Goal: Task Accomplishment & Management: Use online tool/utility

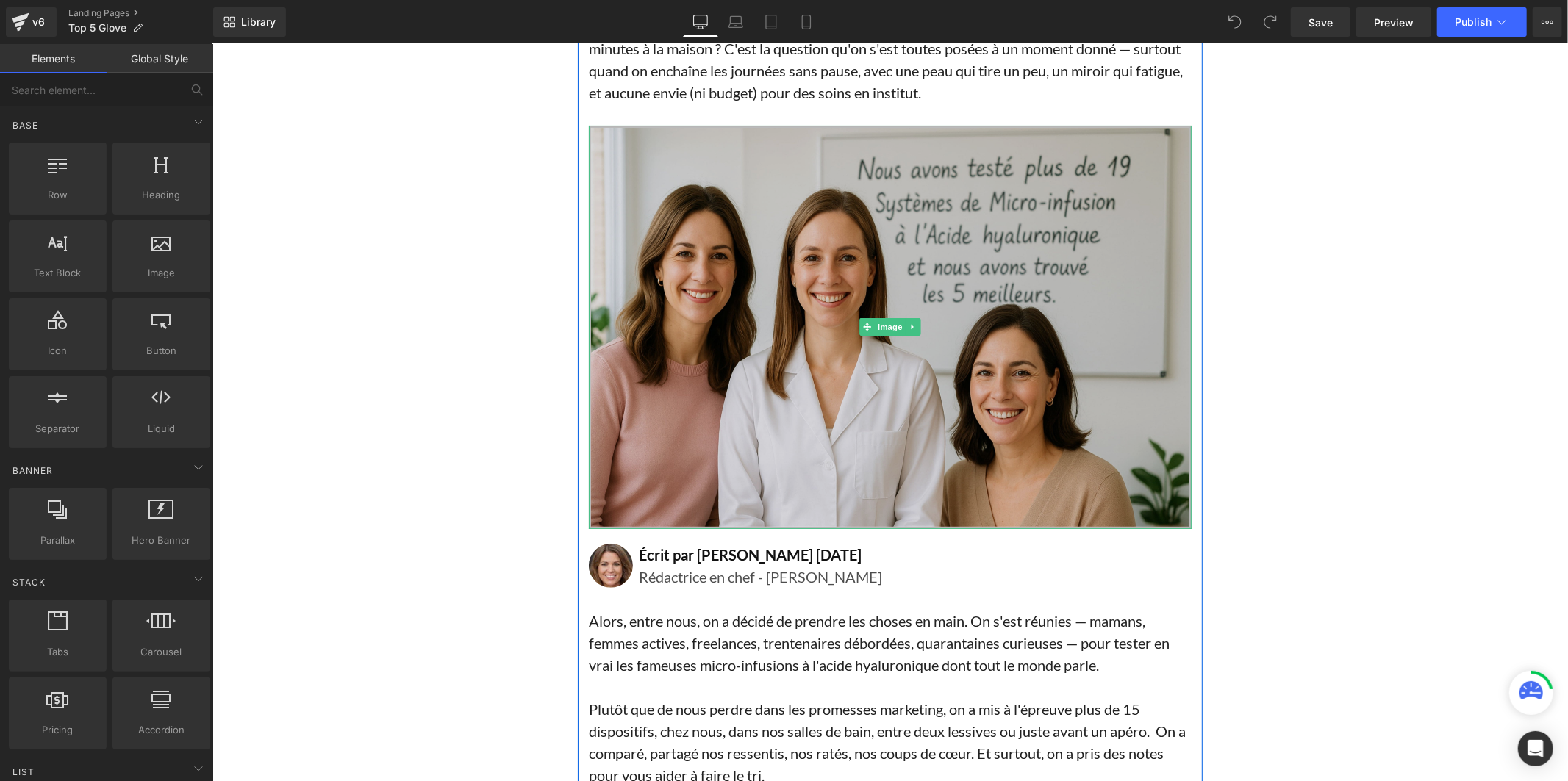
scroll to position [245, 0]
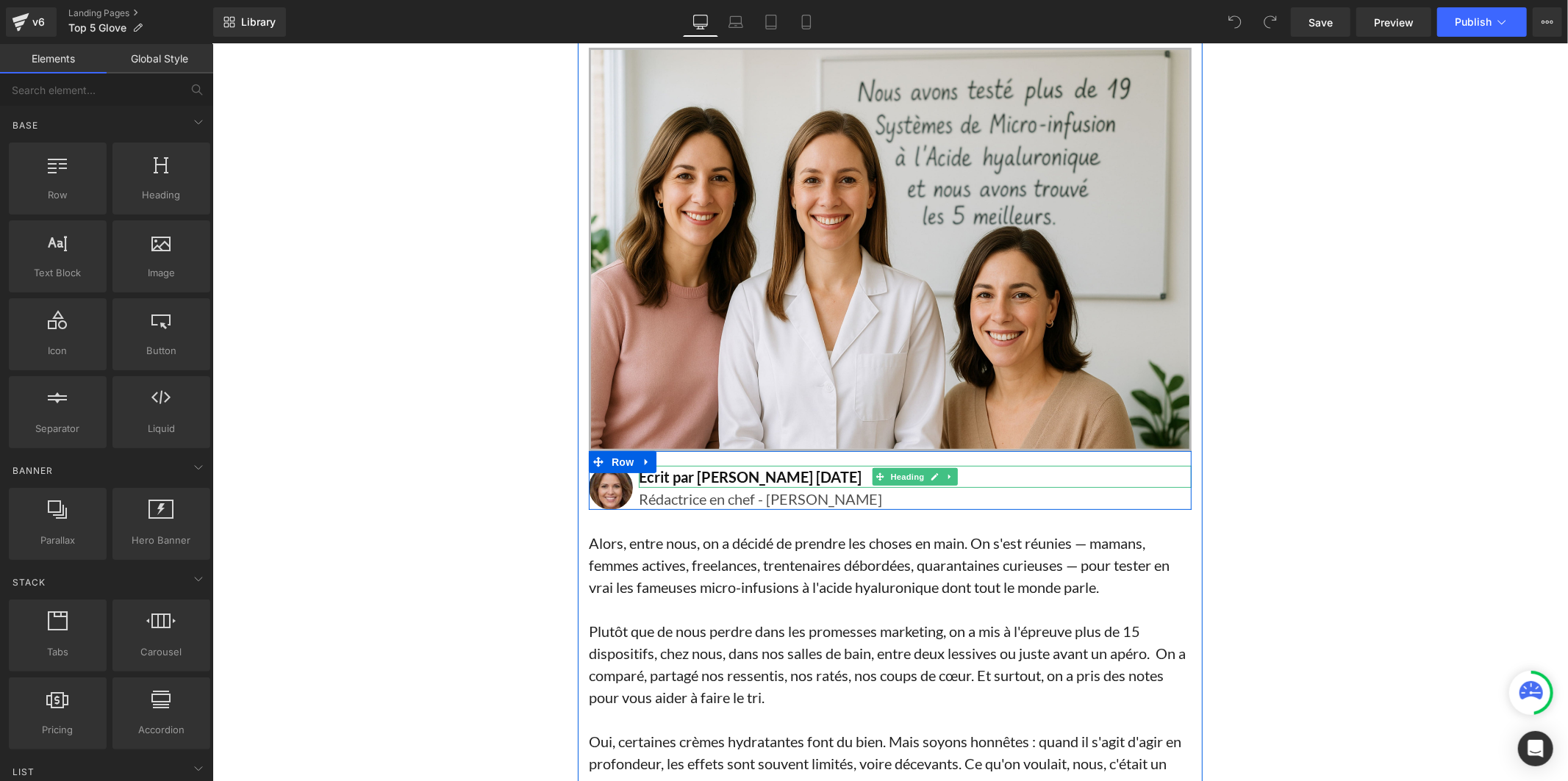
click at [803, 474] on font "Écrit par Lisa Martin 15 mars 2025" at bounding box center [750, 476] width 223 height 17
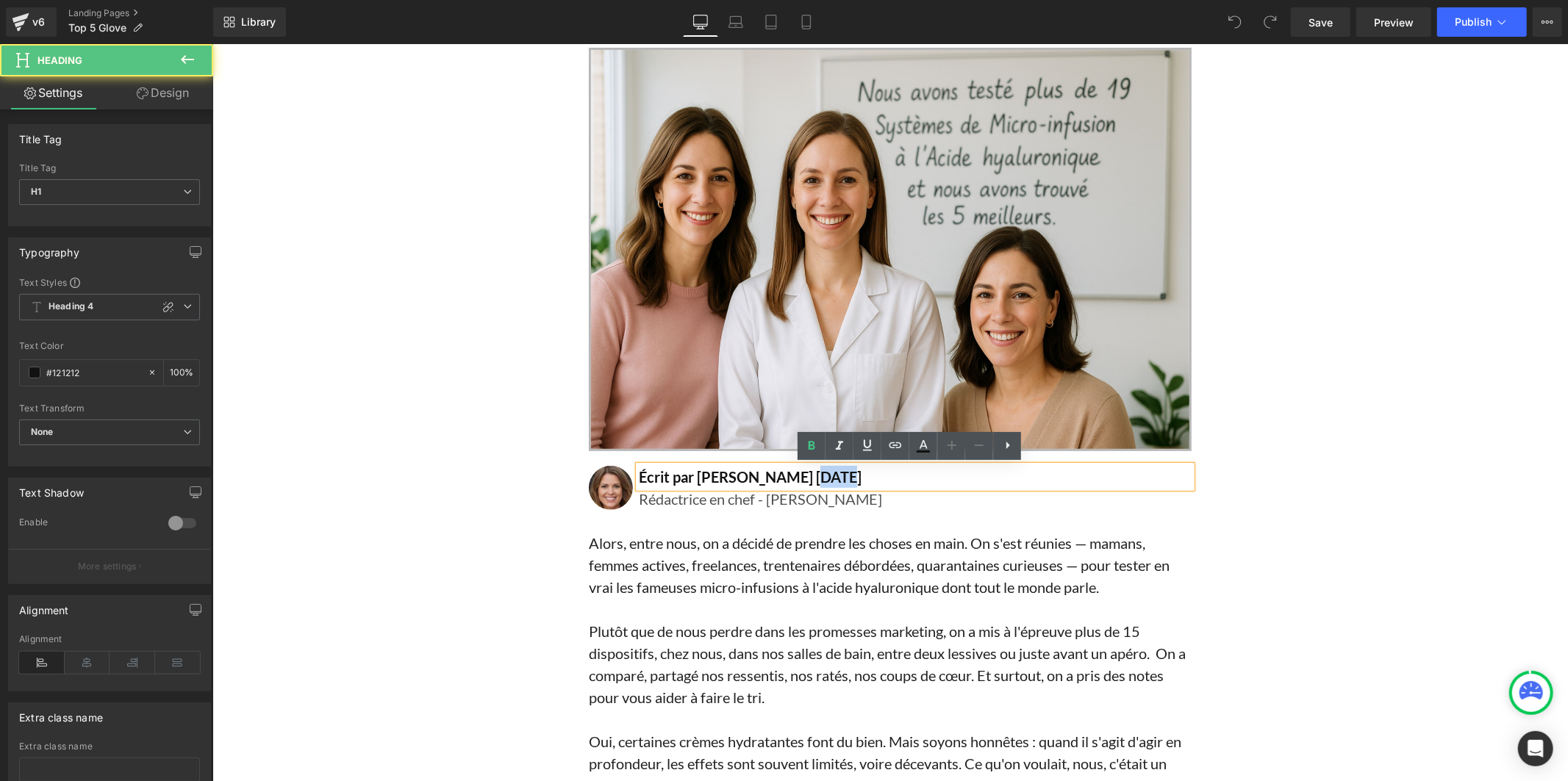
drag, startPoint x: 820, startPoint y: 471, endPoint x: 791, endPoint y: 471, distance: 29.0
click at [791, 471] on font "Écrit par Lisa Martin 15 mars 2025" at bounding box center [750, 476] width 223 height 17
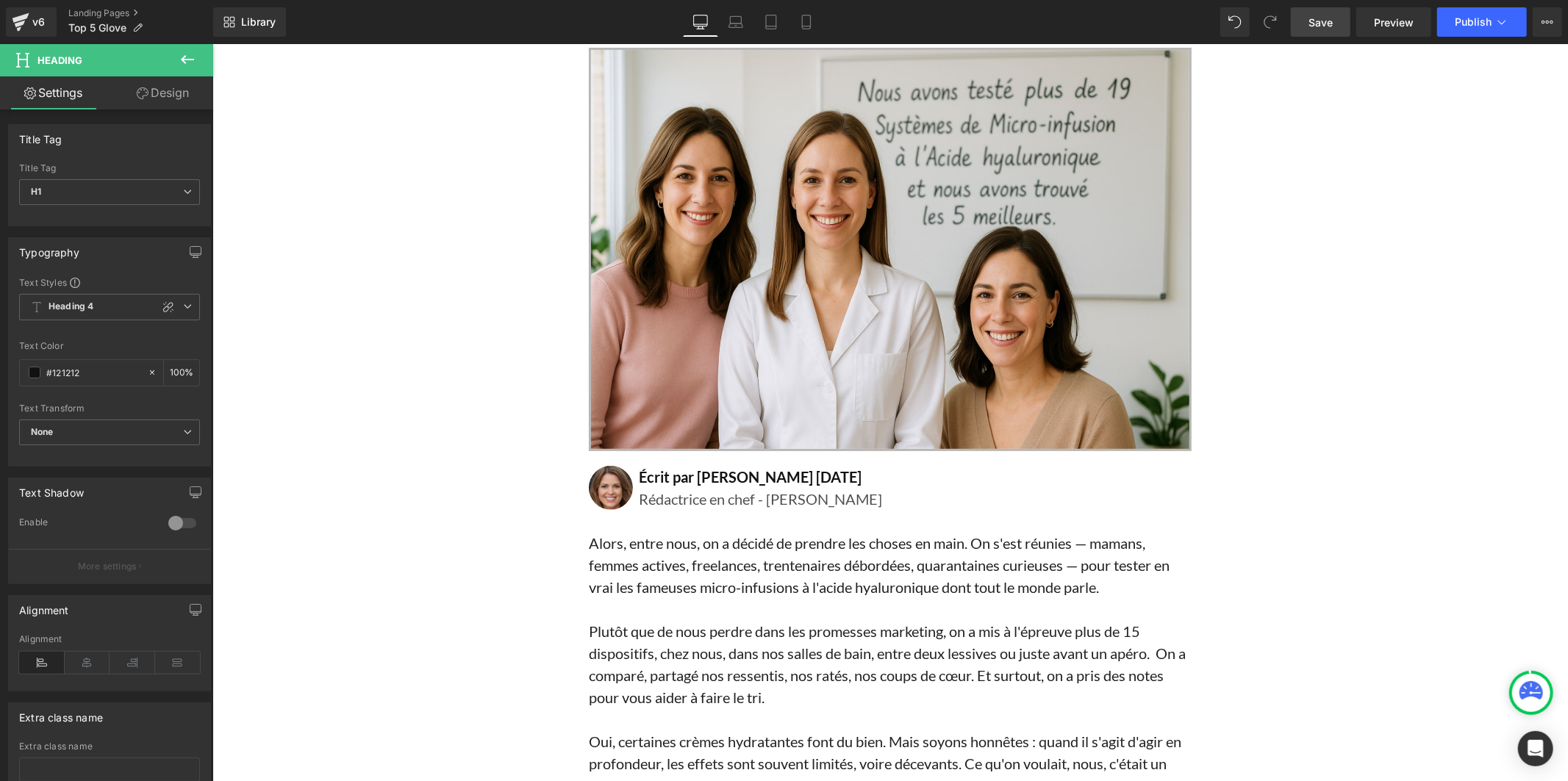
click at [1322, 21] on span "Save" at bounding box center [1321, 23] width 24 height 16
click at [1450, 20] on button "Publish" at bounding box center [1483, 21] width 90 height 29
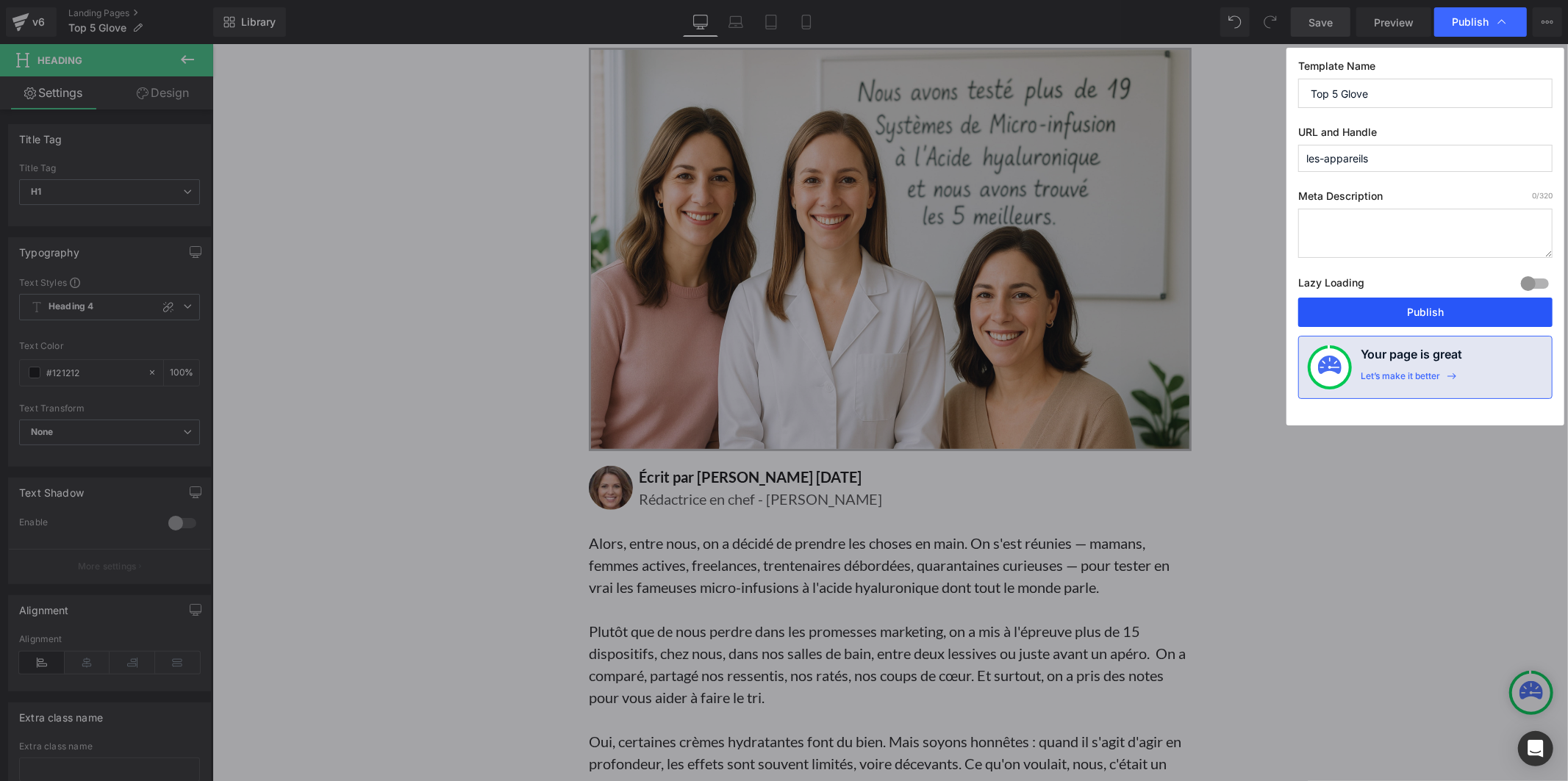
click at [1404, 306] on button "Publish" at bounding box center [1426, 312] width 254 height 29
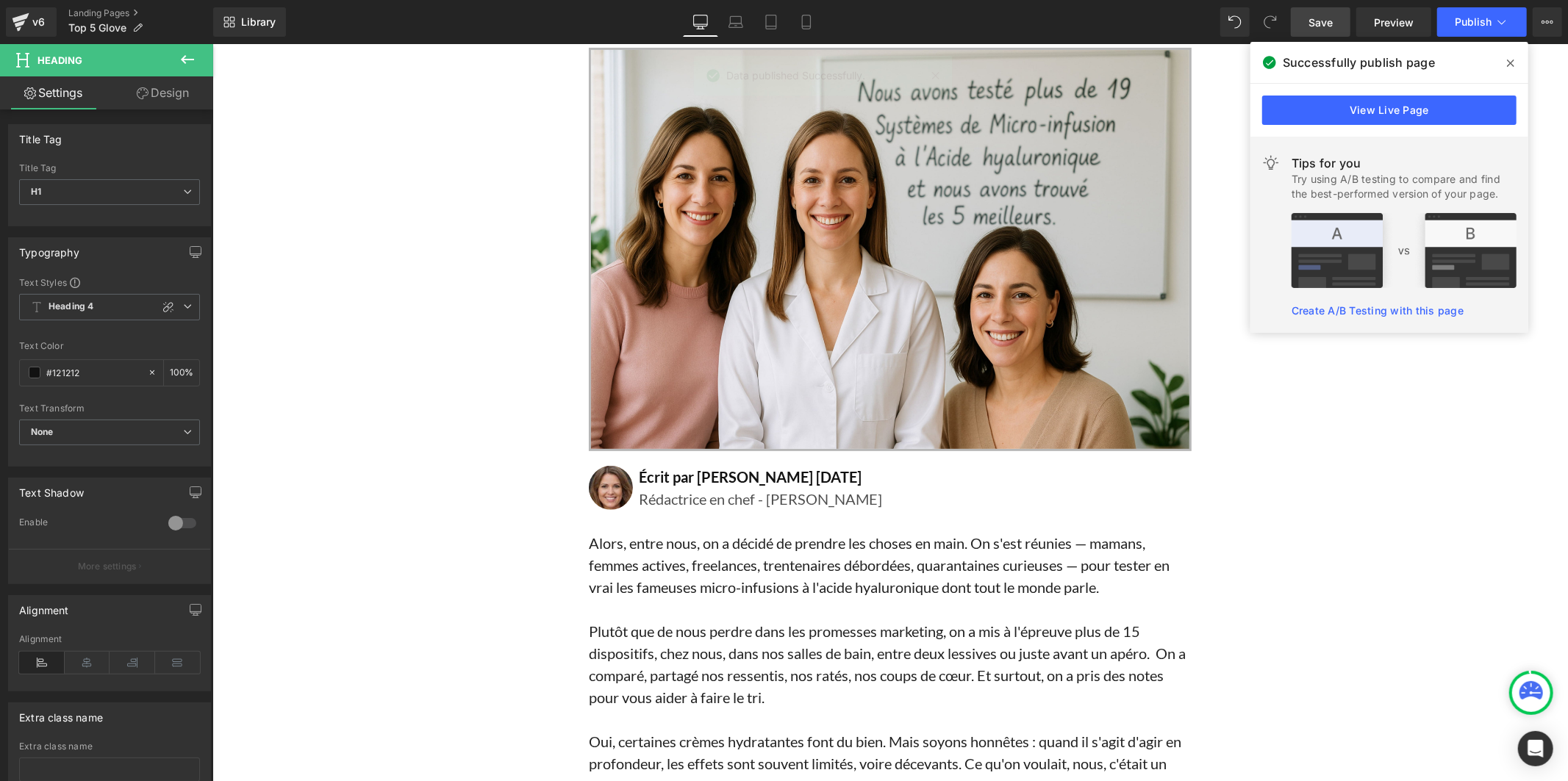
drag, startPoint x: 1513, startPoint y: 67, endPoint x: 1107, endPoint y: 49, distance: 406.4
click at [1513, 67] on icon at bounding box center [1510, 63] width 7 height 12
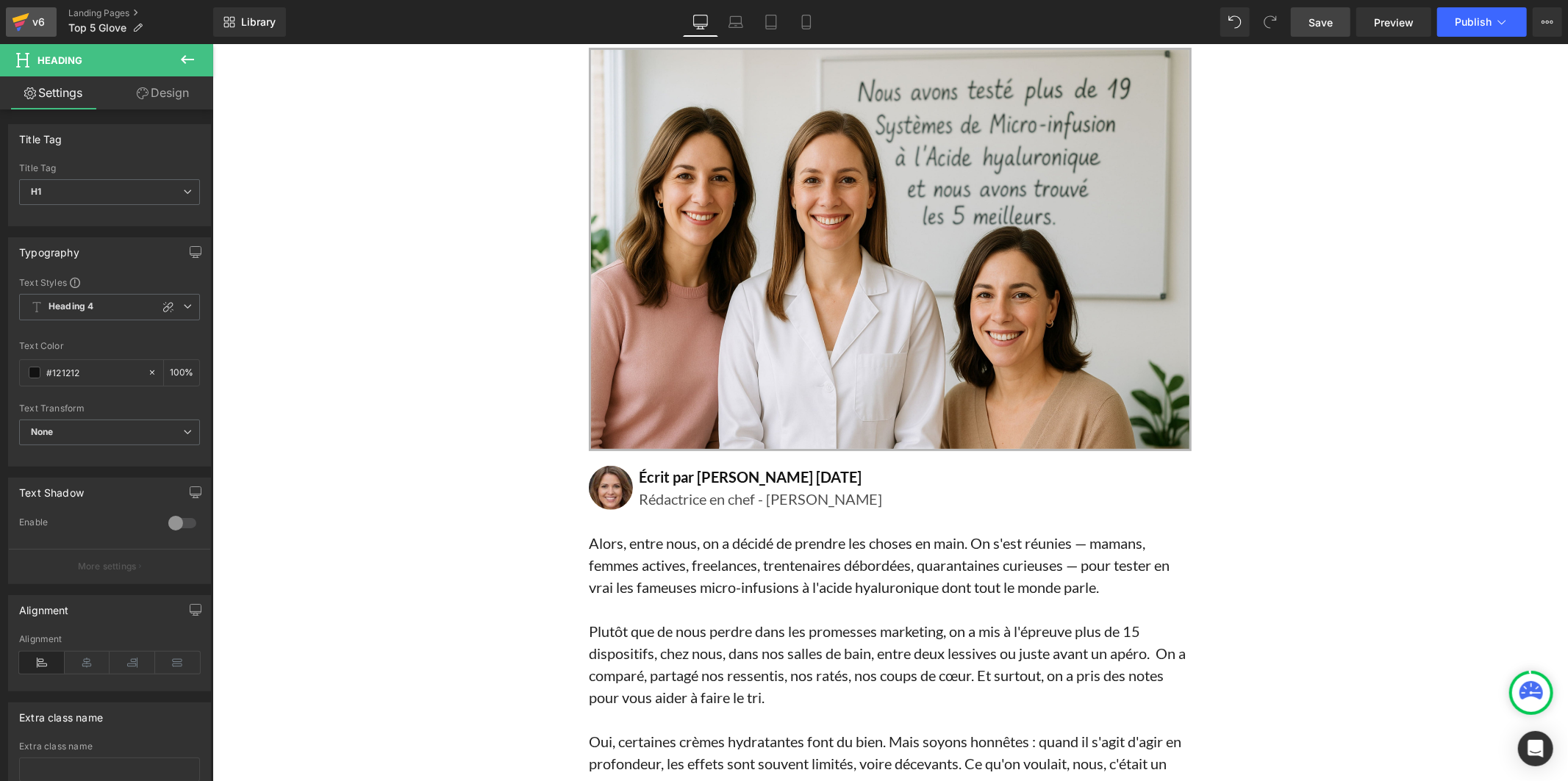
click at [27, 26] on icon at bounding box center [21, 22] width 17 height 37
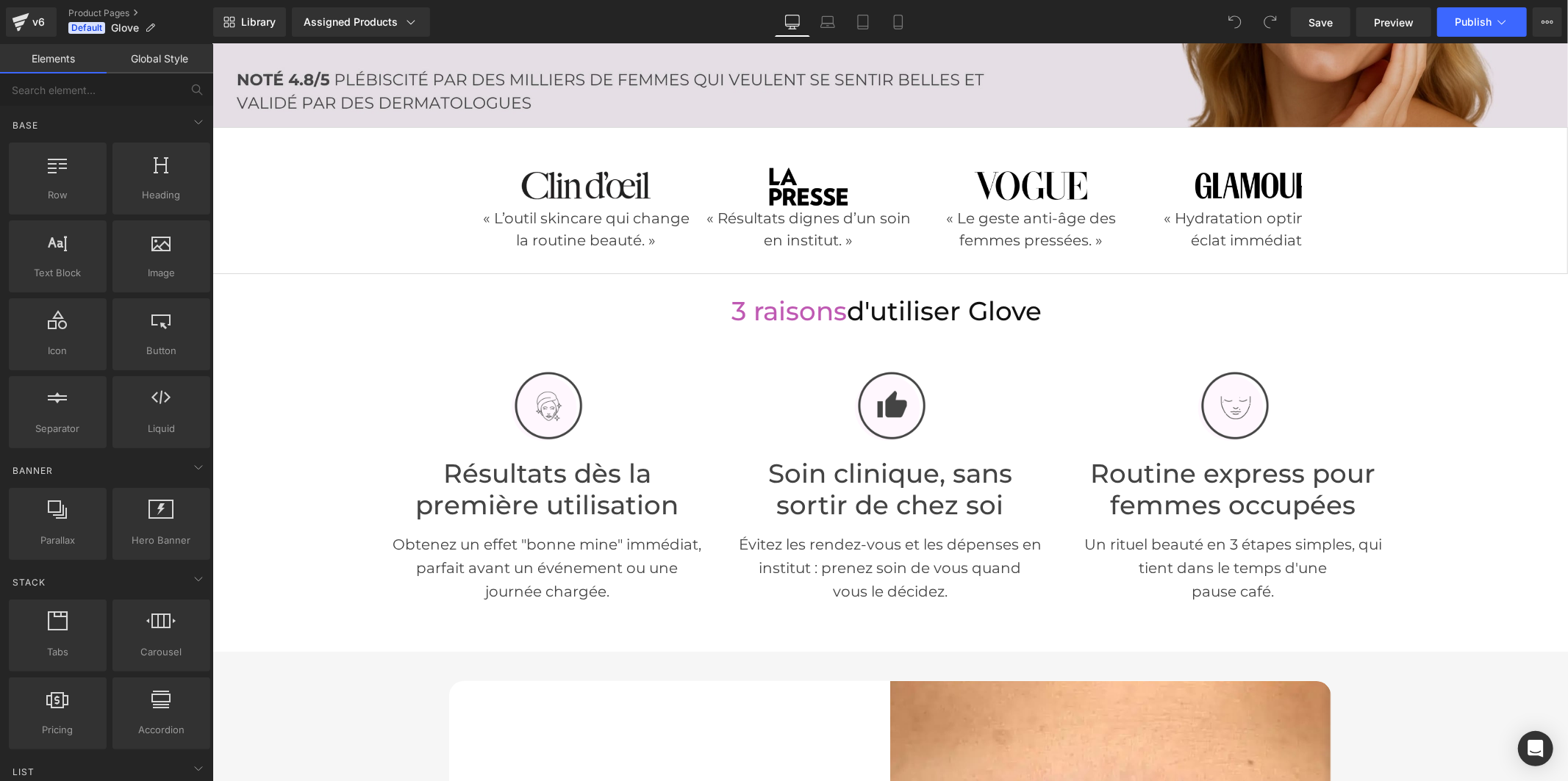
scroll to position [408, 0]
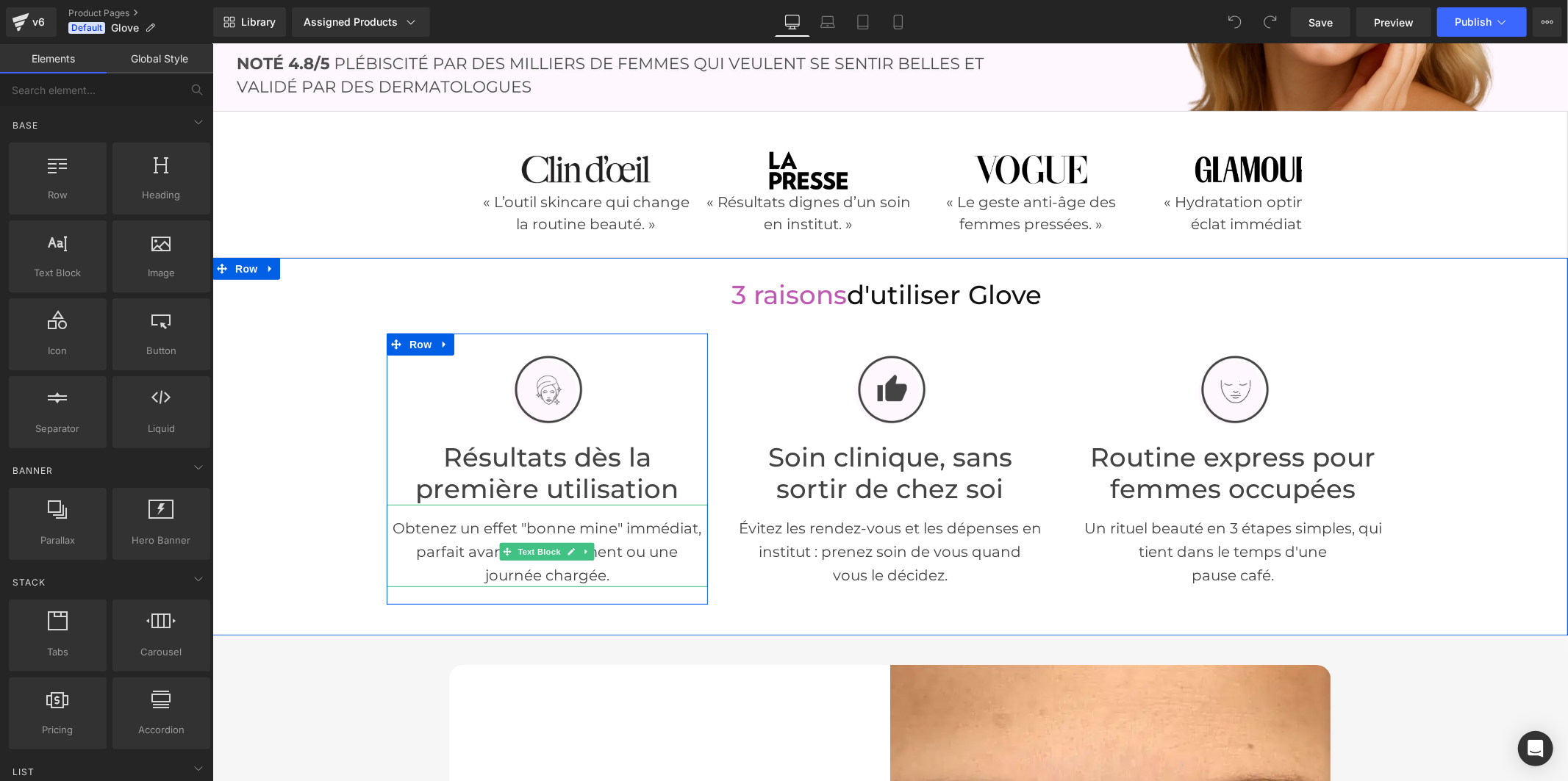
click at [484, 570] on font "journée chargée." at bounding box center [546, 575] width 124 height 17
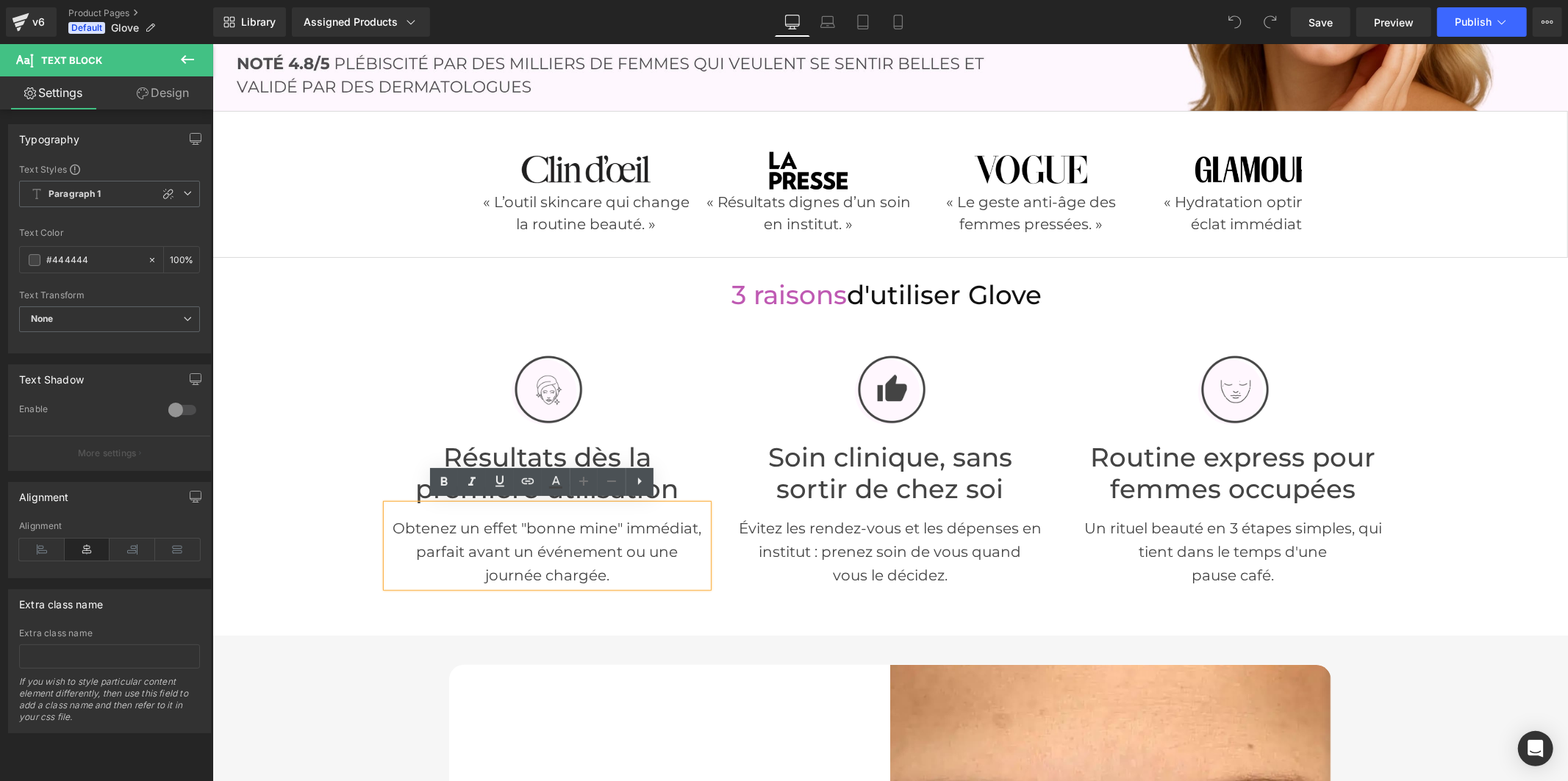
click at [484, 571] on font "journée chargée." at bounding box center [546, 575] width 124 height 17
click at [1314, 22] on span "Save" at bounding box center [1321, 23] width 24 height 16
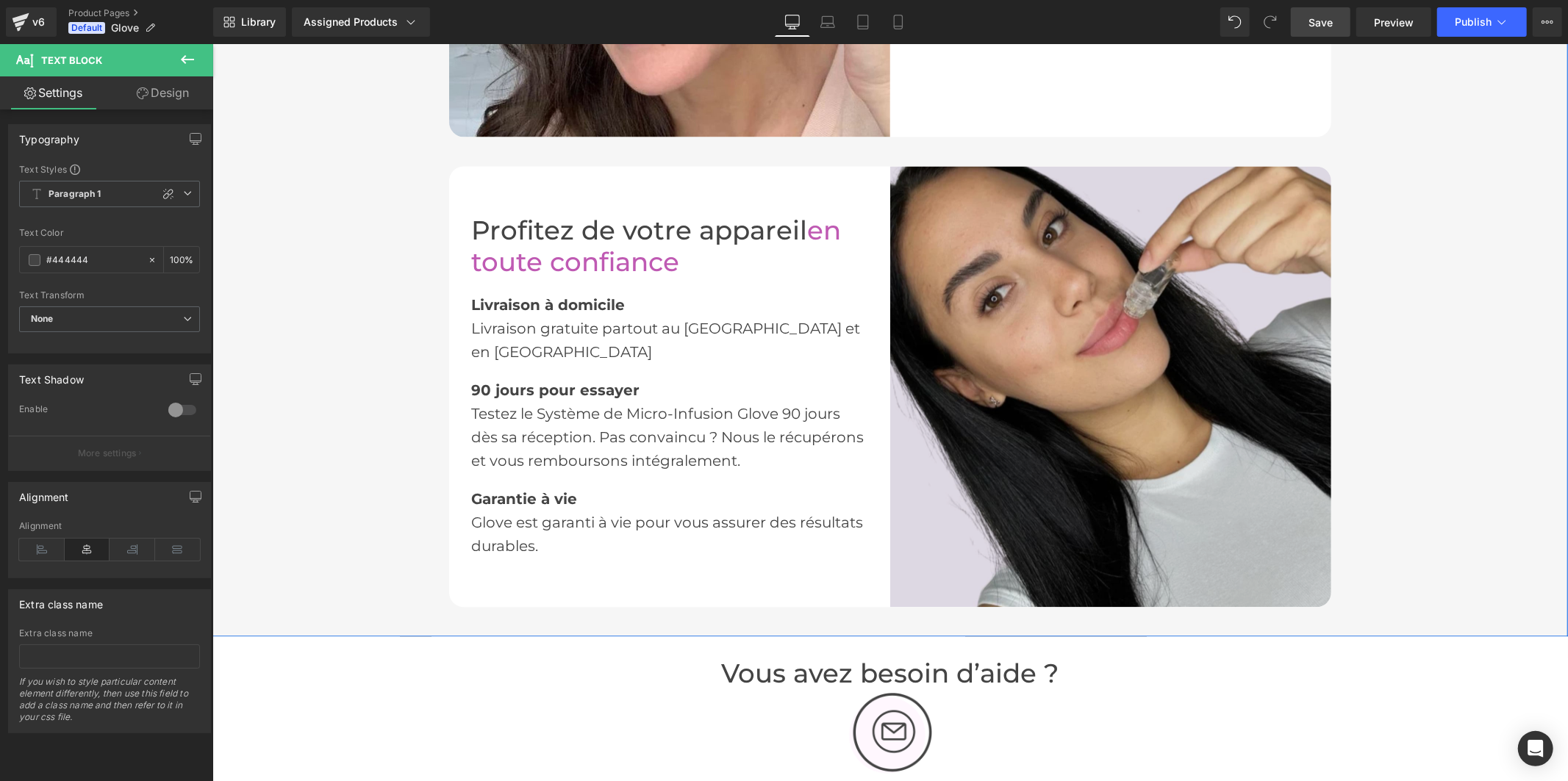
scroll to position [2450, 0]
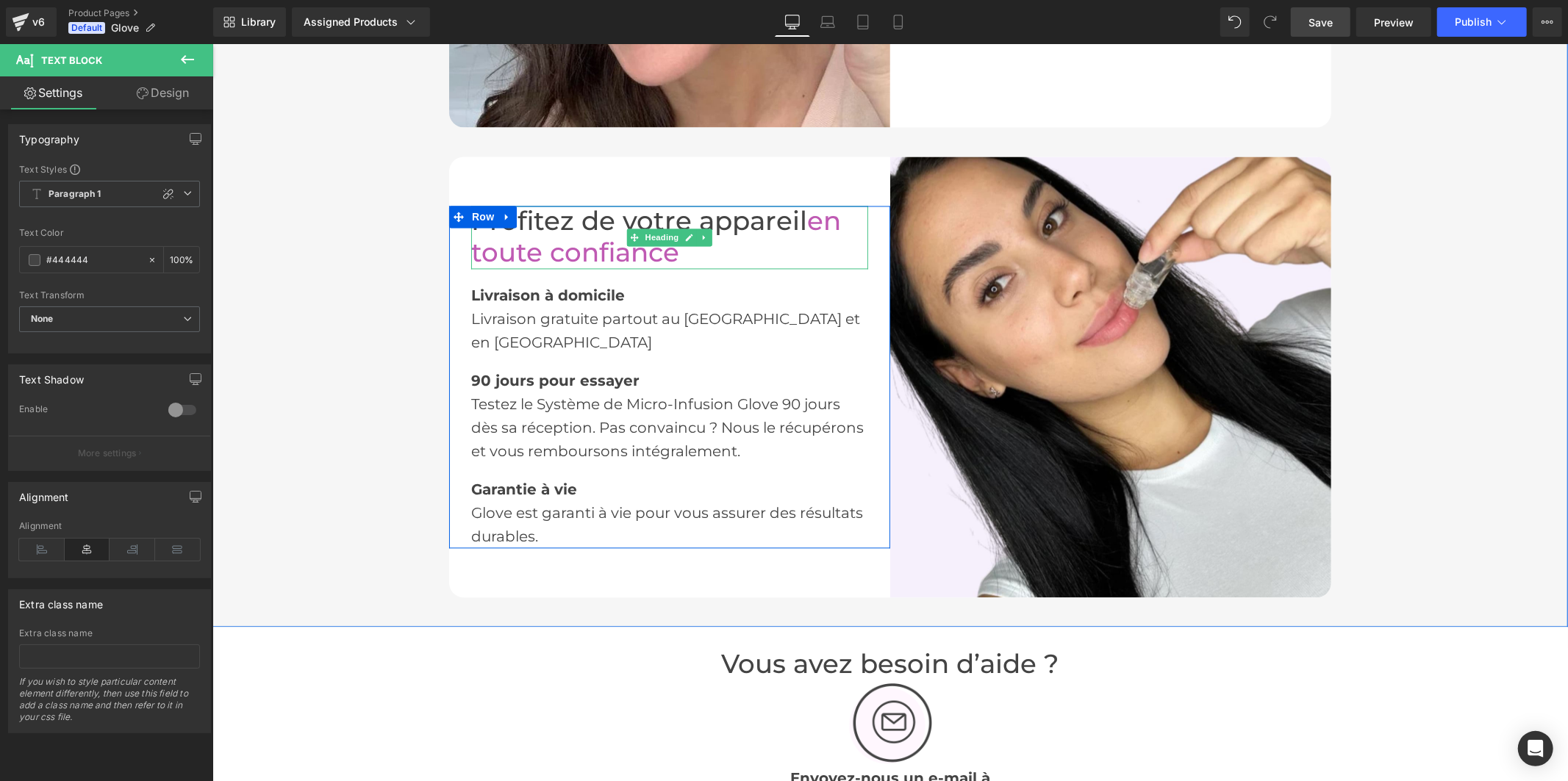
drag, startPoint x: 795, startPoint y: 231, endPoint x: 724, endPoint y: 231, distance: 71.0
click at [724, 231] on font "Profitez de votre appareil" at bounding box center [638, 220] width 336 height 32
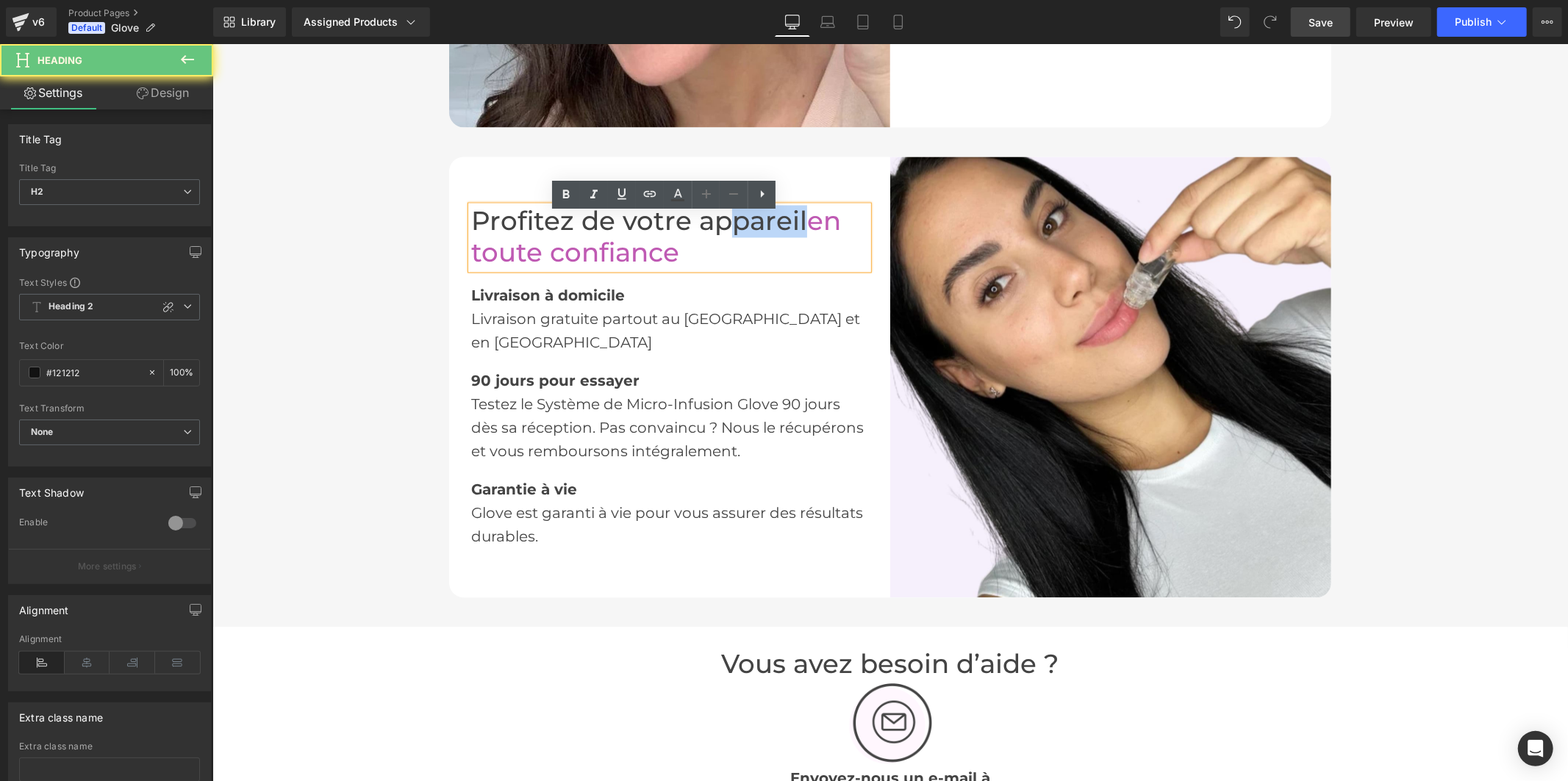
click at [724, 231] on font "Profitez de votre appareil" at bounding box center [638, 220] width 336 height 32
click at [789, 229] on font "Profitez de votre appareil" at bounding box center [638, 220] width 336 height 32
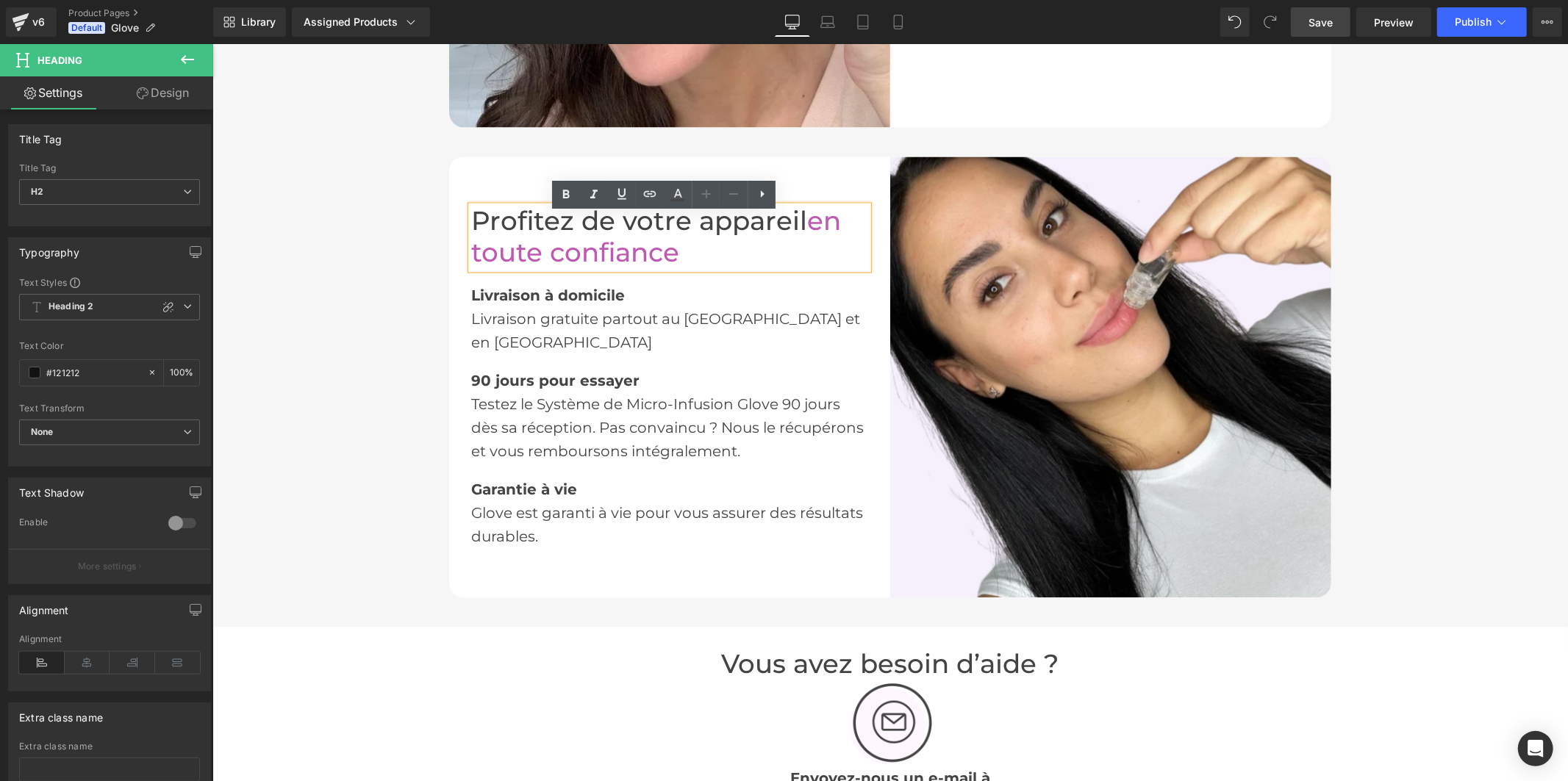
drag, startPoint x: 801, startPoint y: 228, endPoint x: 724, endPoint y: 228, distance: 77.0
click at [724, 228] on font "Profitez de votre appareil" at bounding box center [638, 220] width 336 height 32
drag, startPoint x: 731, startPoint y: 229, endPoint x: 739, endPoint y: 231, distance: 8.2
click at [732, 230] on font "Profitez de votre appareil" at bounding box center [638, 220] width 336 height 32
click at [796, 231] on font "Profitez de votre appareil" at bounding box center [638, 220] width 336 height 32
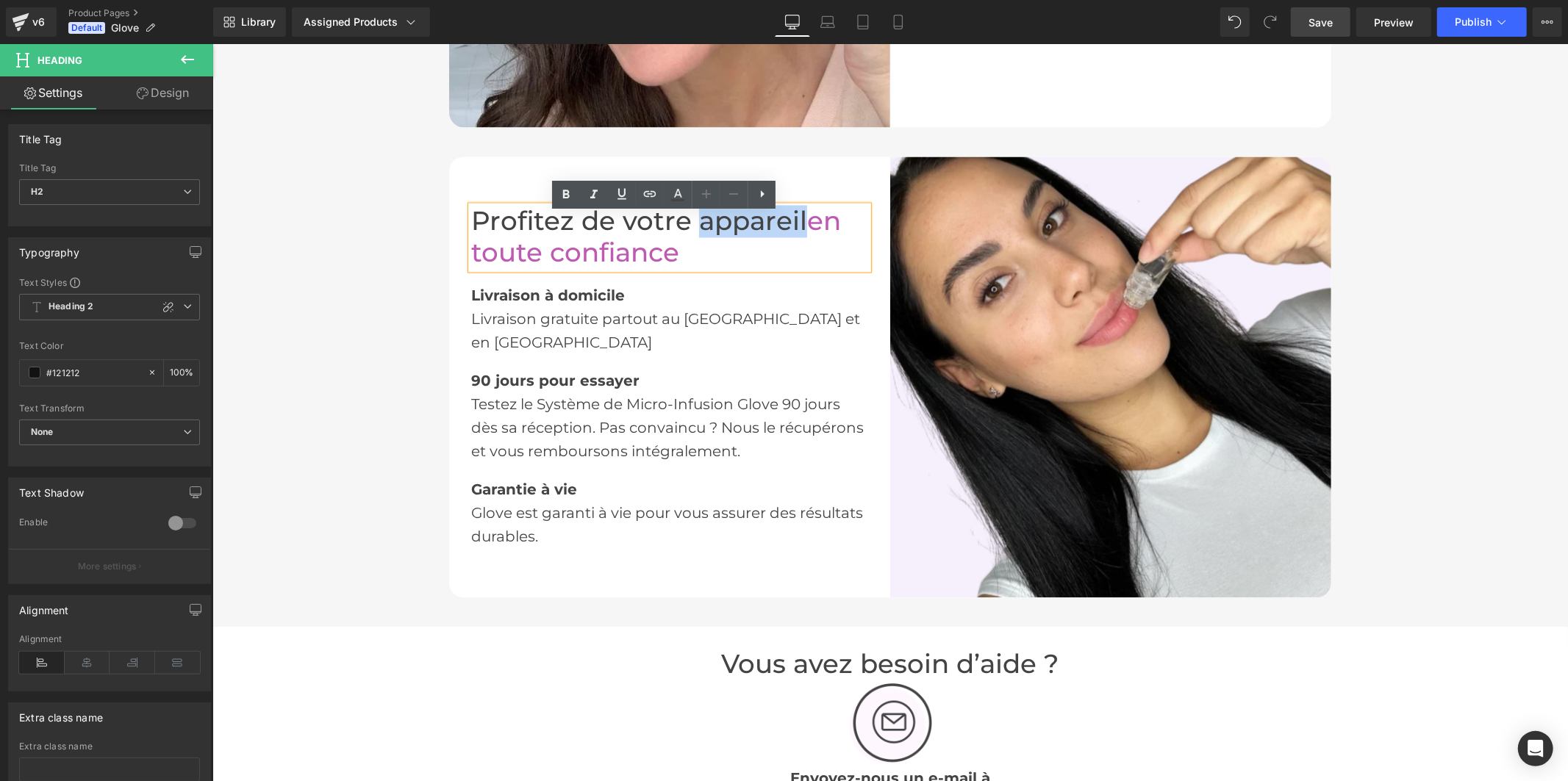
drag, startPoint x: 796, startPoint y: 231, endPoint x: 695, endPoint y: 233, distance: 101.0
click at [695, 233] on font "Profitez de votre appareil" at bounding box center [638, 220] width 336 height 32
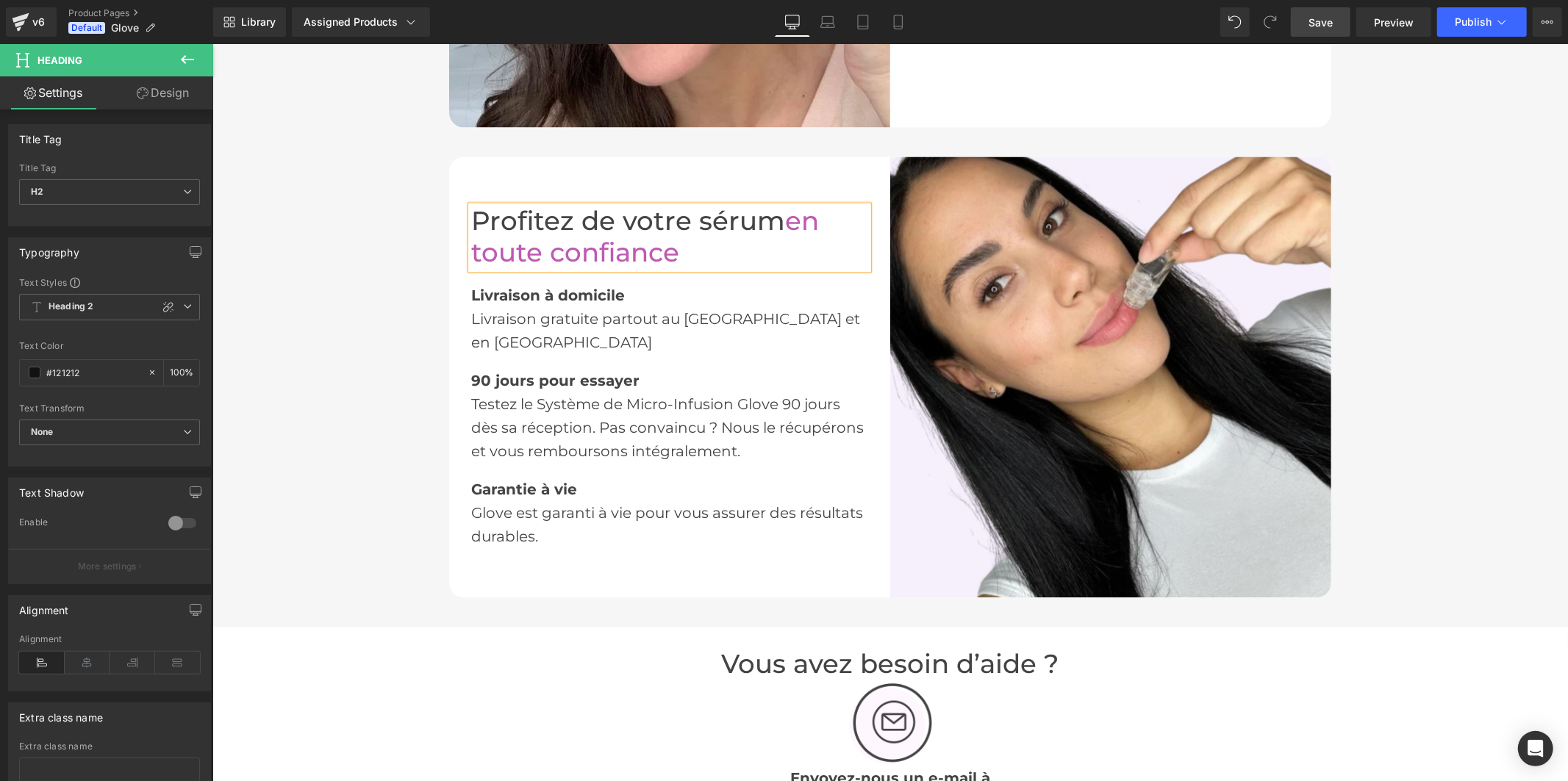
drag, startPoint x: 1312, startPoint y: 20, endPoint x: 1028, endPoint y: 118, distance: 300.4
click at [1312, 20] on span "Save" at bounding box center [1321, 23] width 24 height 16
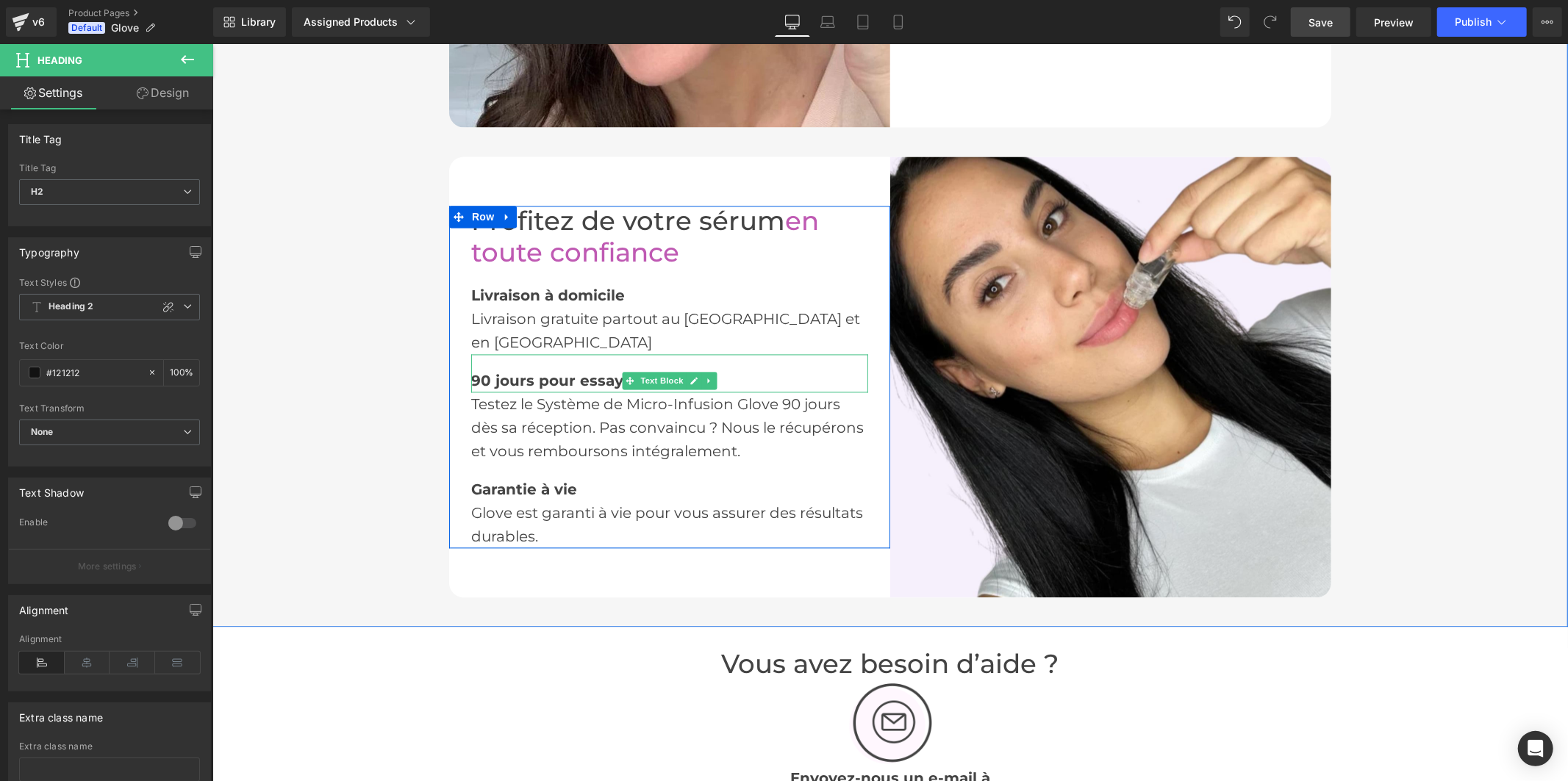
click at [558, 371] on font "90 jours pour essayer" at bounding box center [555, 380] width 168 height 17
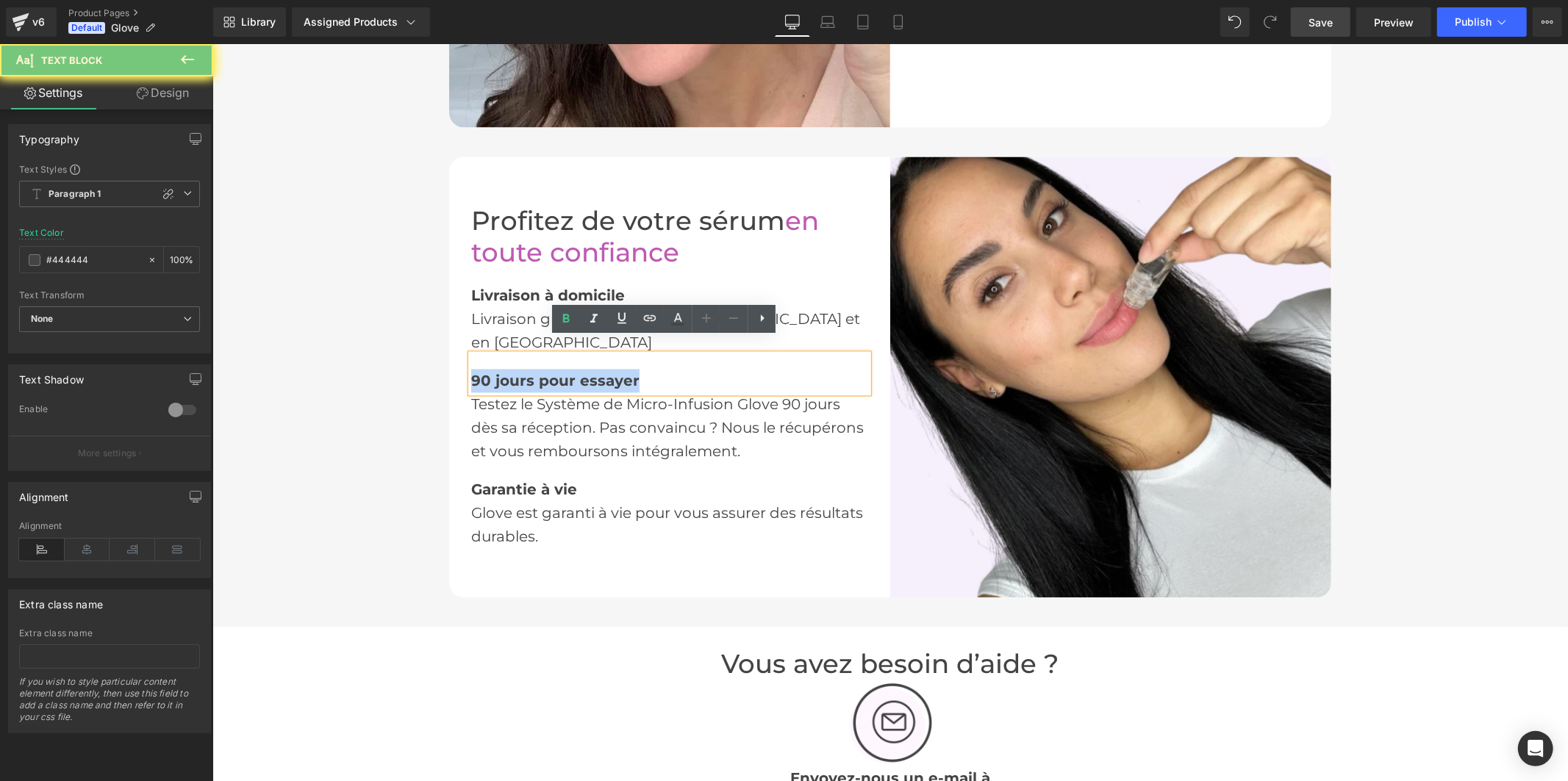
click at [558, 371] on font "90 jours pour essayer" at bounding box center [555, 380] width 168 height 17
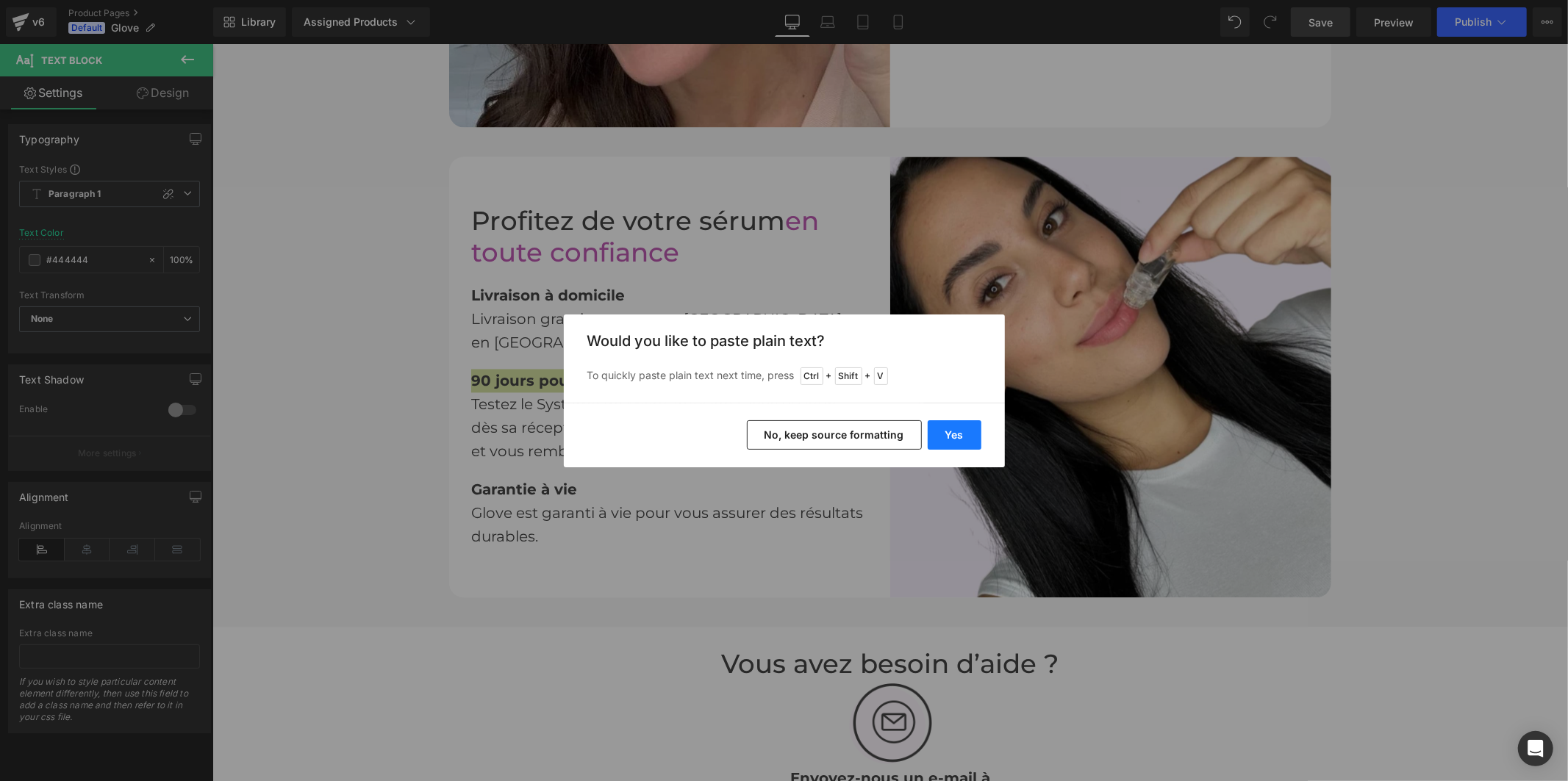
click at [947, 430] on button "Yes" at bounding box center [955, 434] width 54 height 29
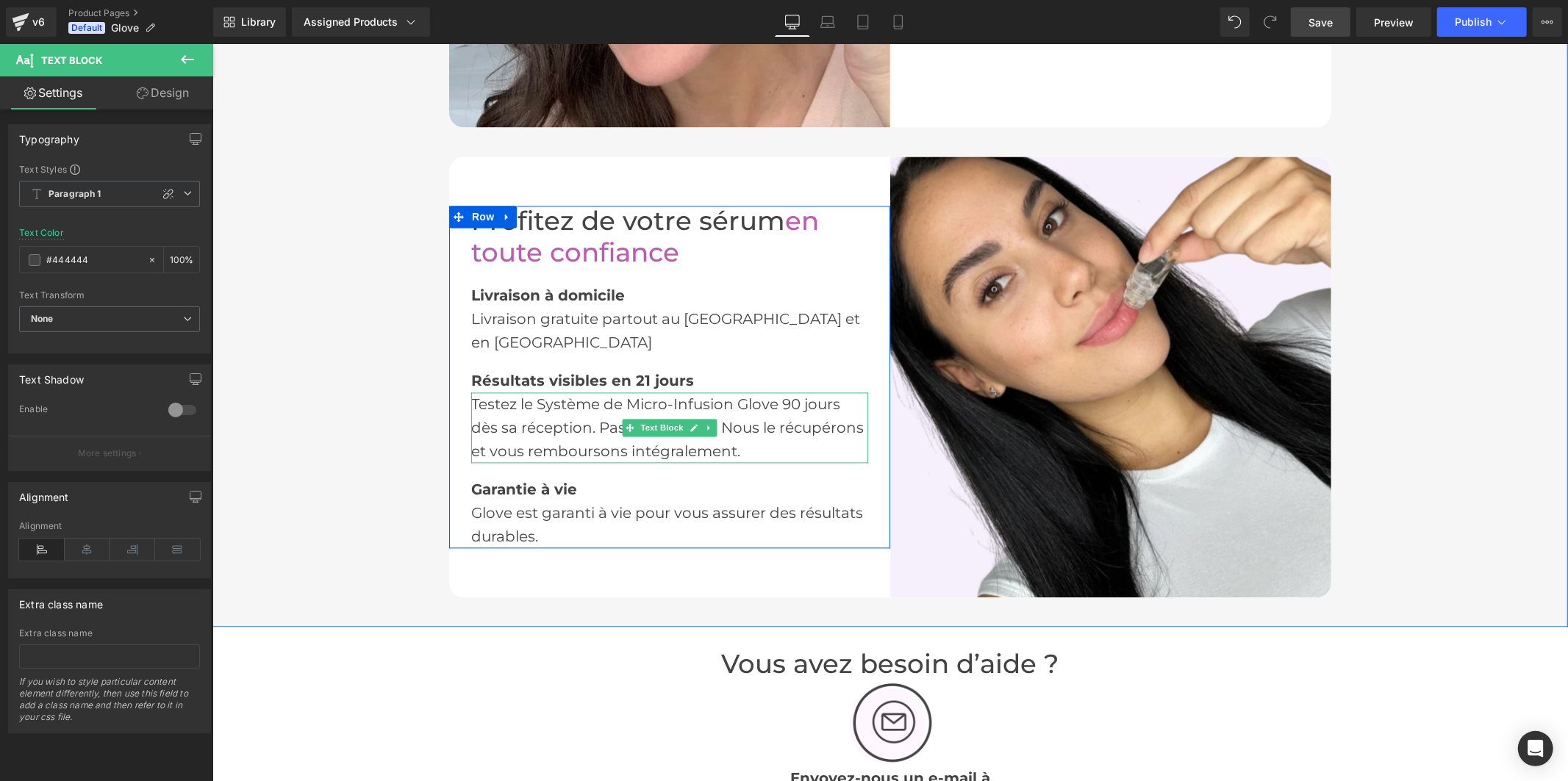
click at [584, 411] on font "Testez le Système de Micro-Infusion Glove 90 jours dès sa réception. Pas convai…" at bounding box center [667, 427] width 393 height 65
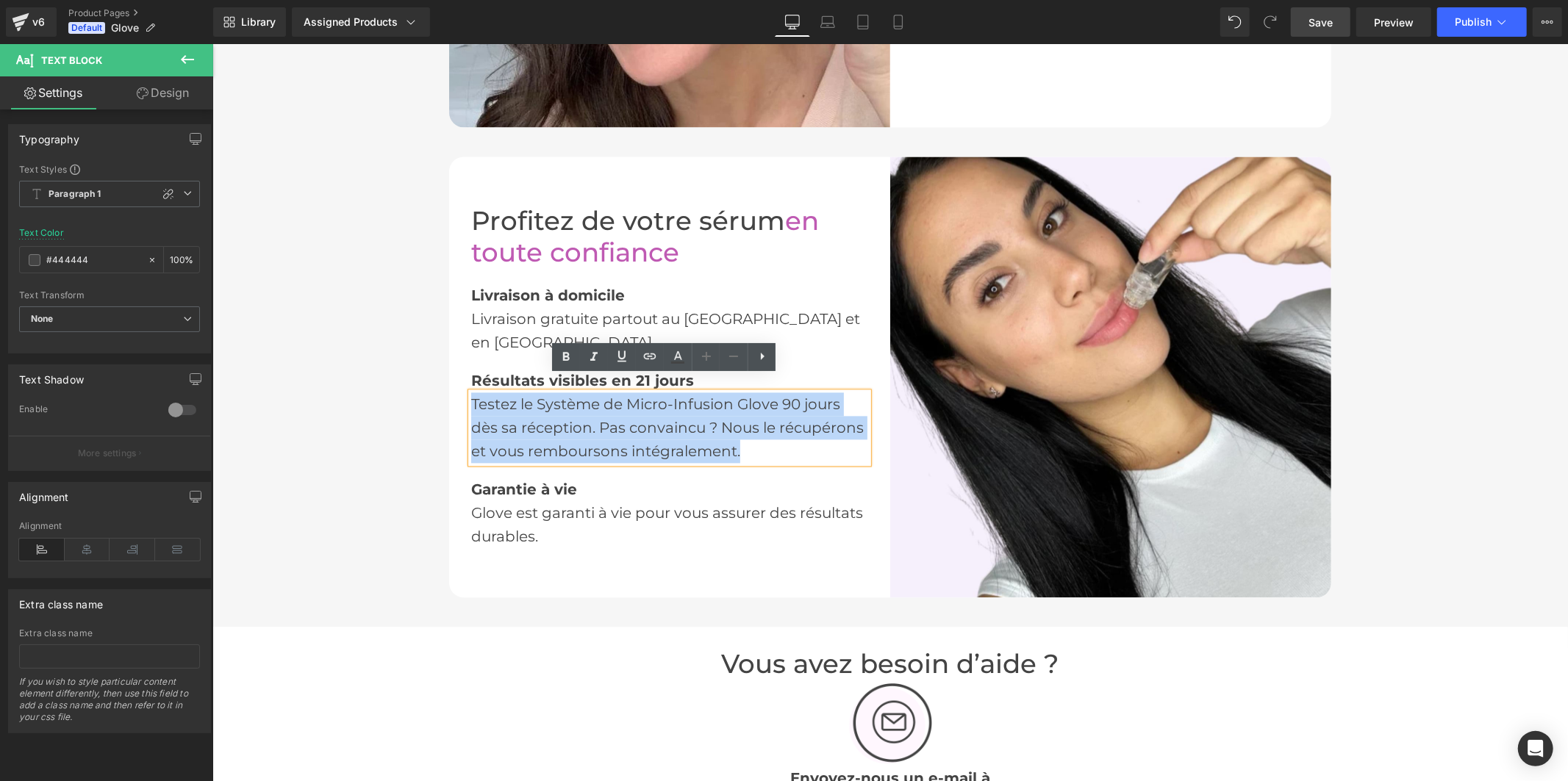
drag, startPoint x: 747, startPoint y: 435, endPoint x: 452, endPoint y: 392, distance: 298.1
click at [452, 392] on div "Profitez de votre sérum en toute confiance Heading Livraison à domicile Text Bl…" at bounding box center [669, 376] width 441 height 342
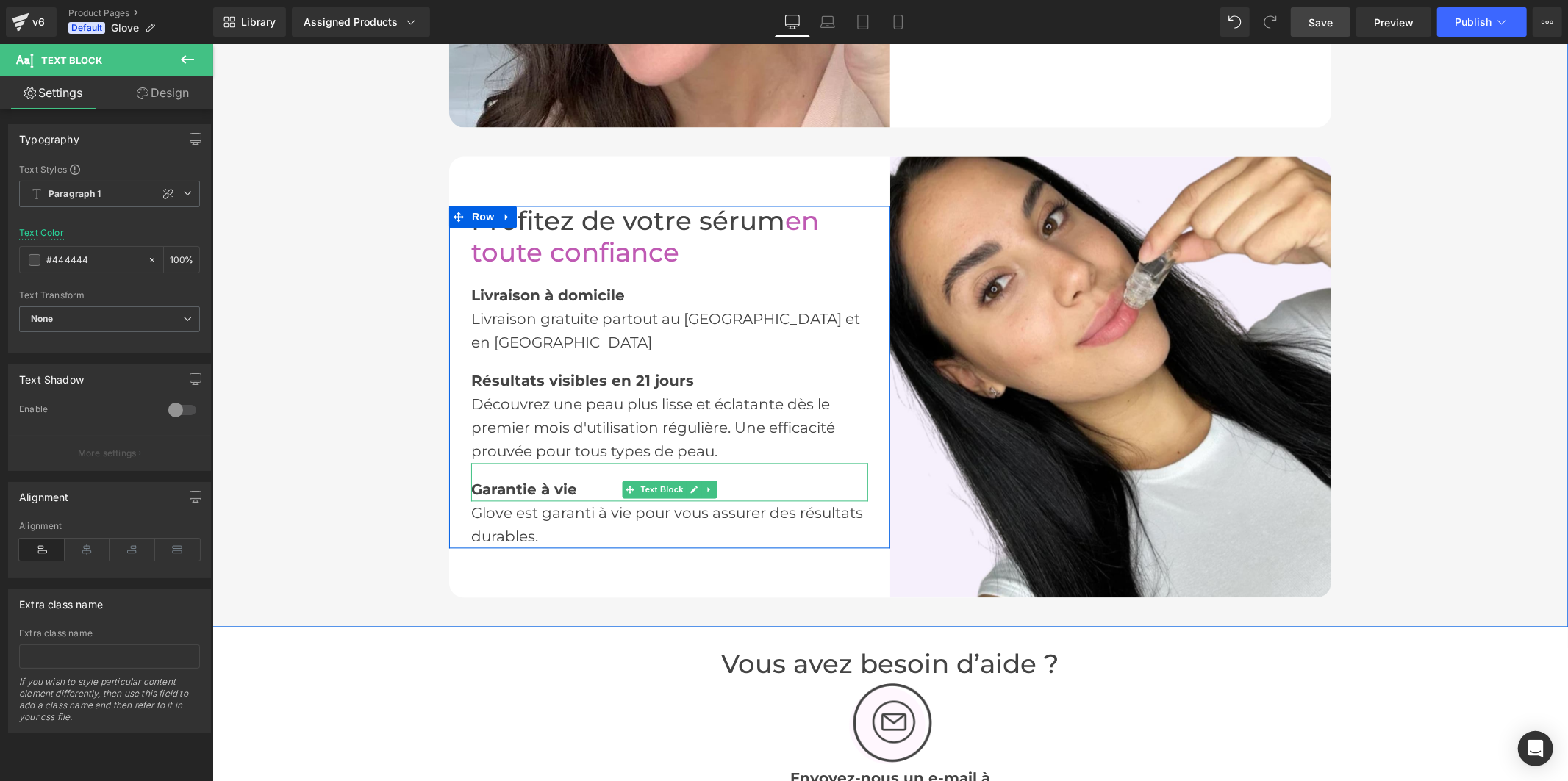
click at [476, 480] on font "Garantie à vie" at bounding box center [524, 489] width 106 height 17
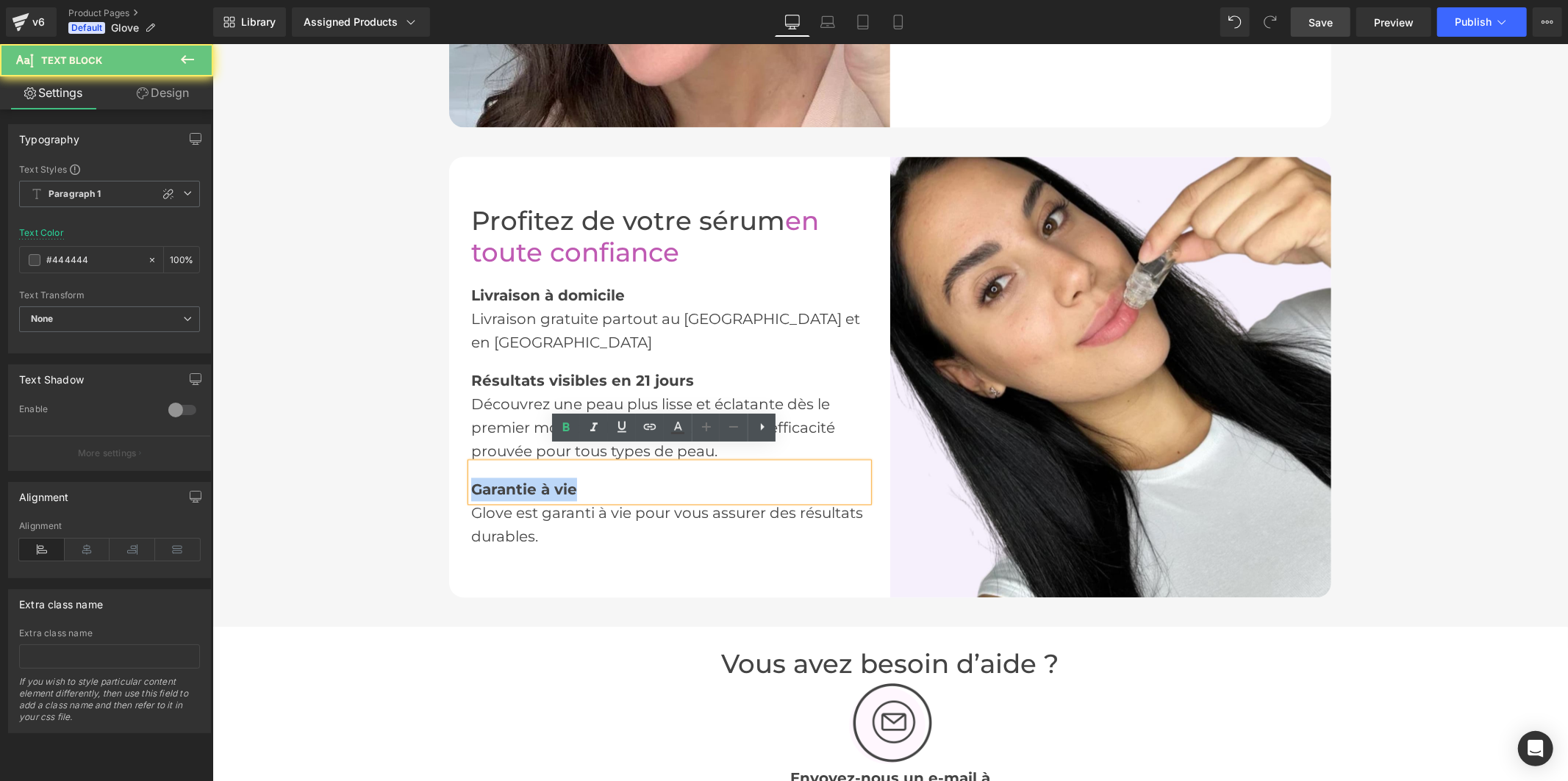
click at [476, 480] on font "Garantie à vie" at bounding box center [524, 489] width 106 height 17
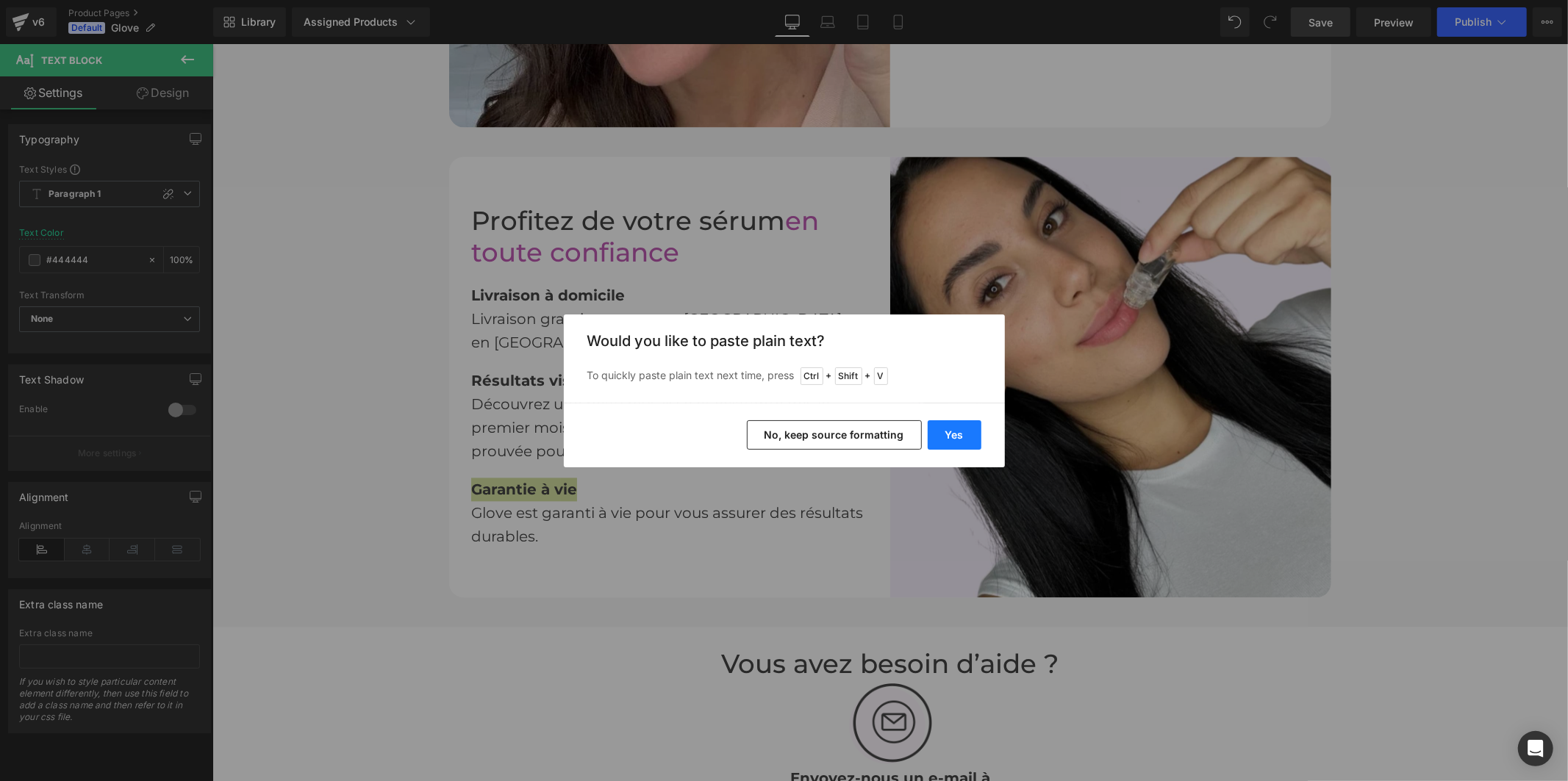
click at [943, 440] on button "Yes" at bounding box center [955, 434] width 54 height 29
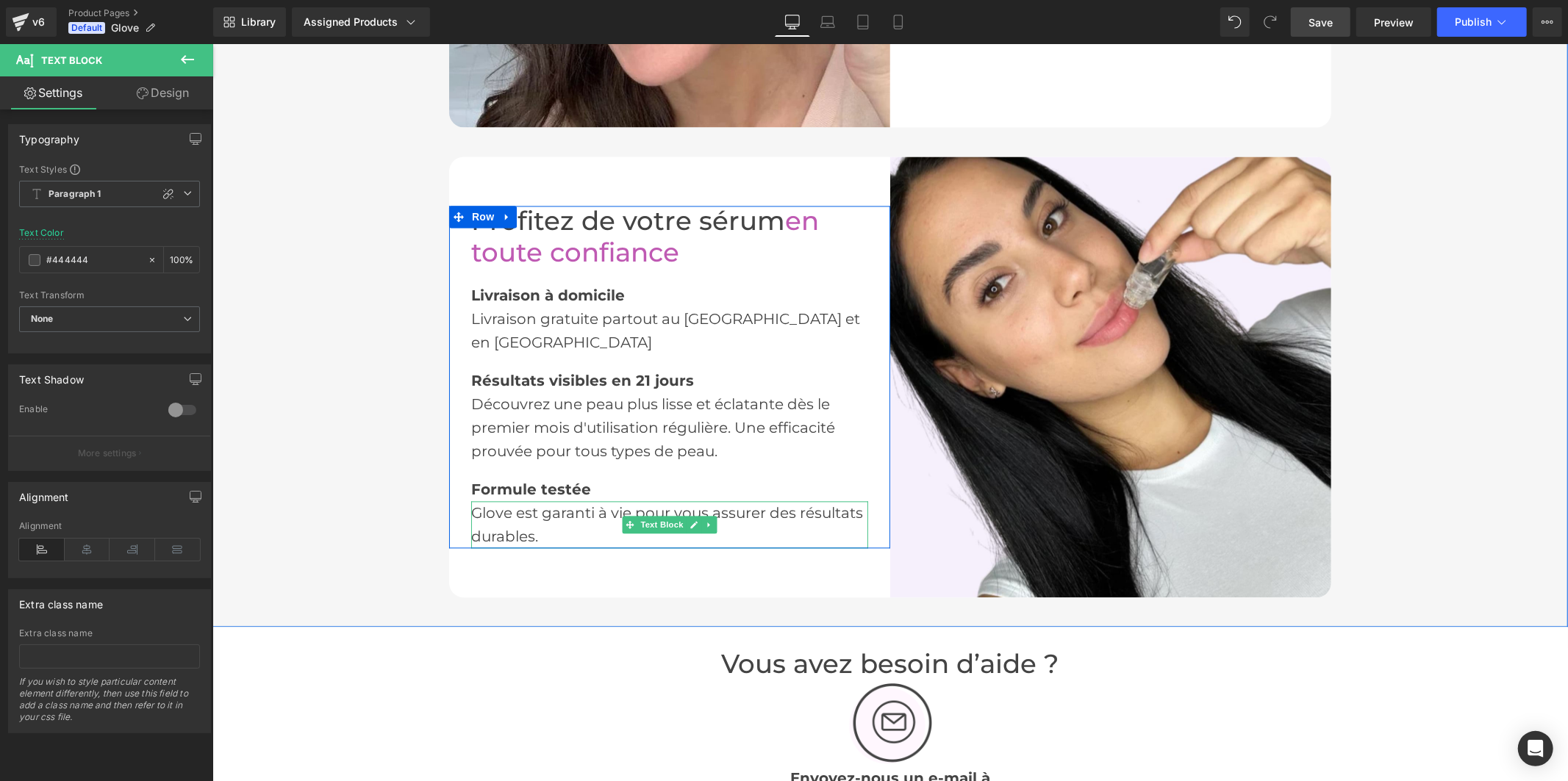
click at [492, 504] on font "Glove est garanti à vie pour vous assurer des résultats durables." at bounding box center [667, 524] width 392 height 41
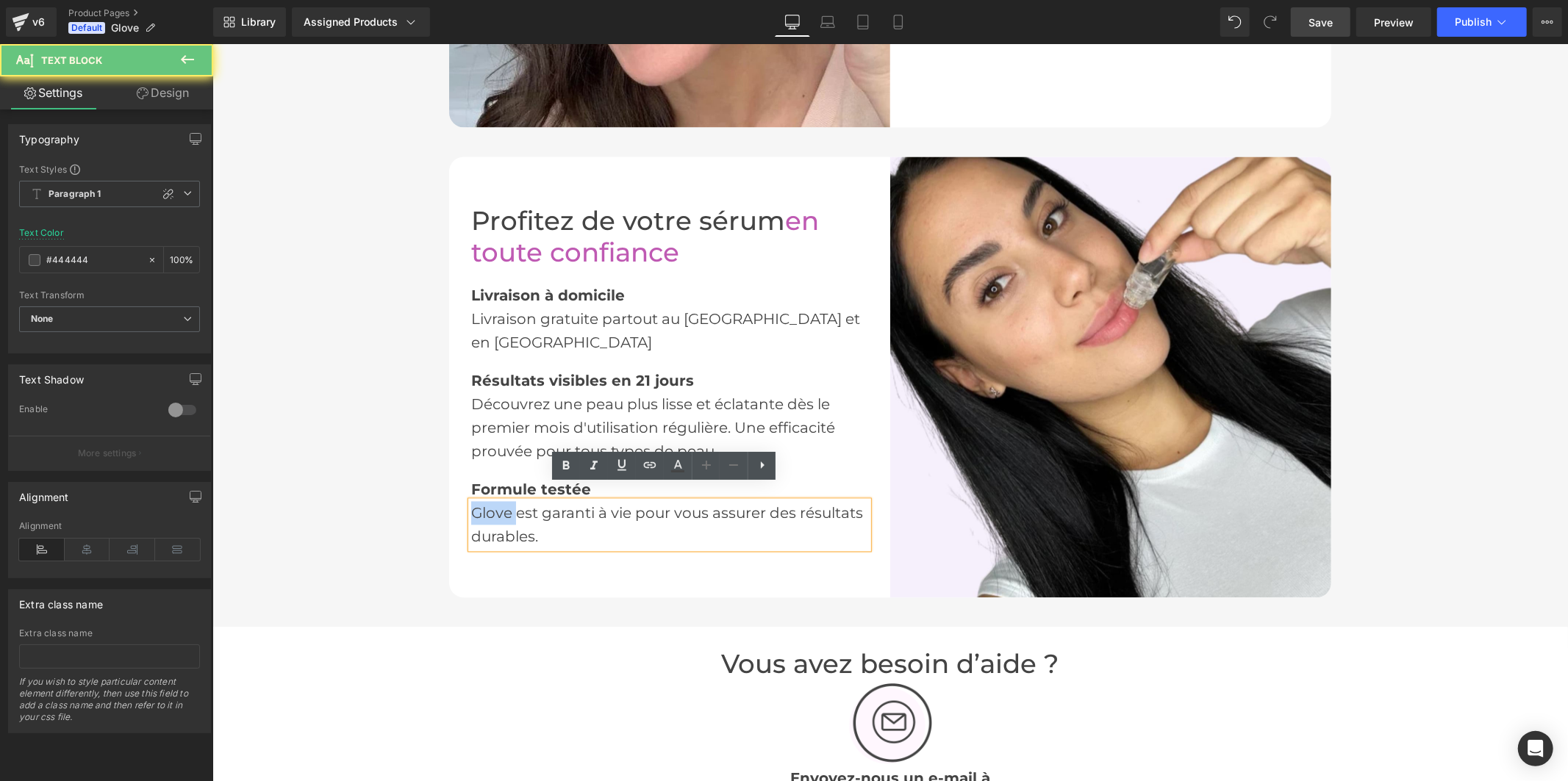
click at [492, 504] on font "Glove est garanti à vie pour vous assurer des résultats durables." at bounding box center [667, 524] width 392 height 41
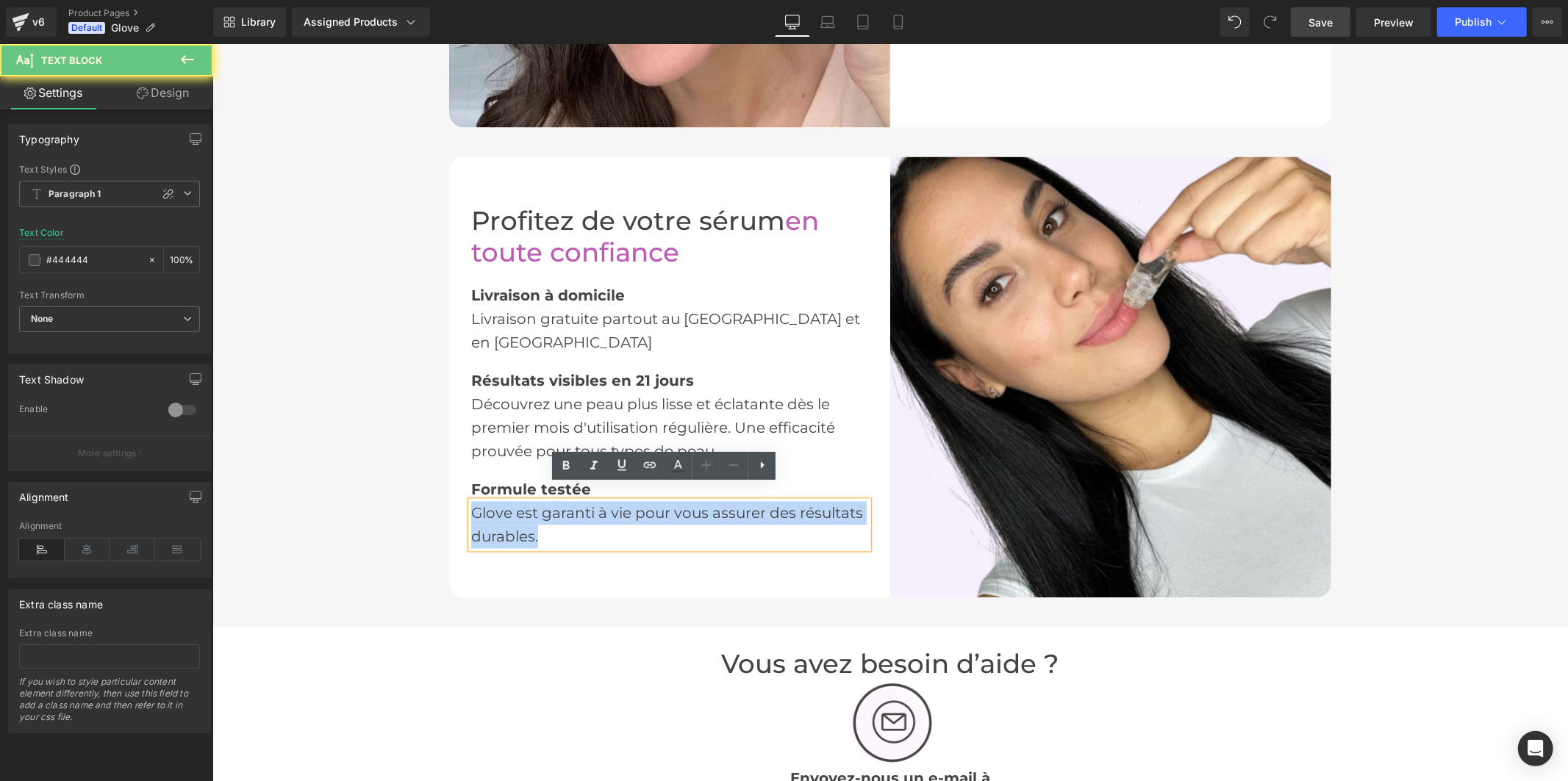
click at [492, 504] on font "Glove est garanti à vie pour vous assurer des résultats durables." at bounding box center [667, 524] width 392 height 41
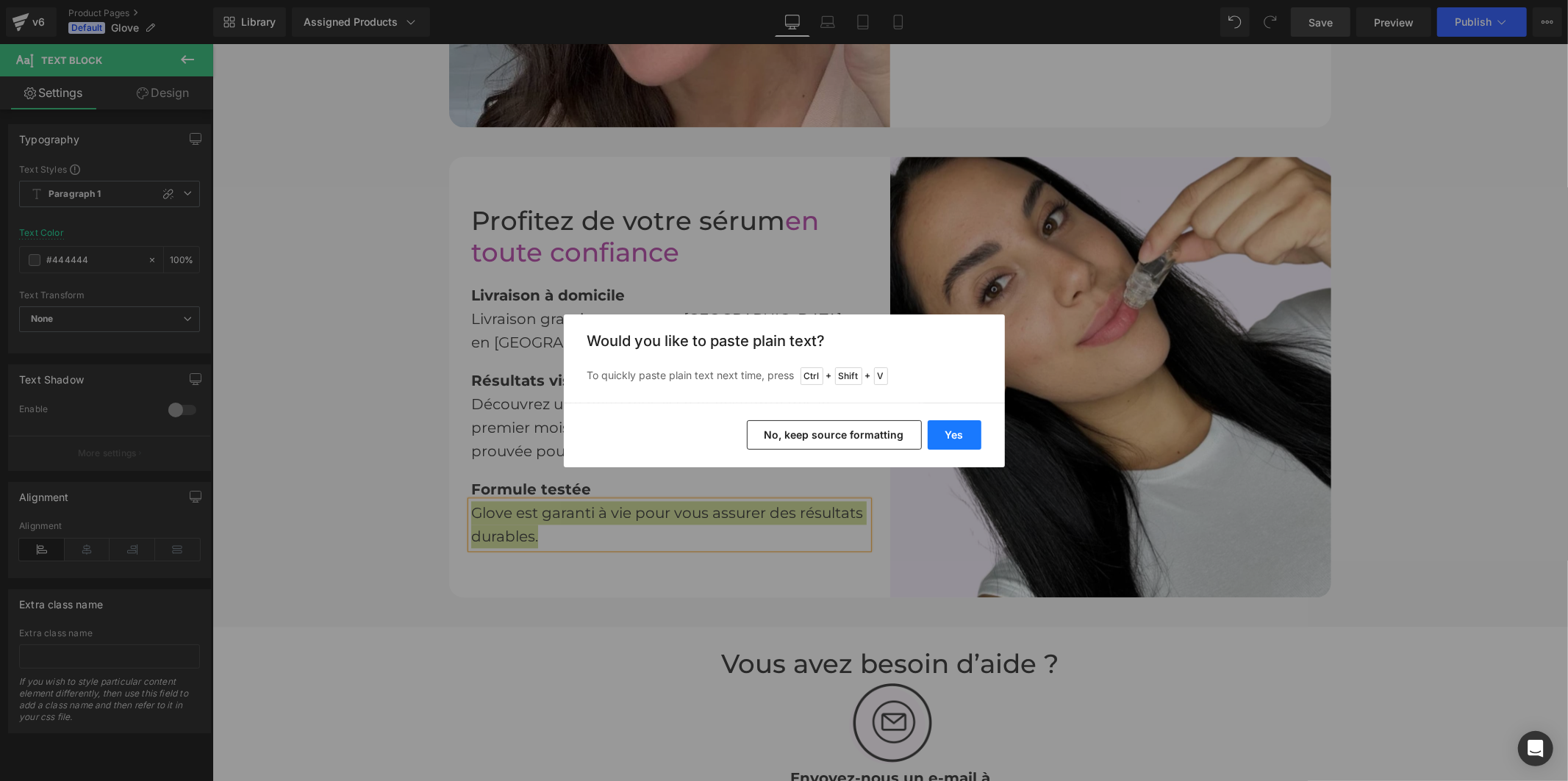
click at [0, 0] on button "Yes" at bounding box center [0, 0] width 0 height 0
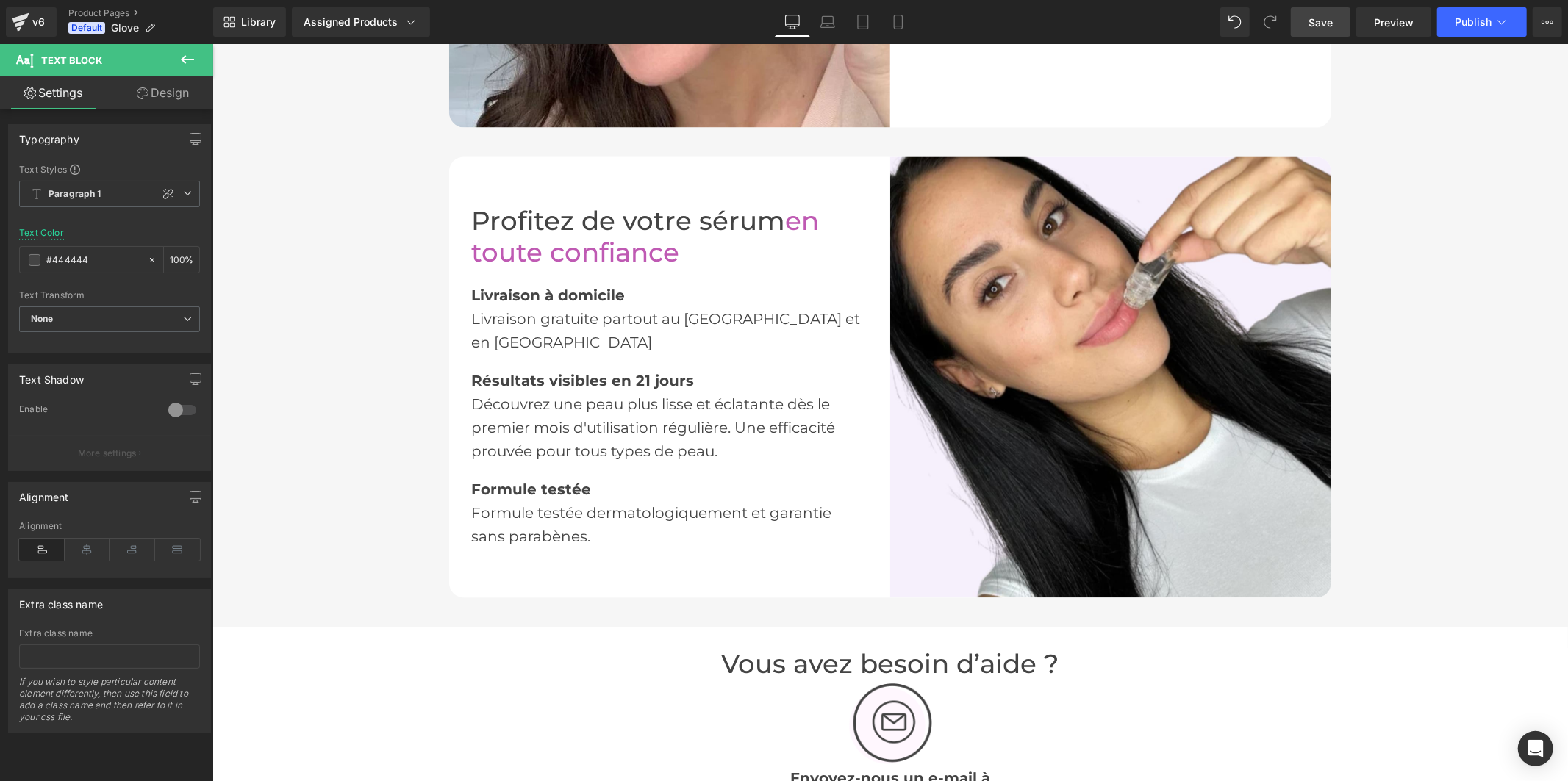
click at [1322, 24] on span "Save" at bounding box center [1321, 23] width 24 height 16
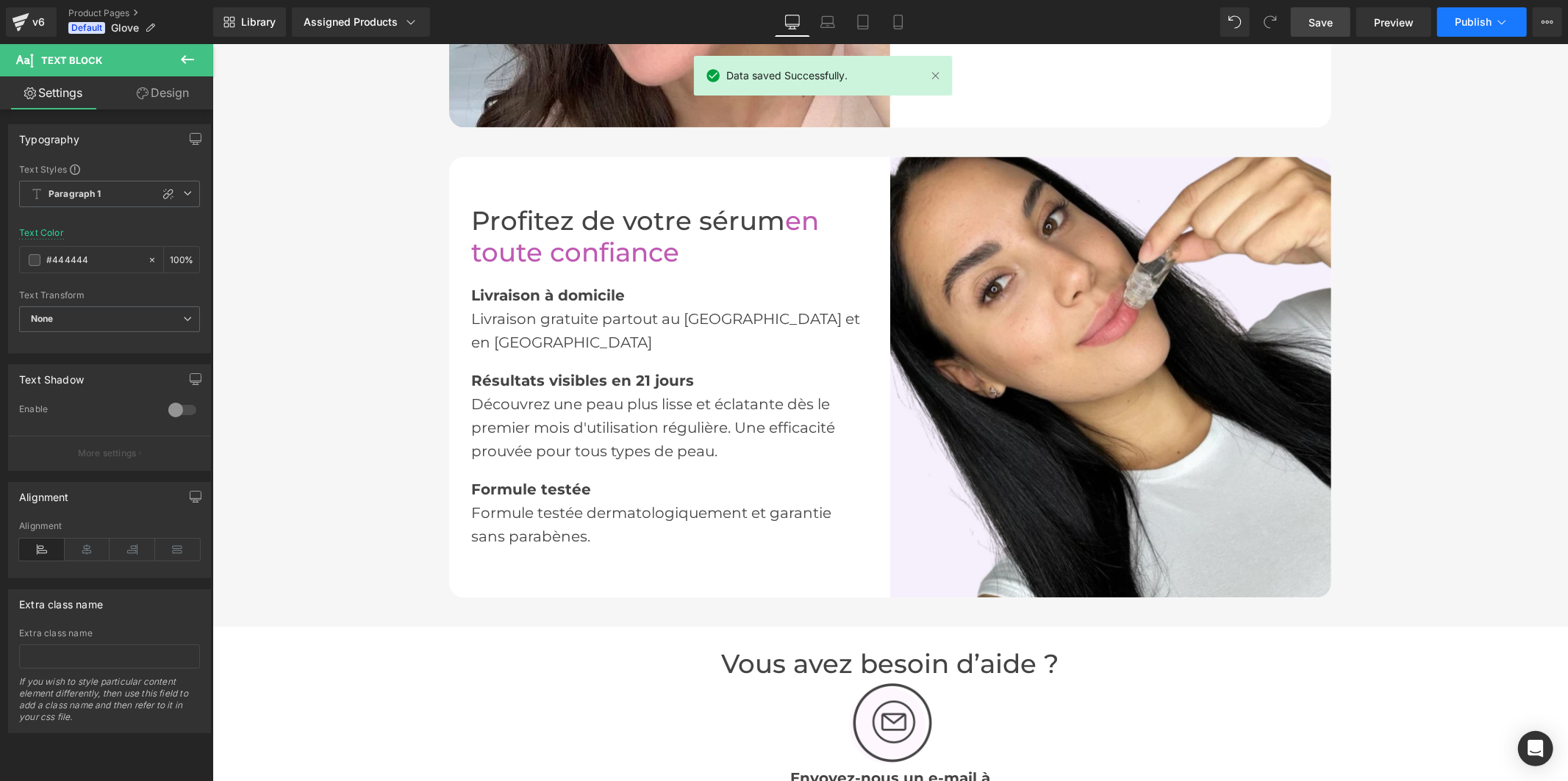
click at [1461, 21] on span "Publish" at bounding box center [1473, 21] width 37 height 12
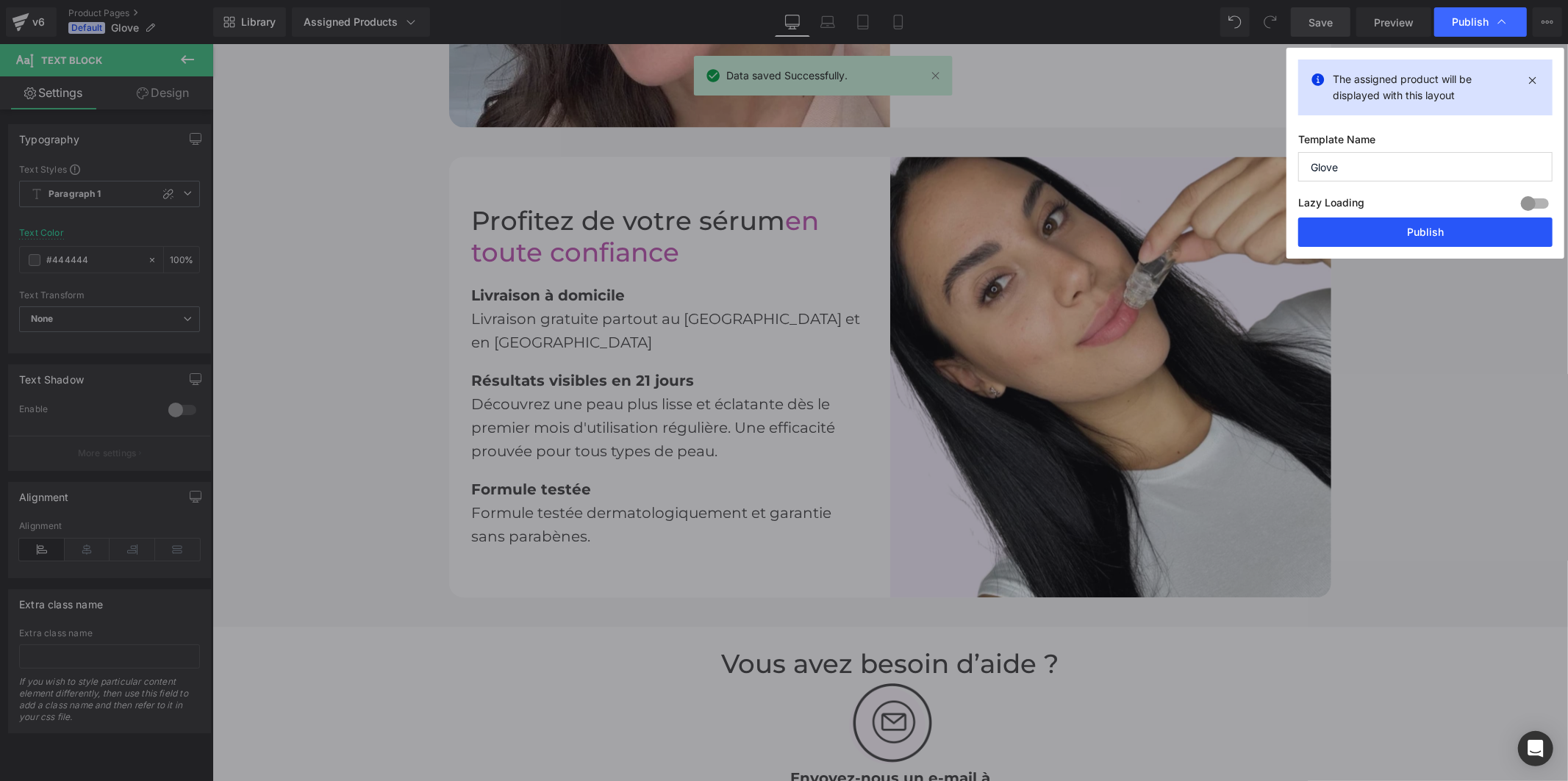
click at [0, 0] on button "Publish" at bounding box center [0, 0] width 0 height 0
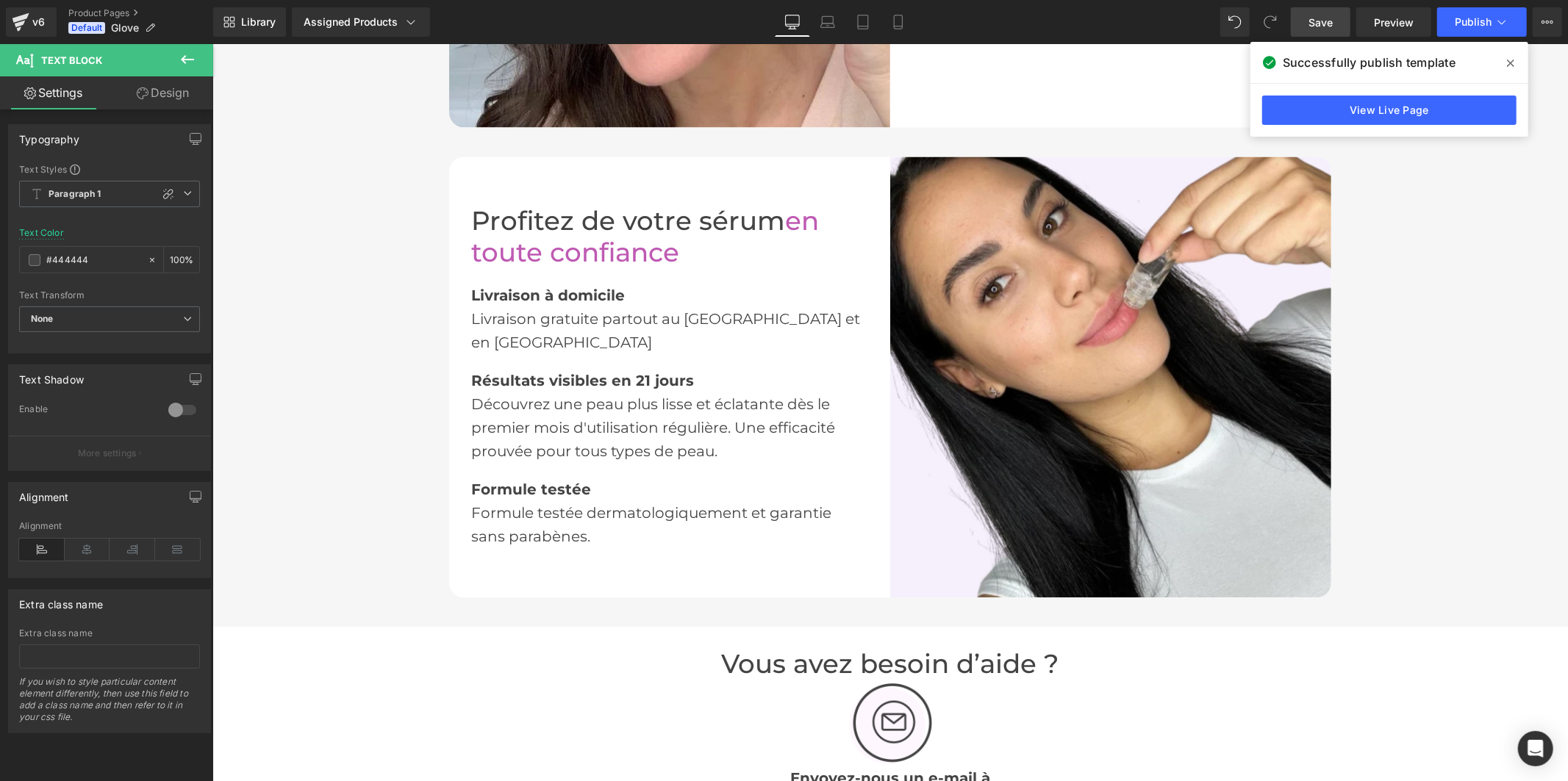
click at [0, 0] on span at bounding box center [0, 0] width 0 height 0
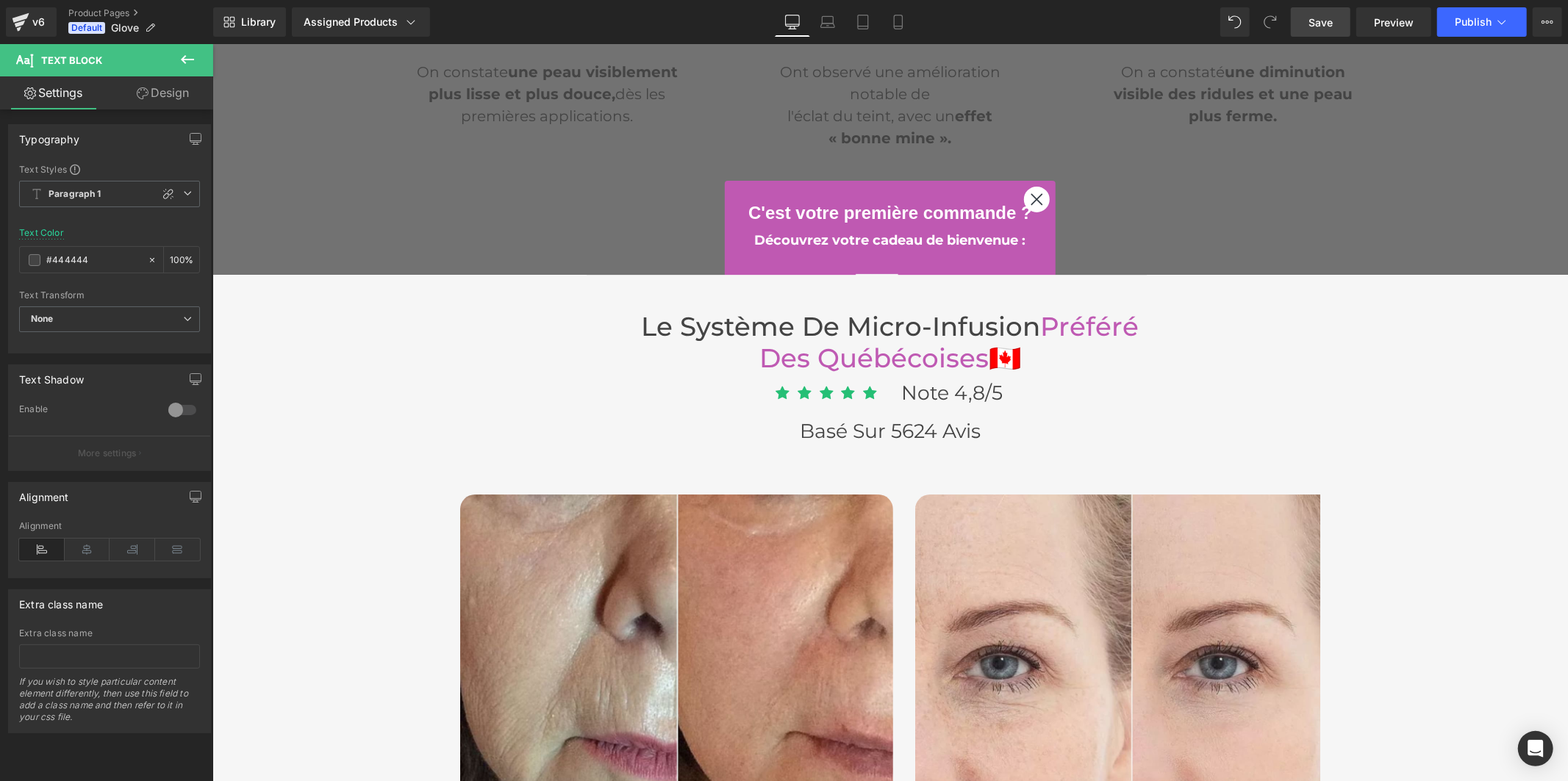
scroll to position [3920, 0]
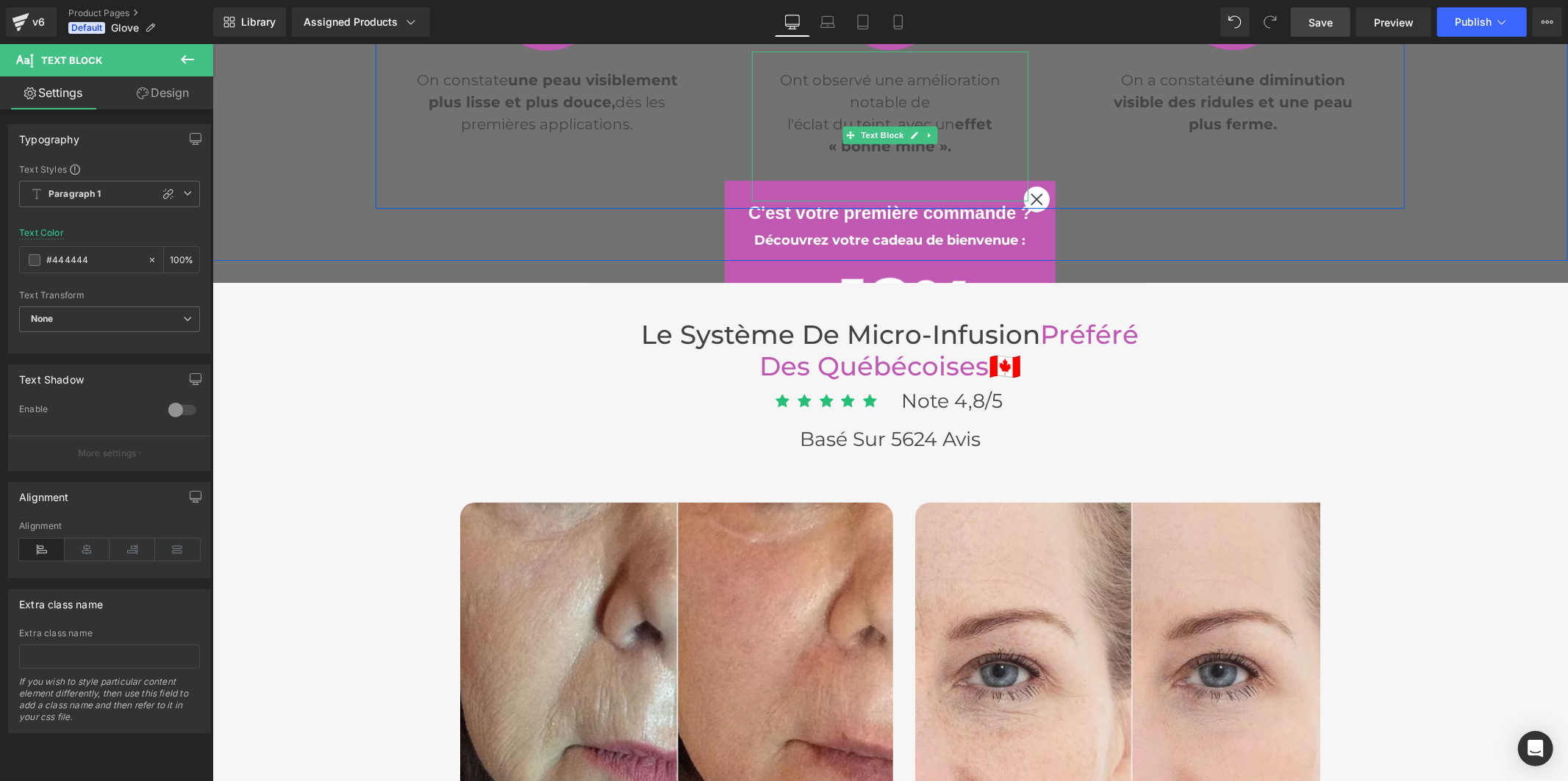
click at [778, 119] on p "Ont observé une amélioration notable de l'éclat du teint, avec un effet « bonne…" at bounding box center [889, 113] width 277 height 88
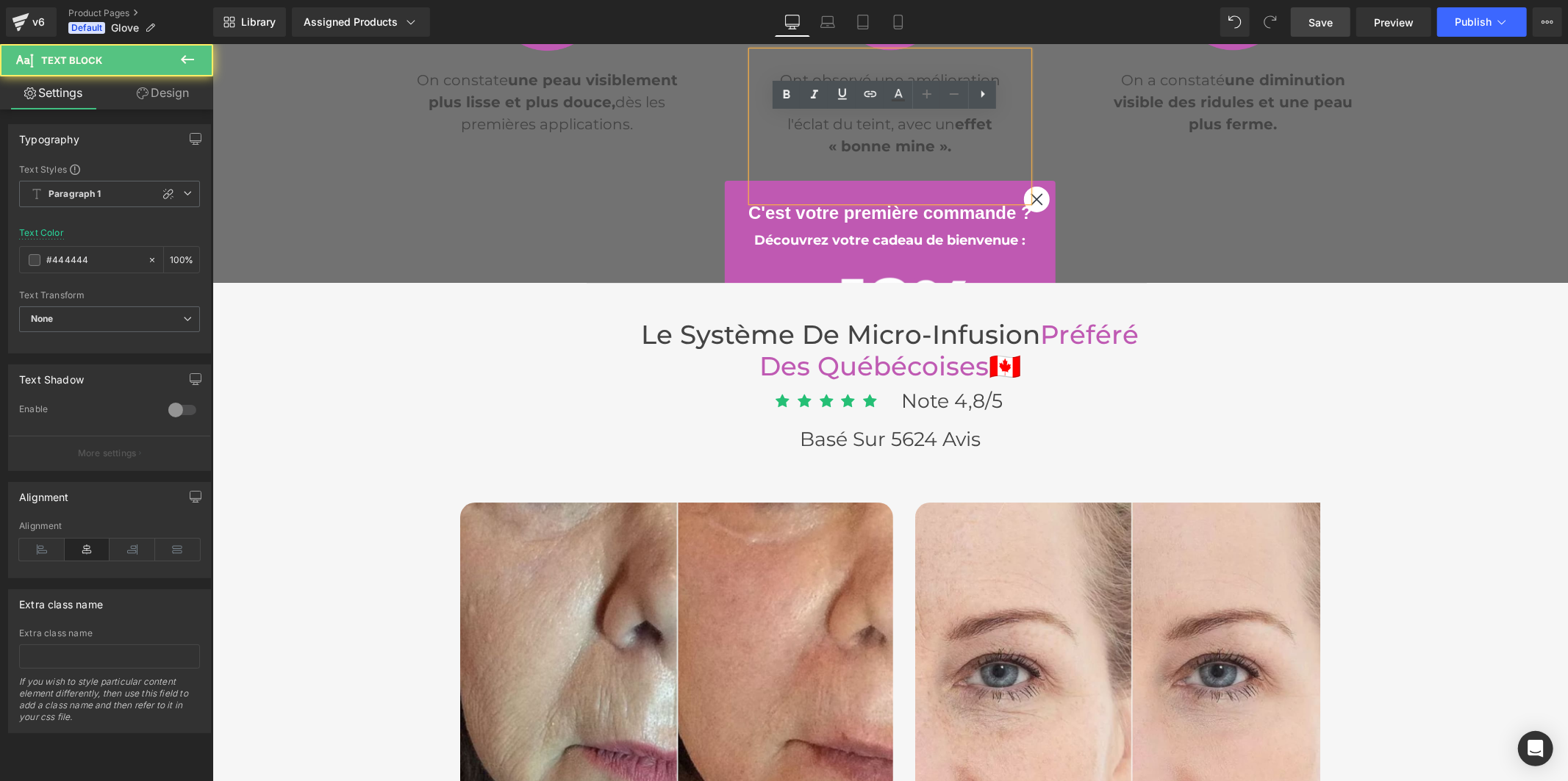
click at [787, 117] on font "l'éclat du teint, avec un" at bounding box center [870, 123] width 167 height 17
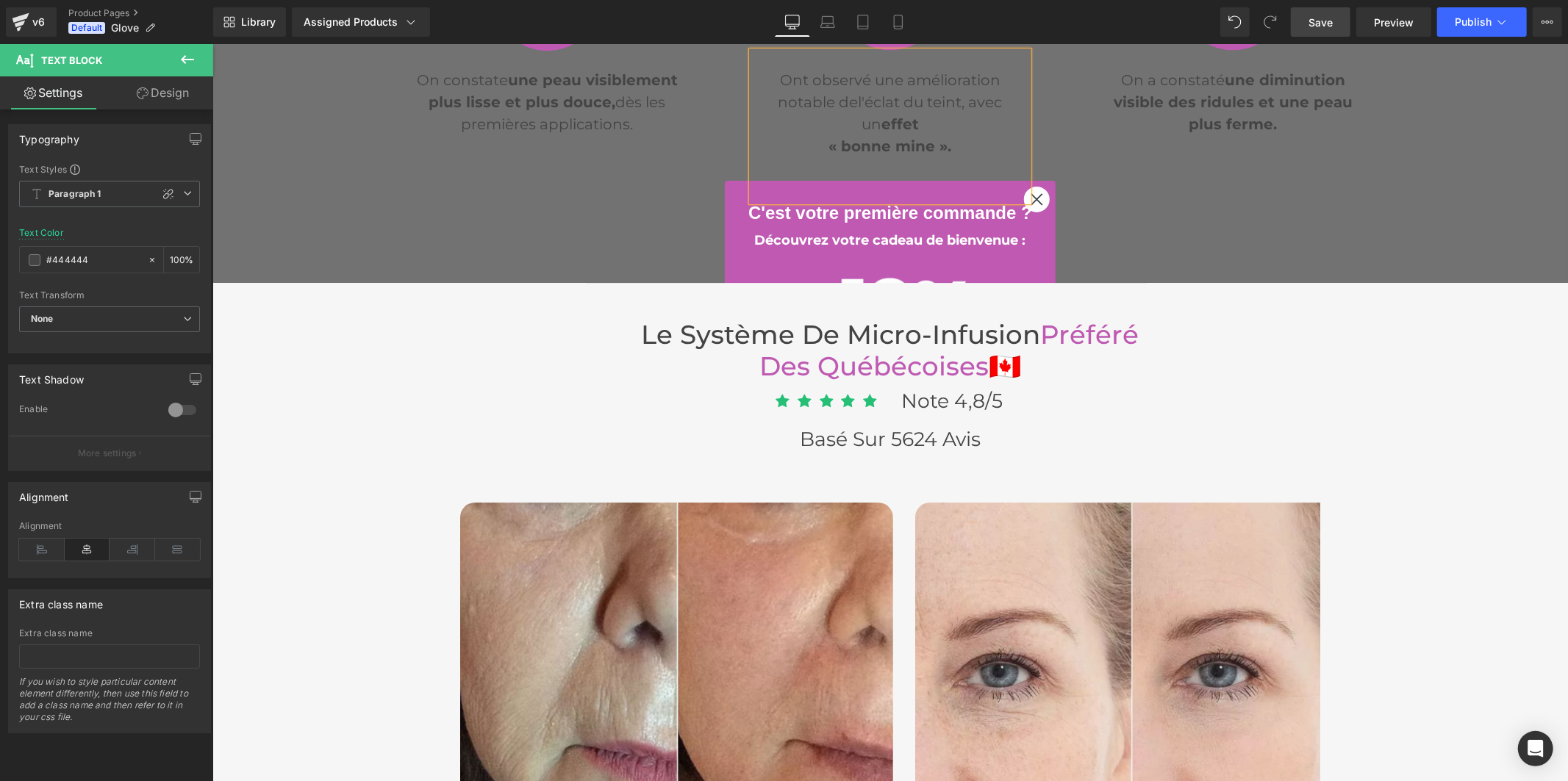
click at [893, 156] on p at bounding box center [889, 167] width 277 height 22
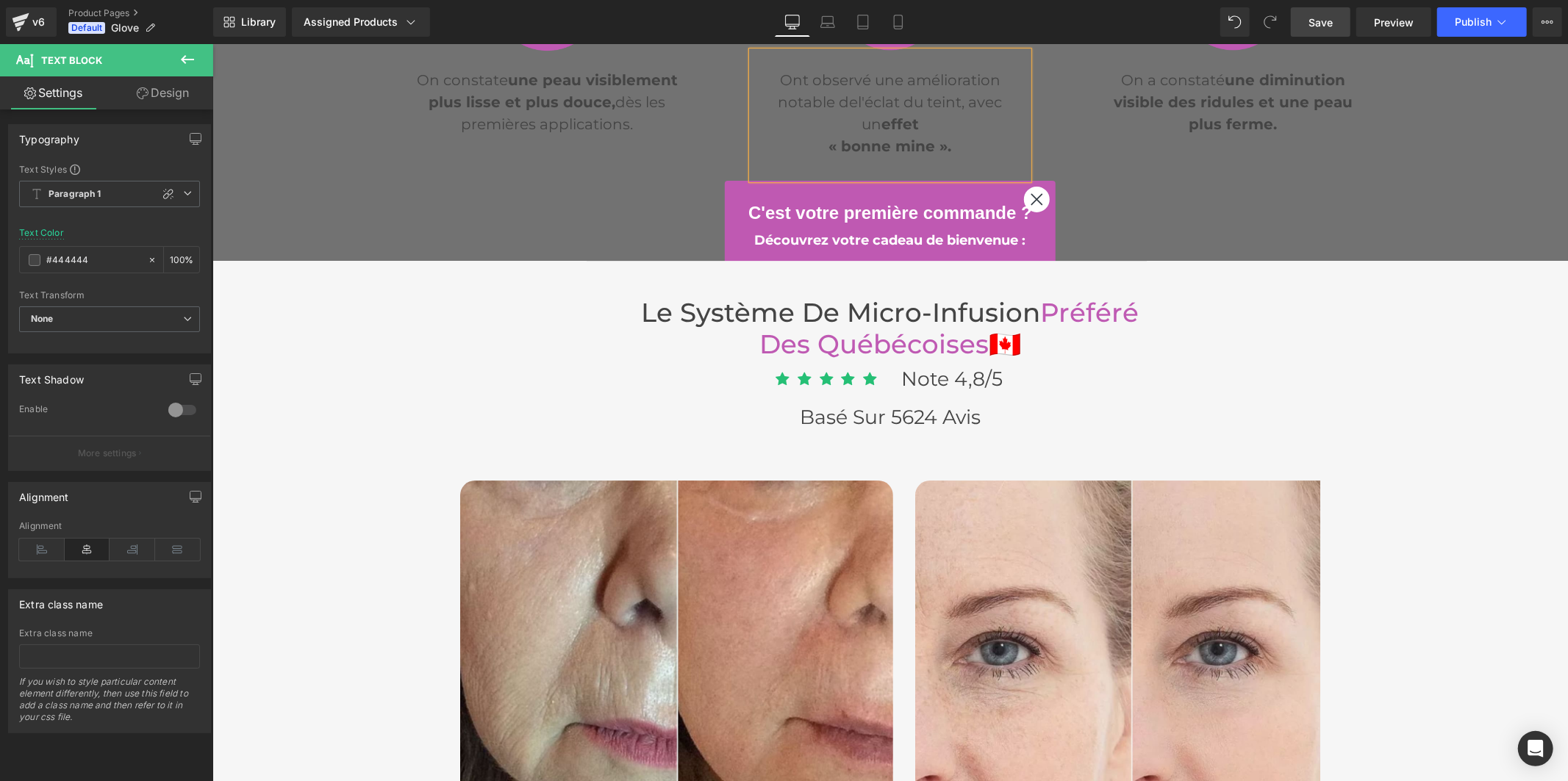
click at [908, 159] on p at bounding box center [889, 167] width 277 height 22
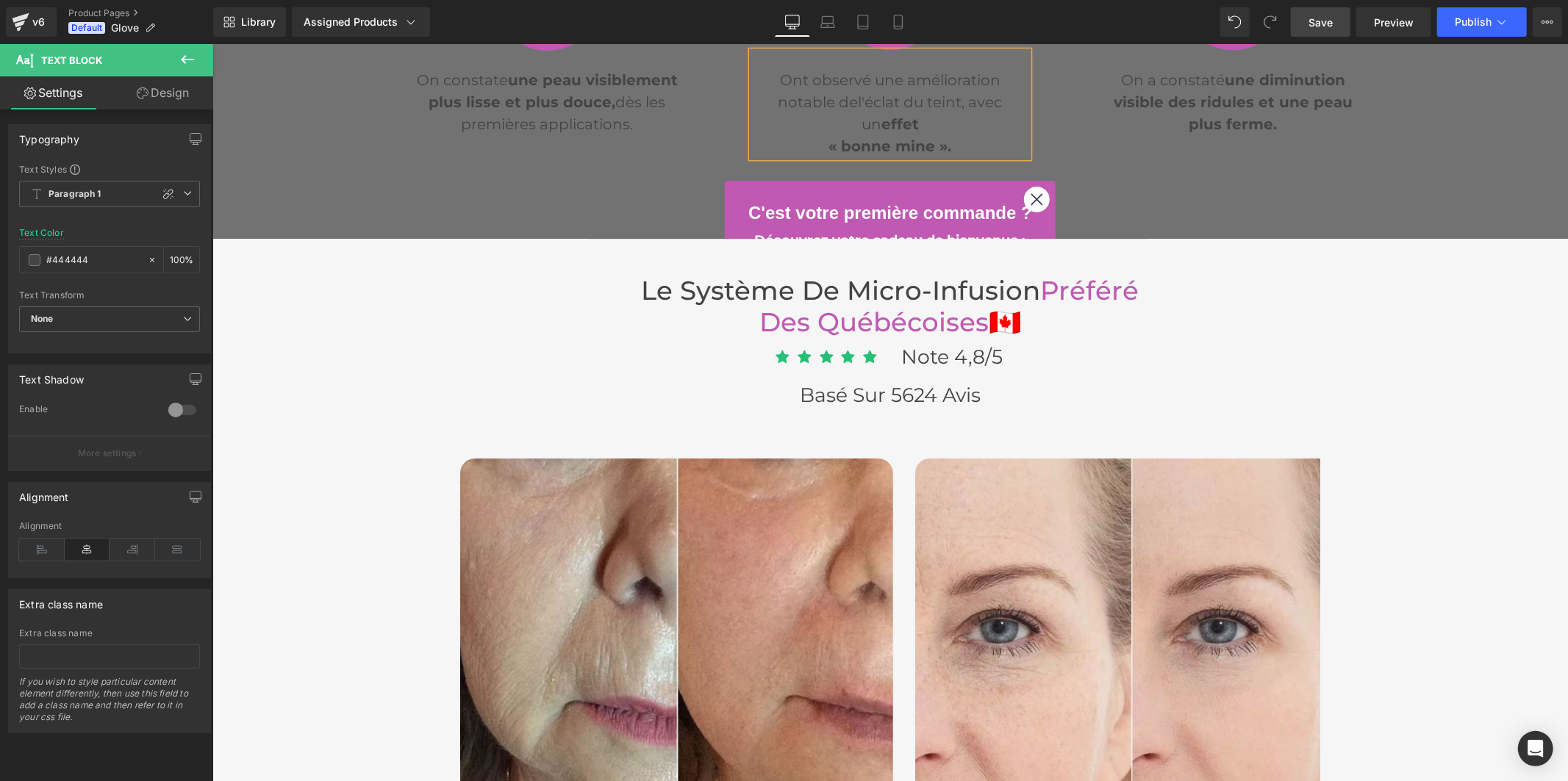
click at [1322, 13] on link "Save" at bounding box center [1320, 21] width 59 height 29
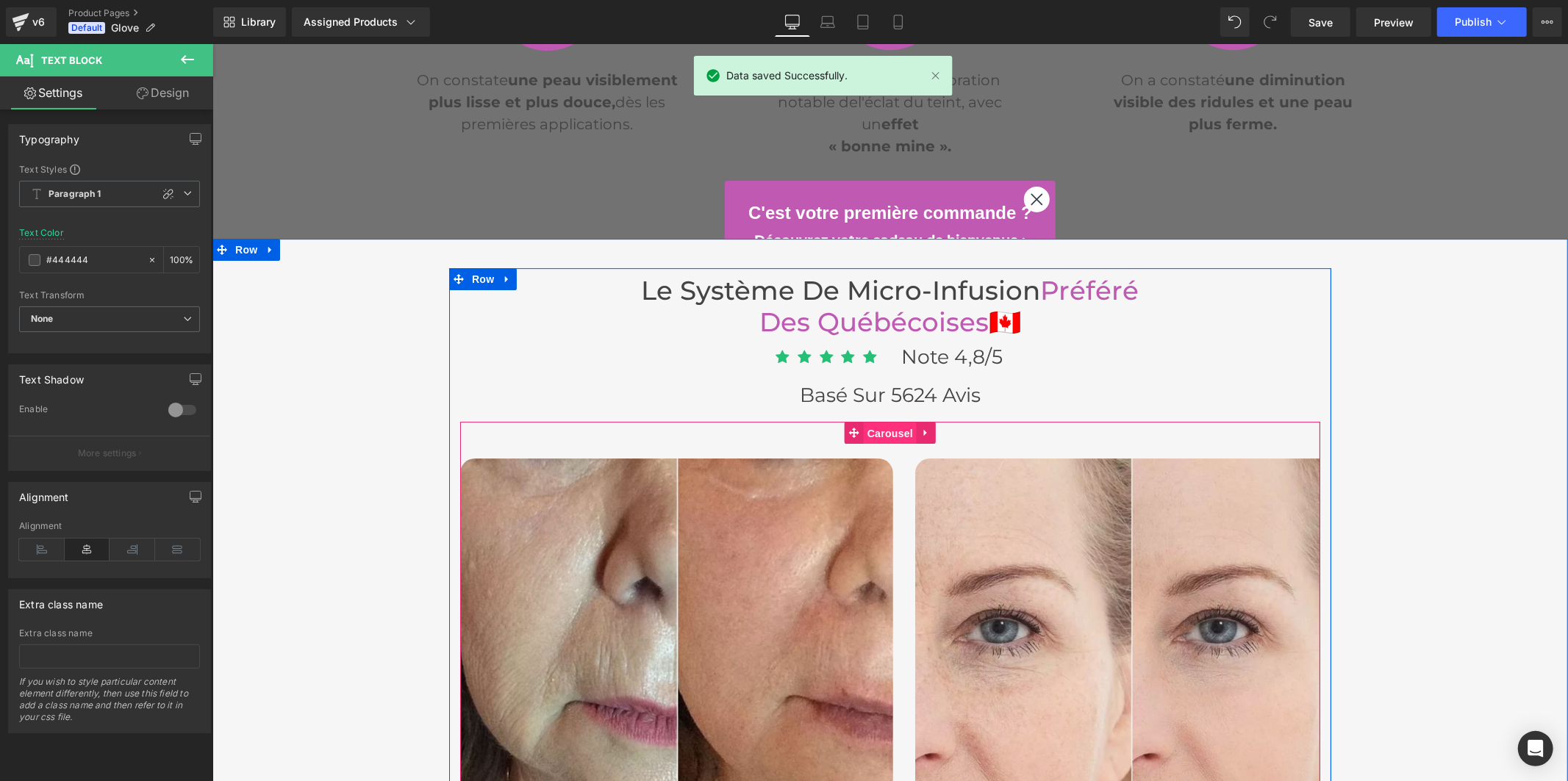
click at [882, 430] on span "Carousel" at bounding box center [889, 433] width 53 height 22
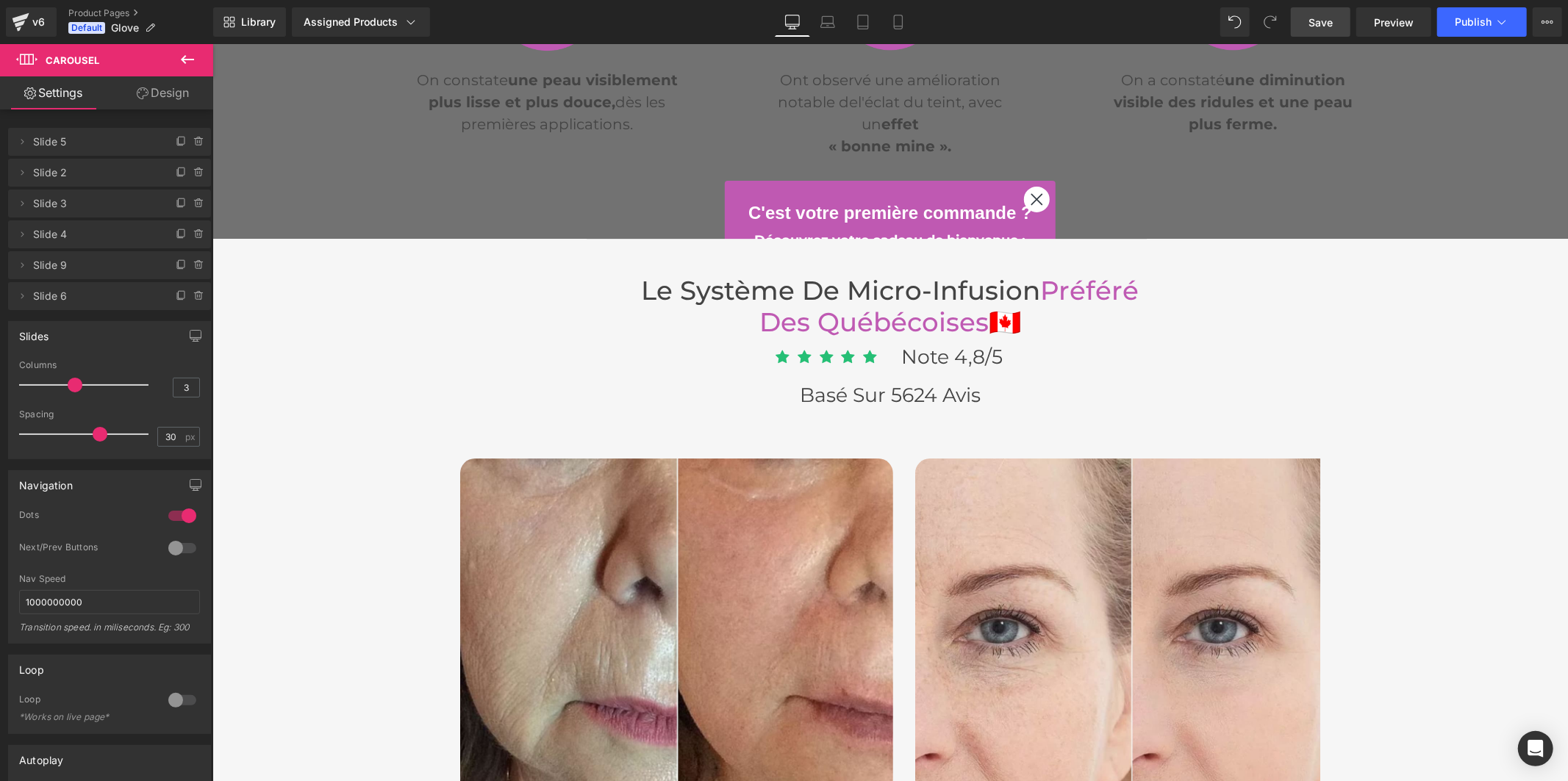
click at [1334, 19] on link "Save" at bounding box center [1320, 21] width 59 height 29
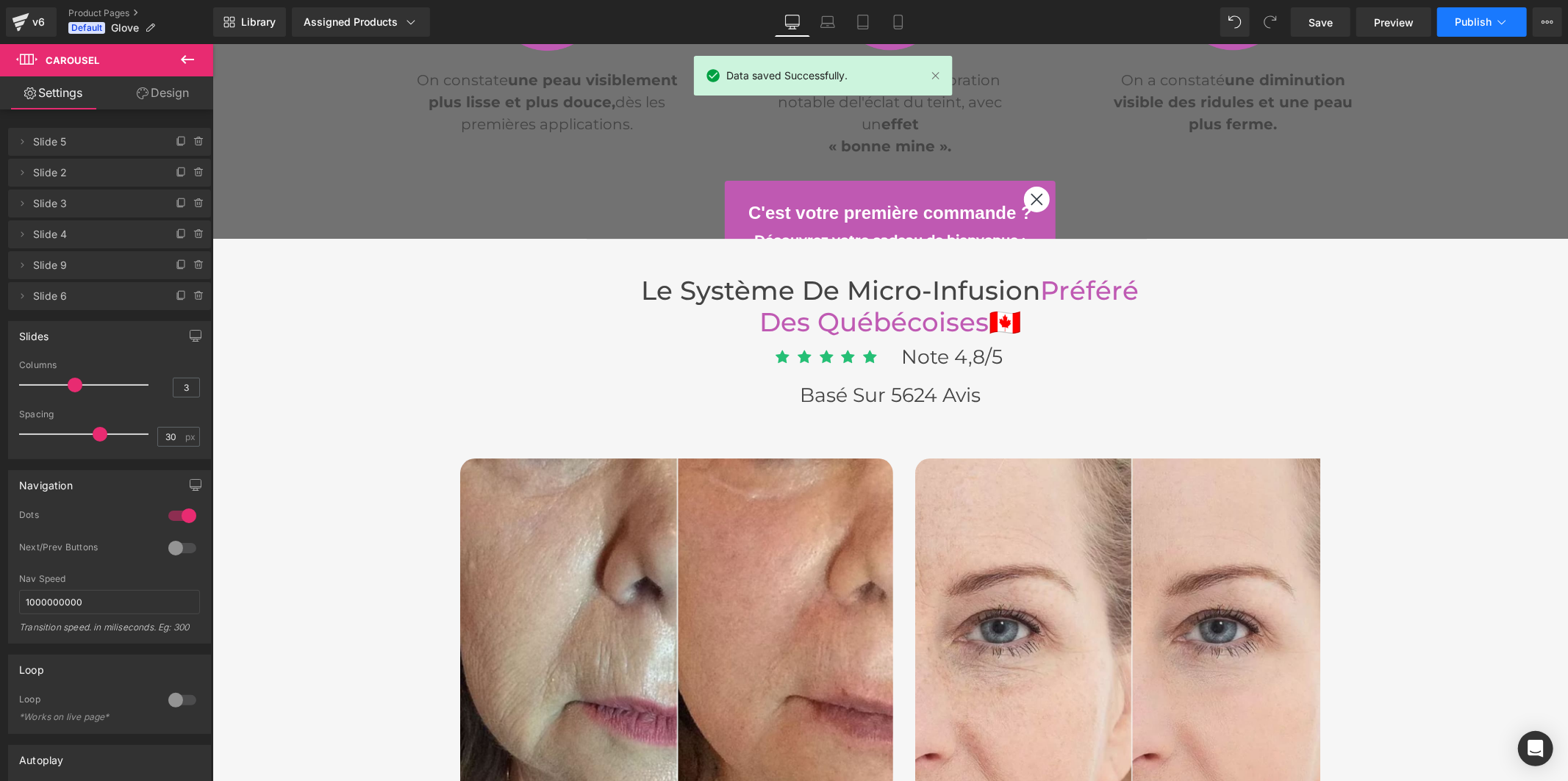
click at [1467, 17] on span "Publish" at bounding box center [1473, 21] width 37 height 12
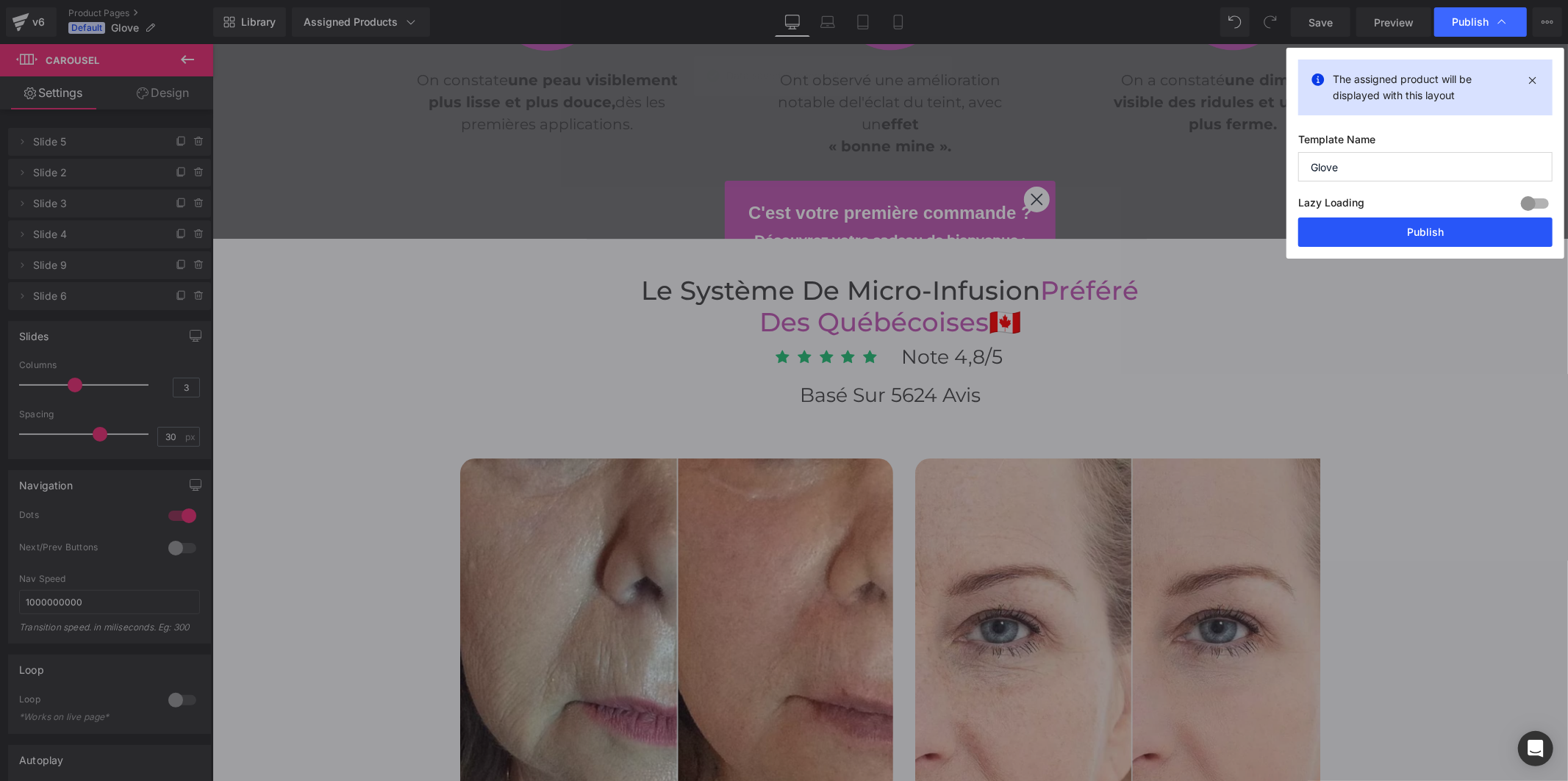
click at [0, 0] on button "Publish" at bounding box center [0, 0] width 0 height 0
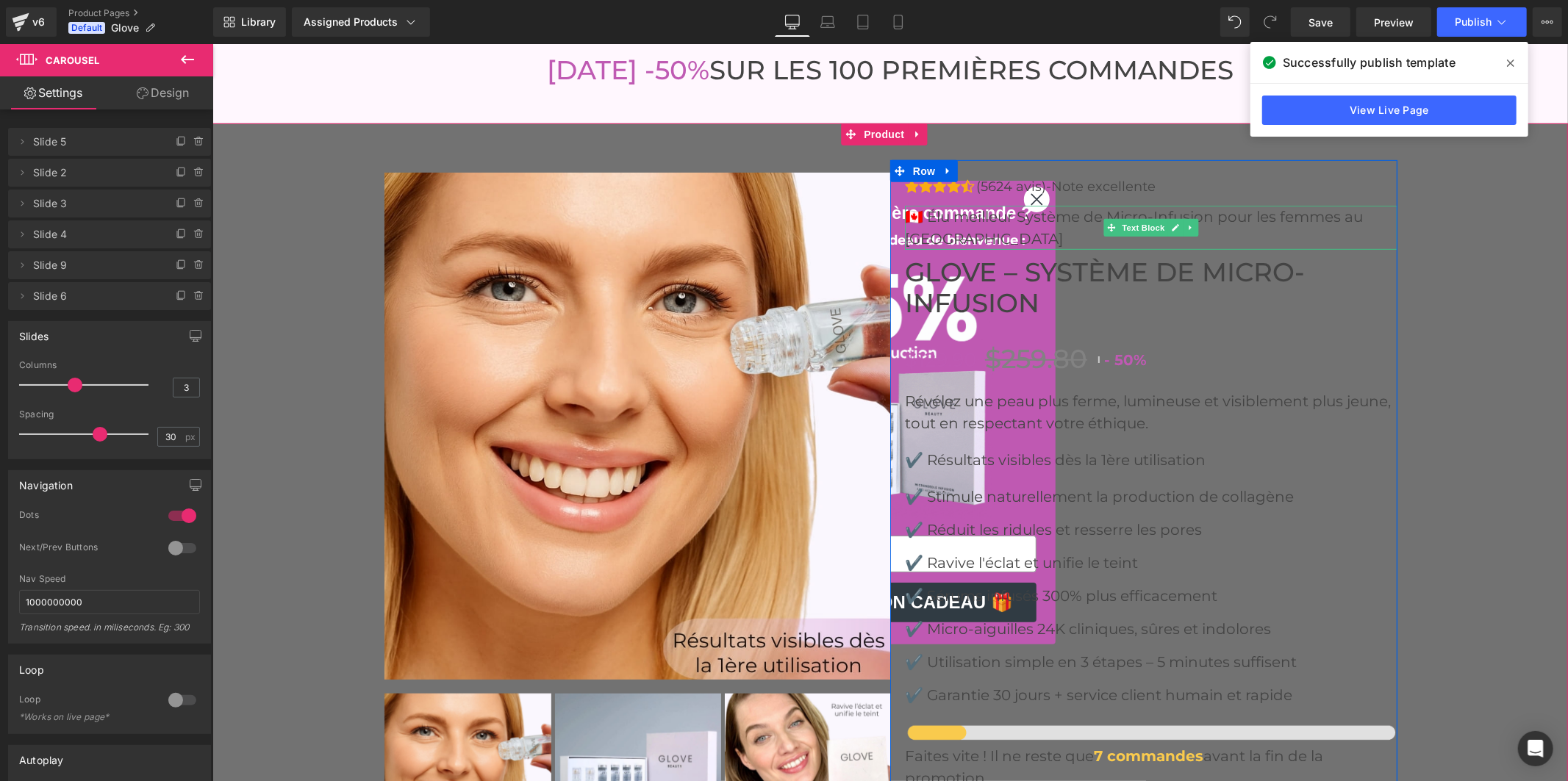
scroll to position [5472, 0]
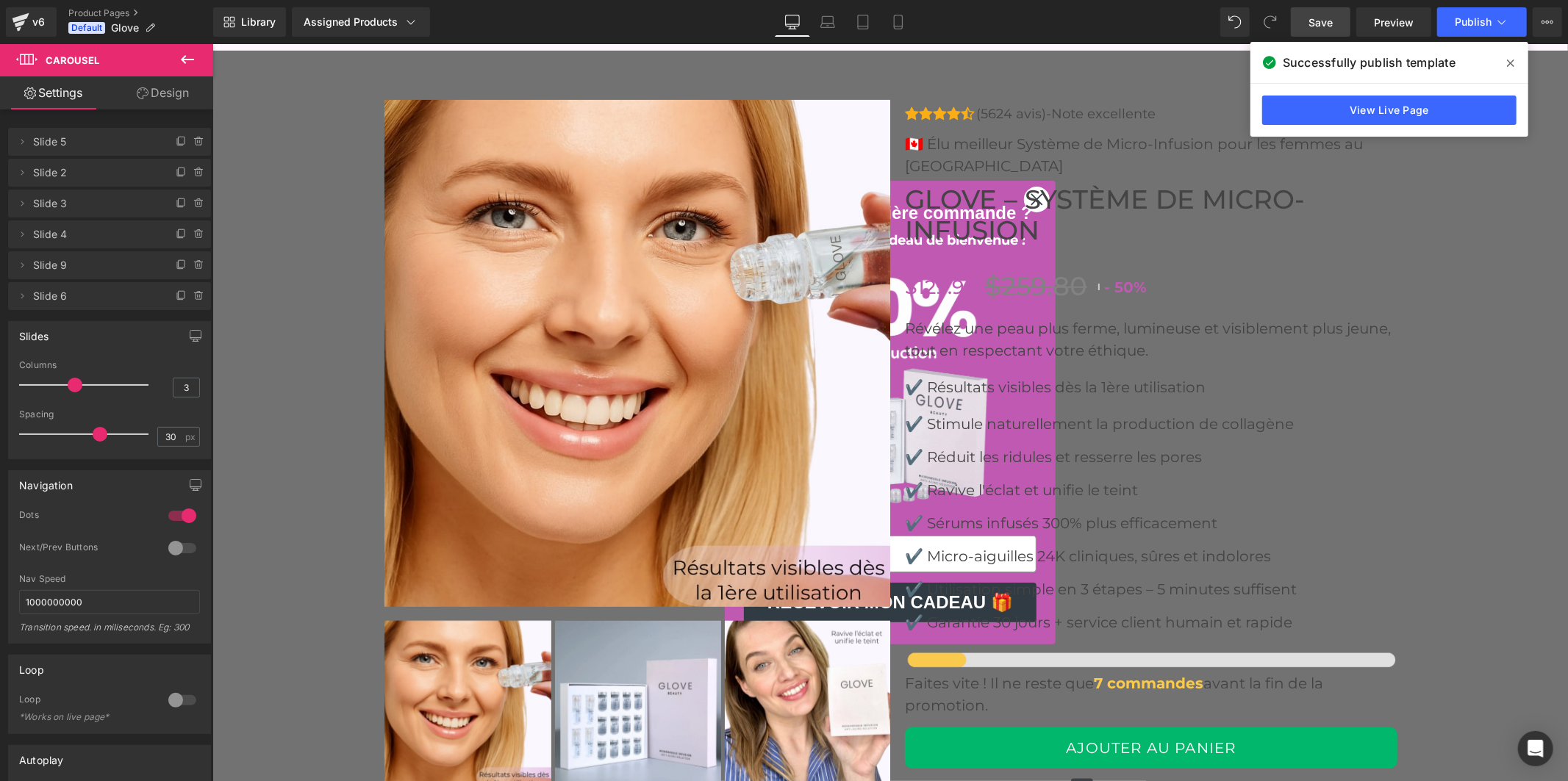
click at [1320, 25] on span "Save" at bounding box center [1321, 23] width 24 height 16
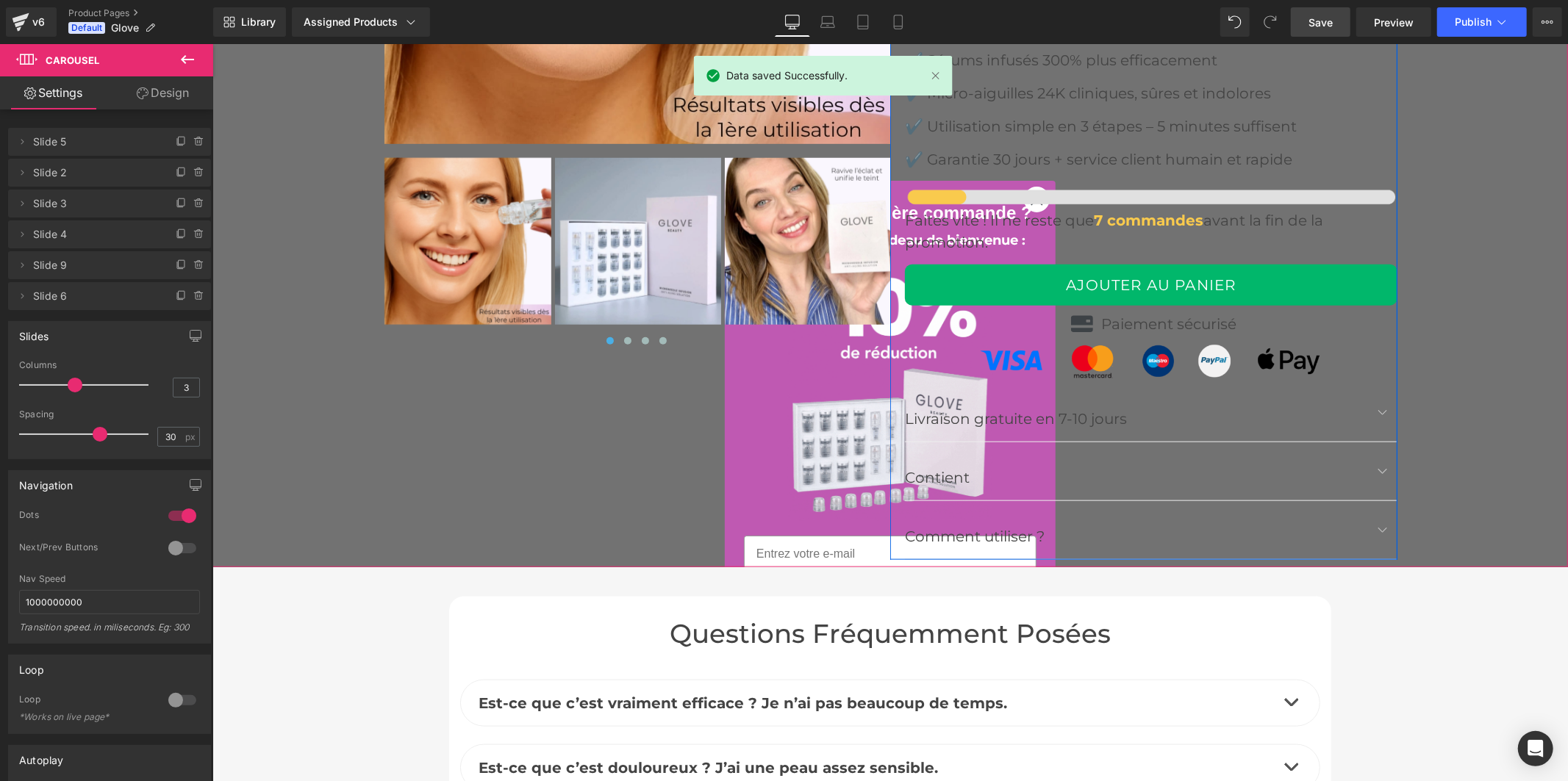
scroll to position [5962, 0]
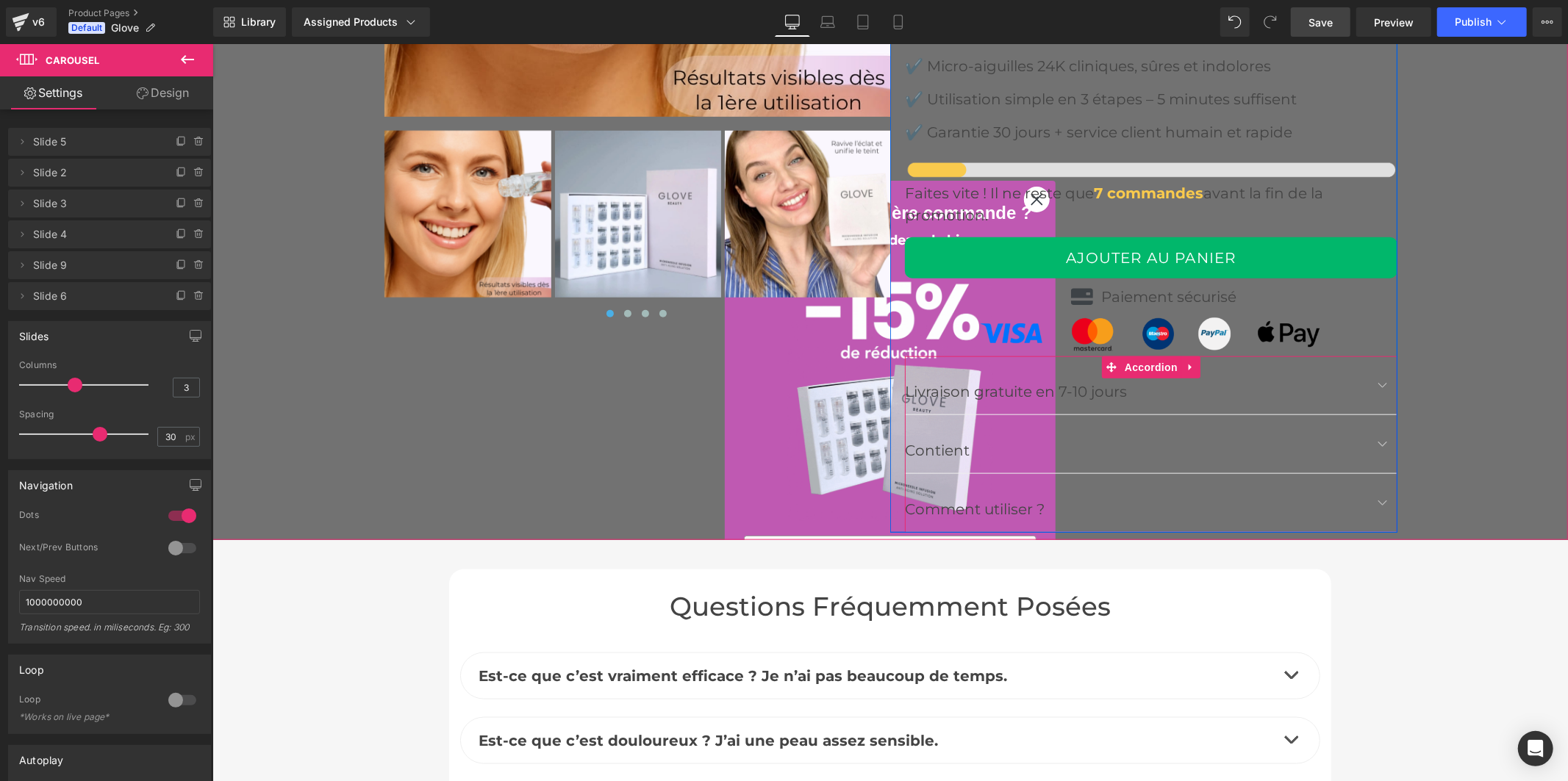
click at [1382, 447] on span "button" at bounding box center [1382, 447] width 0 height 0
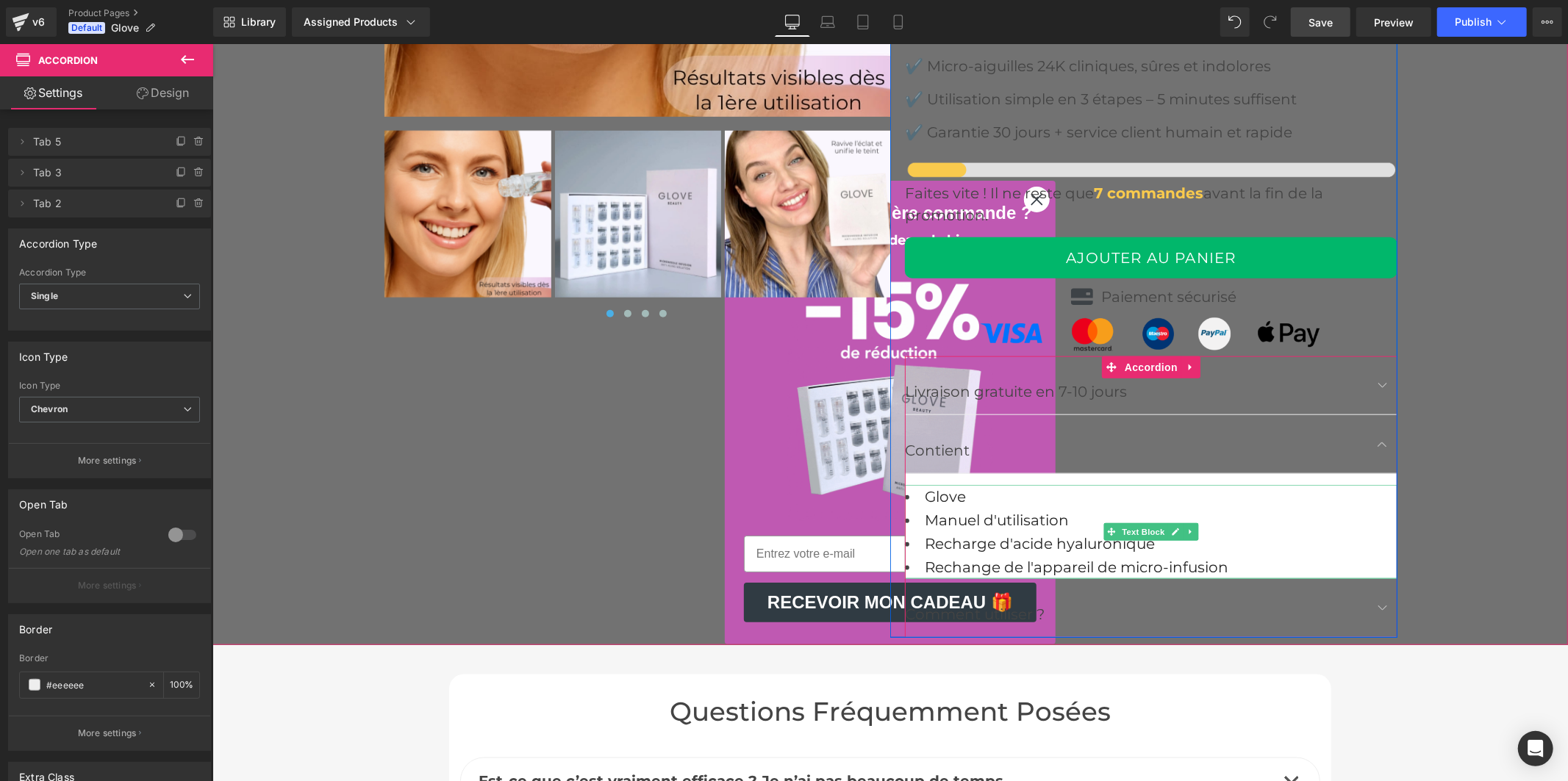
click at [1226, 569] on li "Rechange de l'appareil de micro-infusion" at bounding box center [1151, 567] width 493 height 24
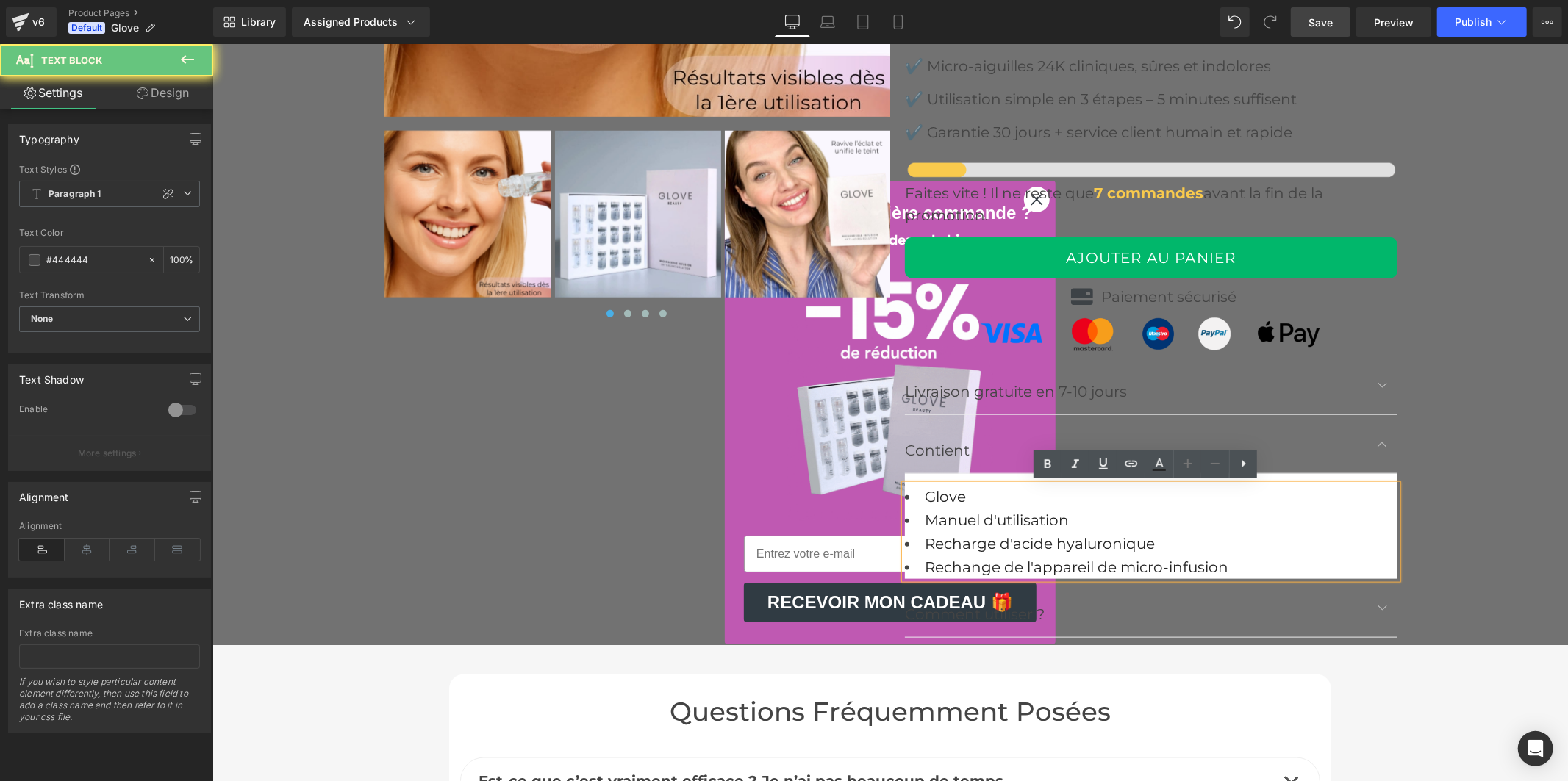
click at [1220, 562] on font "Rechange de l'appareil de micro-infusion" at bounding box center [1076, 566] width 303 height 17
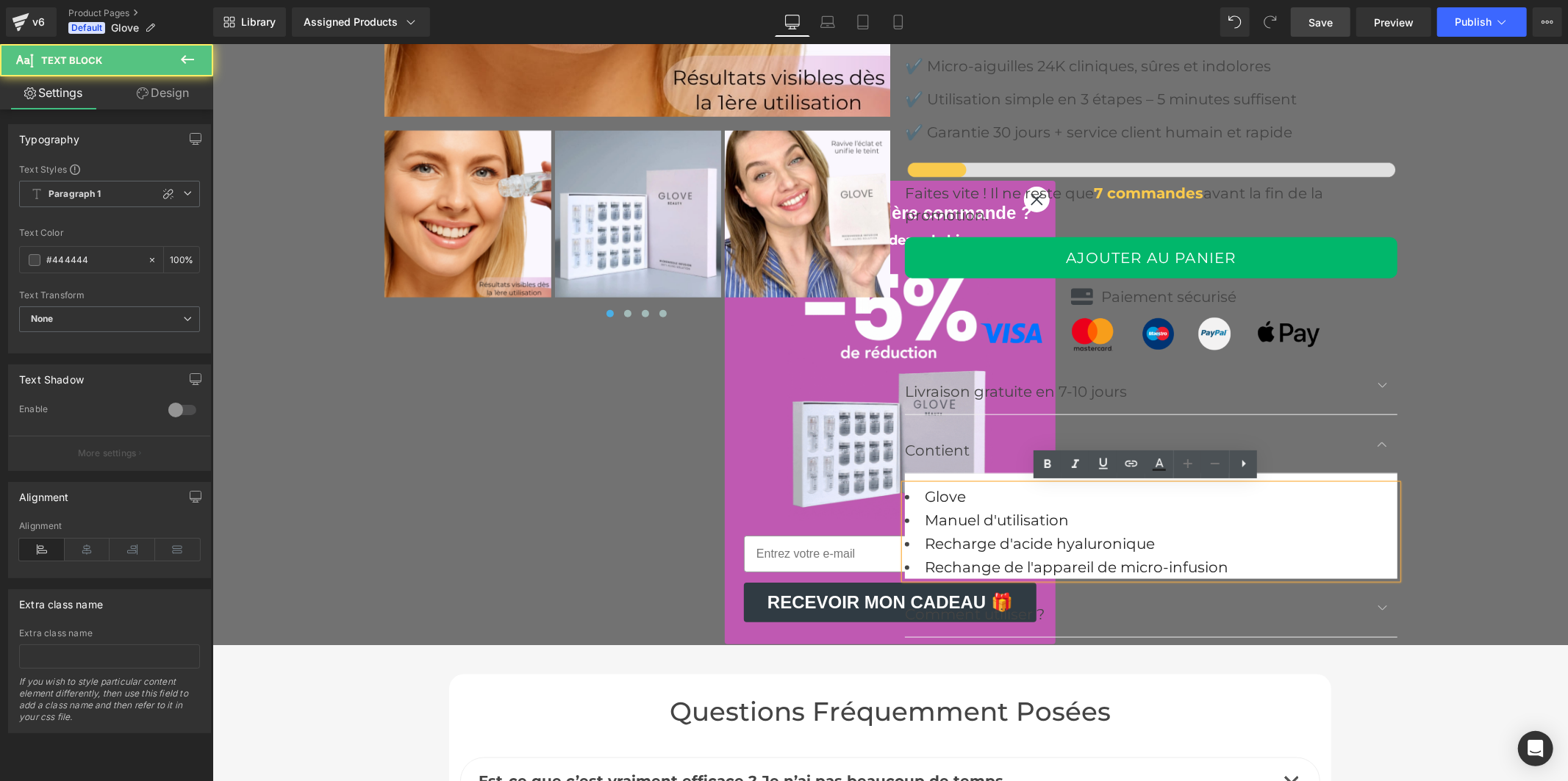
click at [1243, 569] on li "Rechange de l'appareil de micro-infusion" at bounding box center [1151, 567] width 493 height 24
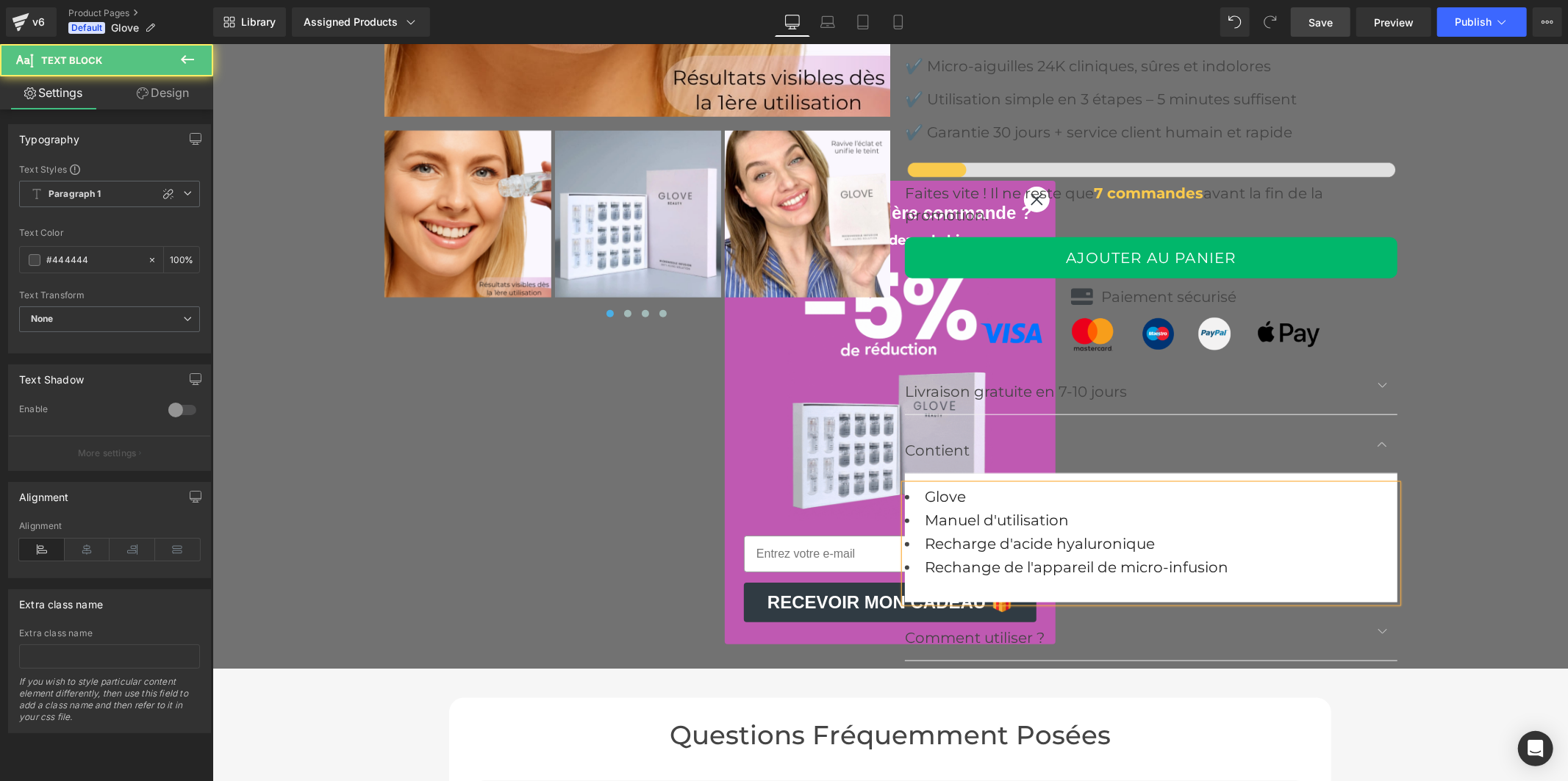
click at [924, 544] on font "Recharge d'acide hyaluronique" at bounding box center [1039, 543] width 230 height 17
click at [1058, 591] on li "Rechange de l'appareil de micro-infusion" at bounding box center [1151, 579] width 493 height 47
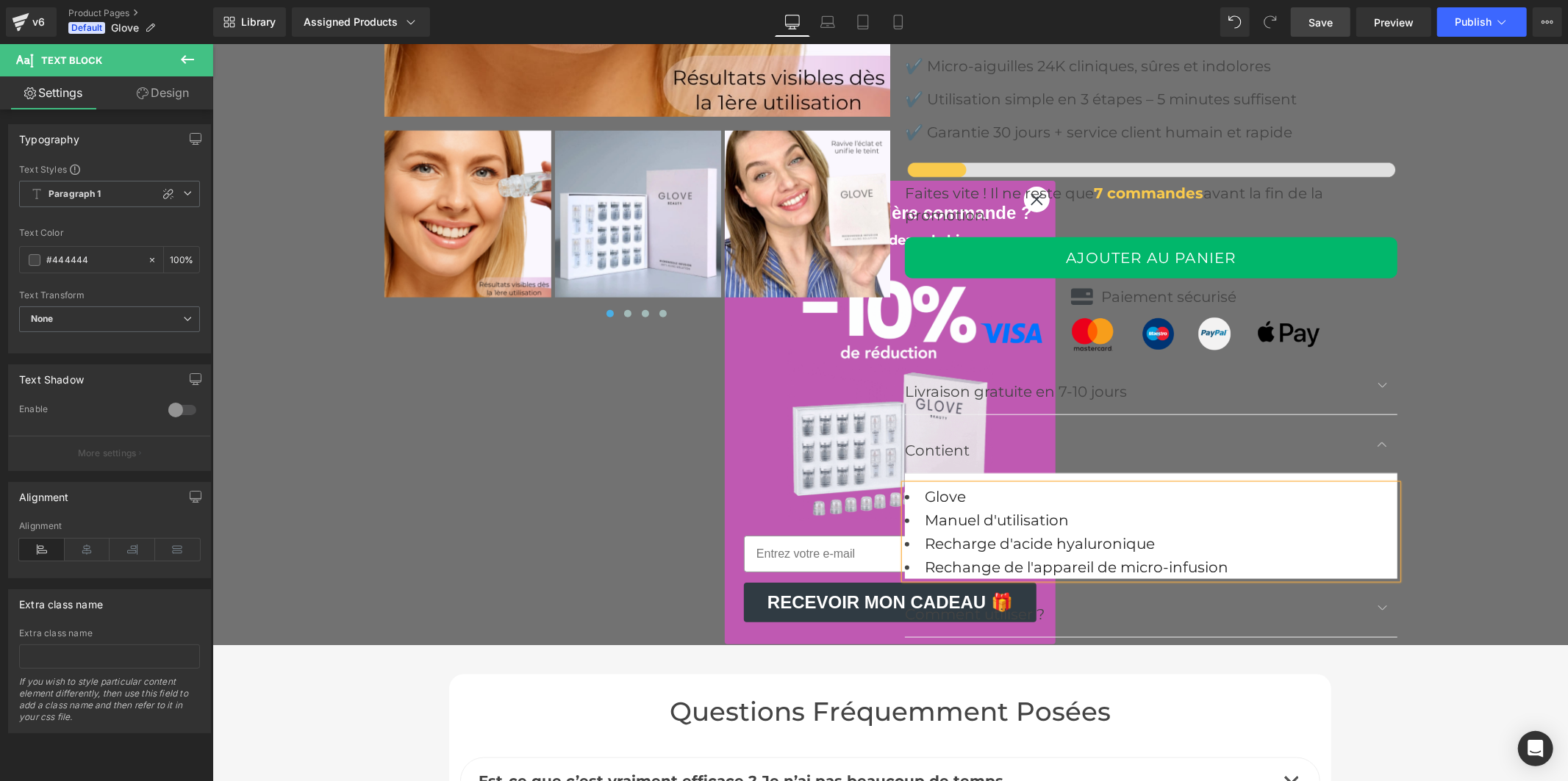
click at [924, 541] on font "Recharge d'acide hyaluronique" at bounding box center [1039, 543] width 230 height 17
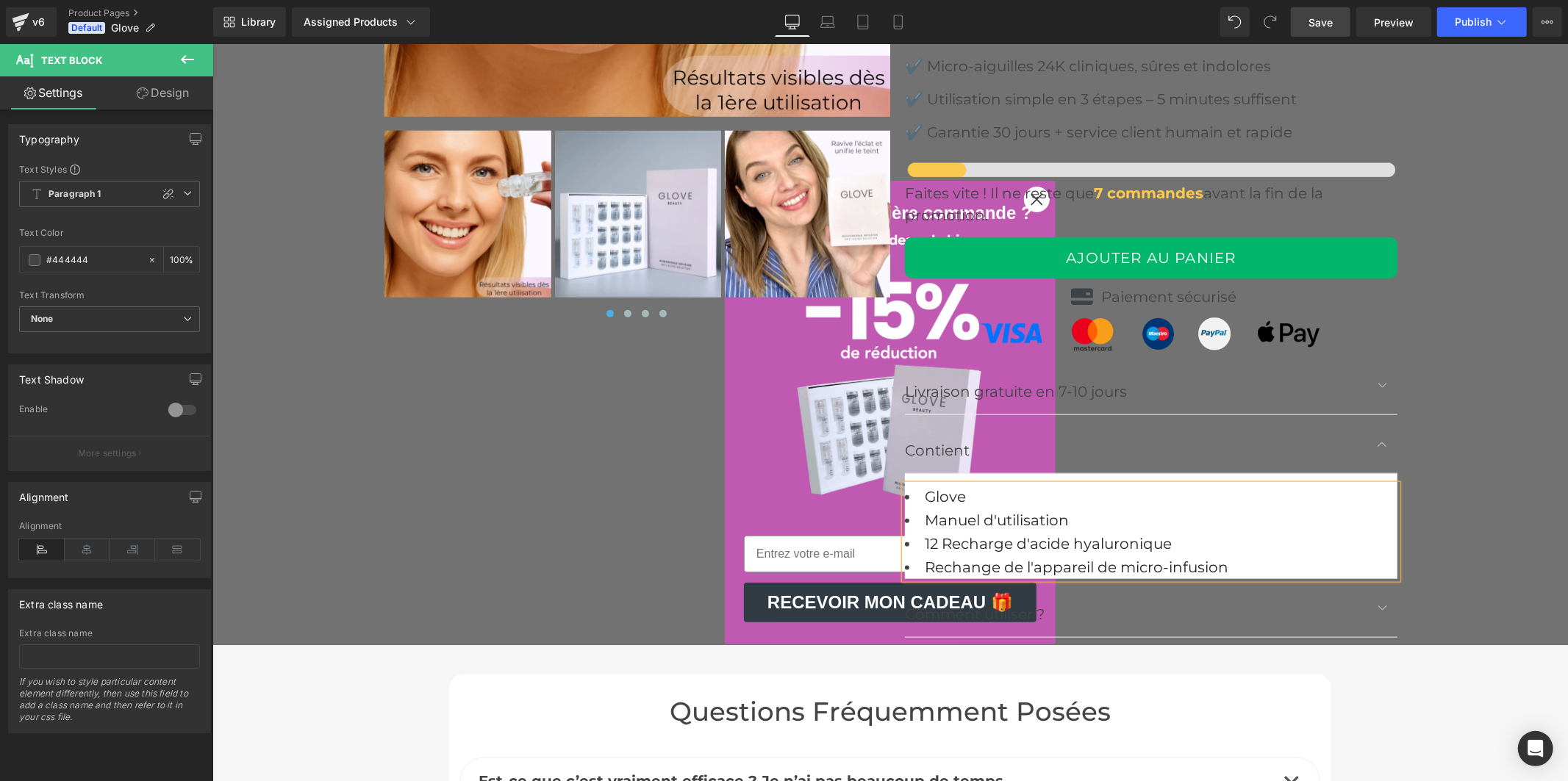
click at [943, 541] on font "12 Recharge d'acide hyaluronique" at bounding box center [1047, 543] width 247 height 17
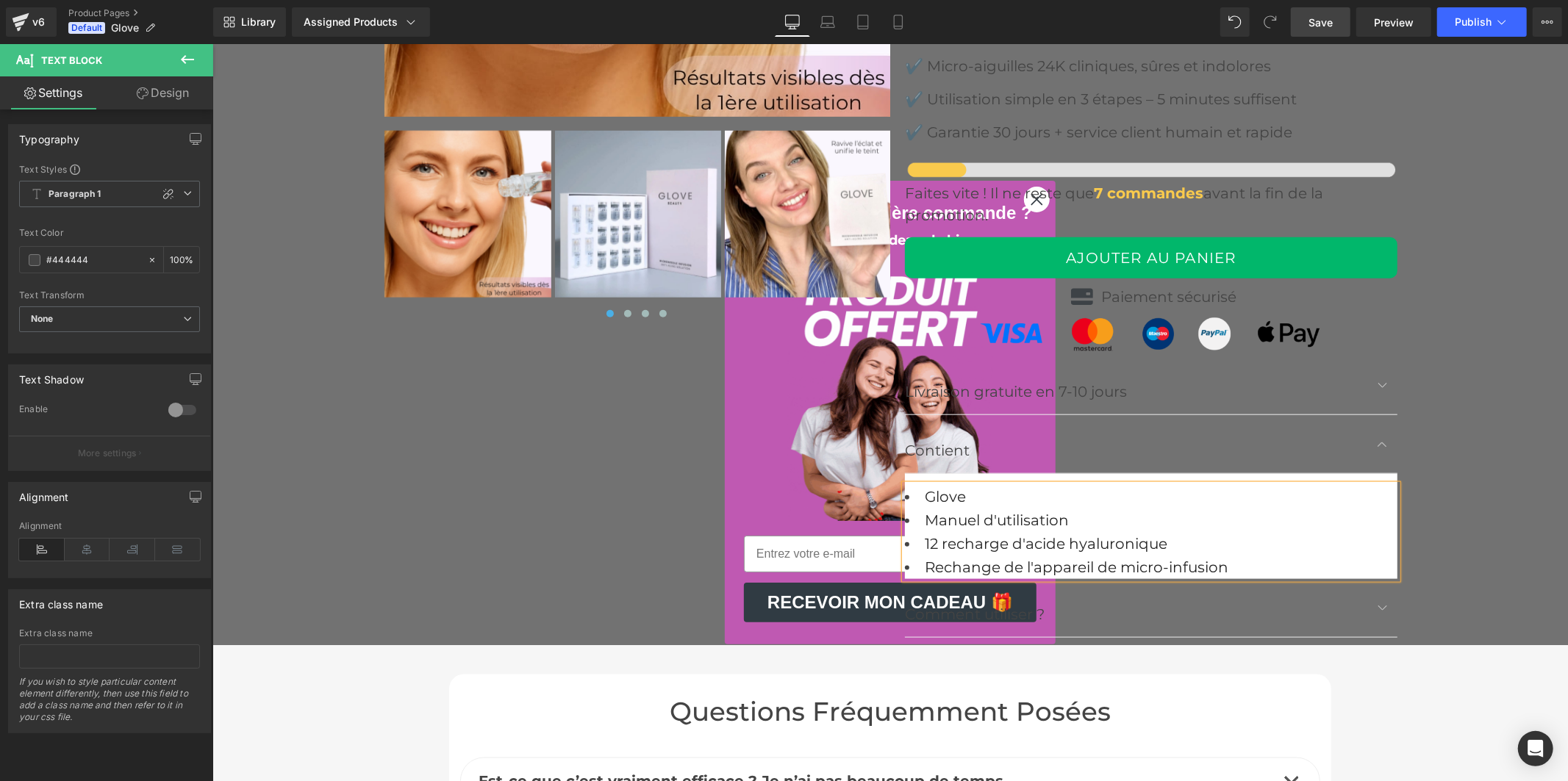
click at [999, 541] on font "12 recharge d'acide hyaluronique" at bounding box center [1045, 543] width 243 height 17
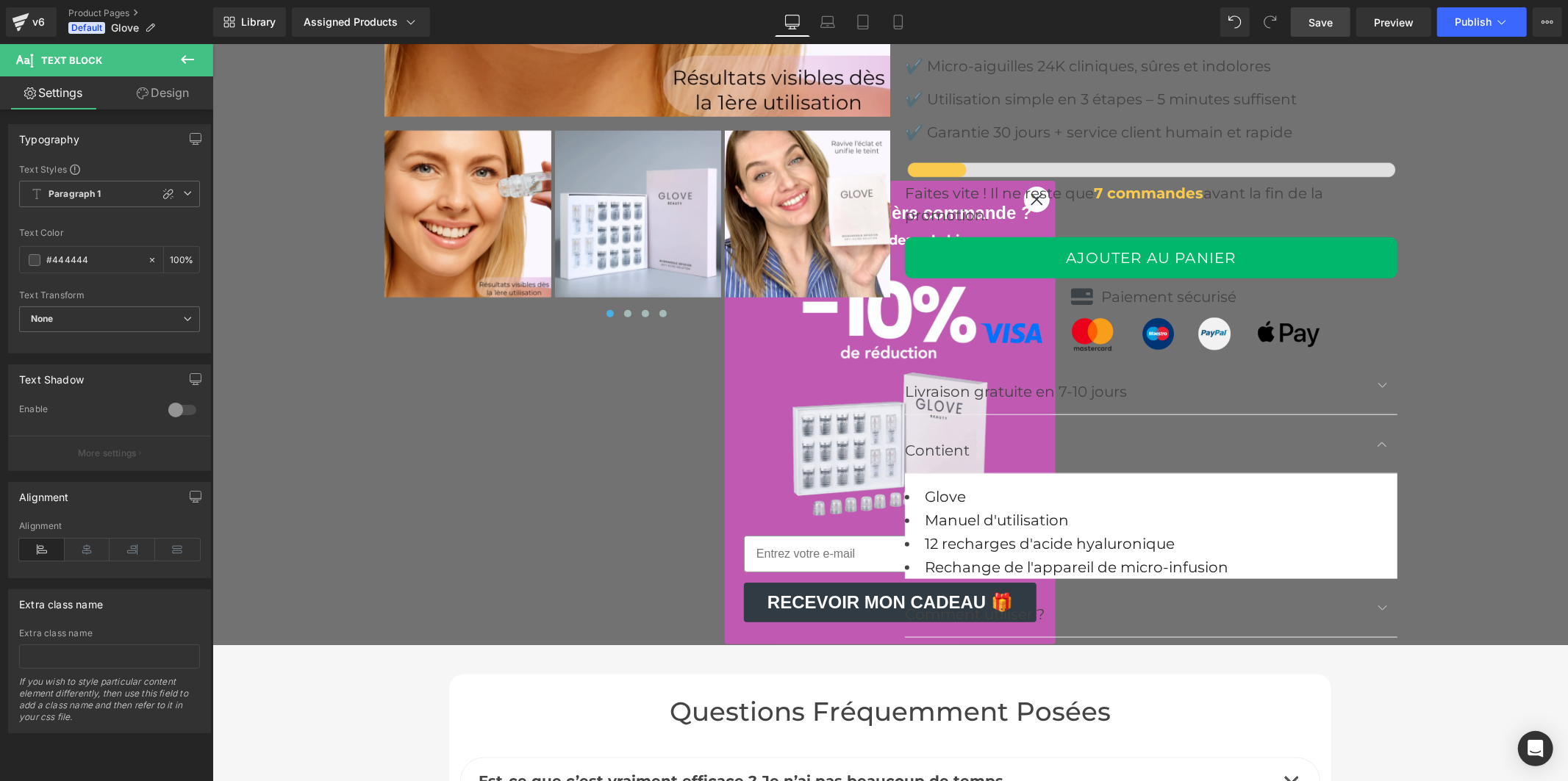
click at [1333, 22] on span "Save" at bounding box center [1321, 23] width 24 height 16
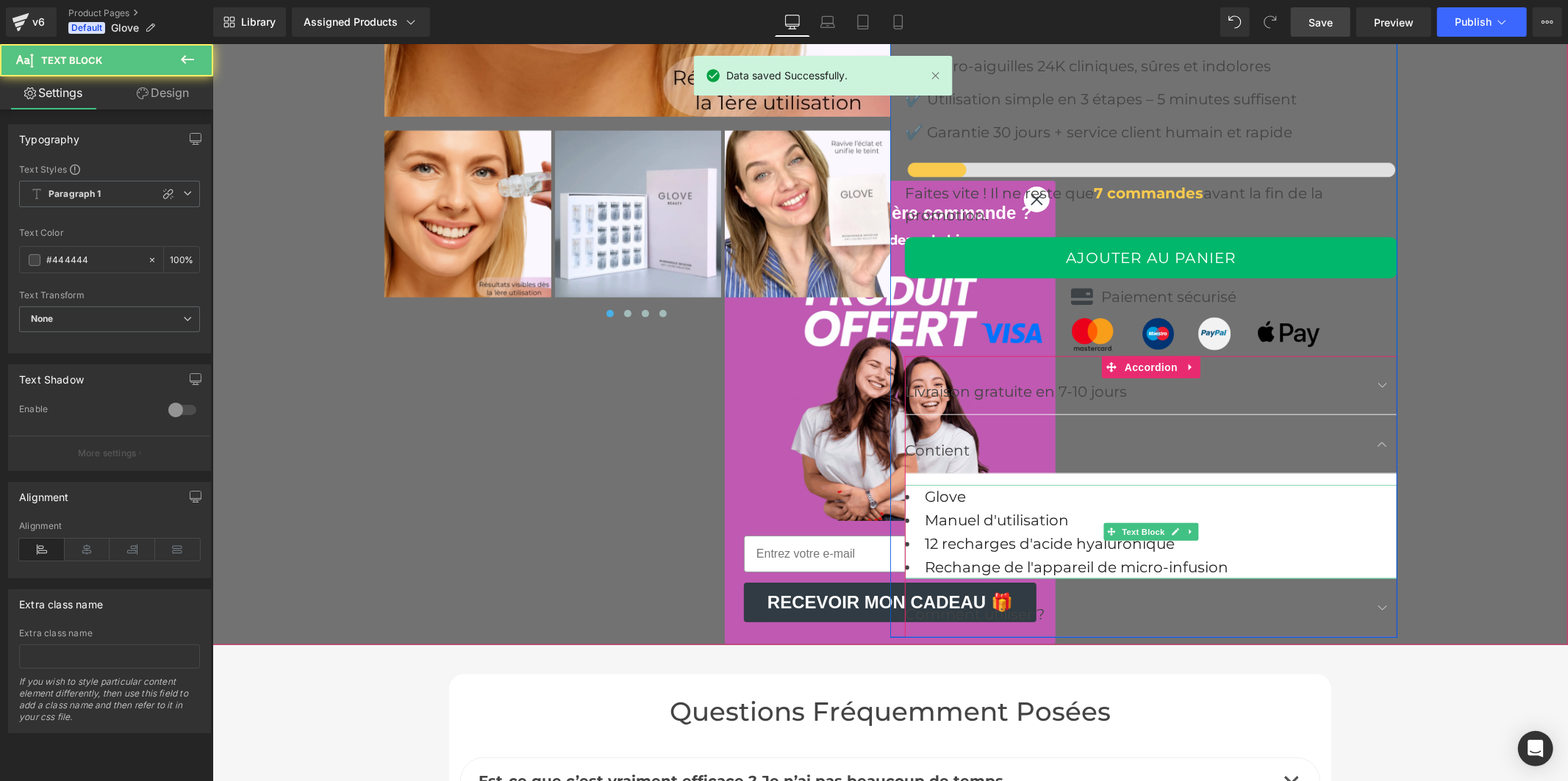
click at [917, 560] on li "Rechange de l'appareil de micro-infusion" at bounding box center [1151, 567] width 493 height 24
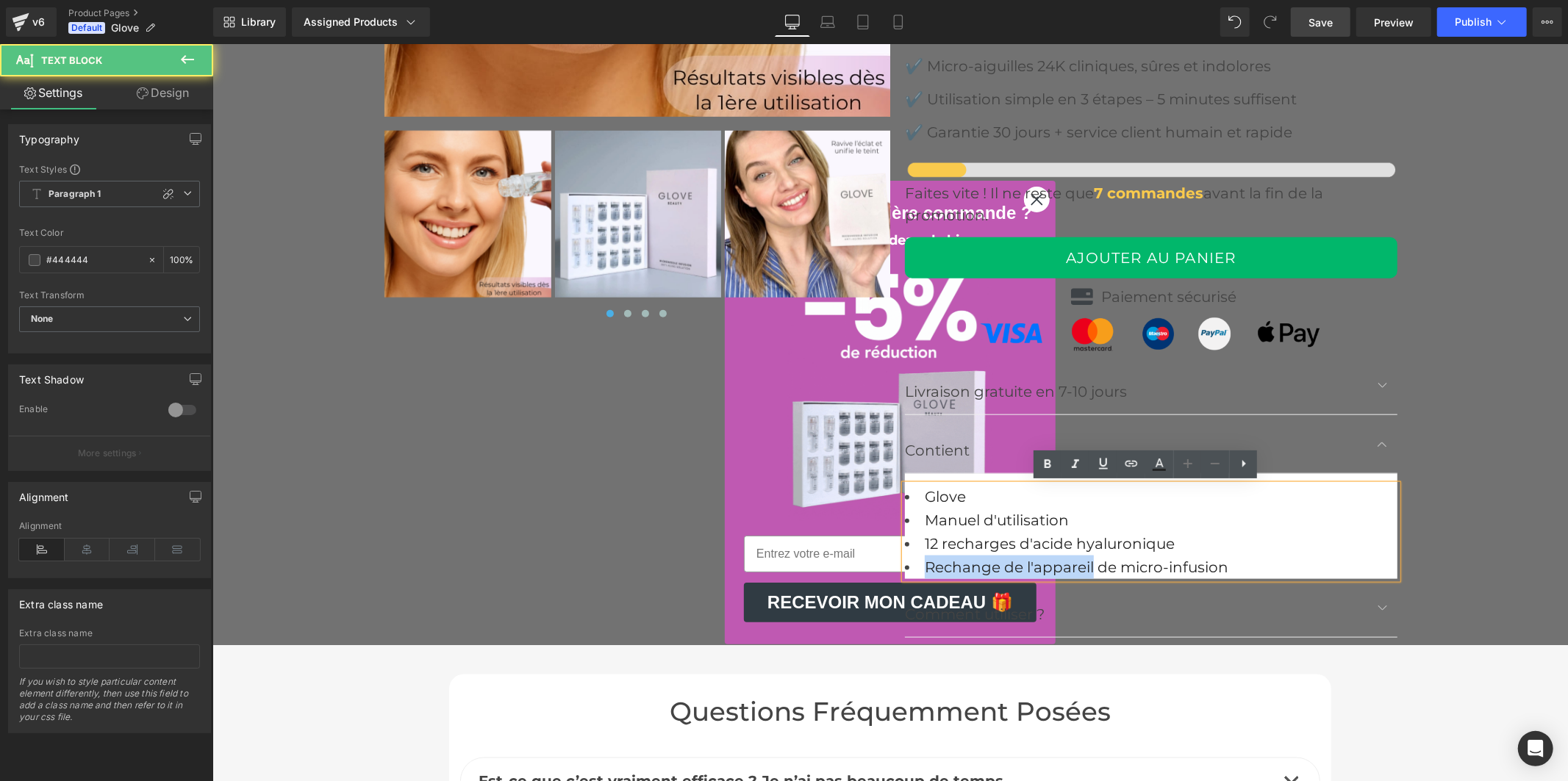
drag, startPoint x: 1086, startPoint y: 565, endPoint x: 904, endPoint y: 567, distance: 182.0
click at [904, 567] on li "Rechange de l'appareil de micro-infusion" at bounding box center [1151, 567] width 493 height 24
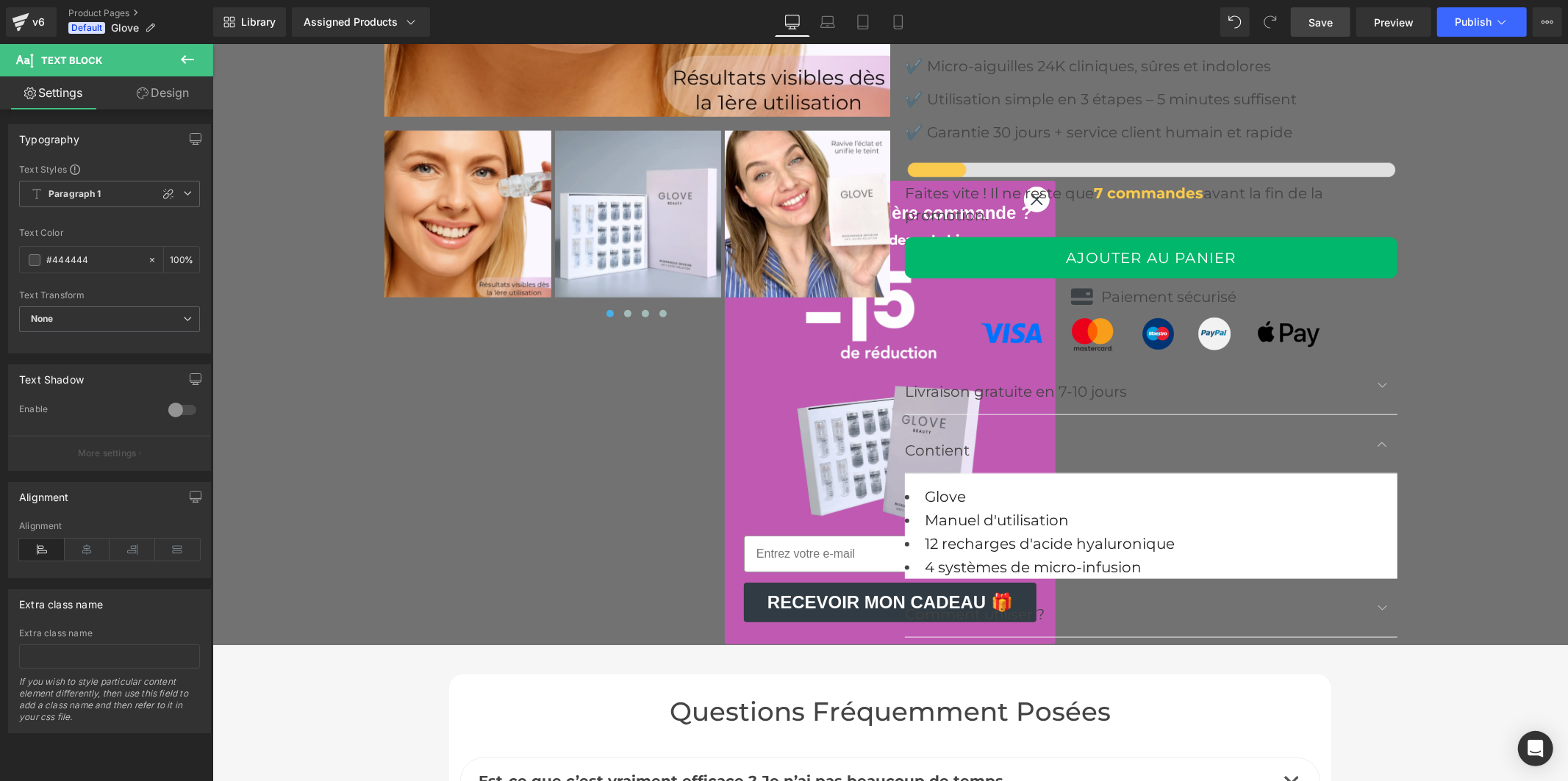
click at [1331, 26] on span "Save" at bounding box center [1321, 23] width 24 height 16
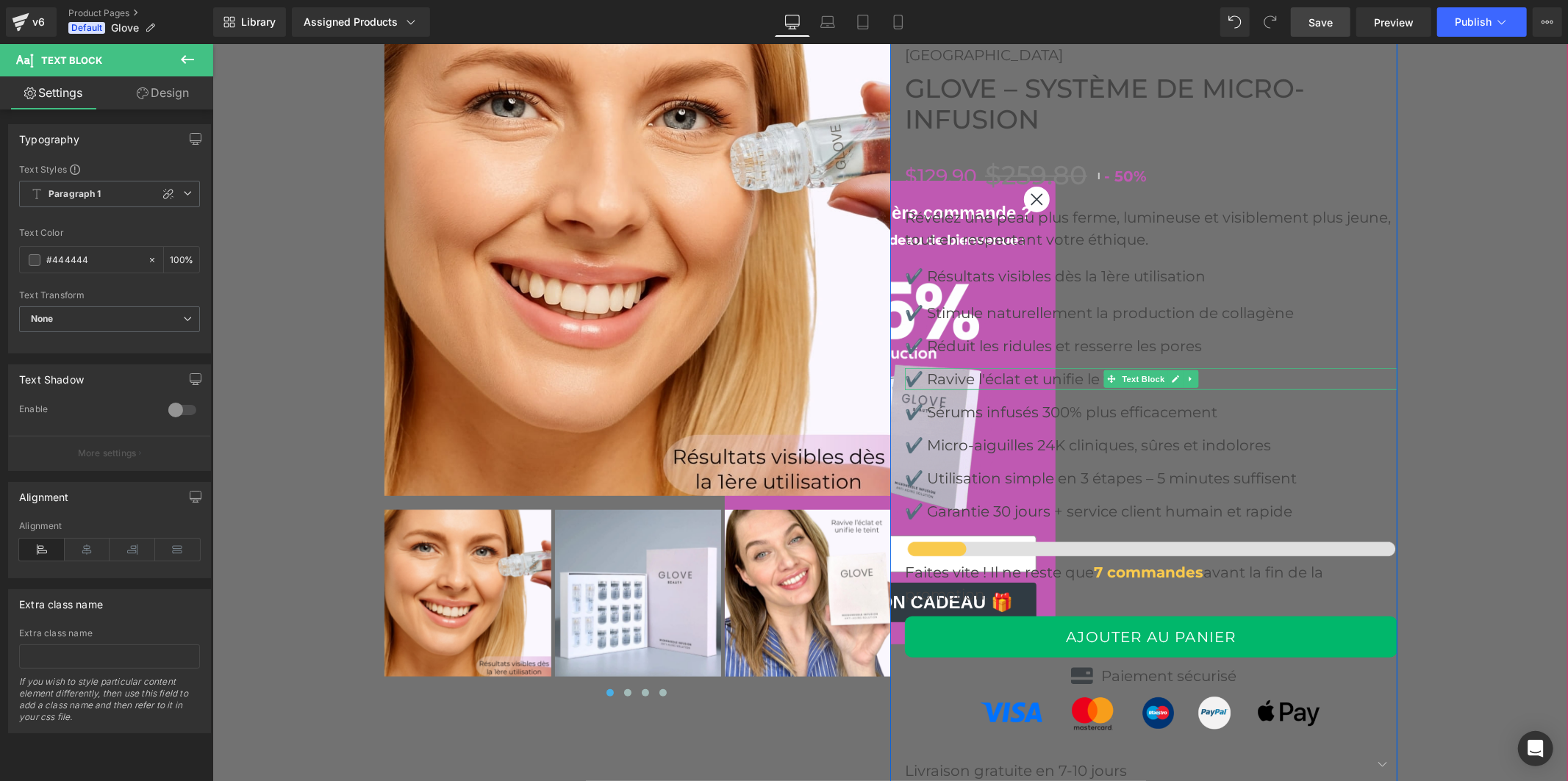
scroll to position [5553, 0]
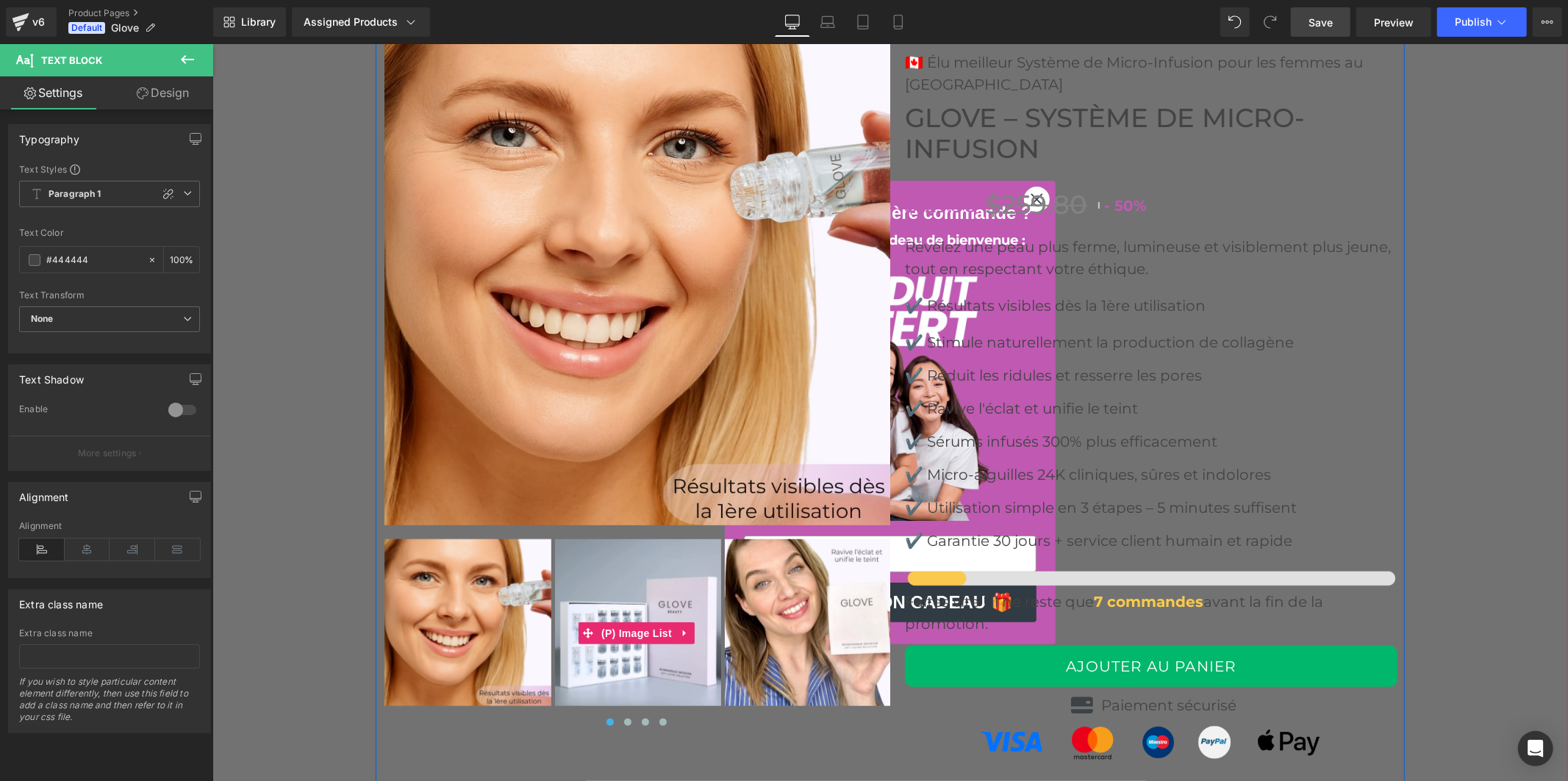
click at [598, 584] on img at bounding box center [637, 621] width 167 height 167
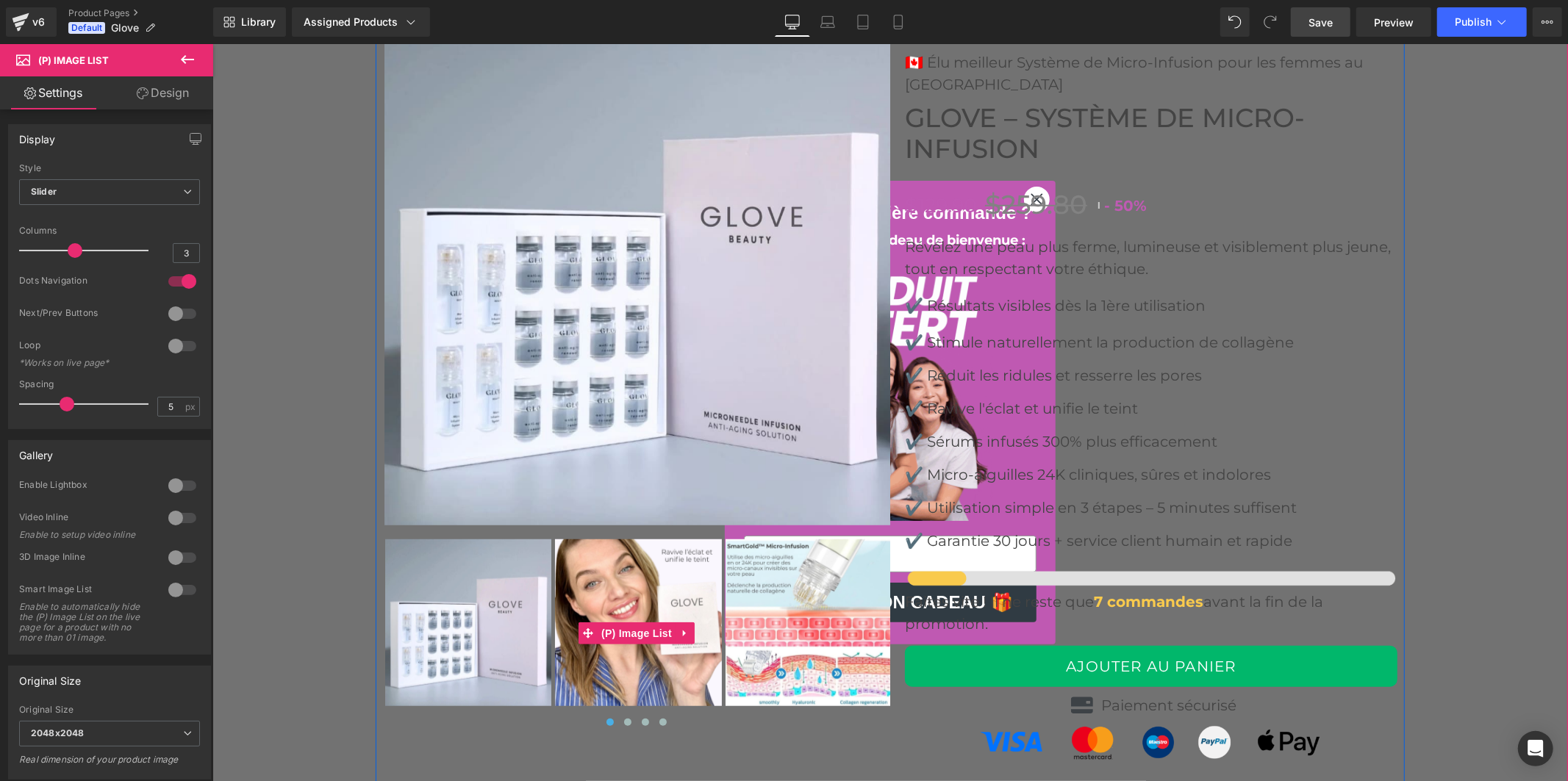
click at [601, 582] on img at bounding box center [637, 621] width 167 height 167
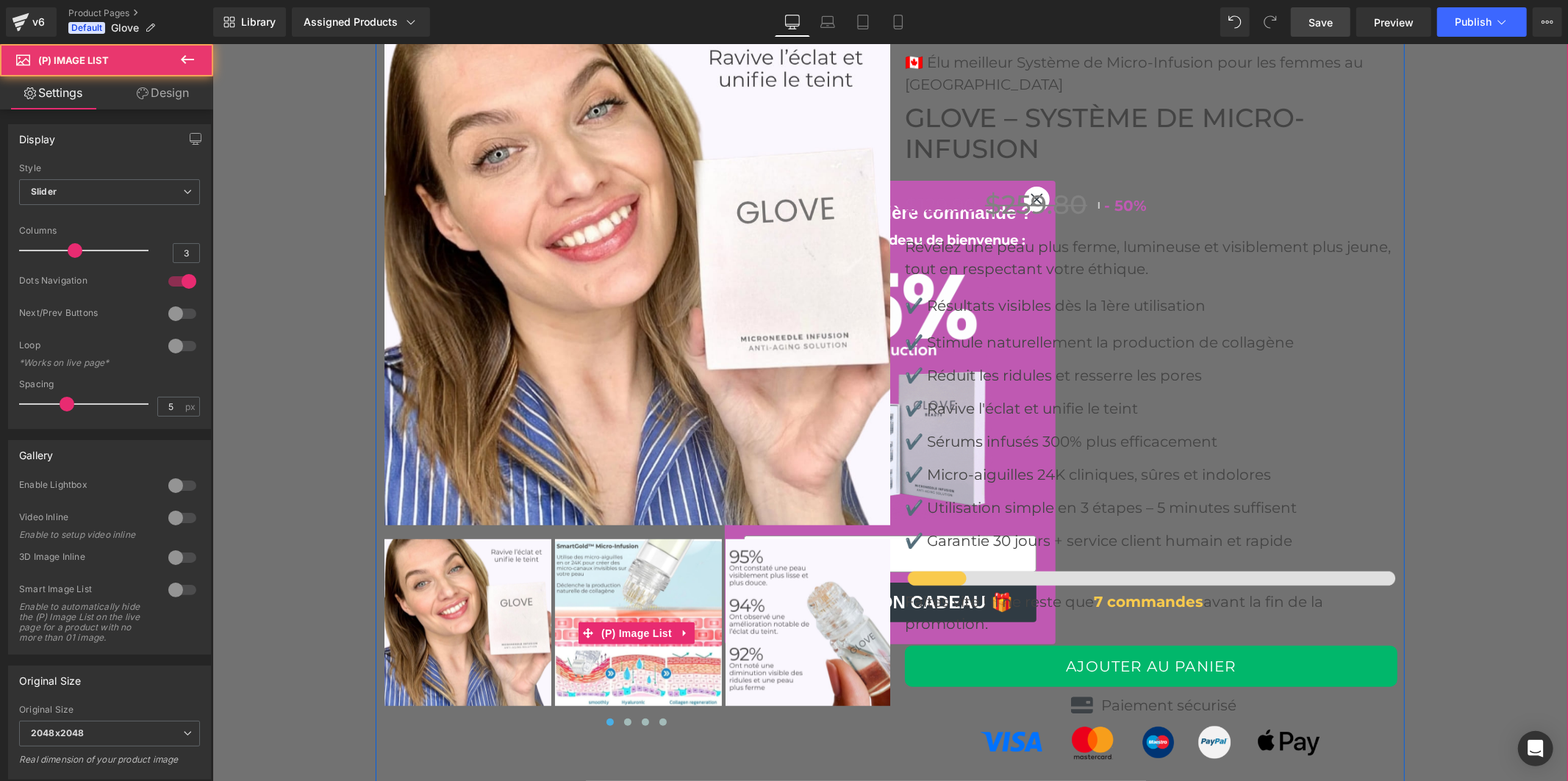
click at [637, 575] on img at bounding box center [637, 621] width 167 height 167
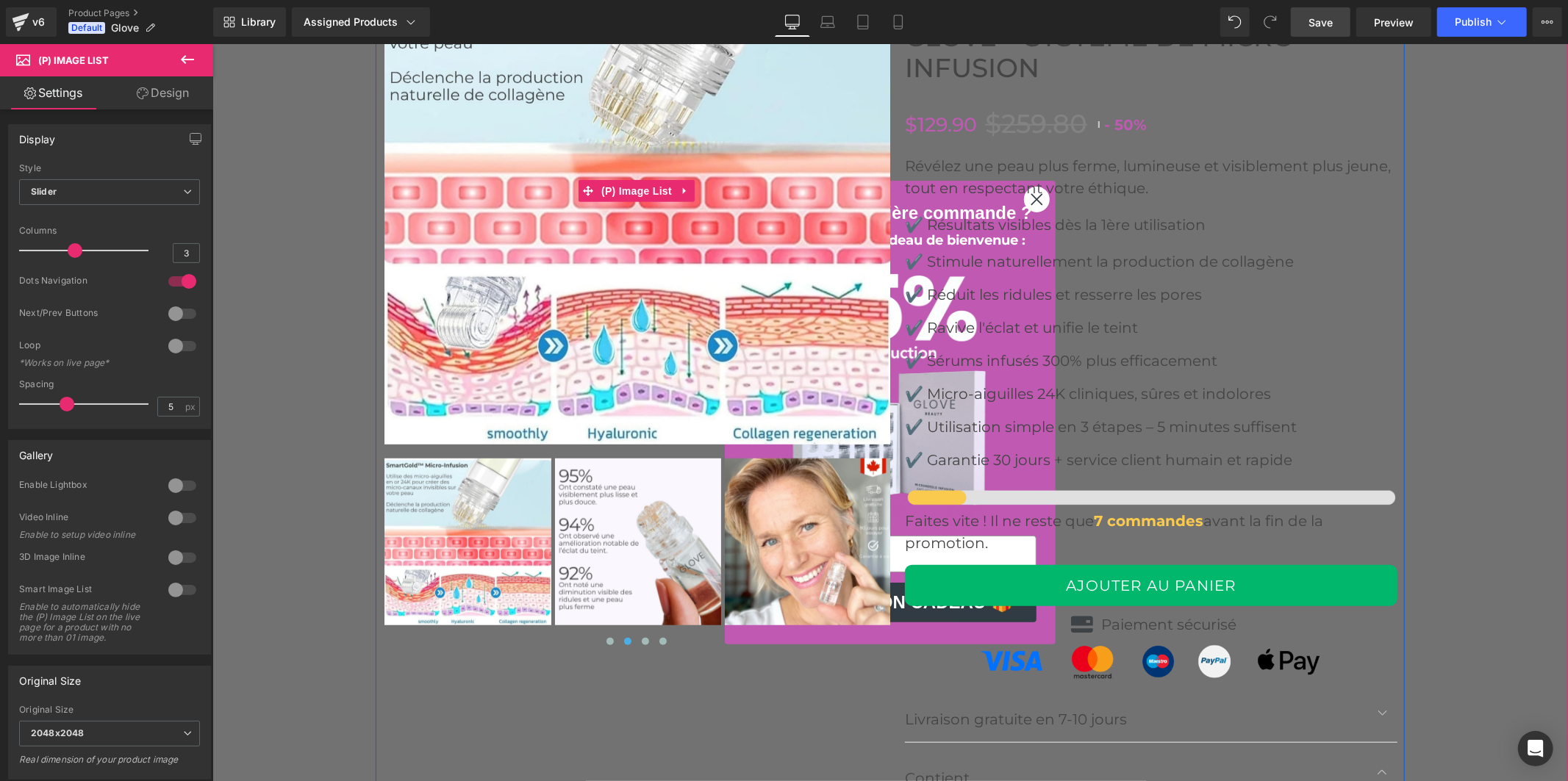
scroll to position [5634, 0]
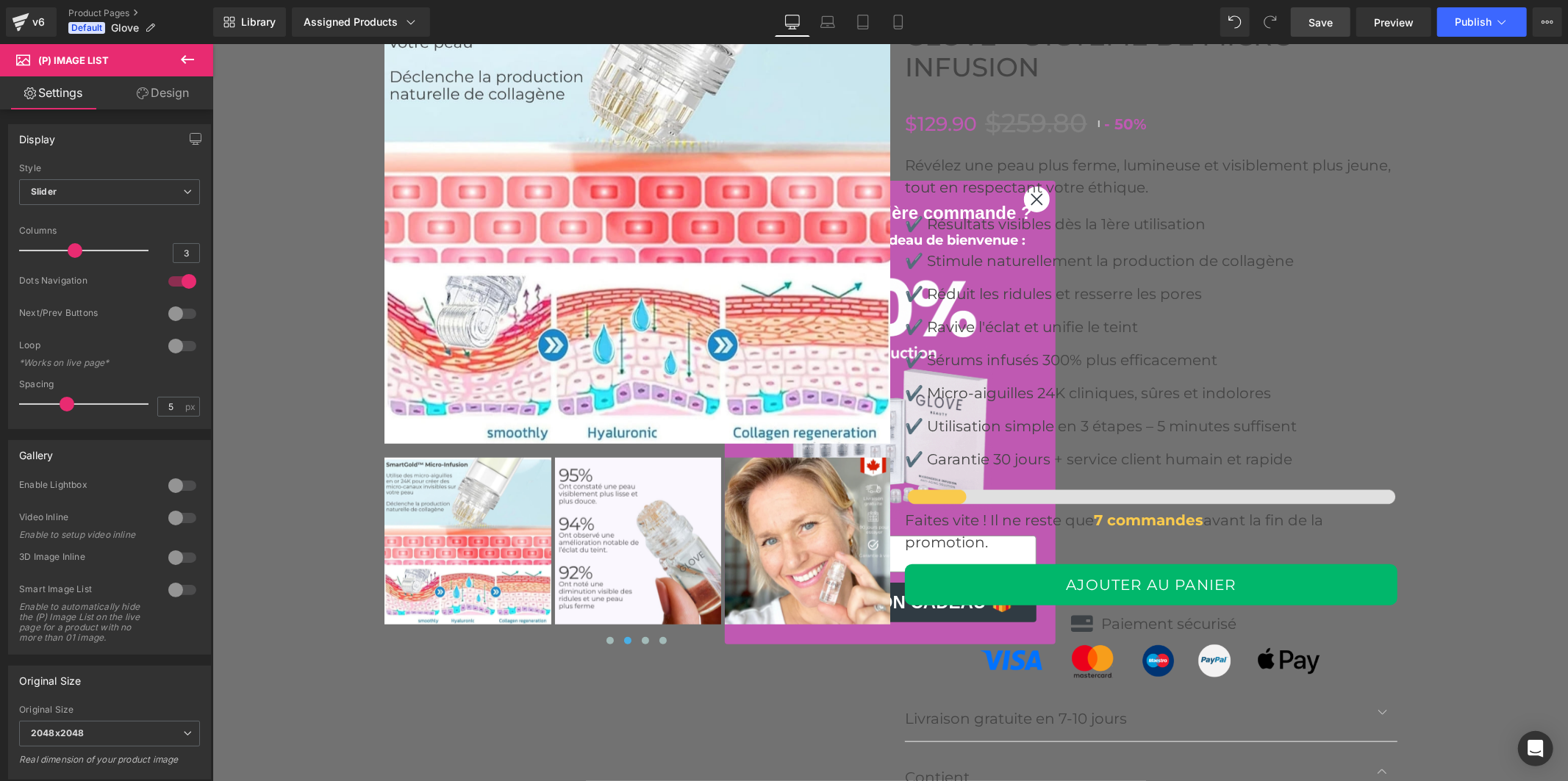
click at [186, 54] on icon at bounding box center [187, 59] width 17 height 17
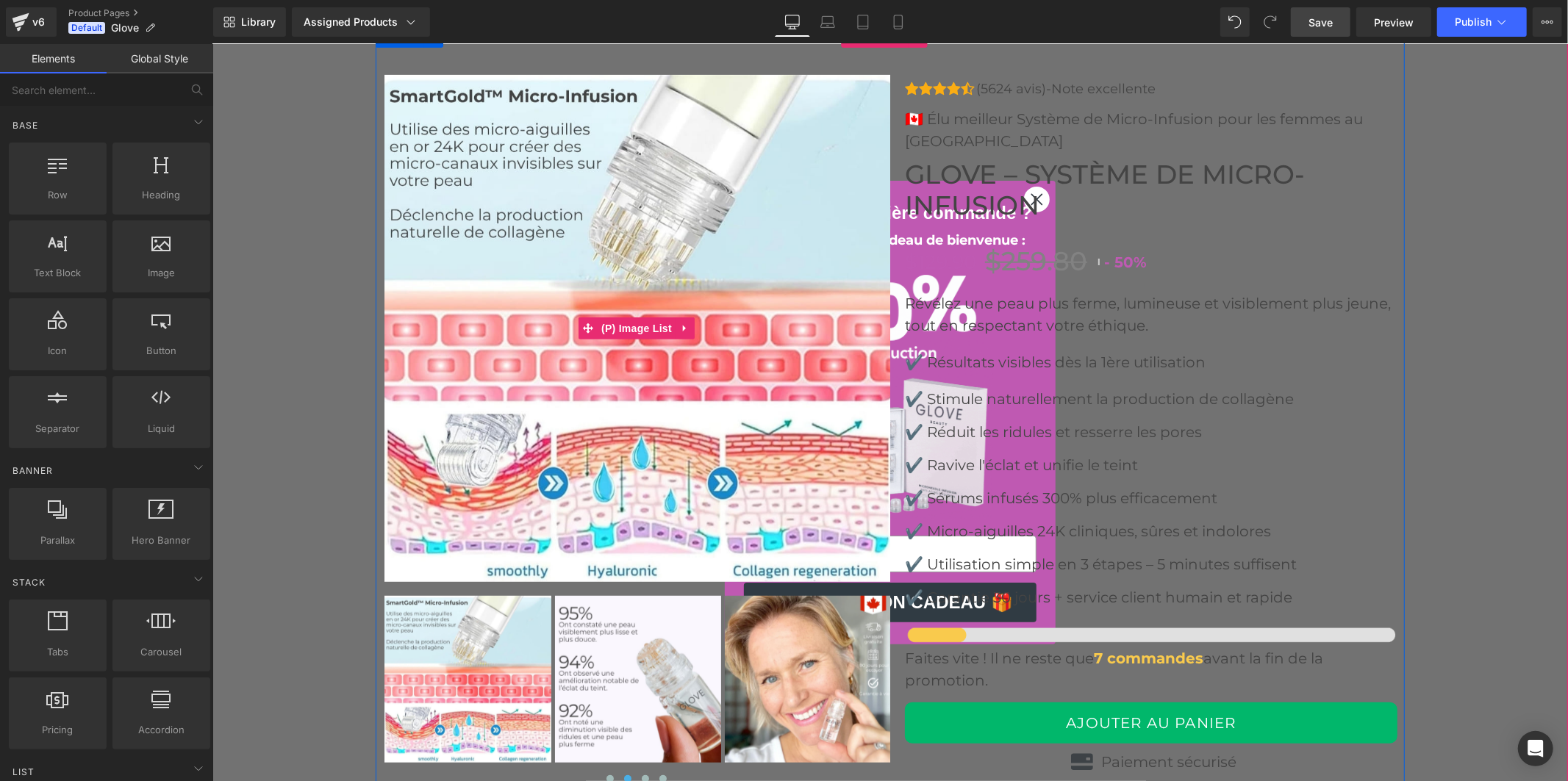
scroll to position [5472, 0]
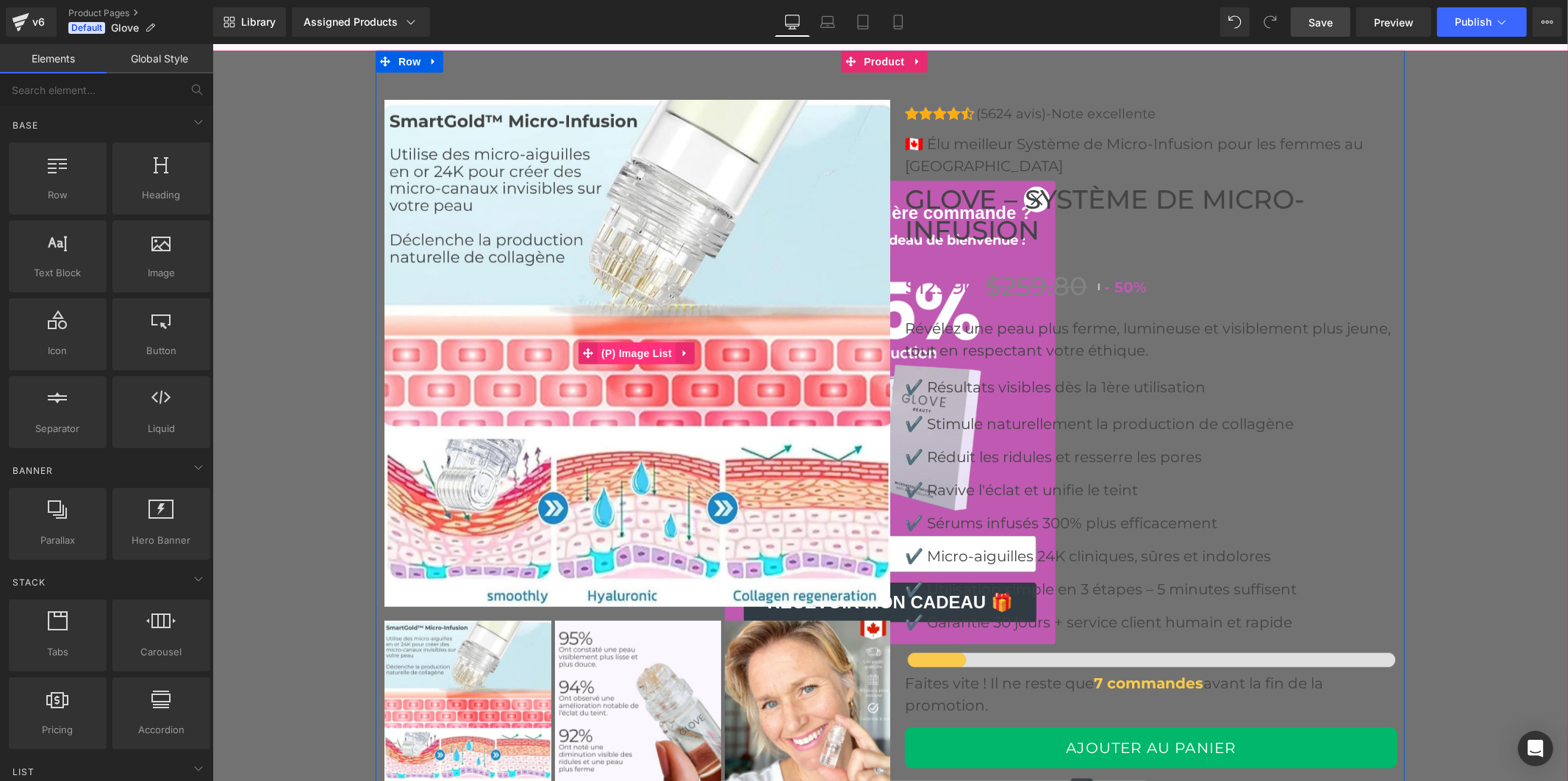
click at [637, 350] on span "(P) Image List" at bounding box center [636, 353] width 78 height 22
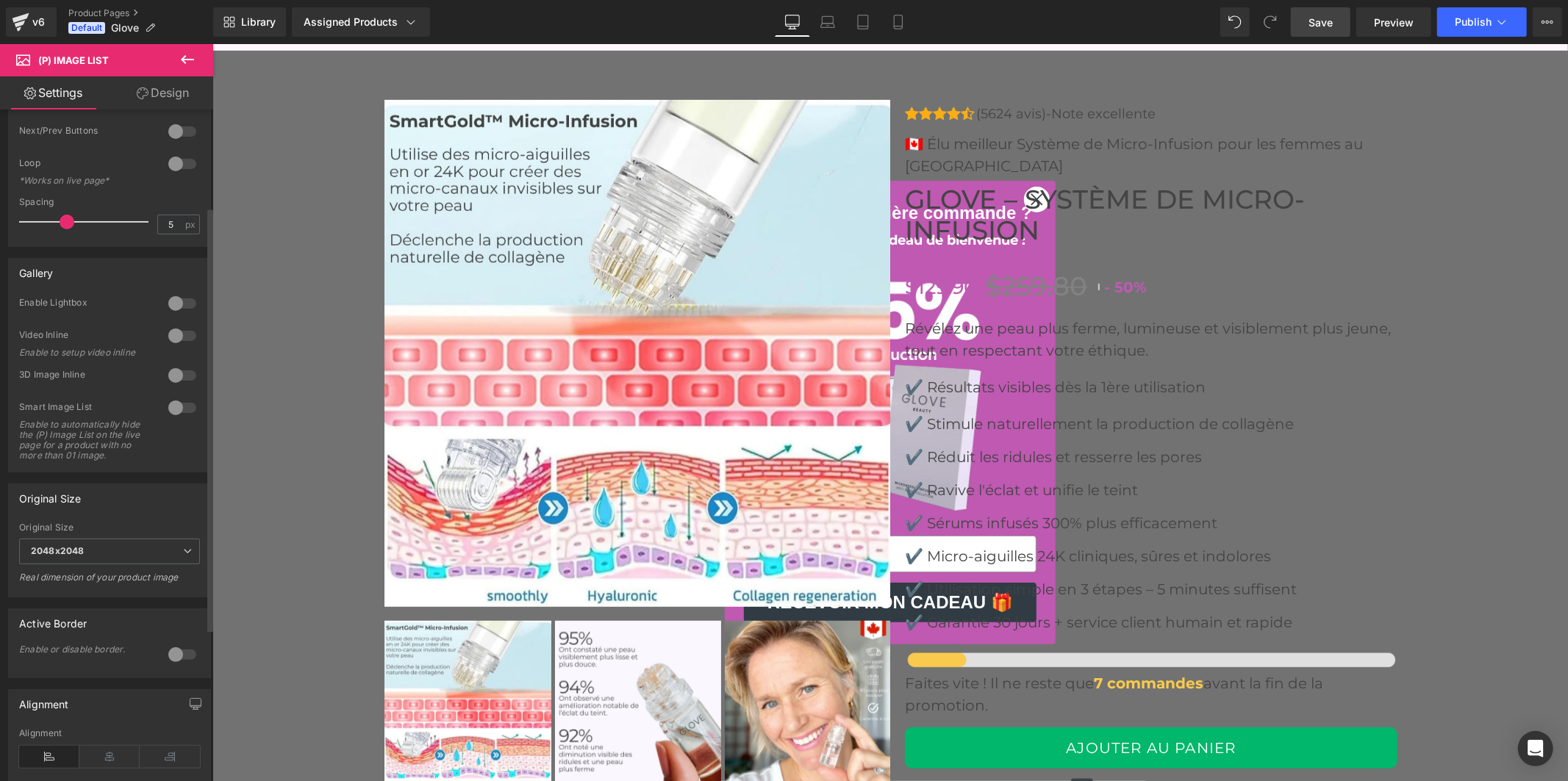
scroll to position [245, 0]
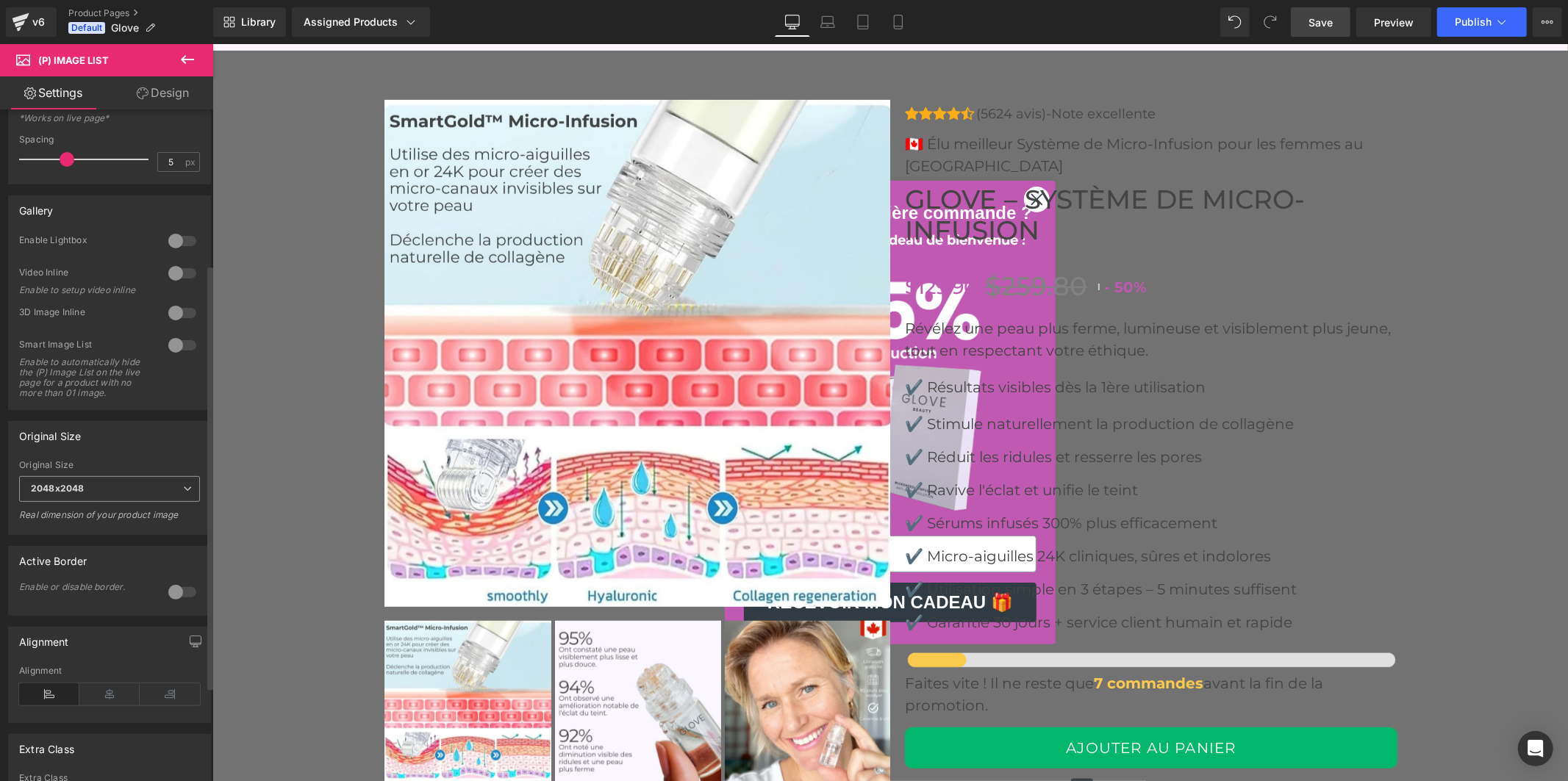
click at [118, 501] on span "2048x2048" at bounding box center [109, 489] width 181 height 26
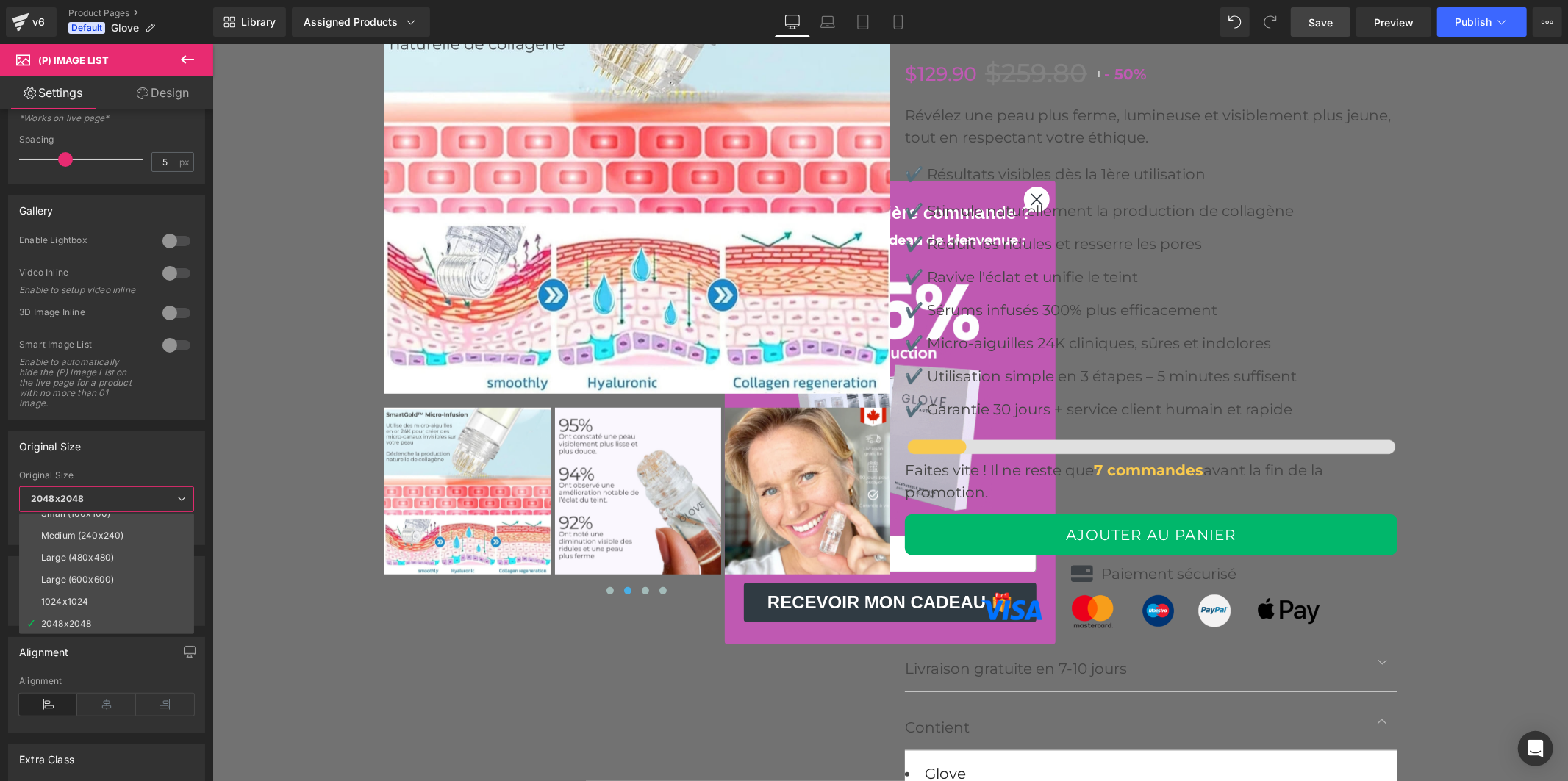
scroll to position [5717, 0]
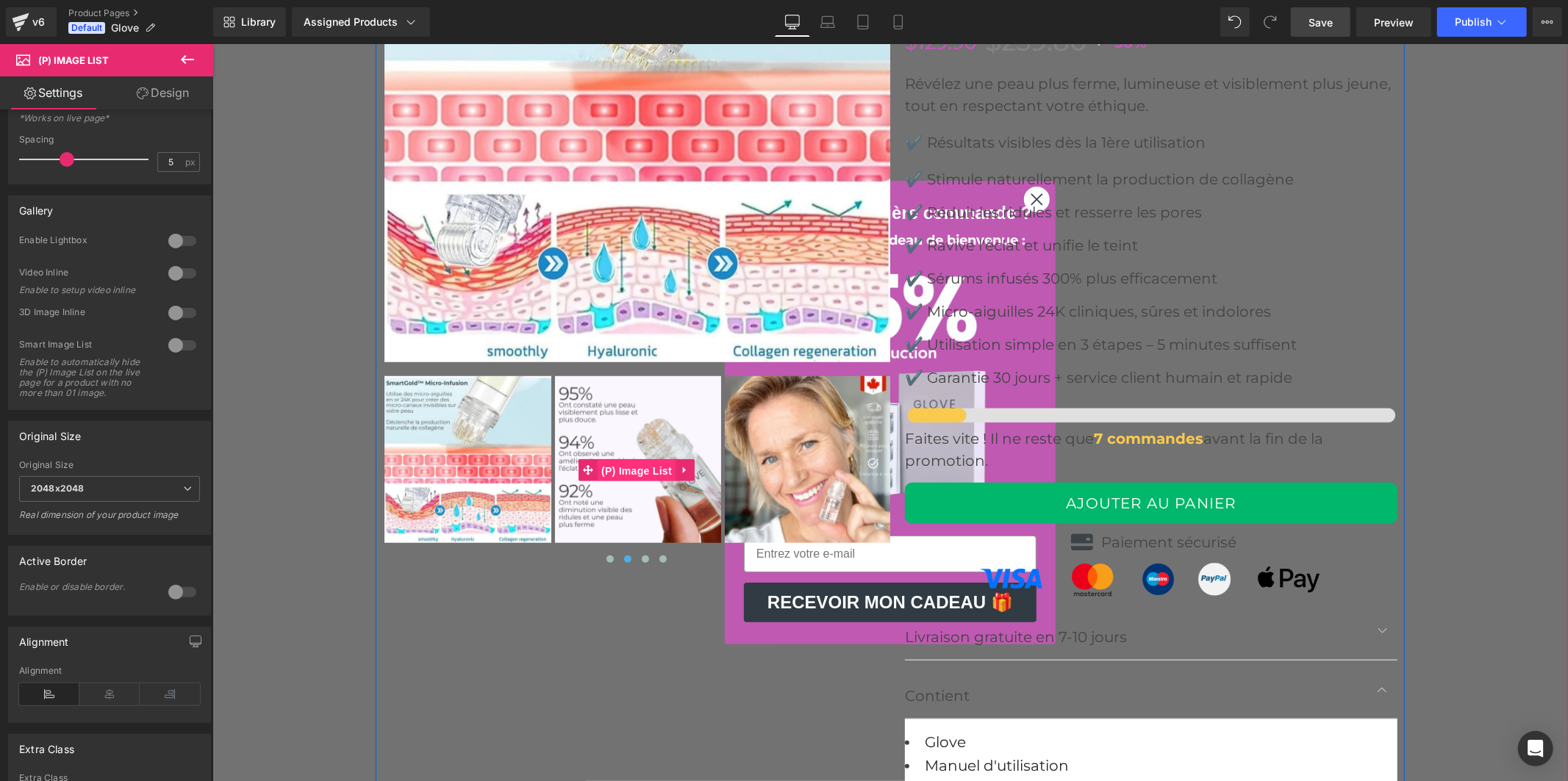
click at [627, 471] on span "(P) Image List" at bounding box center [636, 471] width 78 height 22
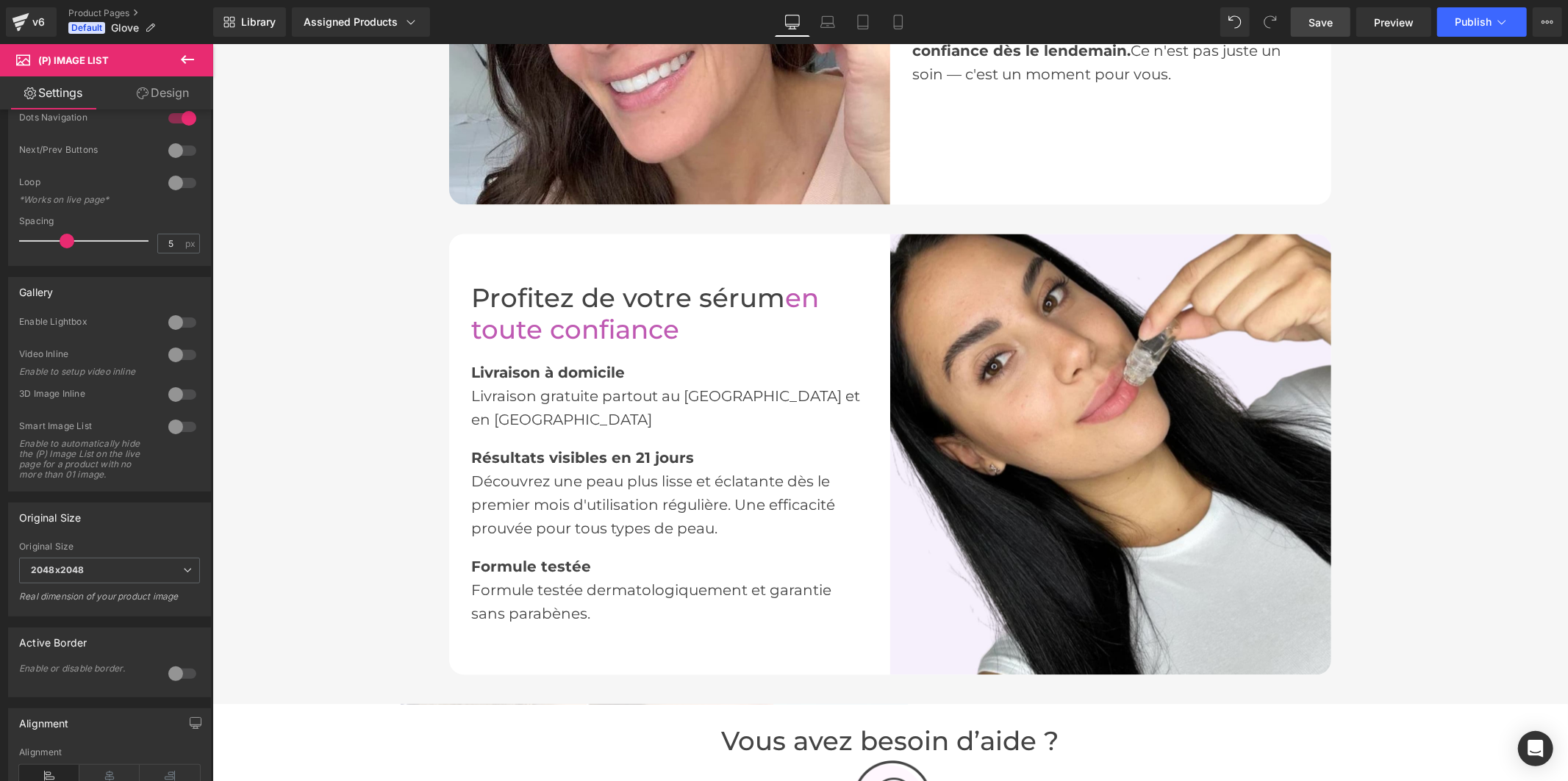
scroll to position [2368, 0]
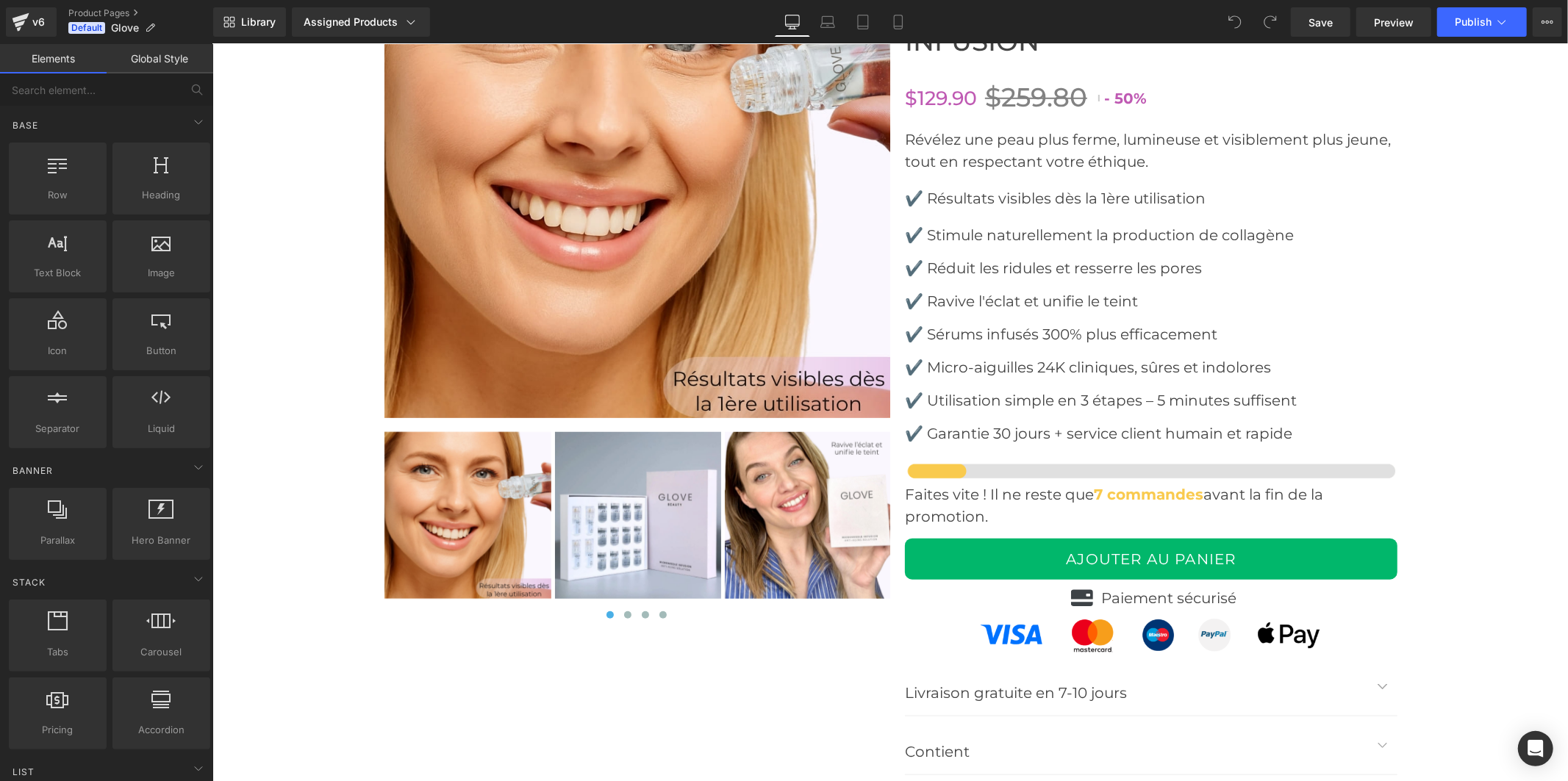
scroll to position [5717, 0]
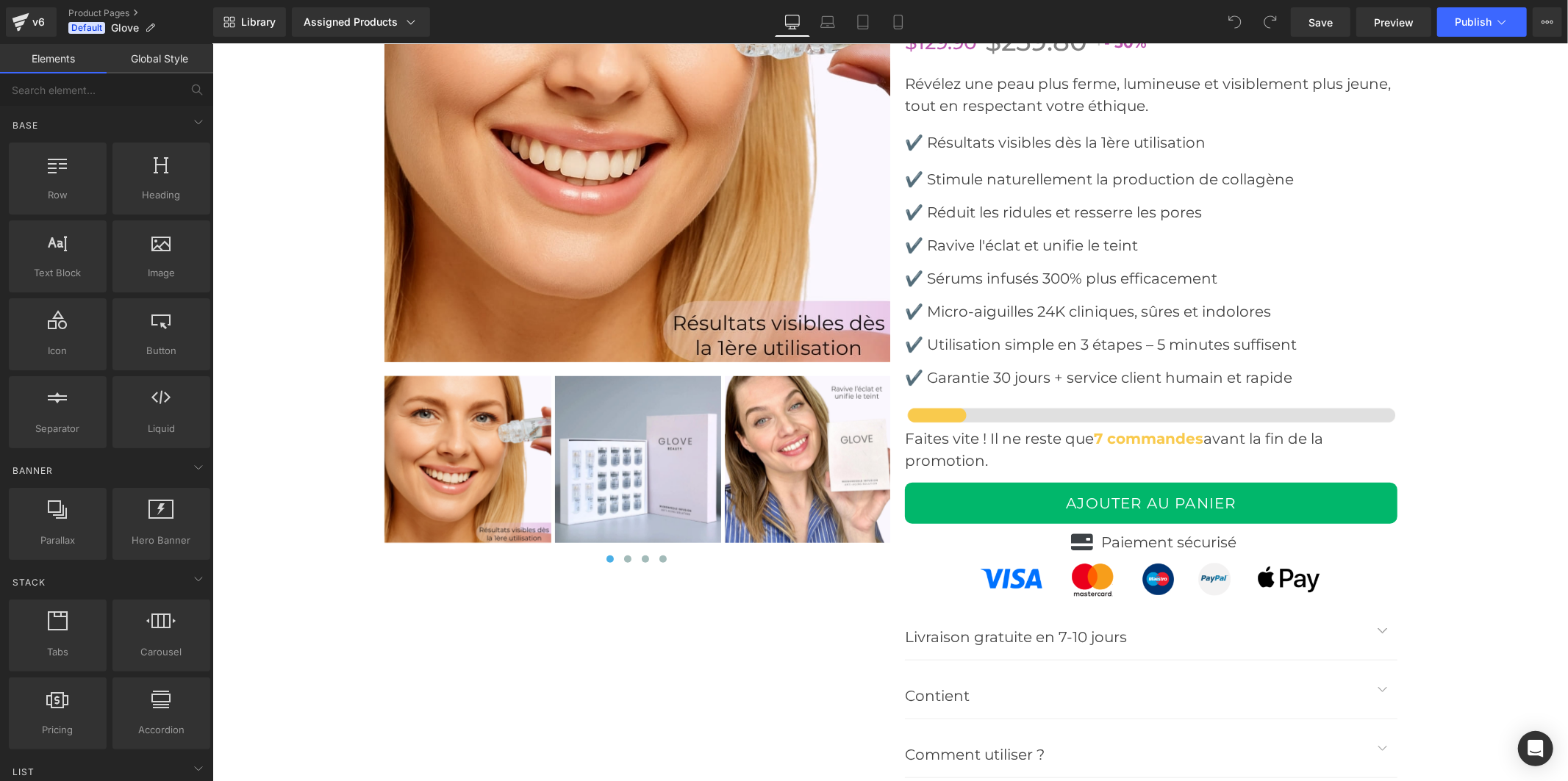
click at [772, 443] on img at bounding box center [807, 459] width 167 height 167
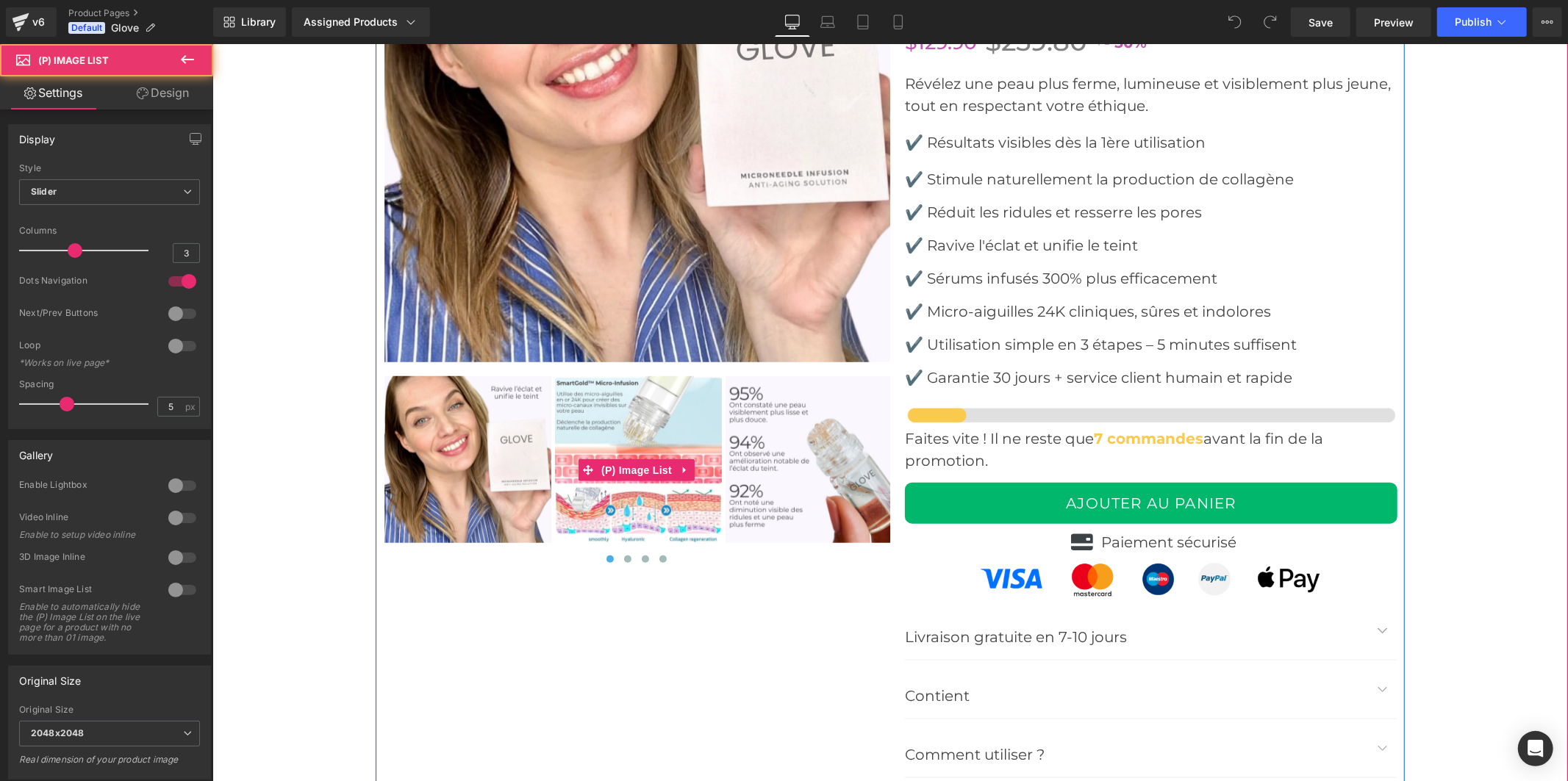
click at [772, 443] on img at bounding box center [808, 459] width 167 height 167
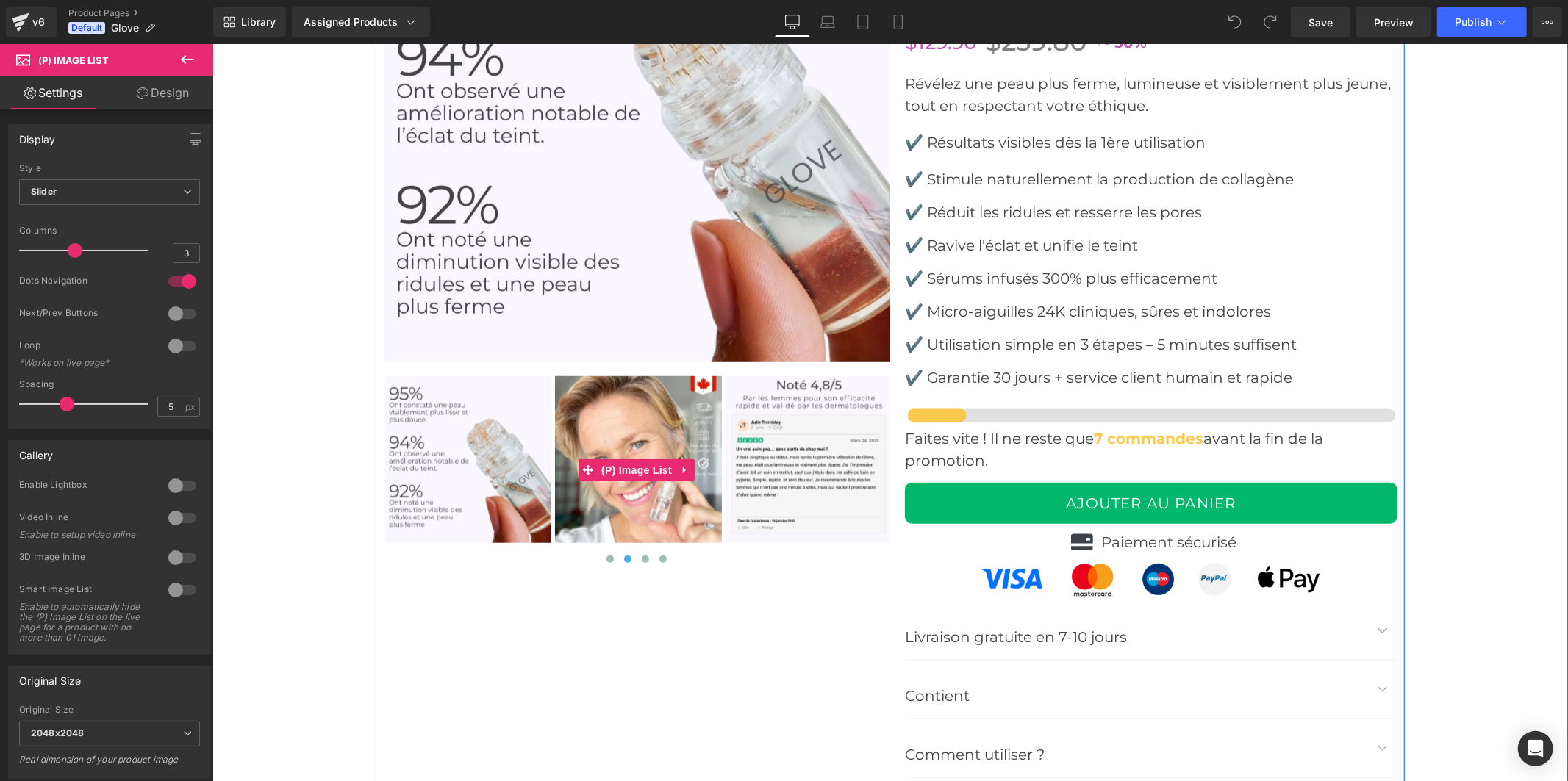
click at [664, 437] on img at bounding box center [637, 459] width 167 height 167
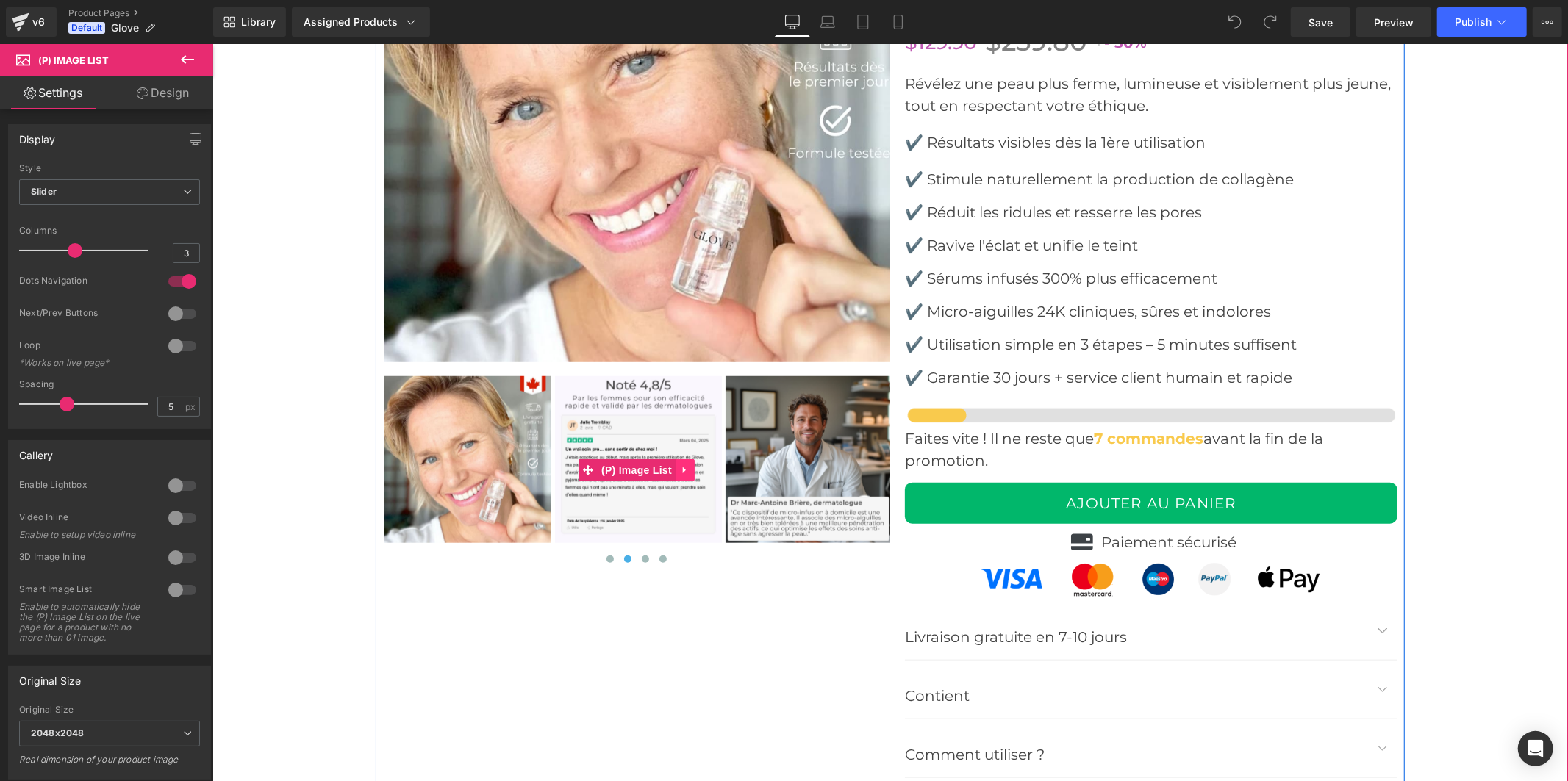
scroll to position [5553, 0]
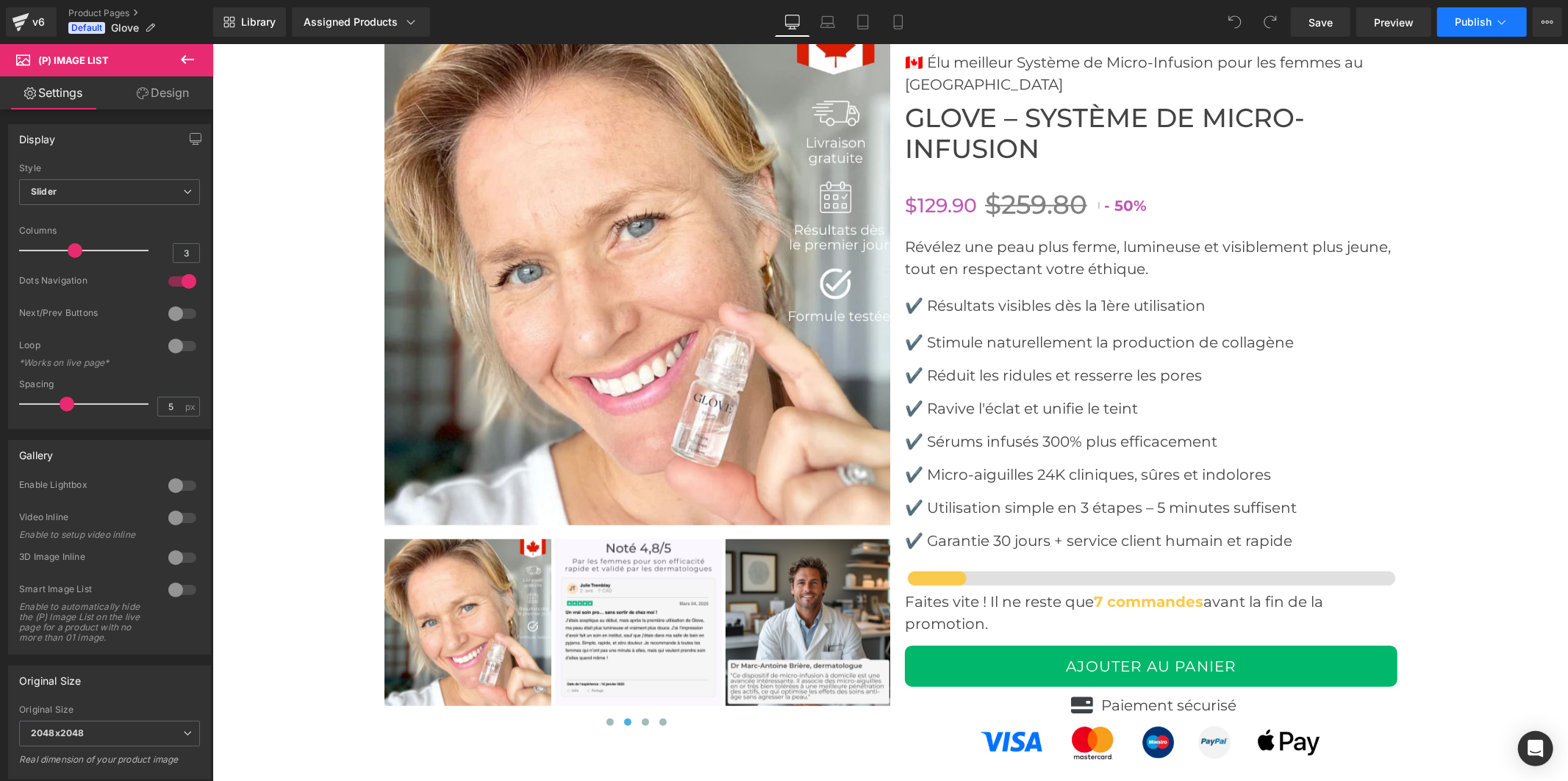
click at [1496, 19] on icon at bounding box center [1502, 22] width 15 height 15
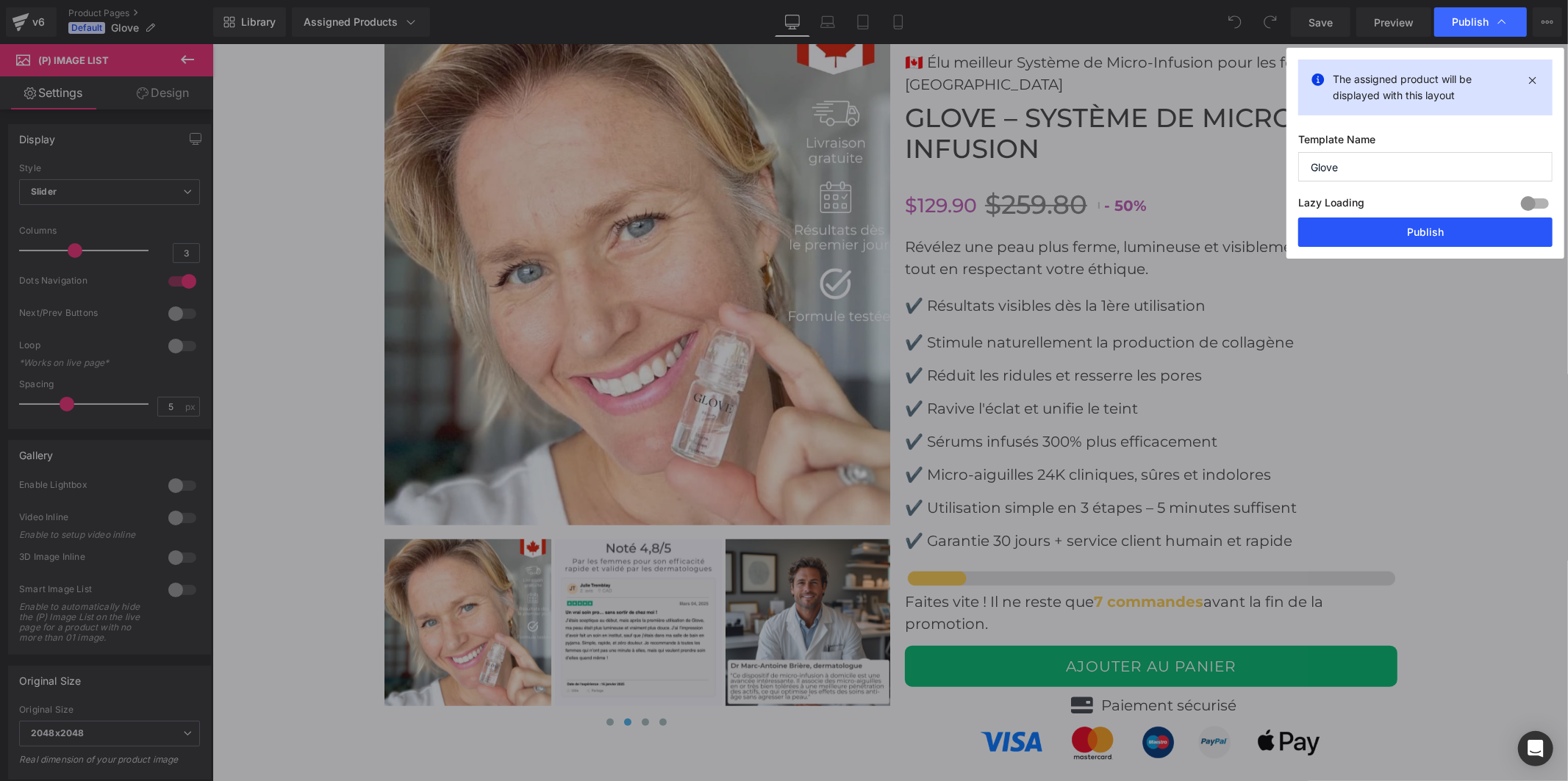
click at [1393, 231] on button "Publish" at bounding box center [1426, 232] width 254 height 29
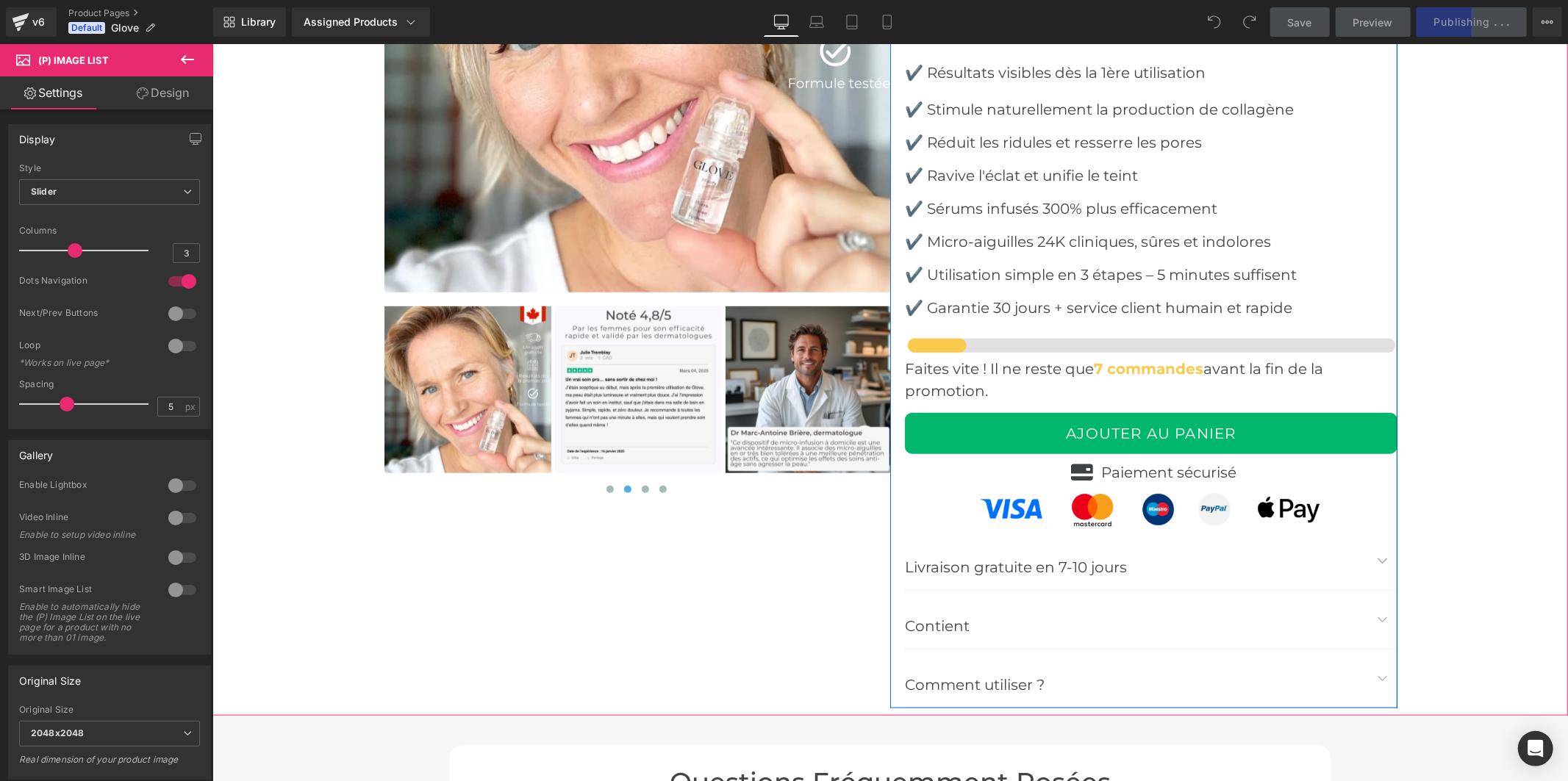
scroll to position [5880, 0]
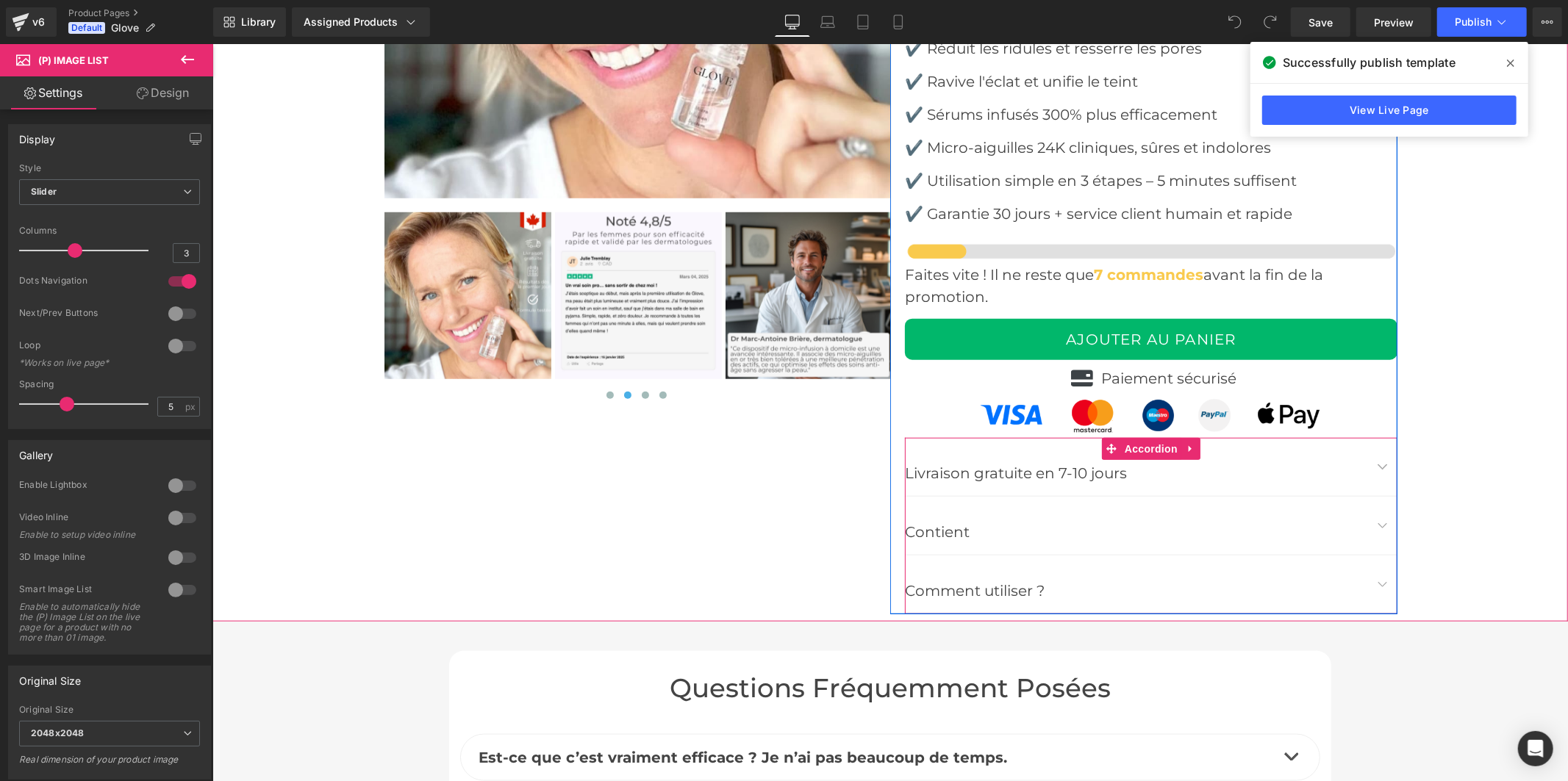
click at [927, 506] on div "Contient Text Block" at bounding box center [1151, 525] width 493 height 58
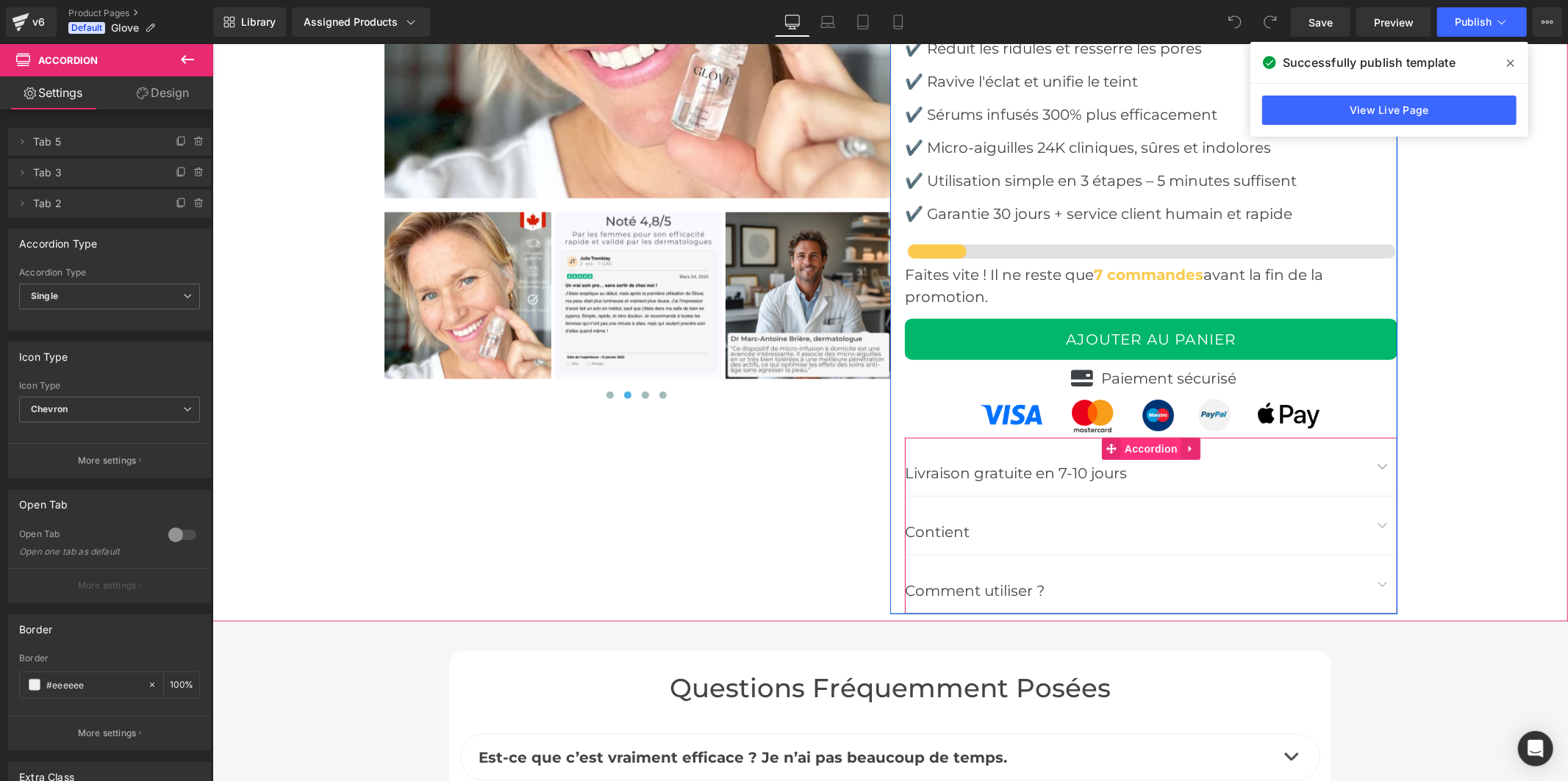
click at [1141, 449] on span "Accordion" at bounding box center [1151, 449] width 60 height 22
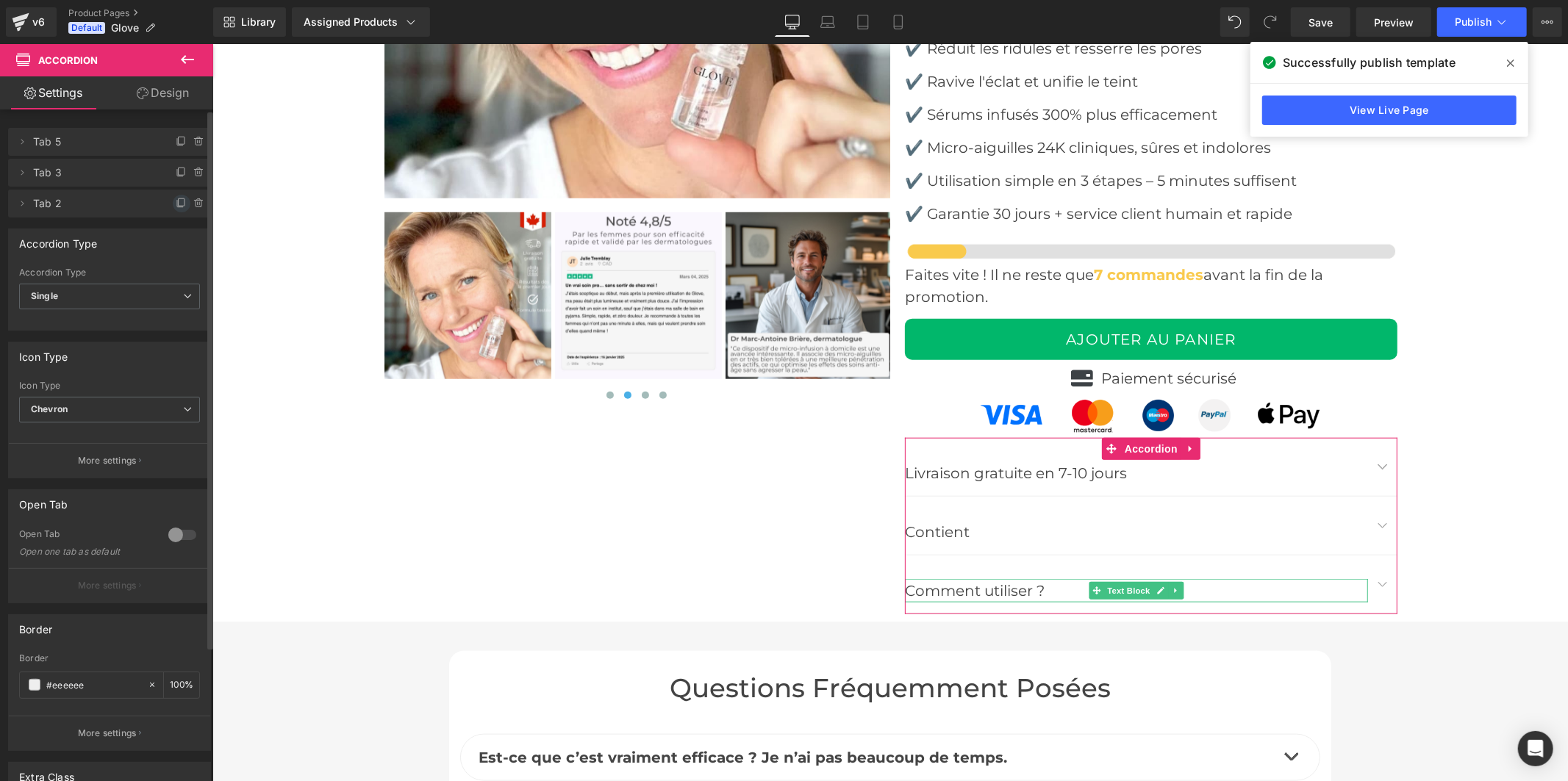
click at [175, 201] on icon at bounding box center [181, 203] width 12 height 12
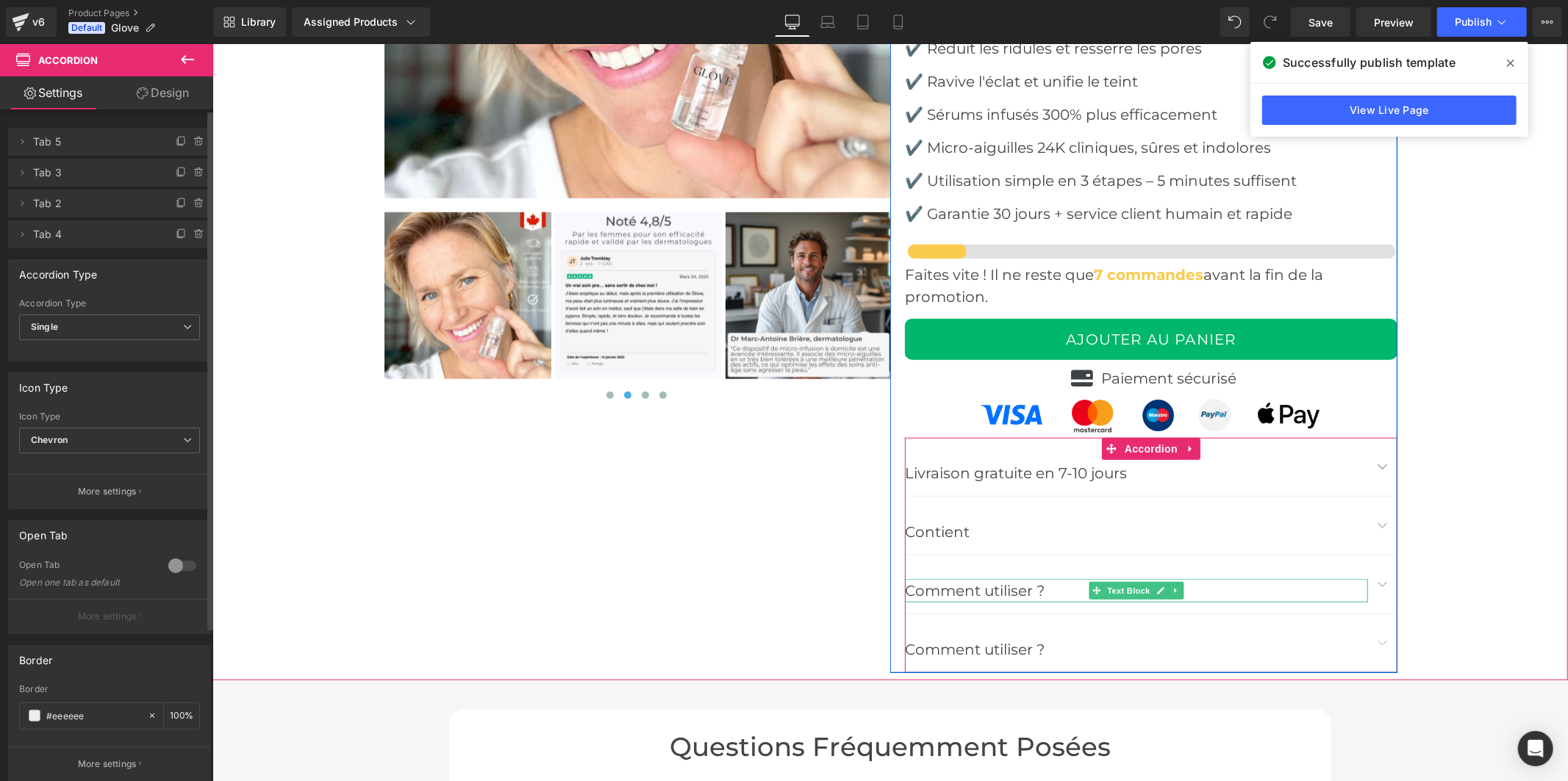
click at [983, 588] on p "Comment utiliser ?" at bounding box center [1136, 591] width 463 height 24
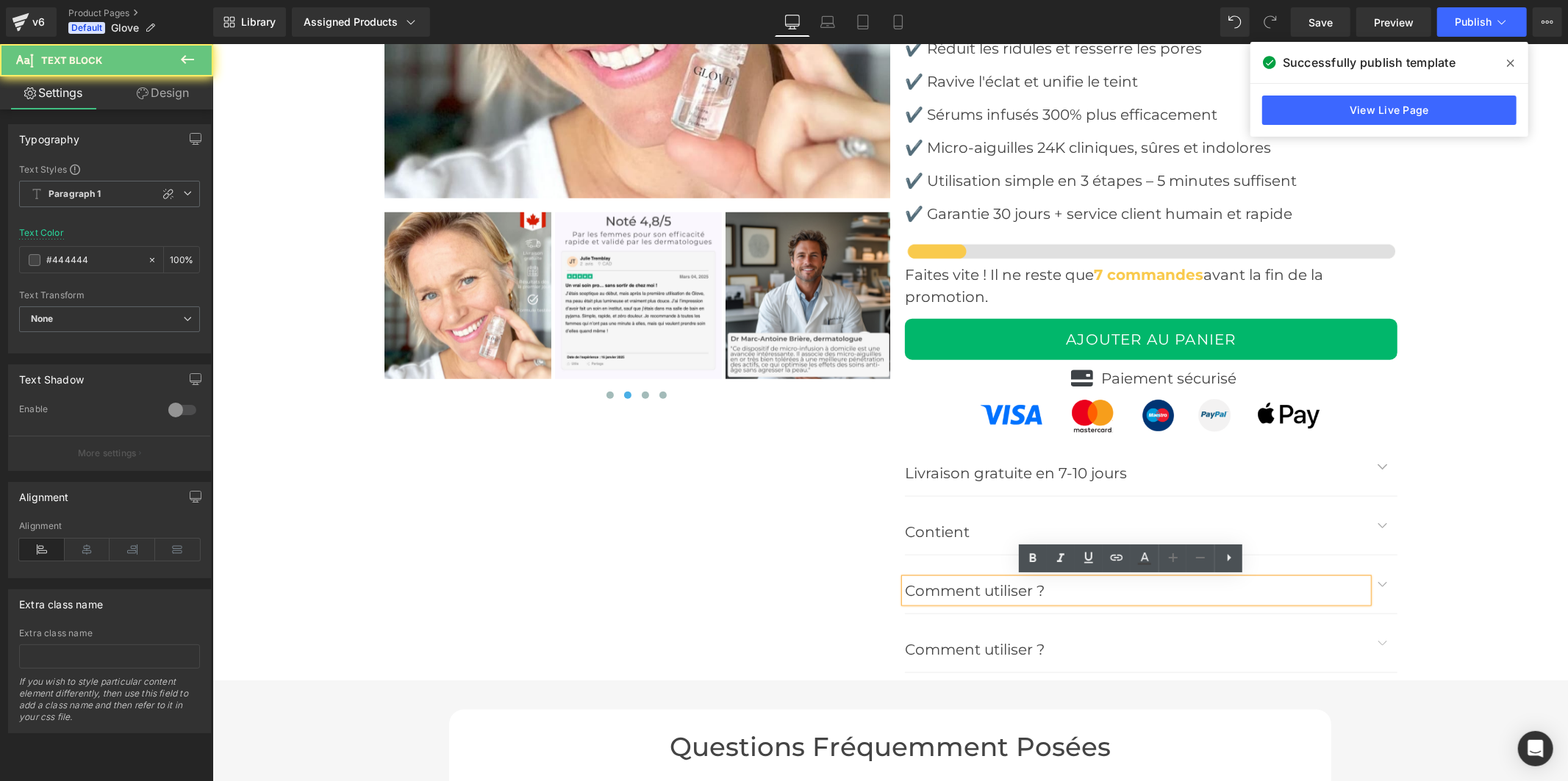
click at [983, 588] on p "Comment utiliser ?" at bounding box center [1136, 591] width 463 height 24
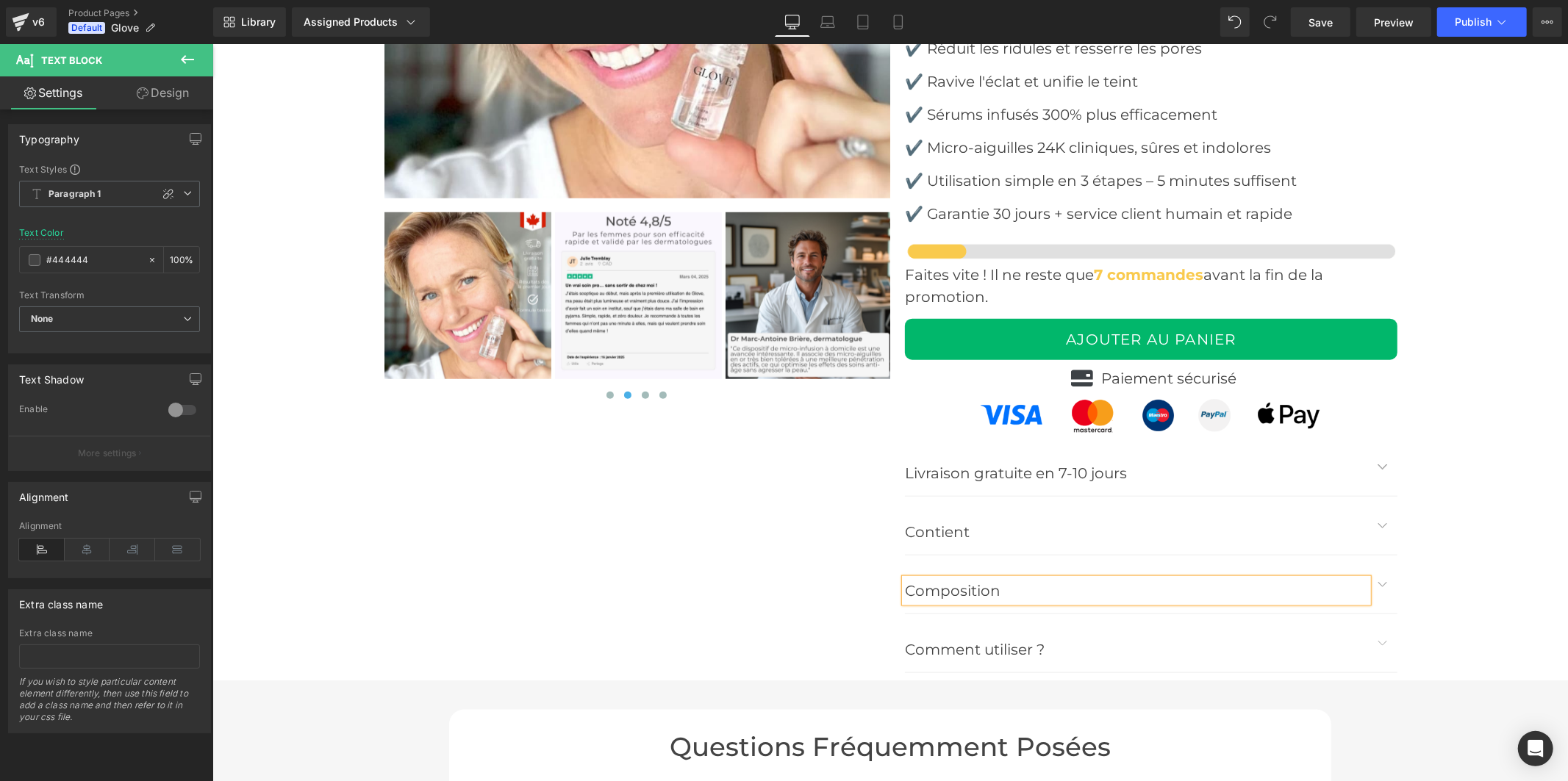
click at [1374, 644] on button "button" at bounding box center [1382, 643] width 29 height 58
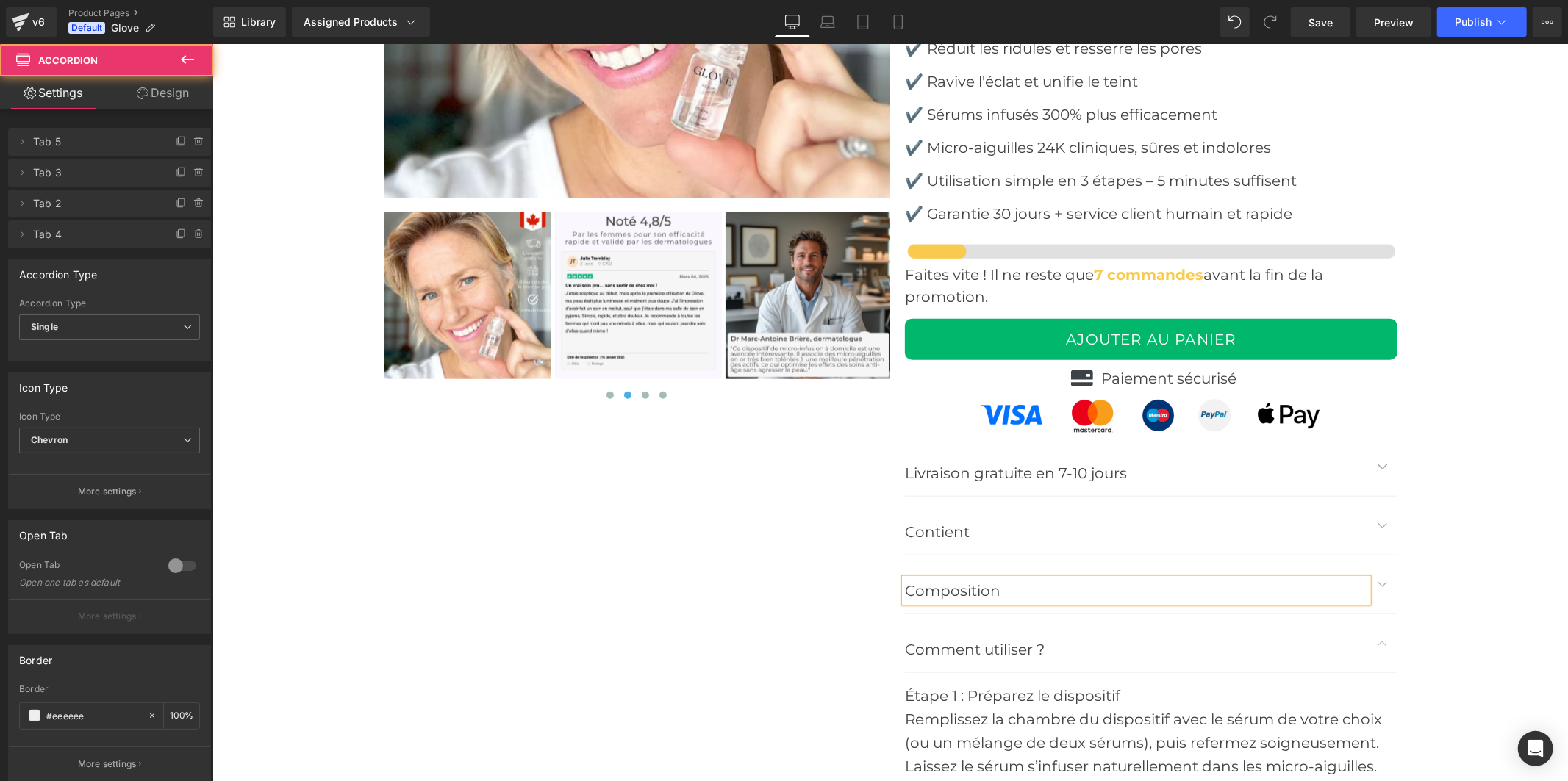
click at [1382, 588] on span "button" at bounding box center [1382, 588] width 0 height 0
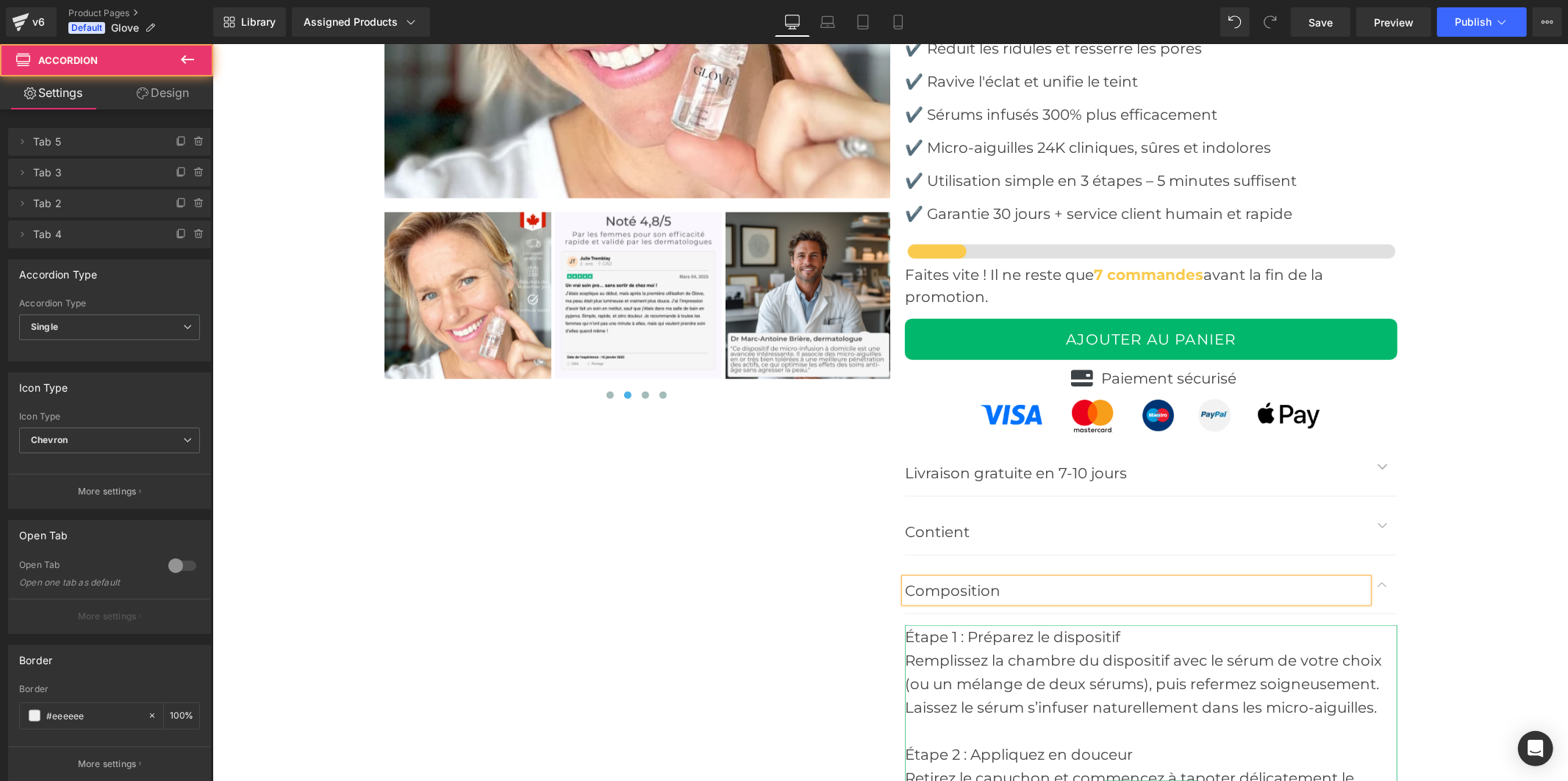
click at [1198, 654] on div "Remplissez la chambre du dispositif avec le sérum de votre choix (ou un mélange…" at bounding box center [1151, 683] width 493 height 70
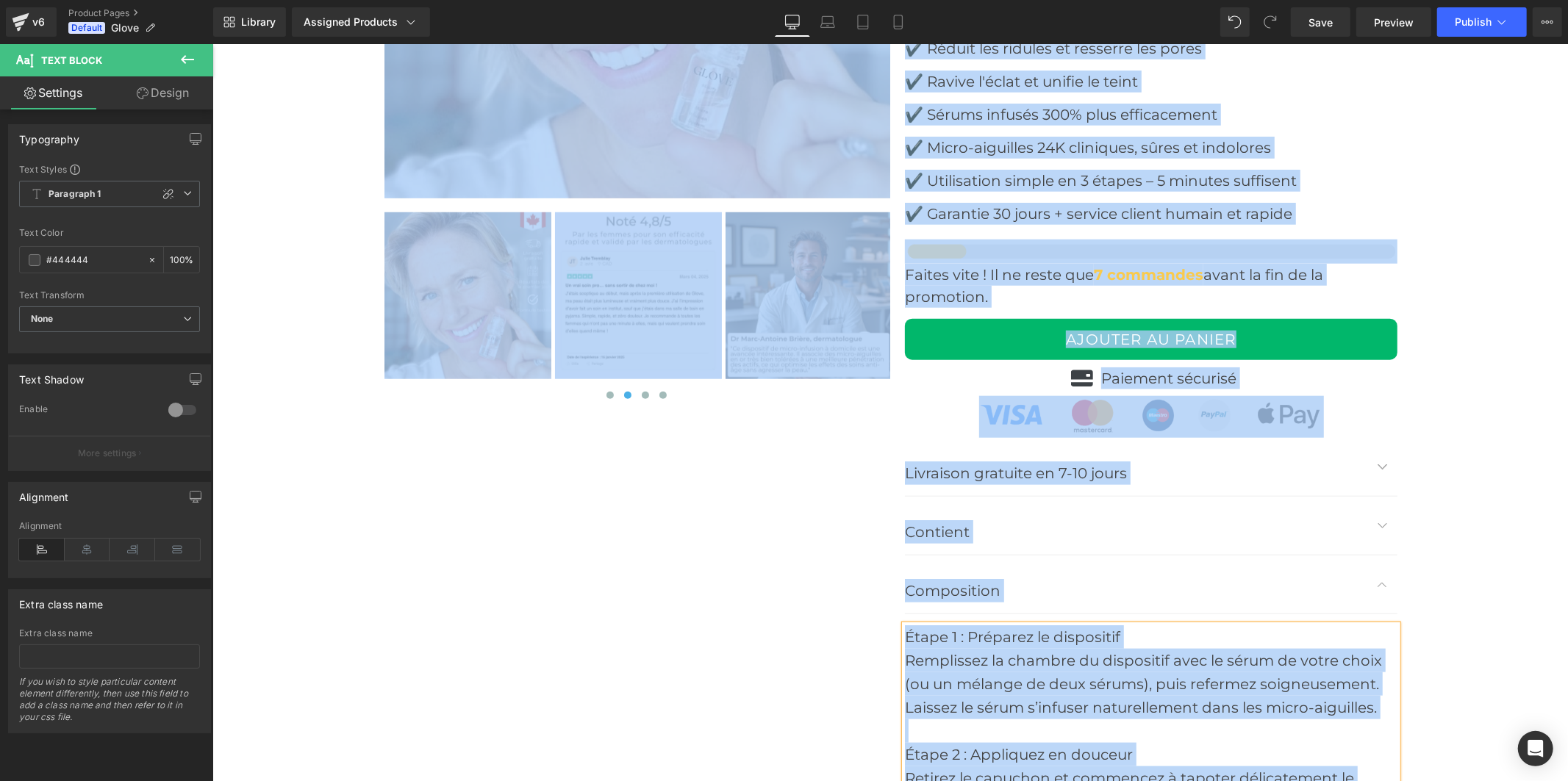
click at [1227, 734] on div at bounding box center [1151, 730] width 493 height 24
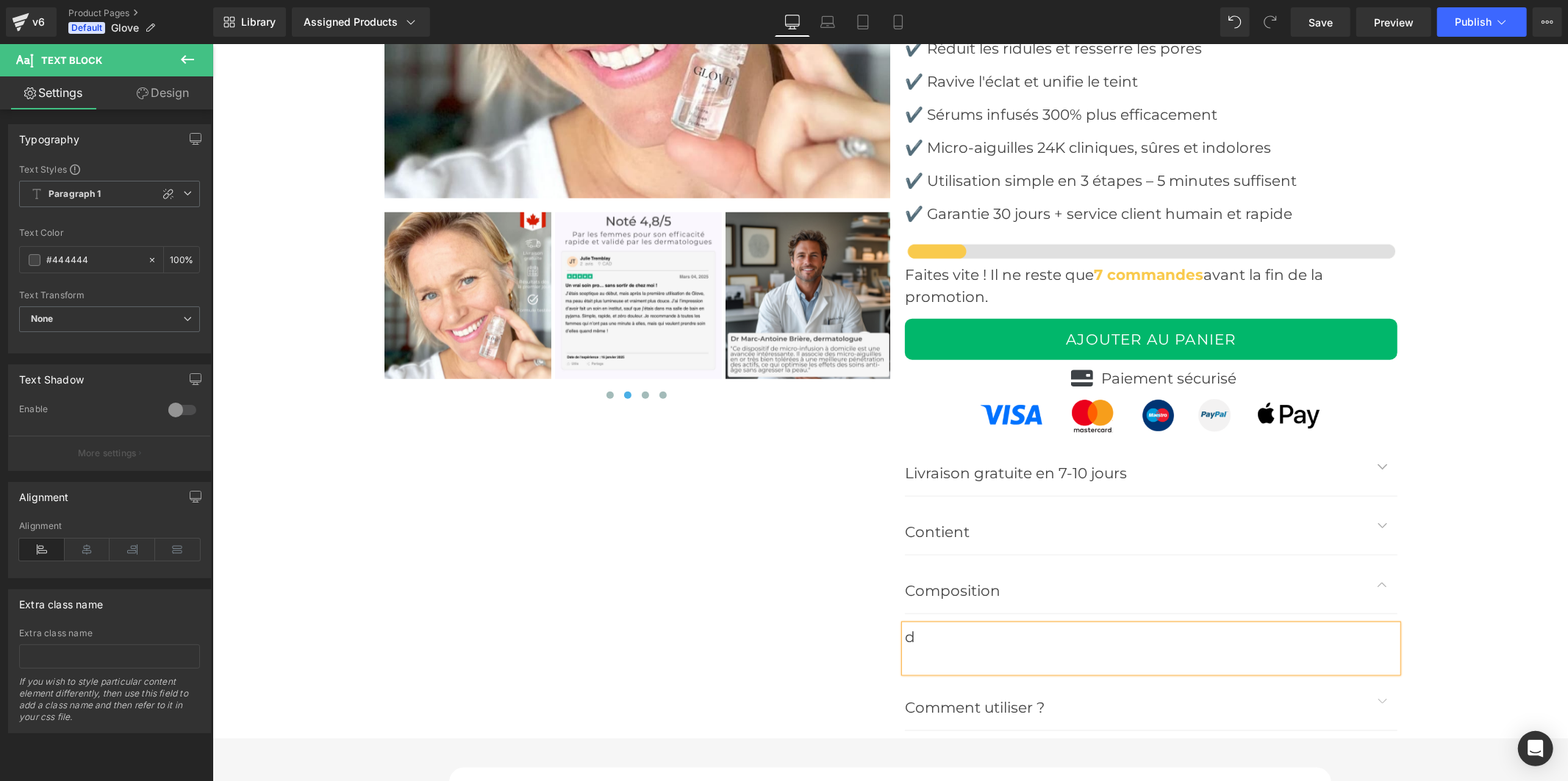
click at [1471, 603] on div "‹ ›" at bounding box center [889, 190] width 1356 height 1097
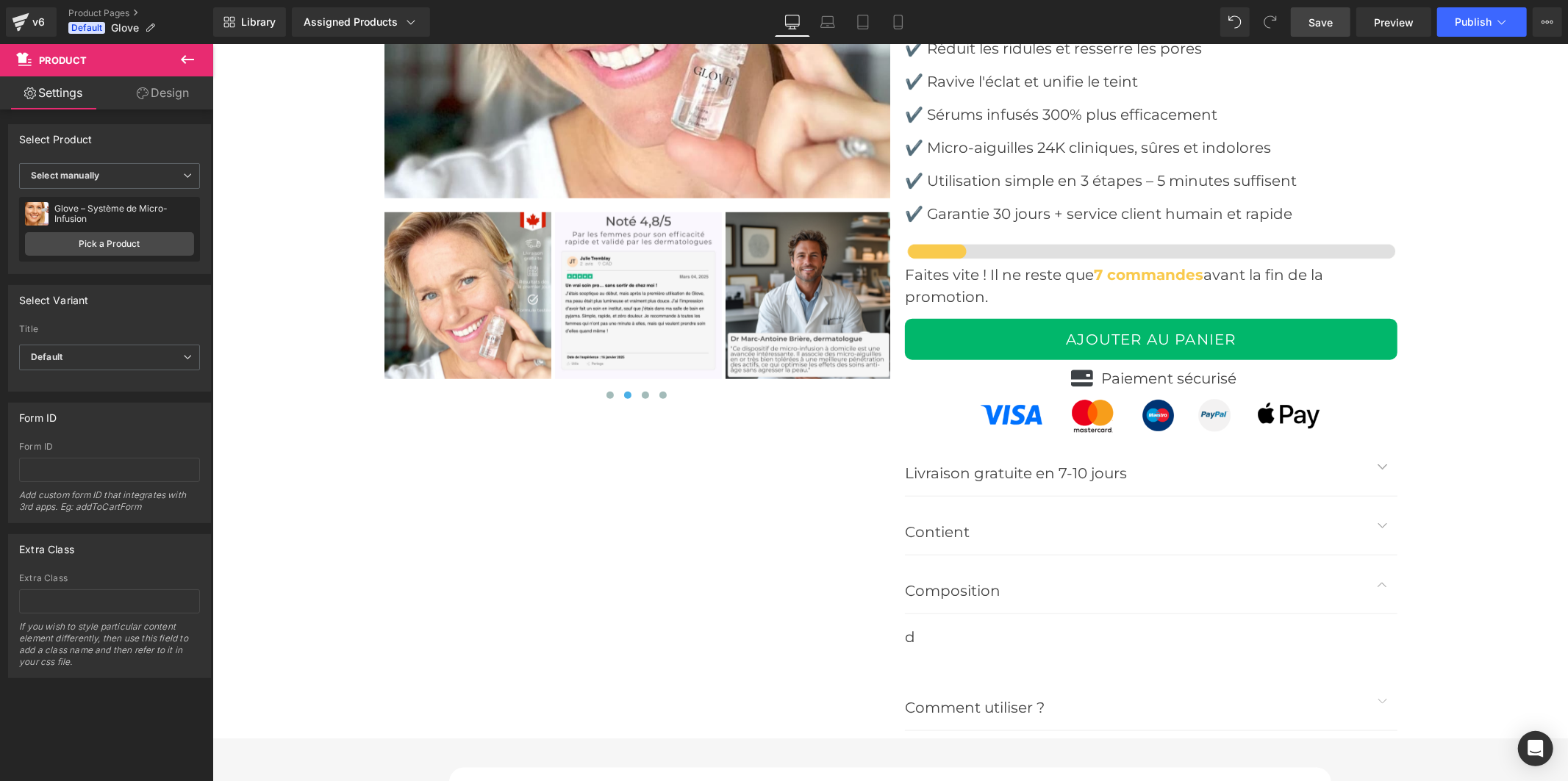
click at [1322, 21] on span "Save" at bounding box center [1321, 23] width 24 height 16
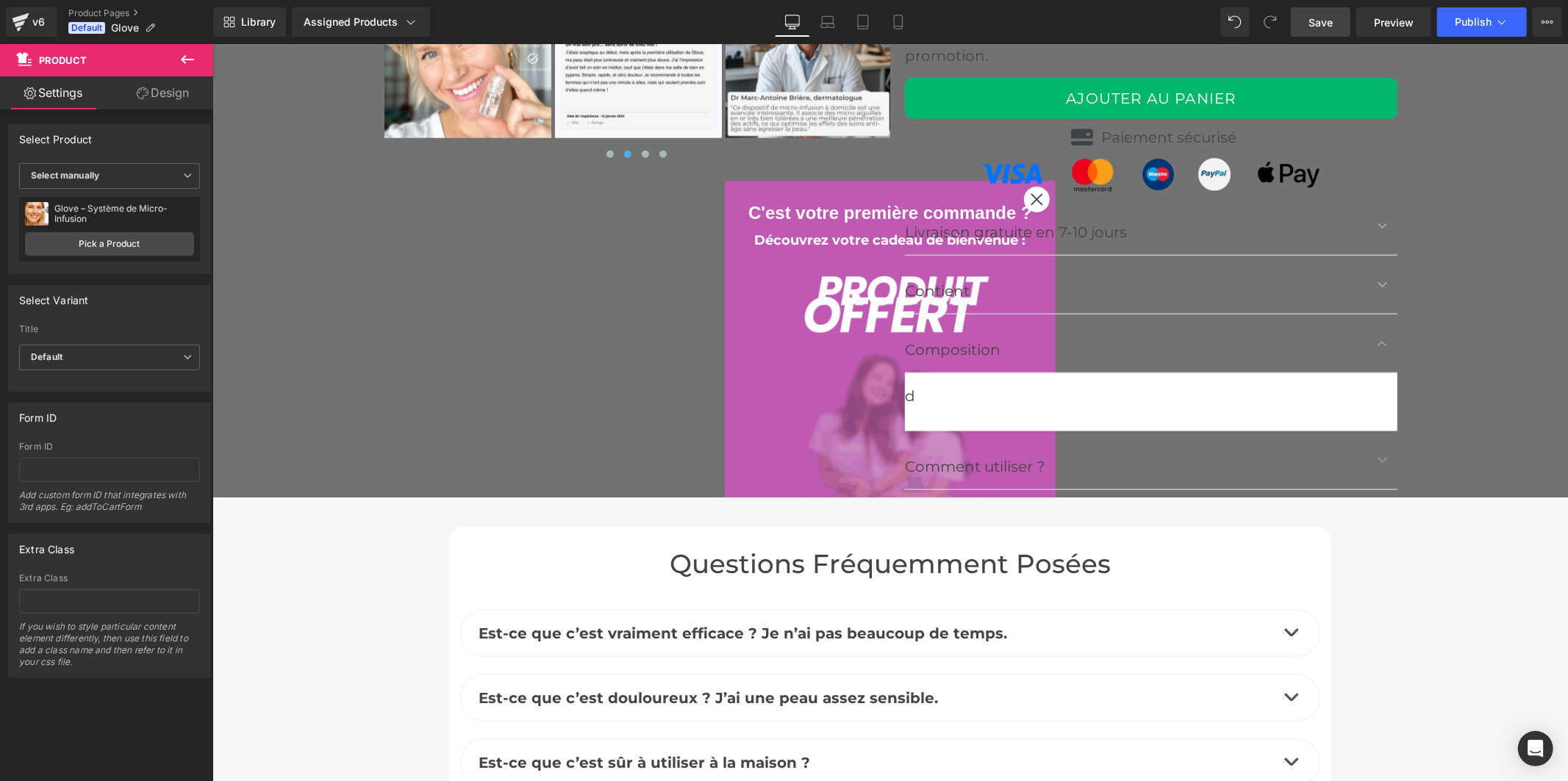
scroll to position [6125, 0]
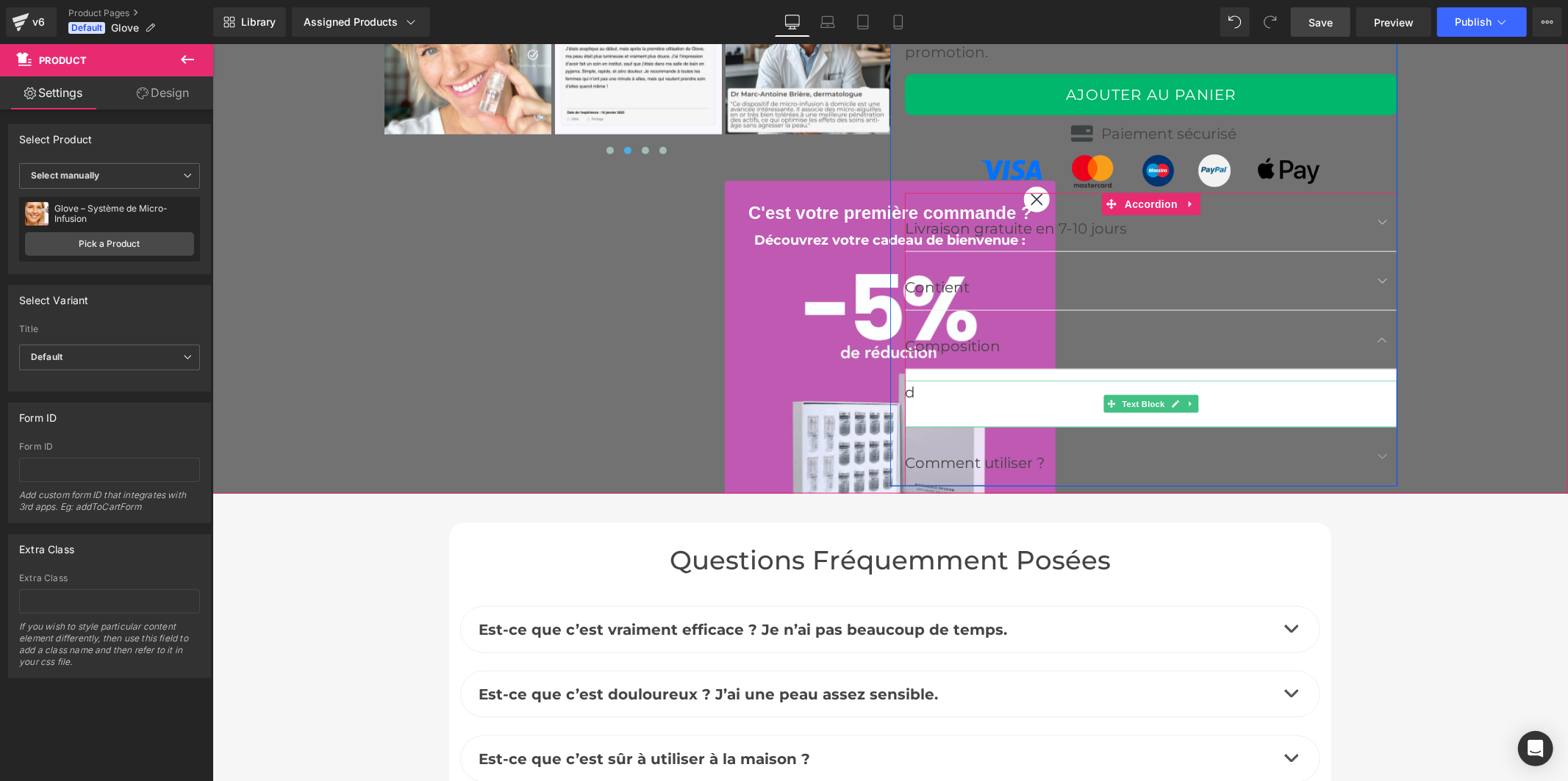
click at [1000, 393] on div "d" at bounding box center [1151, 392] width 493 height 24
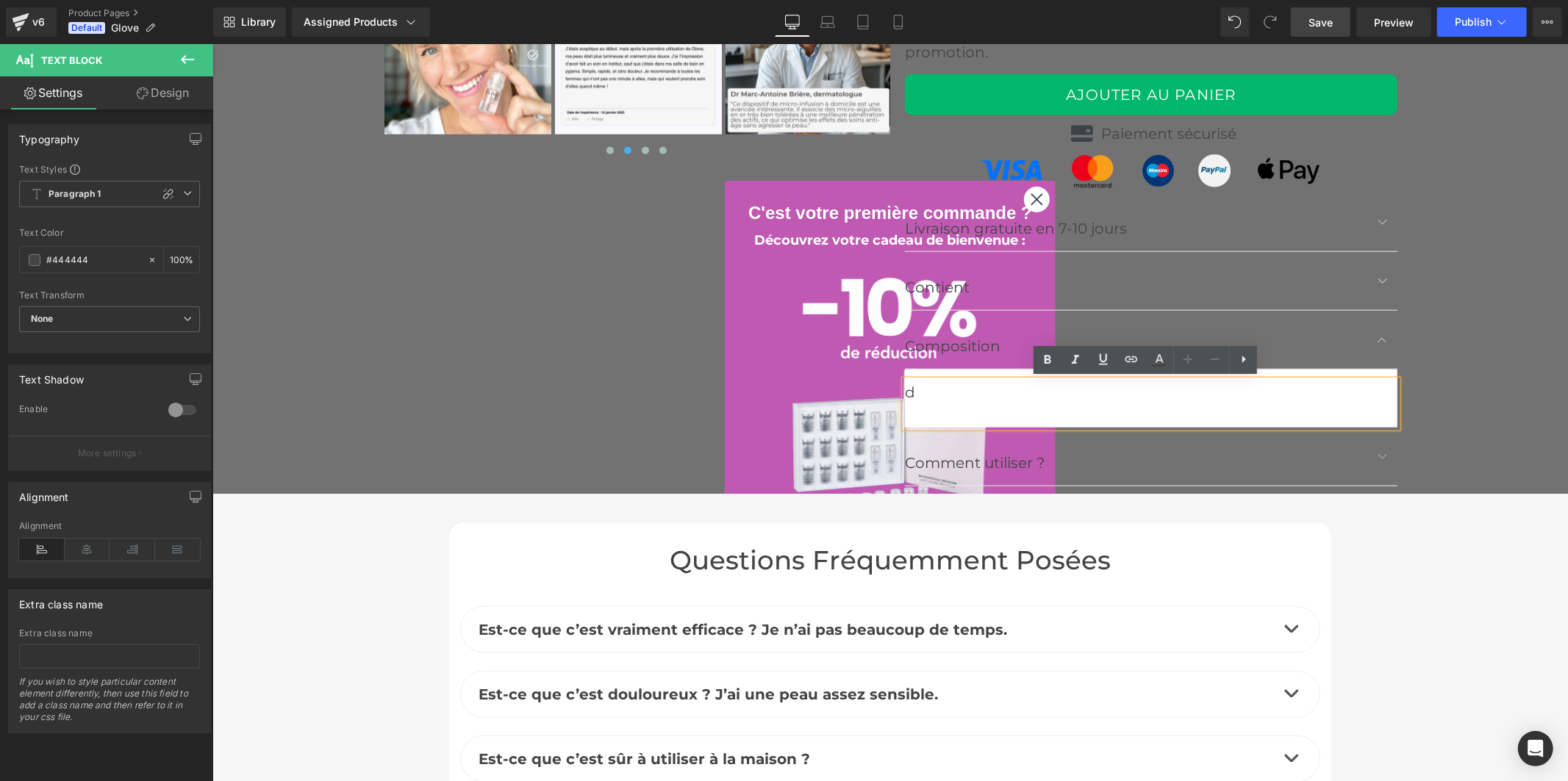
click at [934, 392] on div "d" at bounding box center [1151, 392] width 493 height 24
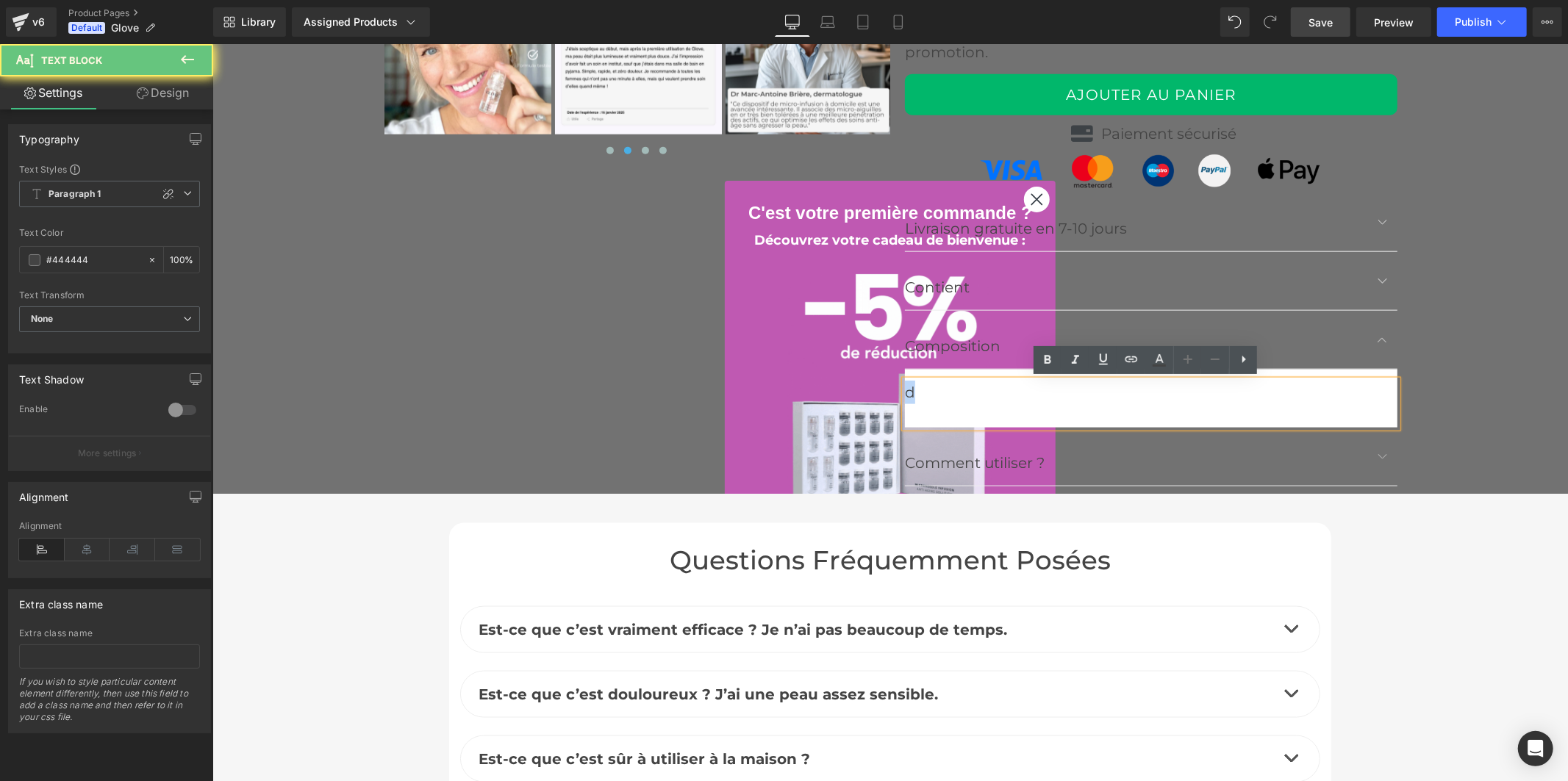
drag, startPoint x: 929, startPoint y: 392, endPoint x: 897, endPoint y: 389, distance: 32.1
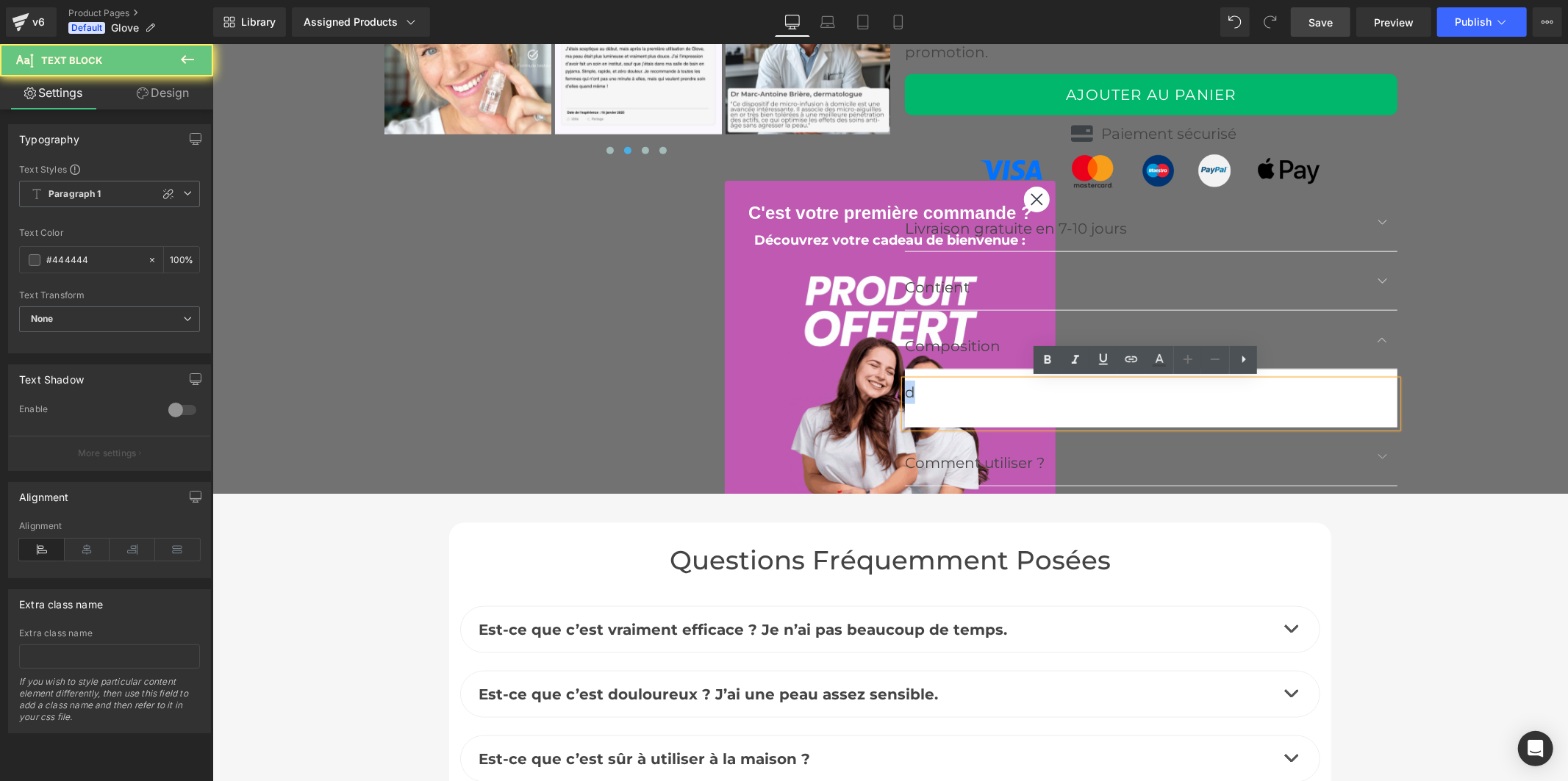
click at [904, 389] on div "d" at bounding box center [1151, 392] width 493 height 24
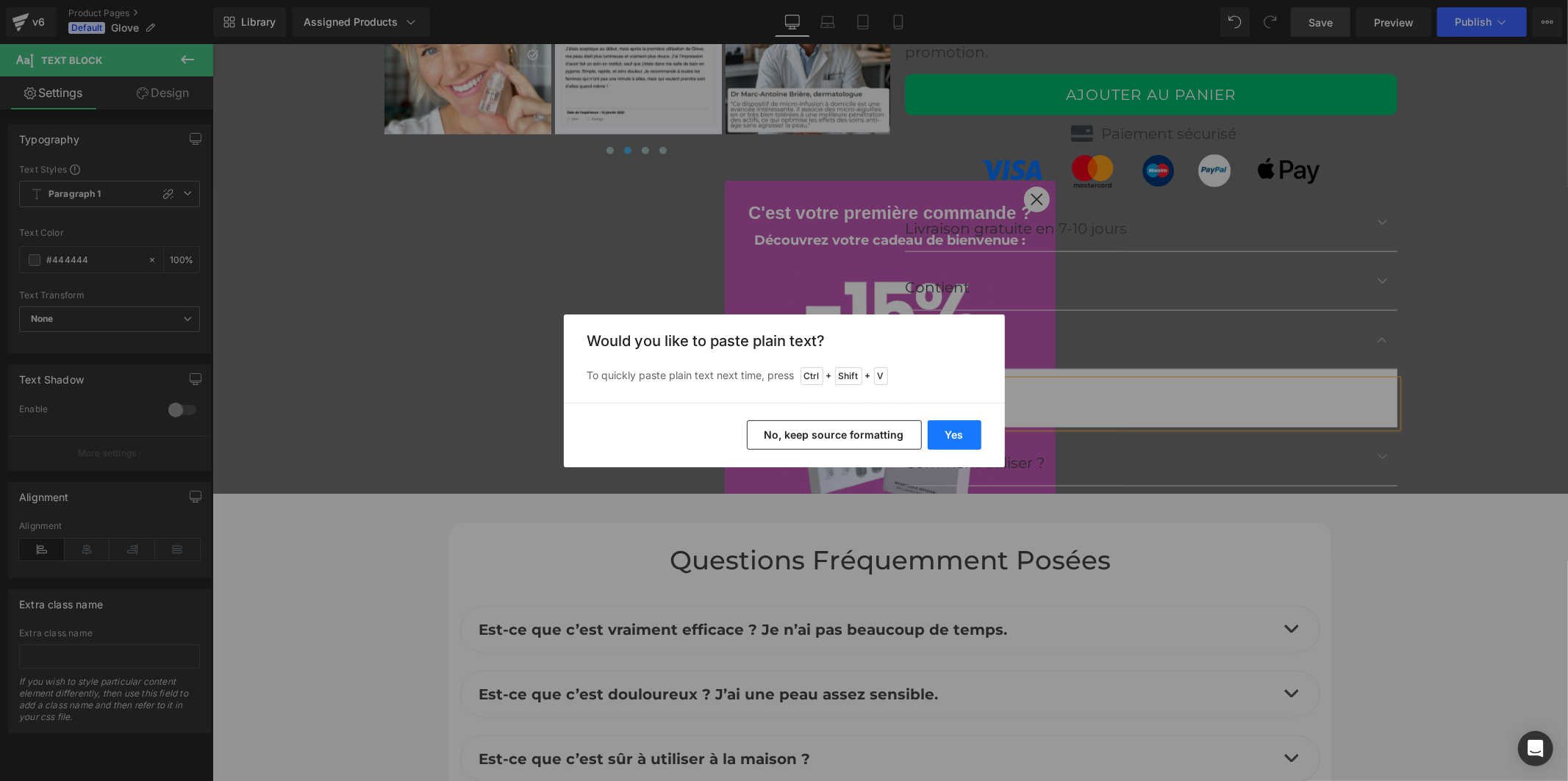
click at [0, 0] on button "Yes" at bounding box center [0, 0] width 0 height 0
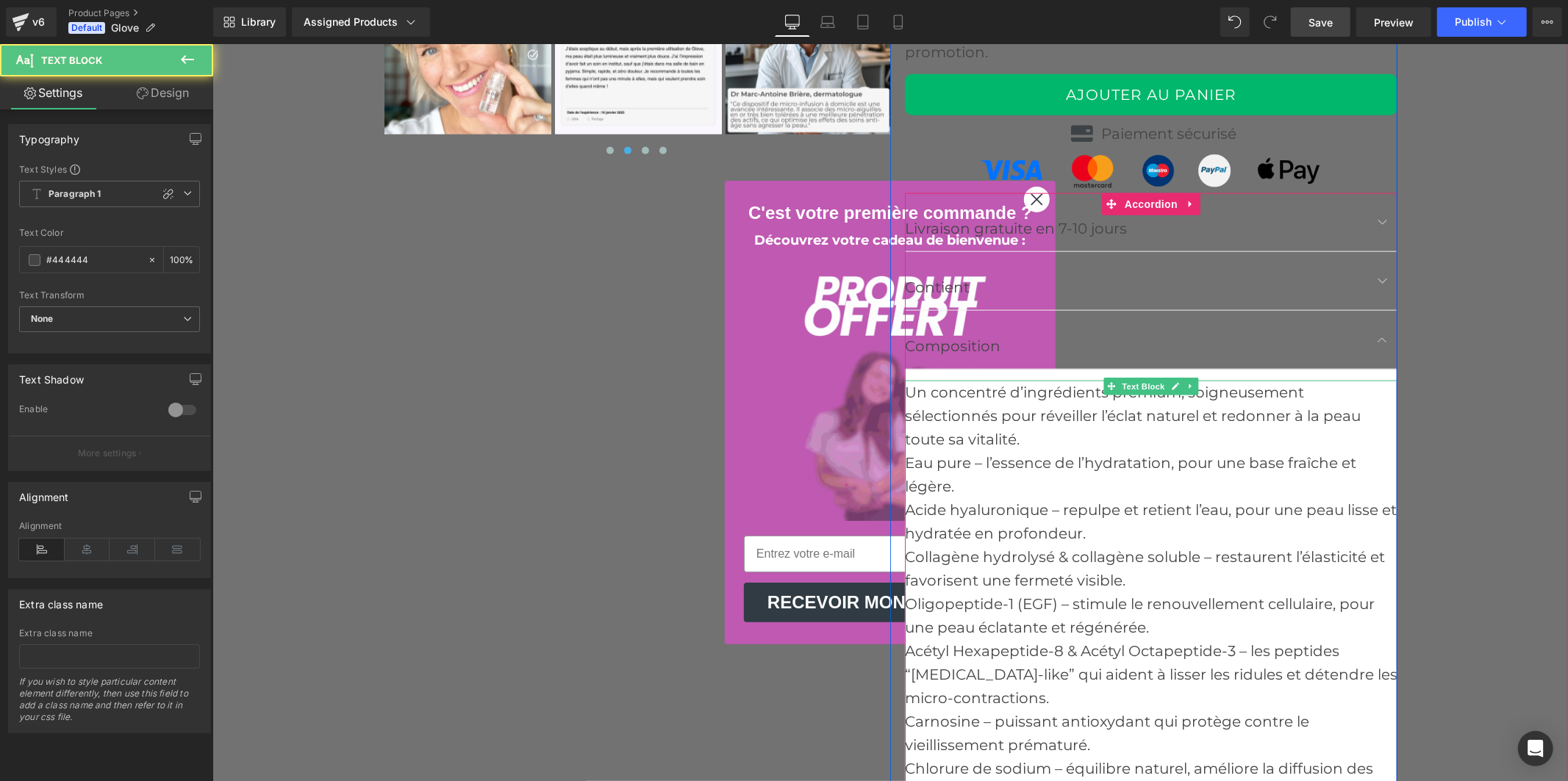
click at [1028, 434] on div "Un concentré d’ingrédients premium, soigneusement sélectionnés pour réveiller l…" at bounding box center [1151, 415] width 493 height 70
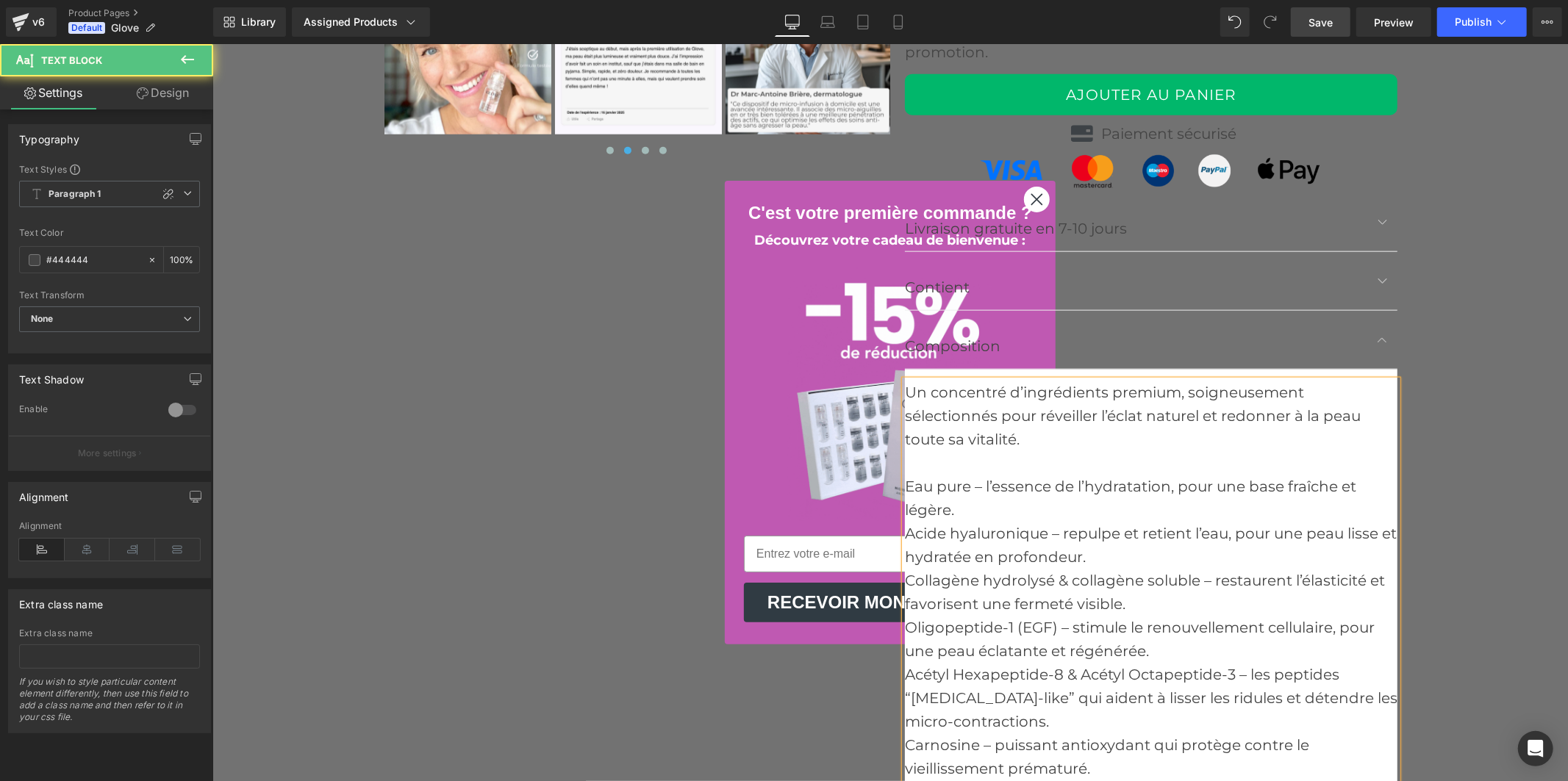
click at [904, 485] on div "Eau pure – l’essence de l’hydratation, pour une base fraîche et légère." at bounding box center [1151, 498] width 493 height 47
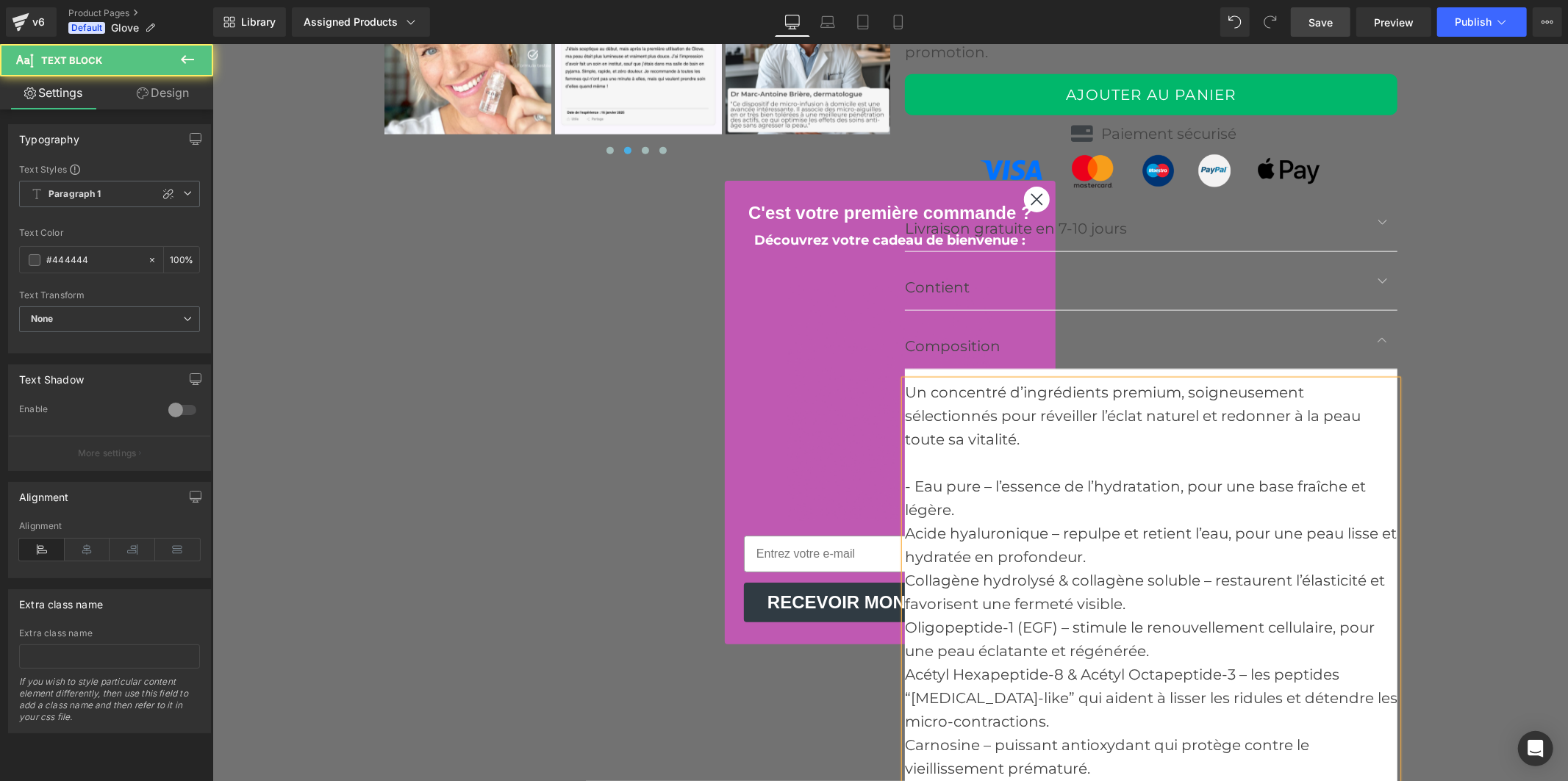
click at [904, 535] on div "Acide hyaluronique – repulpe et retient l’eau, pour une peau lisse et hydratée …" at bounding box center [1151, 545] width 493 height 47
click at [904, 577] on div "Collagène hydrolysé & collagène soluble – restaurent l’élasticité et favorisent…" at bounding box center [1151, 591] width 493 height 47
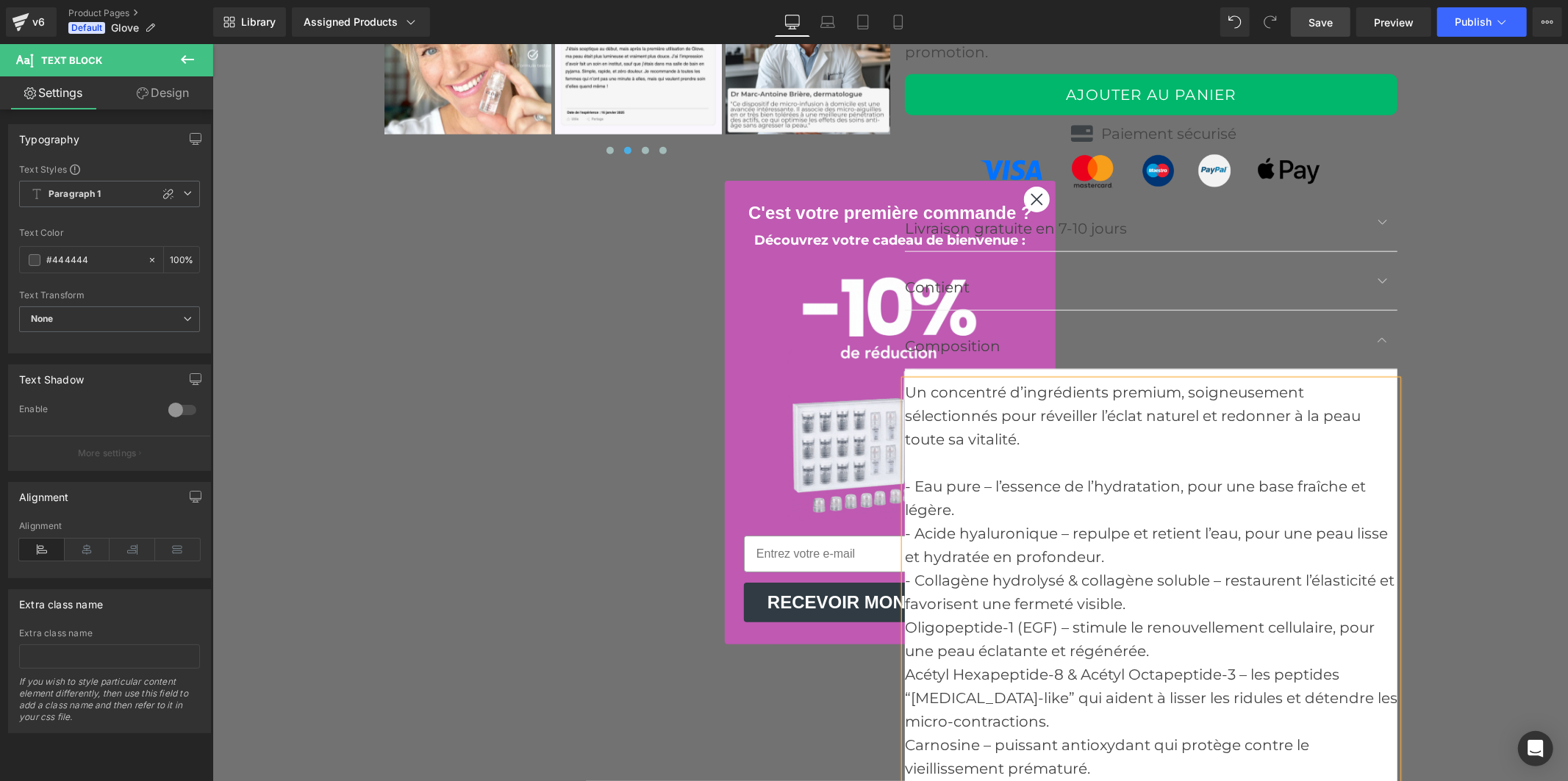
click at [904, 620] on div "Oligopeptide-1 (EGF) – stimule le renouvellement cellulaire, pour une peau écla…" at bounding box center [1151, 639] width 493 height 47
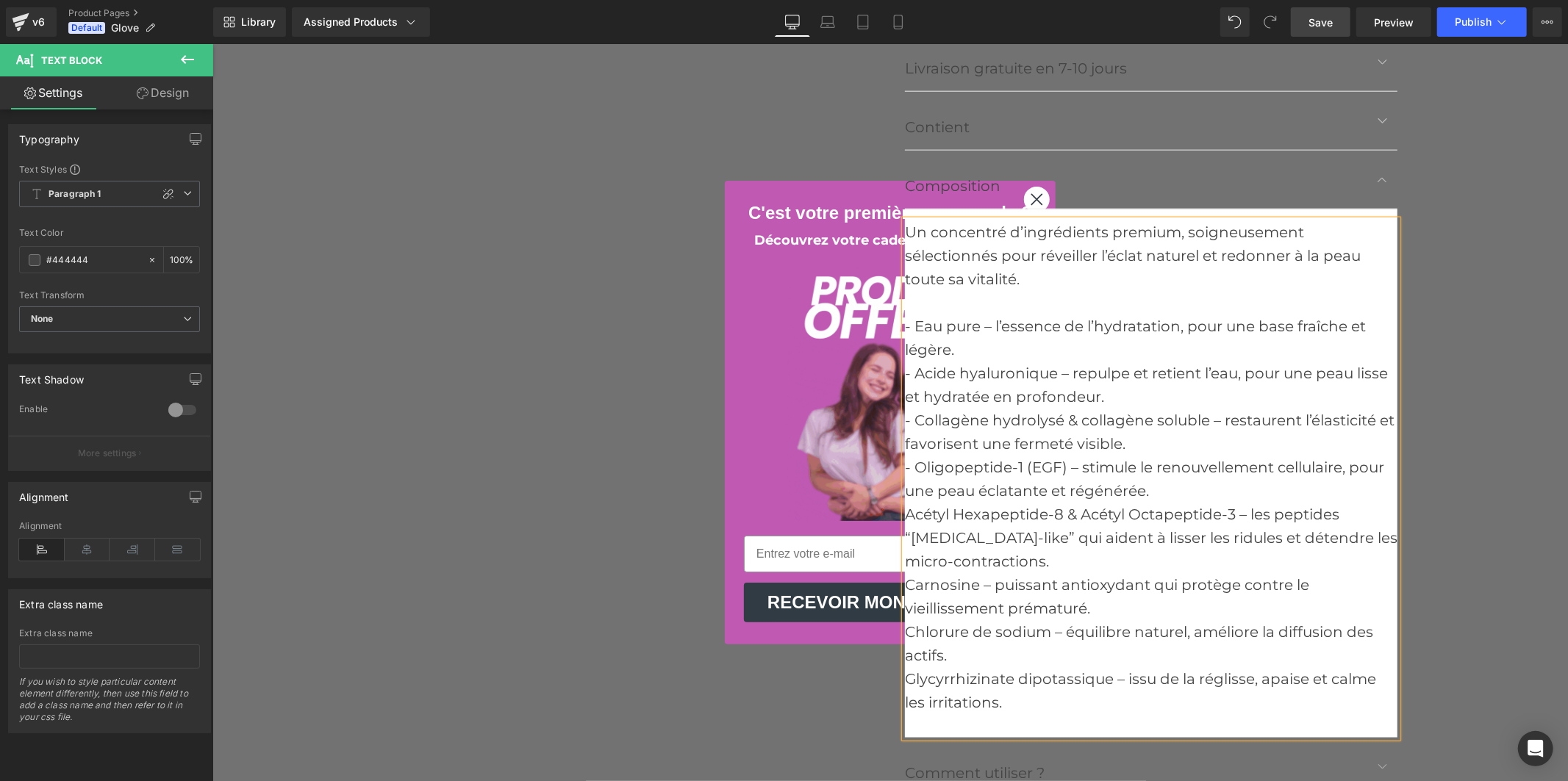
scroll to position [6288, 0]
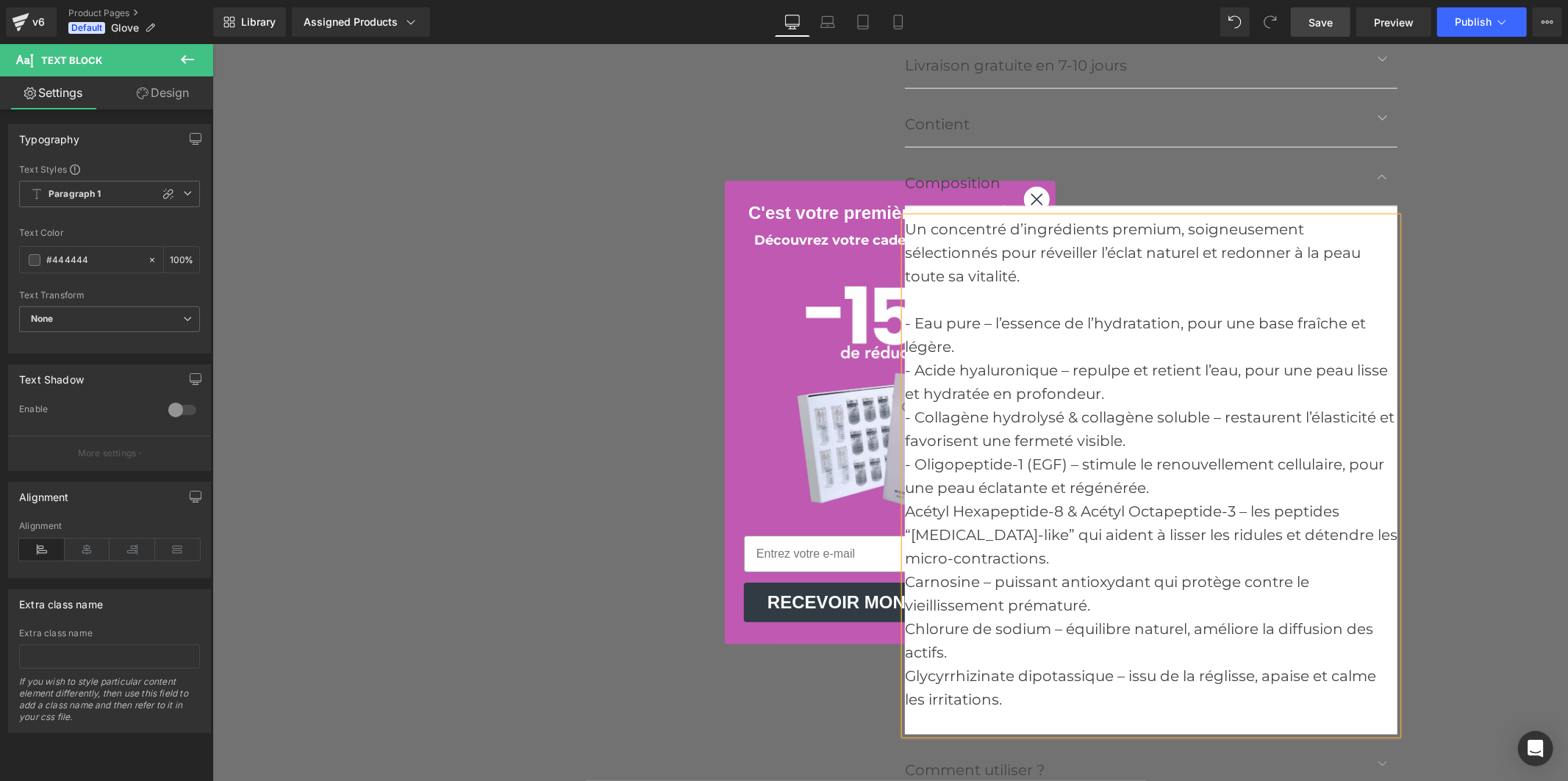
click at [904, 510] on div "Acétyl Hexapeptide-8 & Acétyl Octapeptide-3 – les peptides “[MEDICAL_DATA]-like…" at bounding box center [1151, 534] width 493 height 70
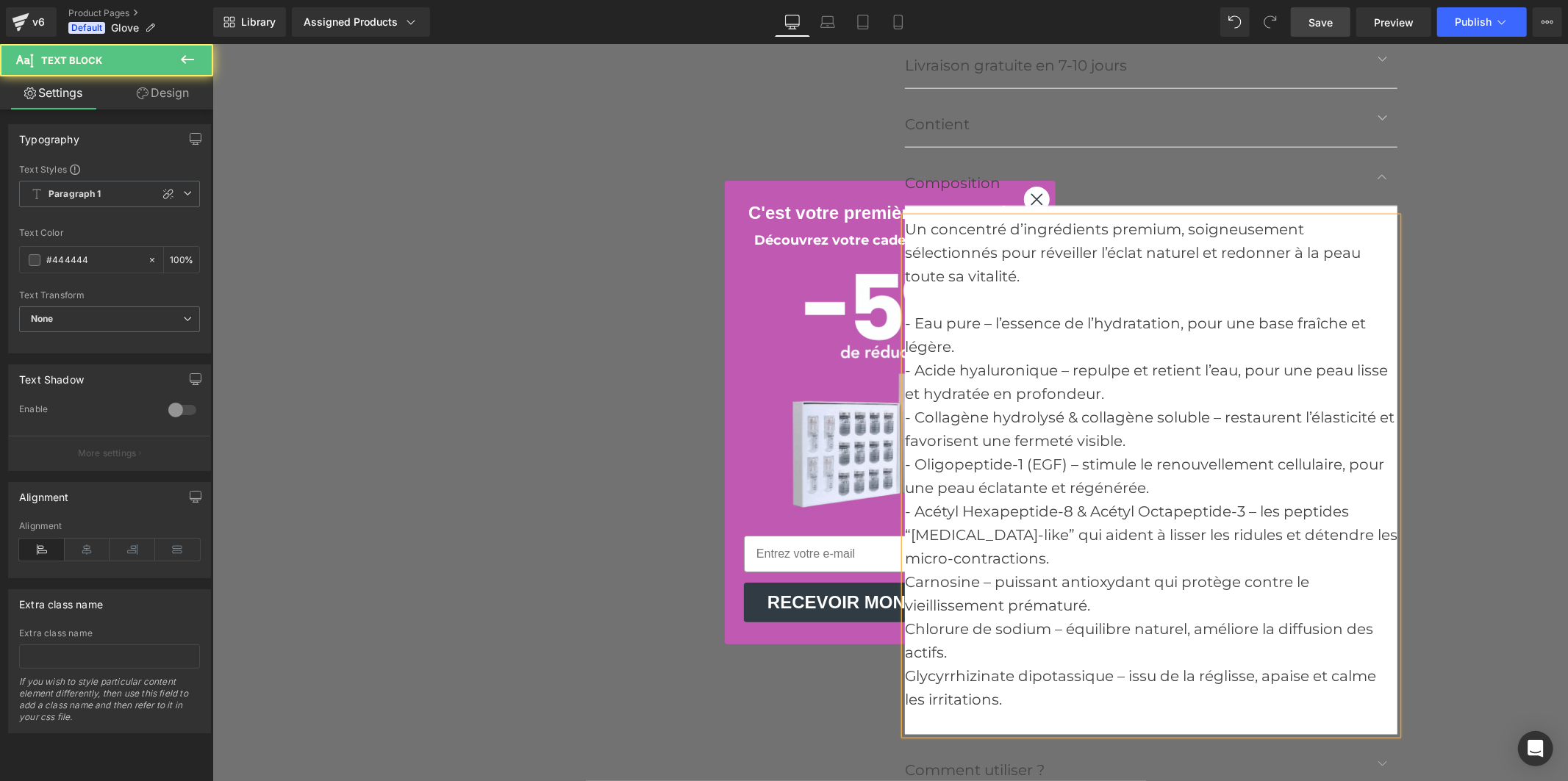
click at [904, 577] on div "Carnosine – puissant antioxydant qui protège contre le vieillissement prématuré." at bounding box center [1151, 593] width 493 height 47
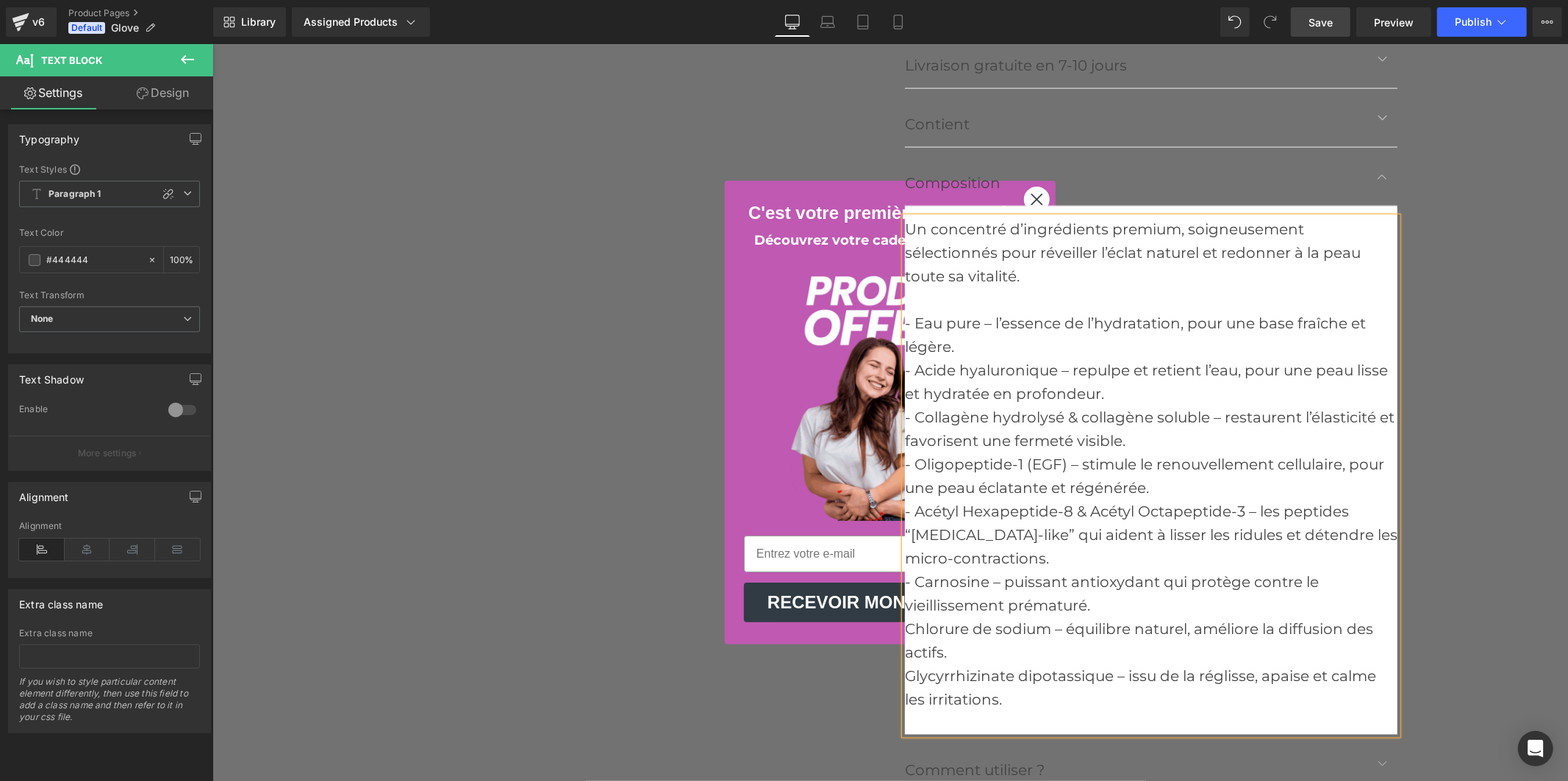
click at [904, 627] on div "Chlorure de sodium – équilibre naturel, améliore la diffusion des actifs." at bounding box center [1151, 640] width 493 height 47
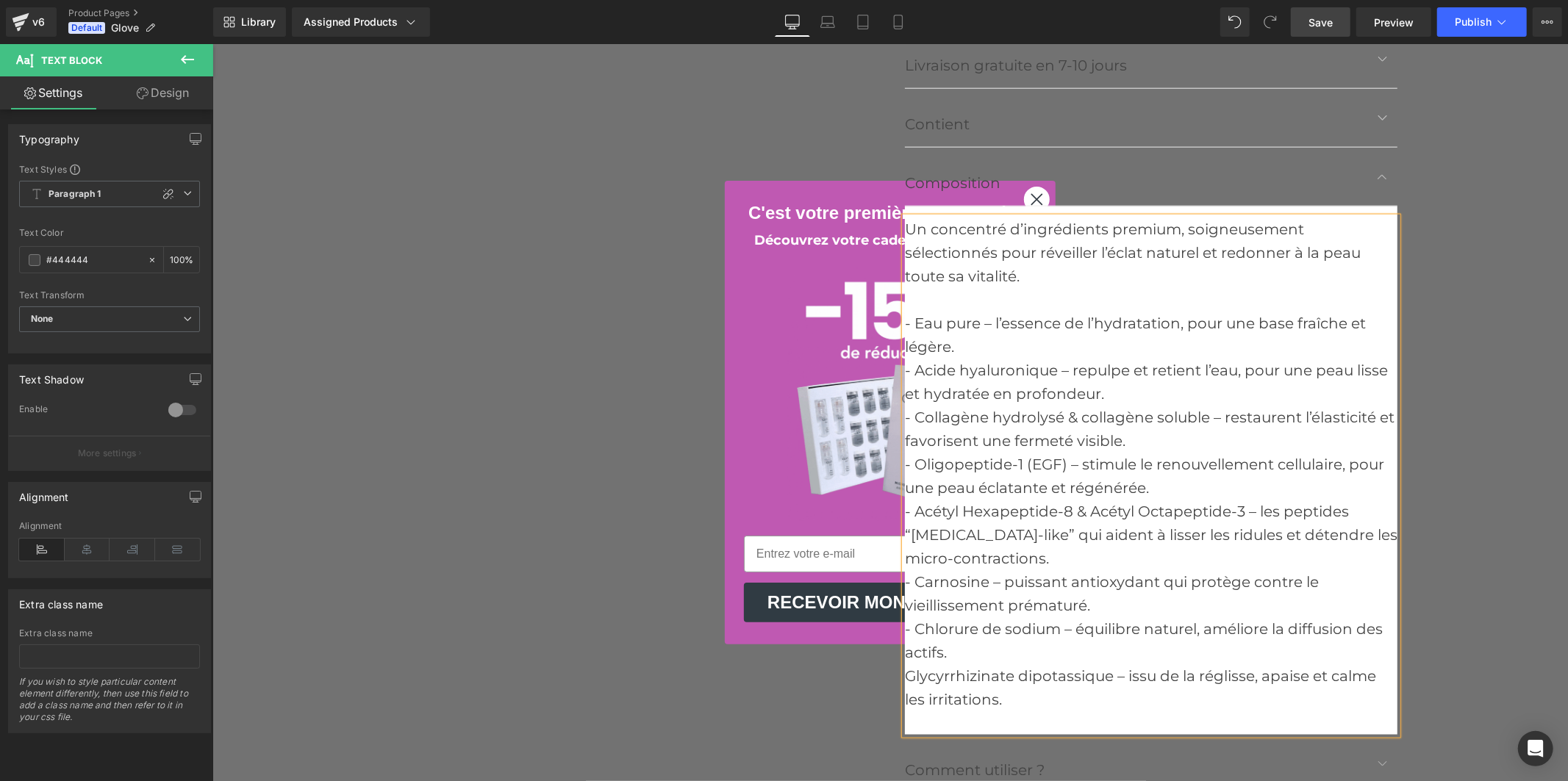
click at [904, 673] on div "Glycyrrhizinate dipotassique – issu de la réglisse, apaise et calme les irritat…" at bounding box center [1151, 687] width 493 height 47
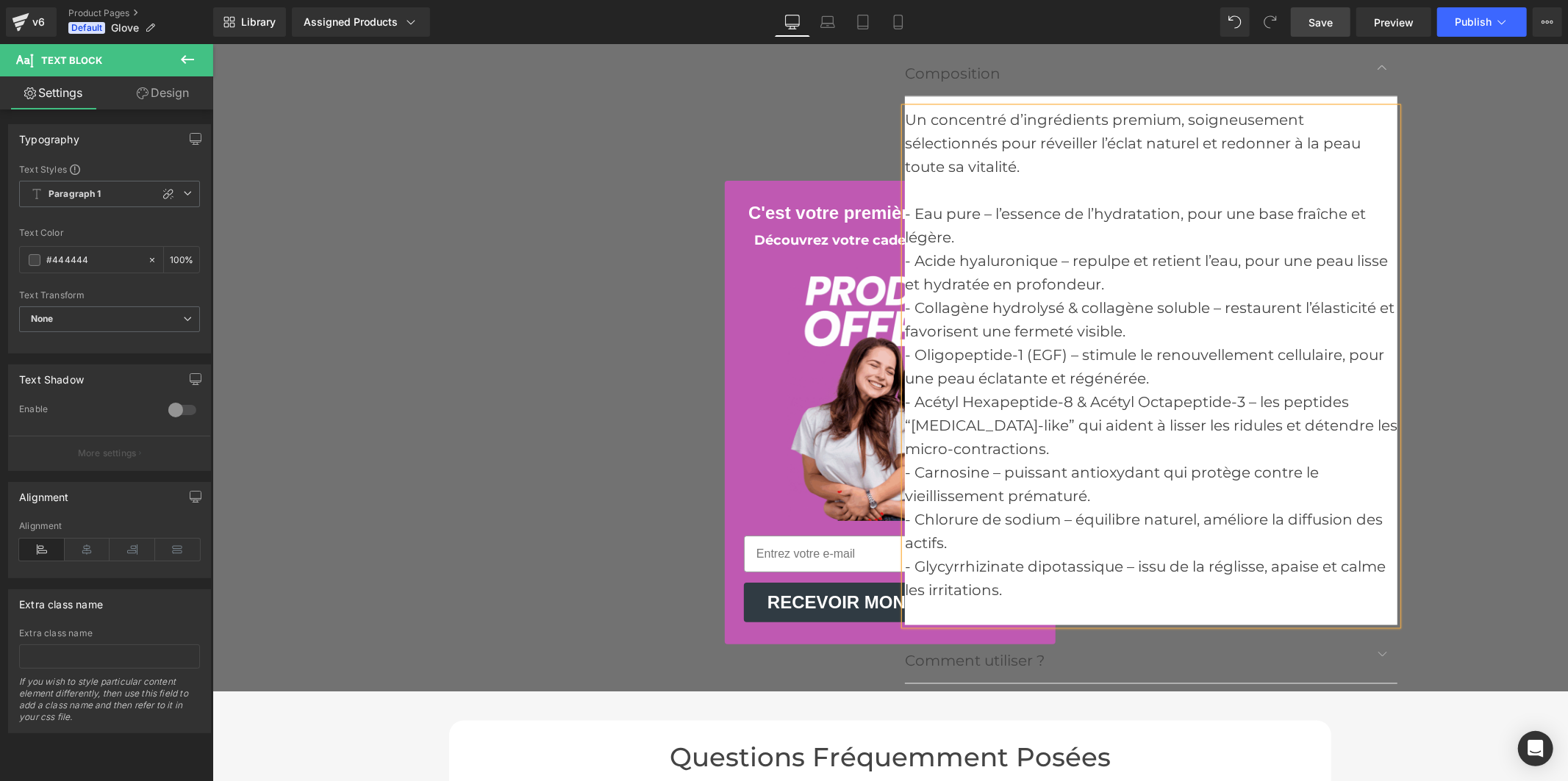
scroll to position [6452, 0]
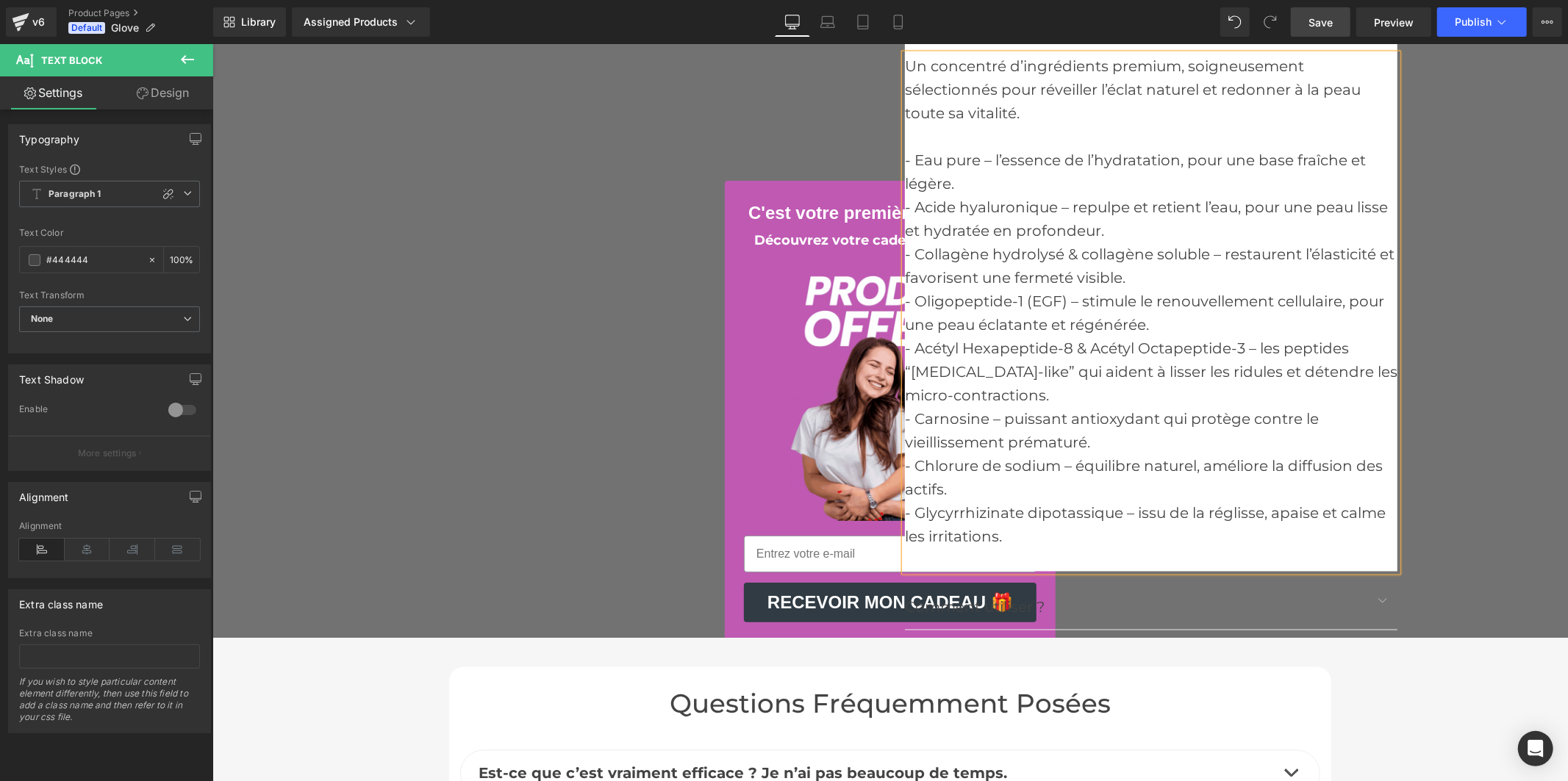
click at [953, 556] on div at bounding box center [1151, 559] width 493 height 24
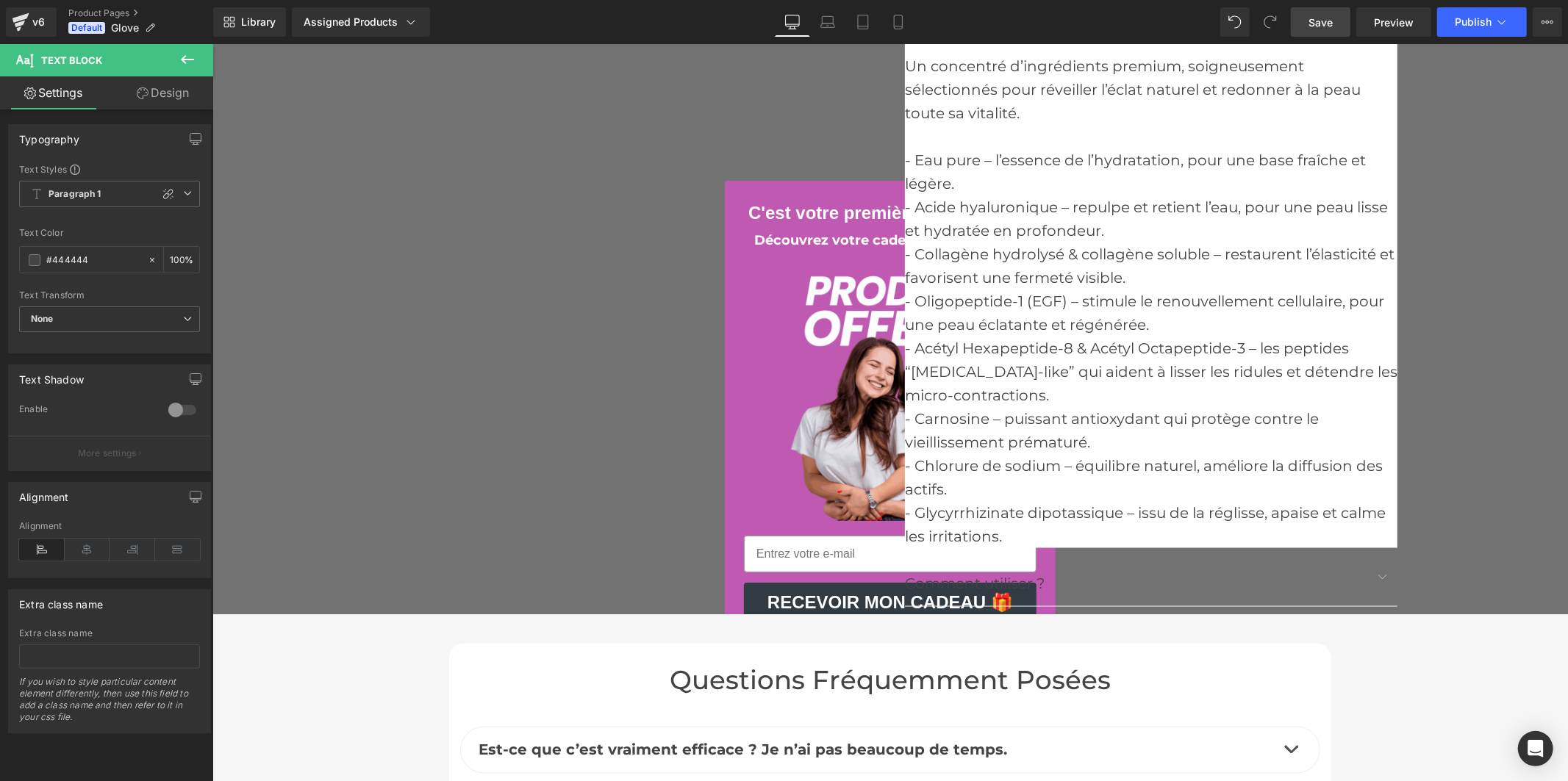
drag, startPoint x: 1313, startPoint y: 17, endPoint x: 1096, endPoint y: 48, distance: 219.2
click at [1313, 17] on span "Save" at bounding box center [1321, 23] width 24 height 16
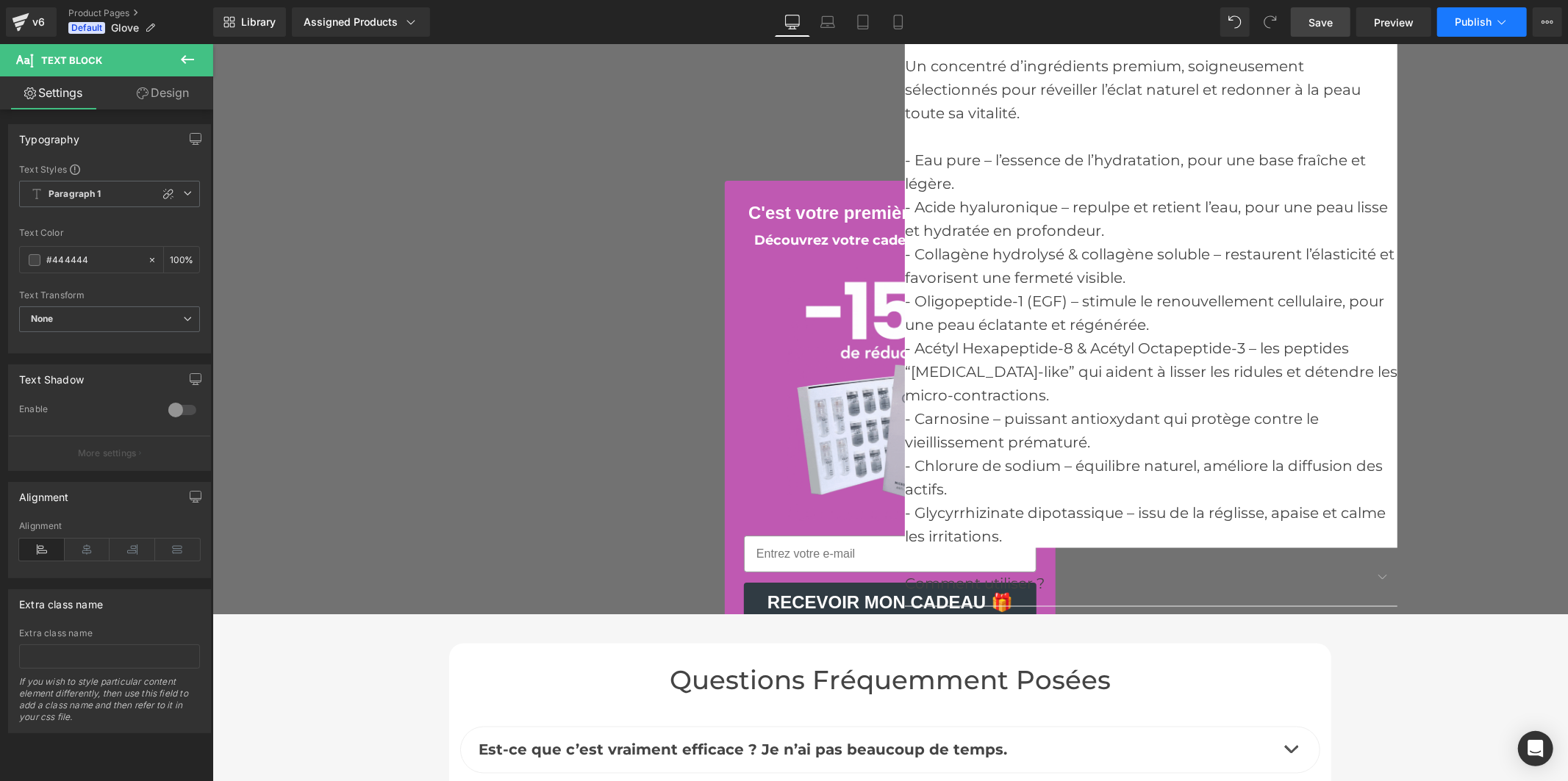
click at [1463, 17] on span "Publish" at bounding box center [1473, 21] width 37 height 12
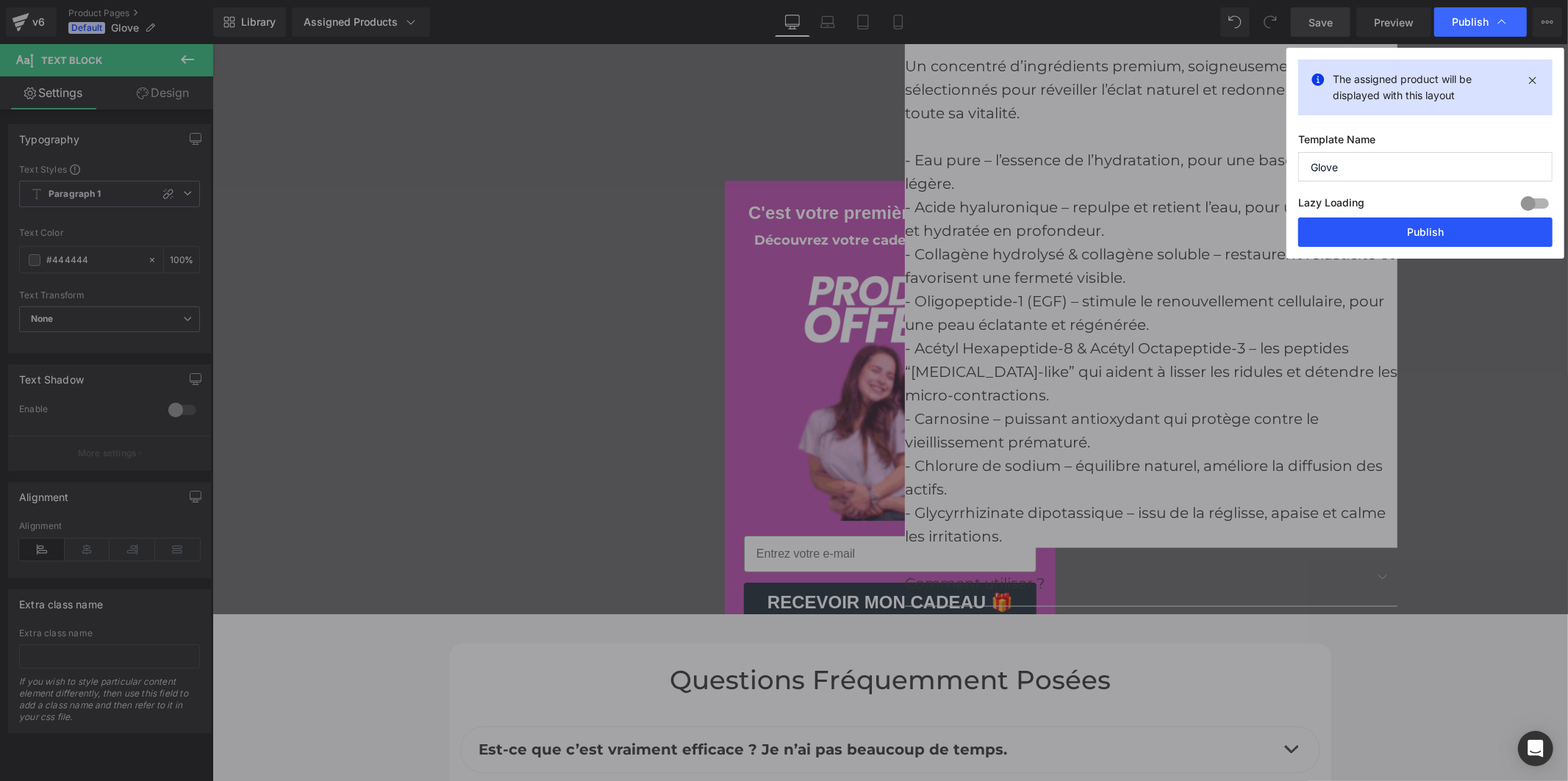
click at [0, 0] on button "Publish" at bounding box center [0, 0] width 0 height 0
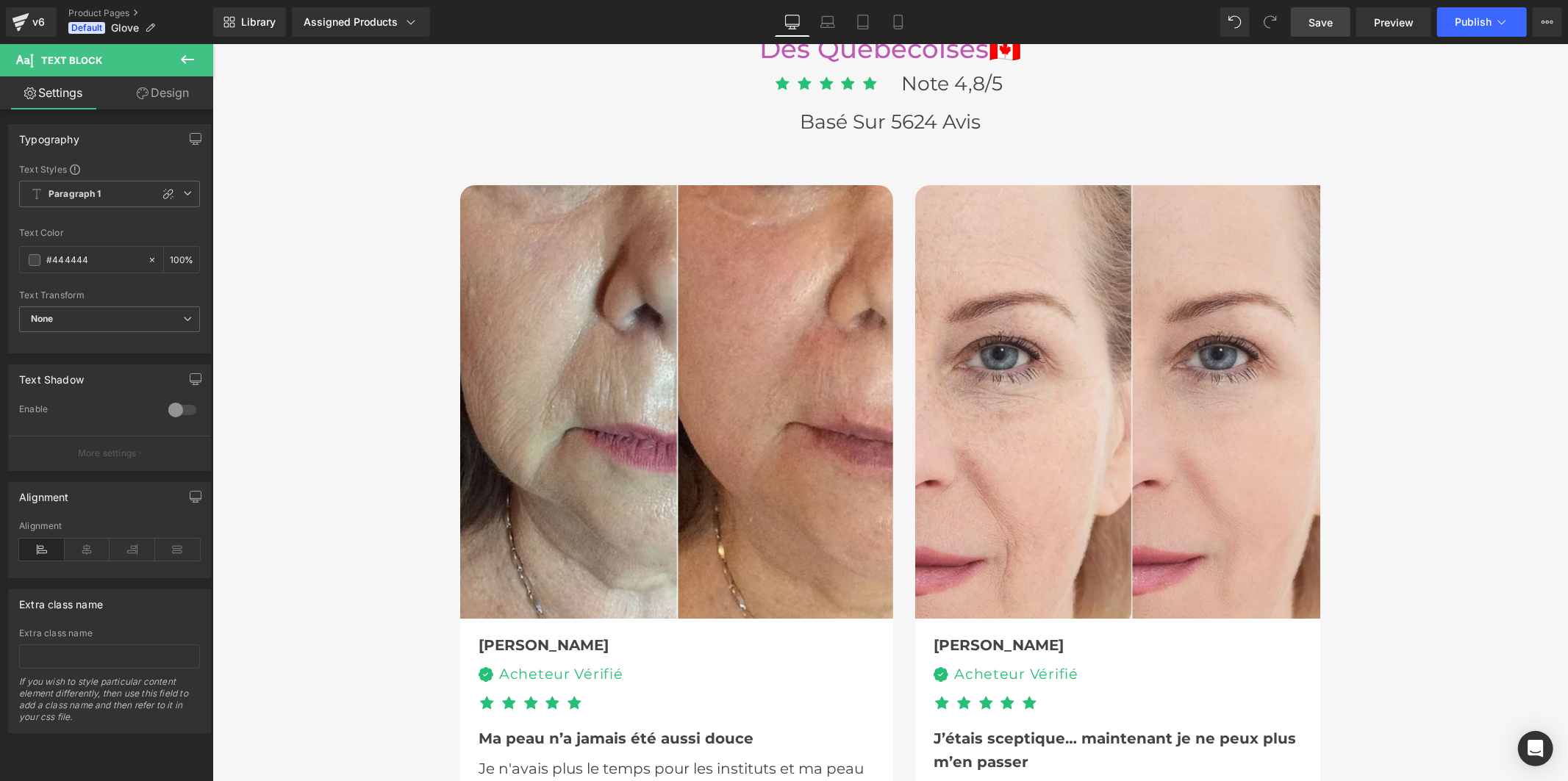
scroll to position [3839, 0]
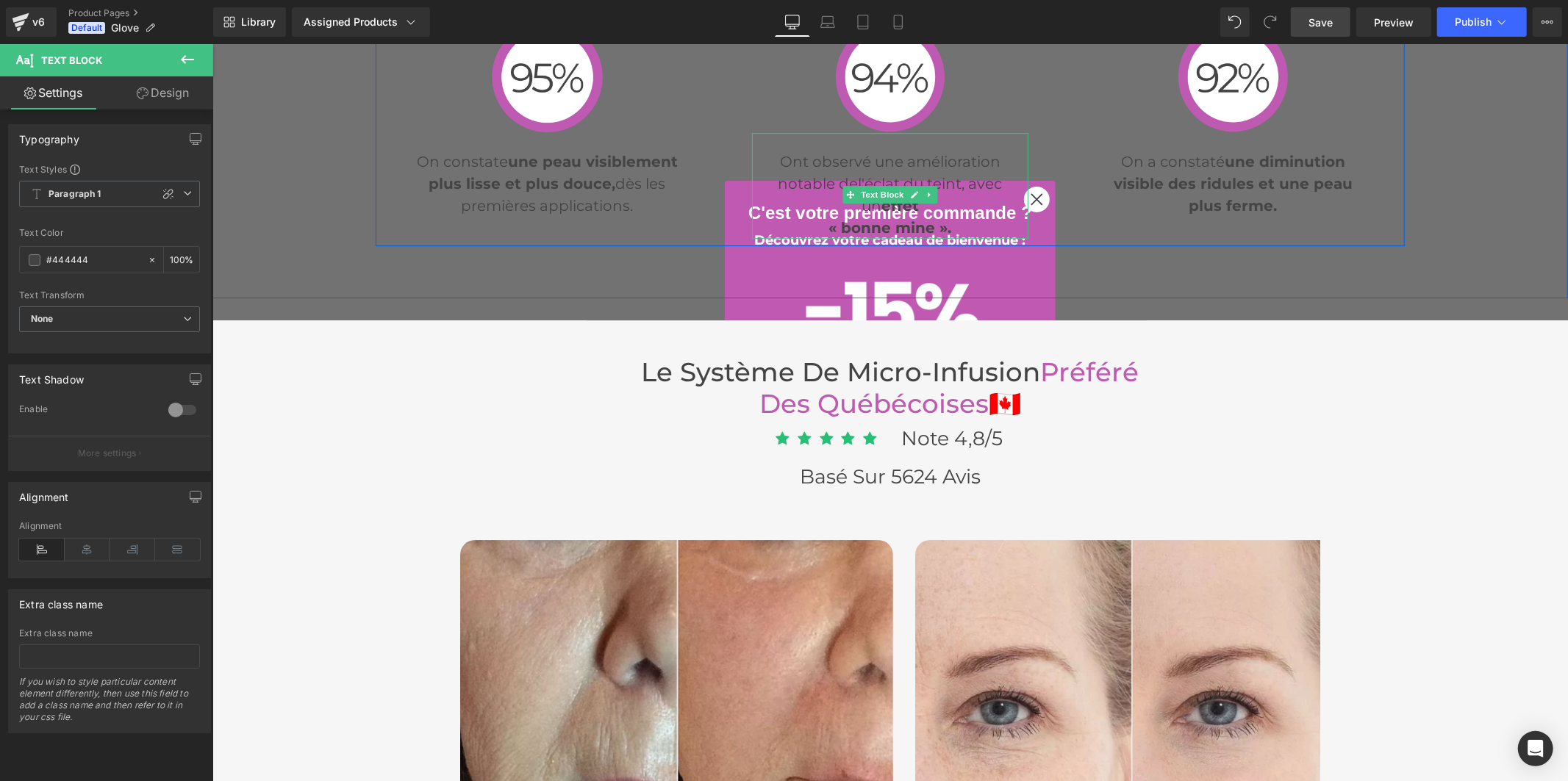
click at [822, 222] on p "Ont observé une amélioration notable de l'éclat du teint, avec un effet « bonne…" at bounding box center [889, 194] width 277 height 88
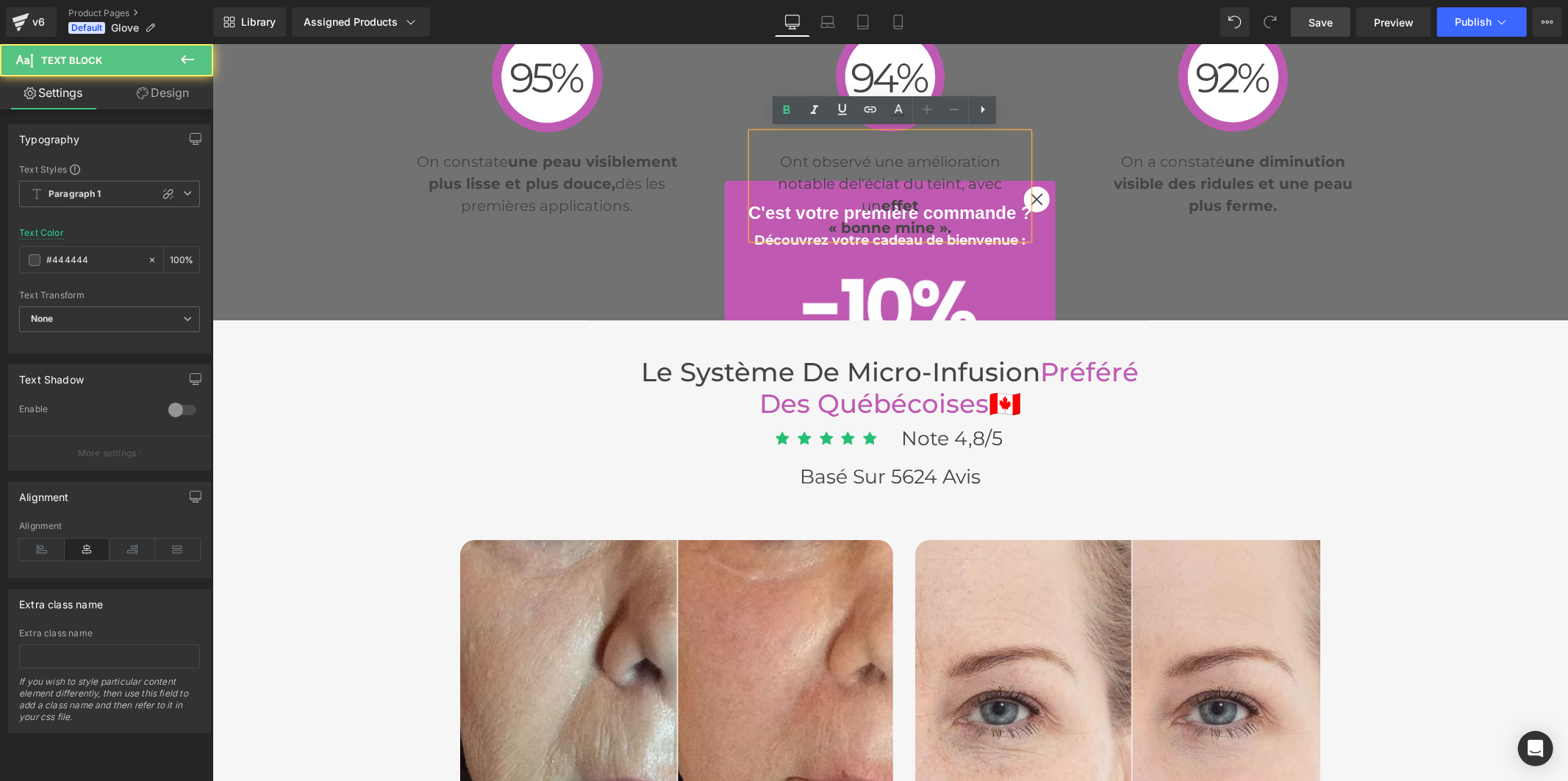
click at [822, 222] on p "Ont observé une amélioration notable de l'éclat du teint, avec un effet « bonne…" at bounding box center [889, 194] width 277 height 88
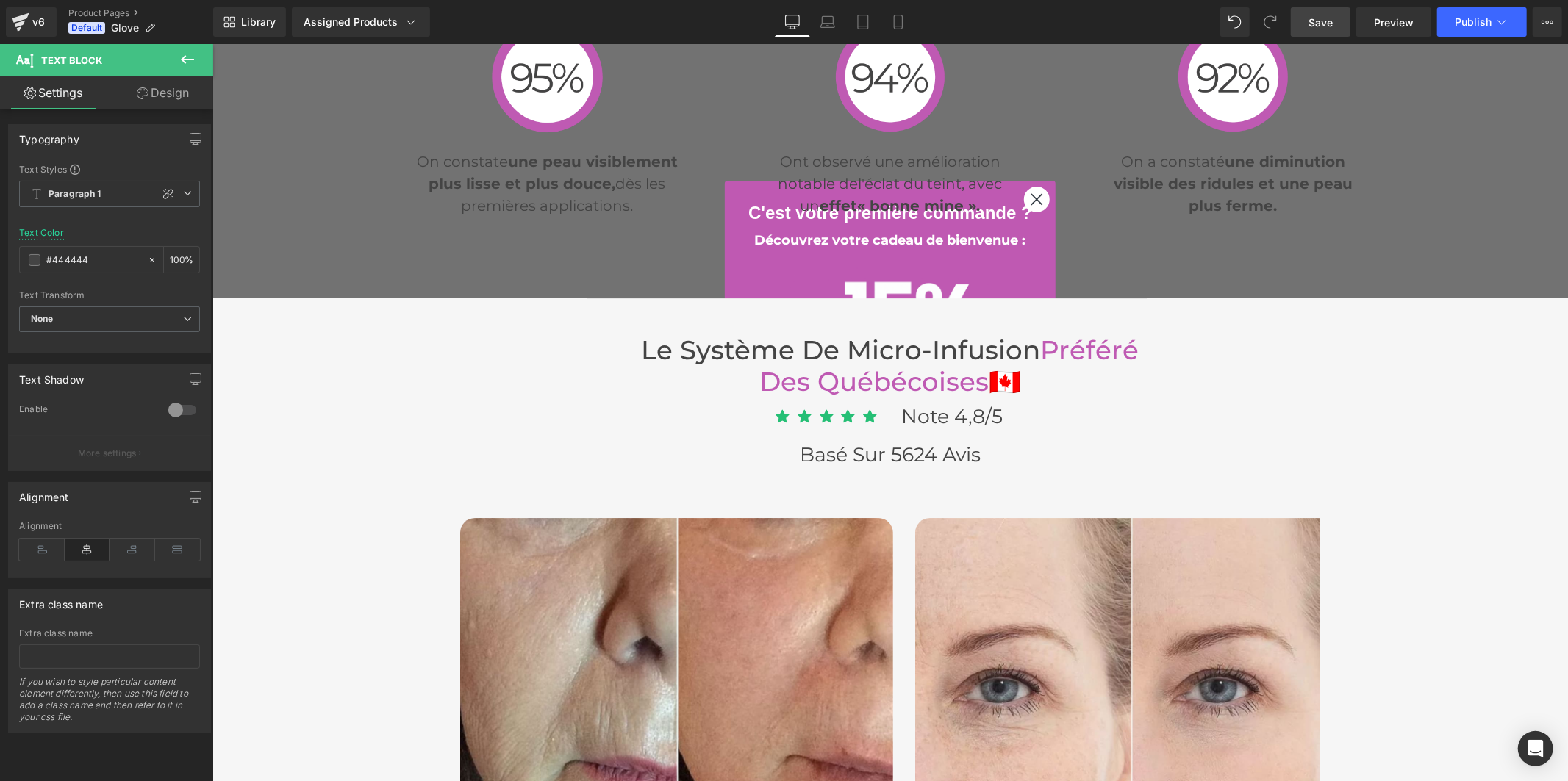
click at [1326, 23] on span "Save" at bounding box center [1321, 23] width 24 height 16
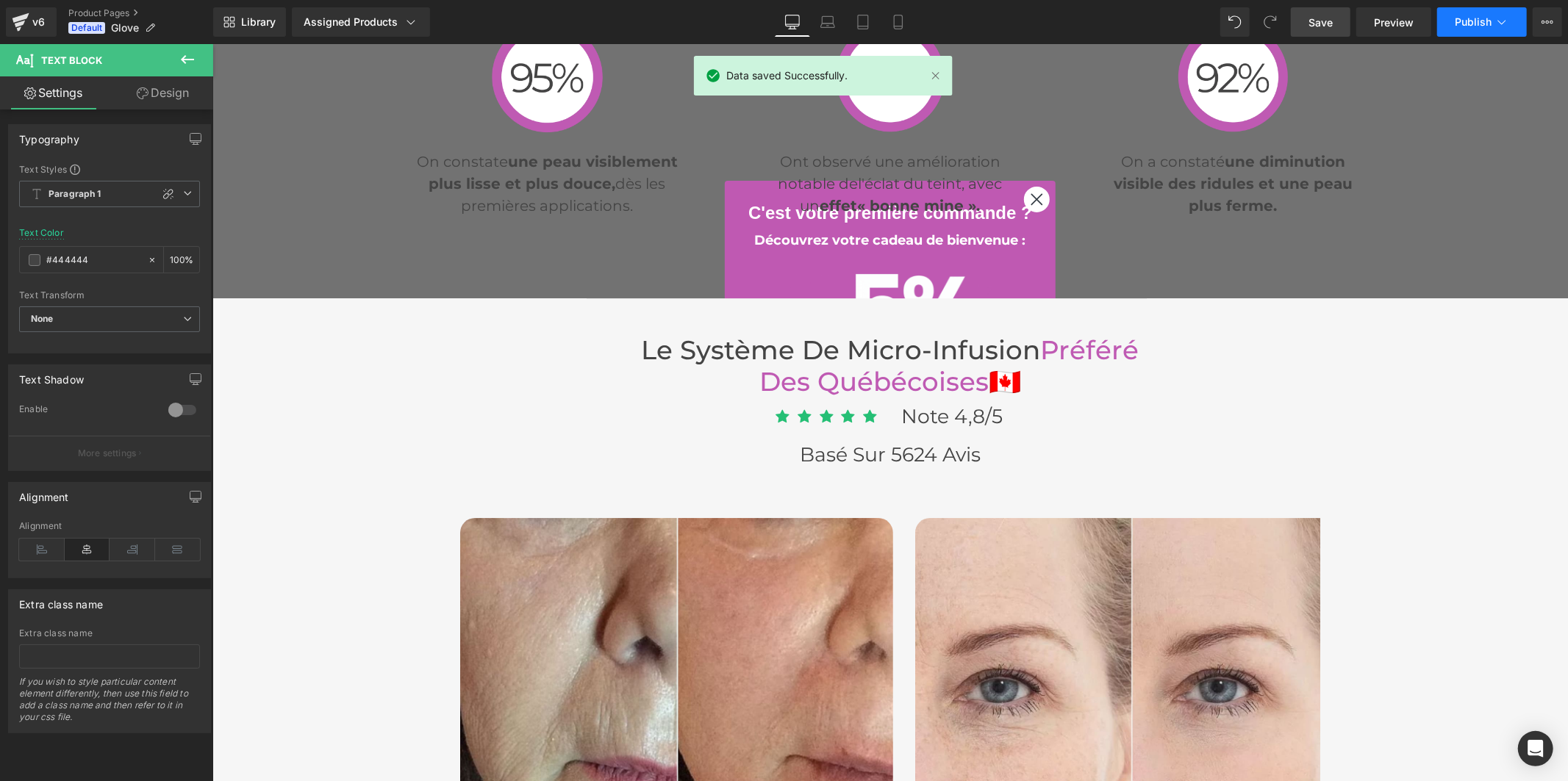
click at [1451, 20] on button "Publish" at bounding box center [1483, 21] width 90 height 29
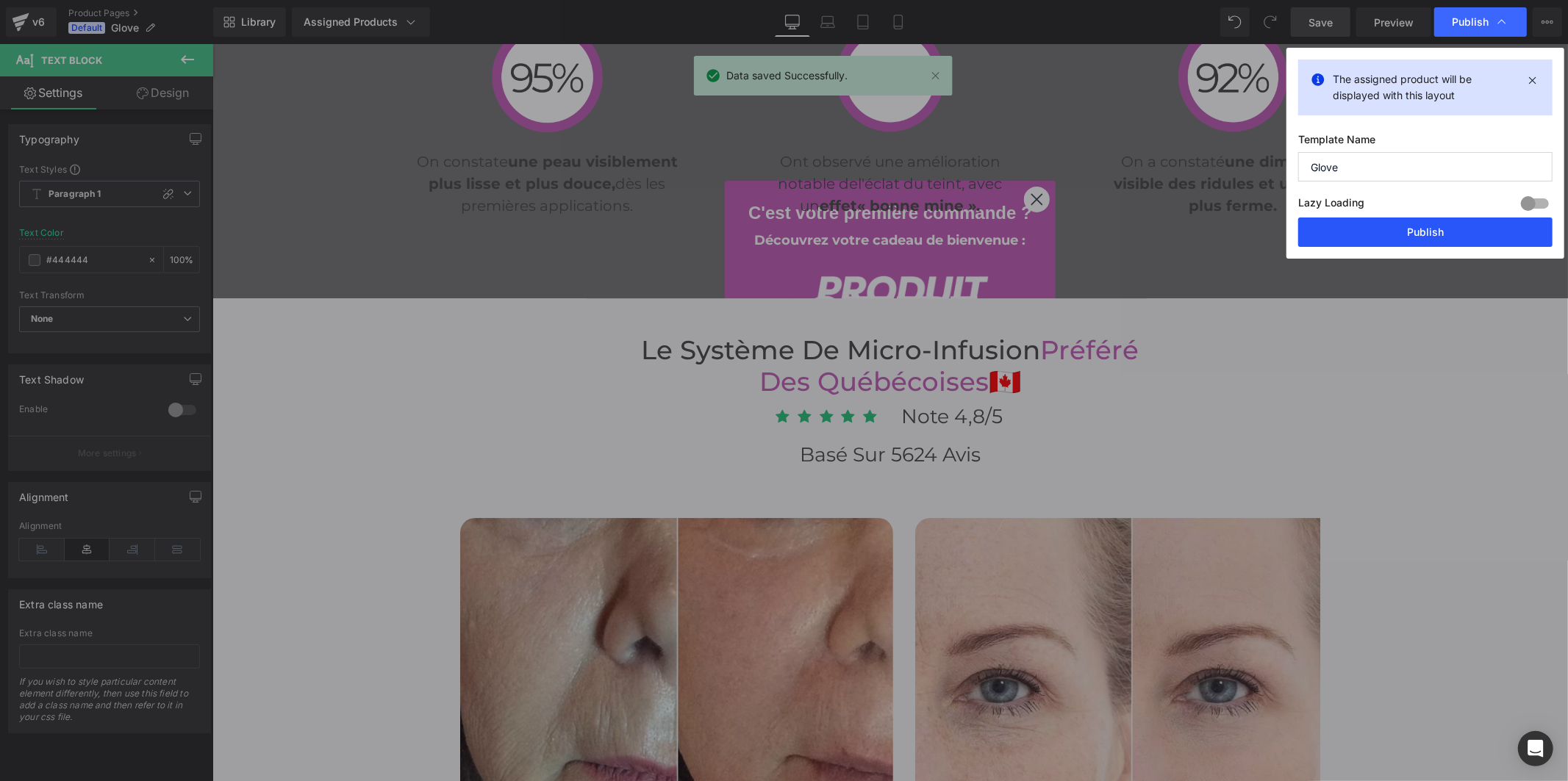
click at [1464, 232] on button "Publish" at bounding box center [1426, 232] width 254 height 29
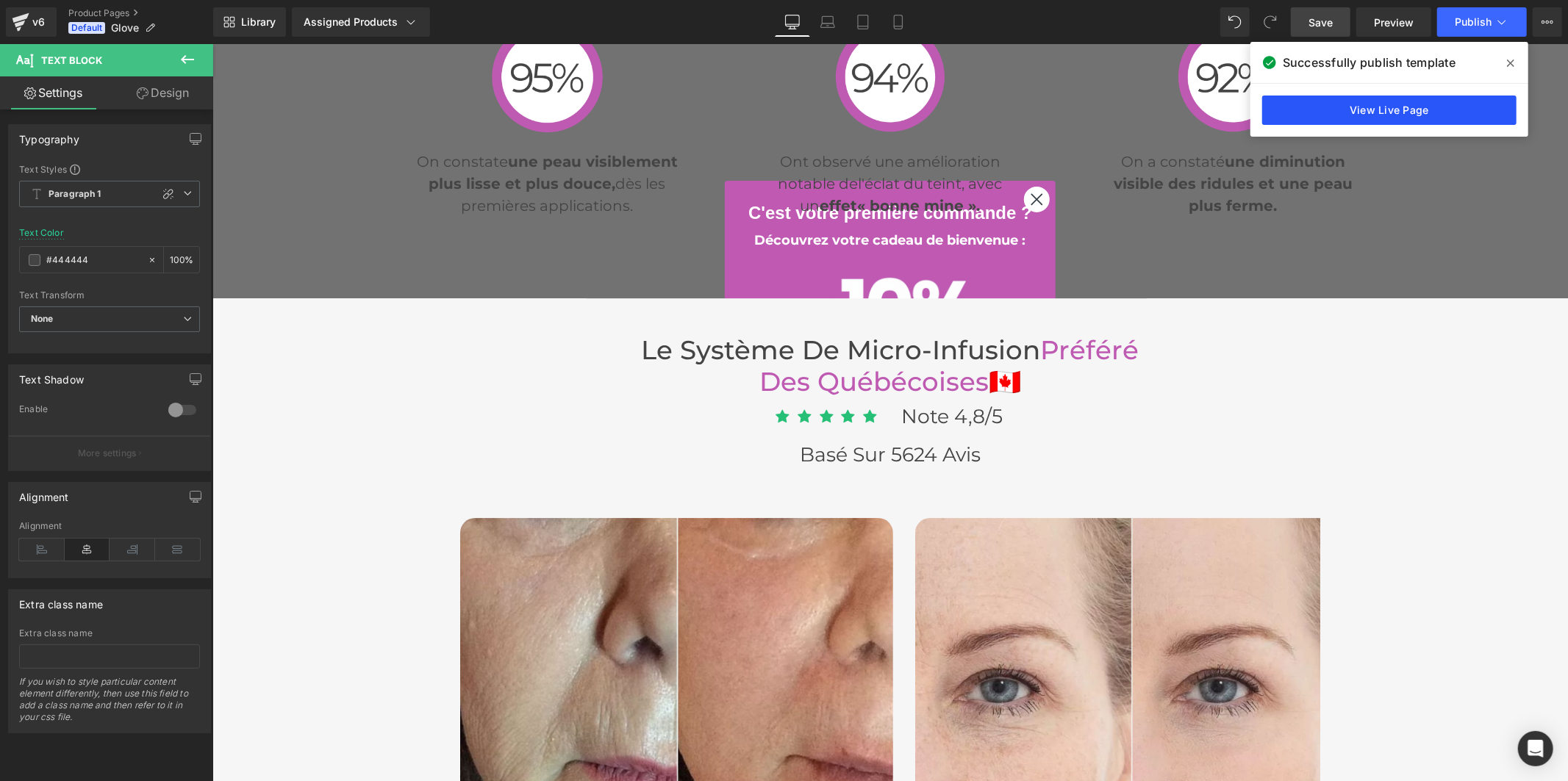
click at [0, 0] on link "View Live Page" at bounding box center [0, 0] width 0 height 0
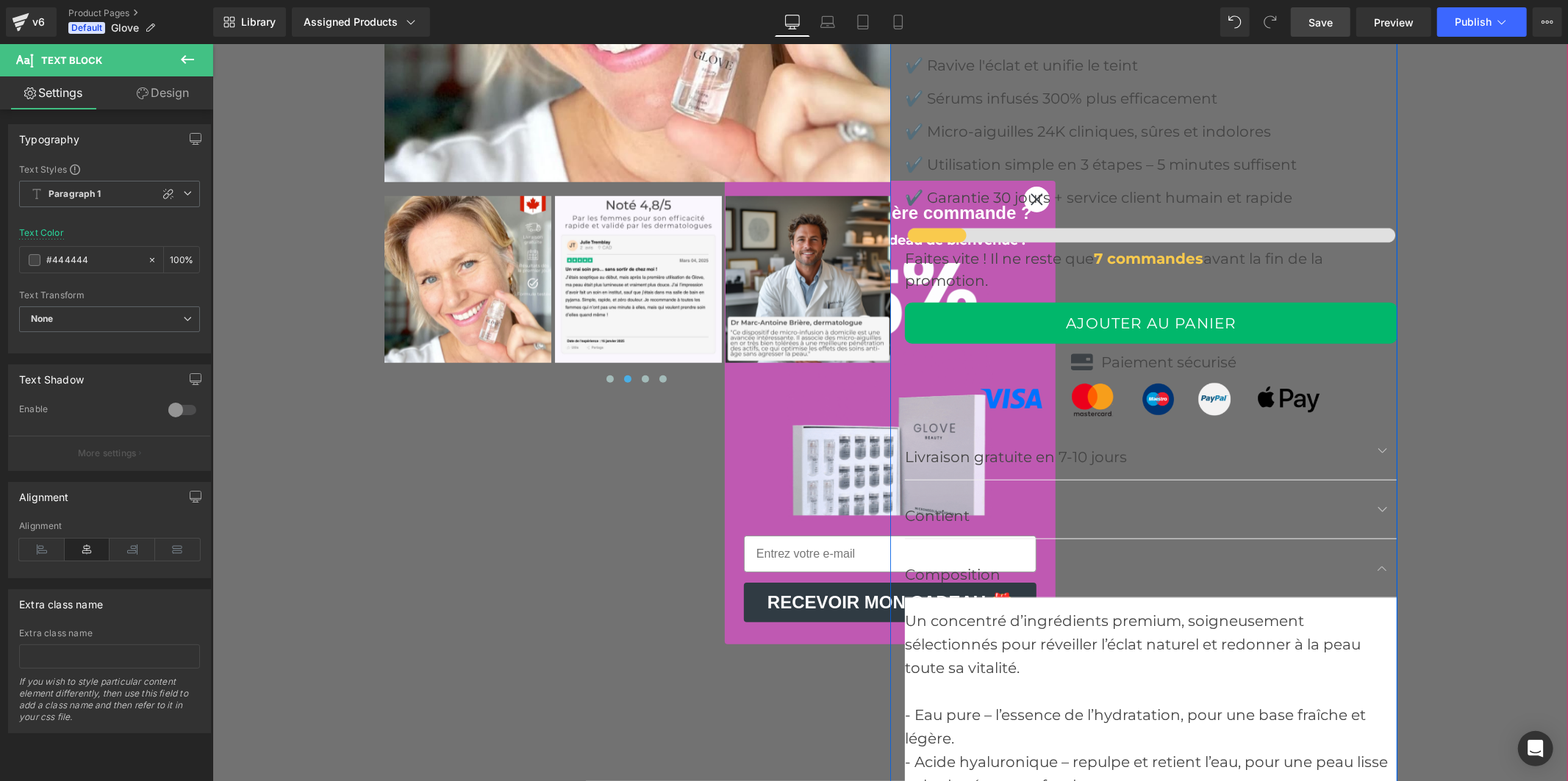
scroll to position [5962, 0]
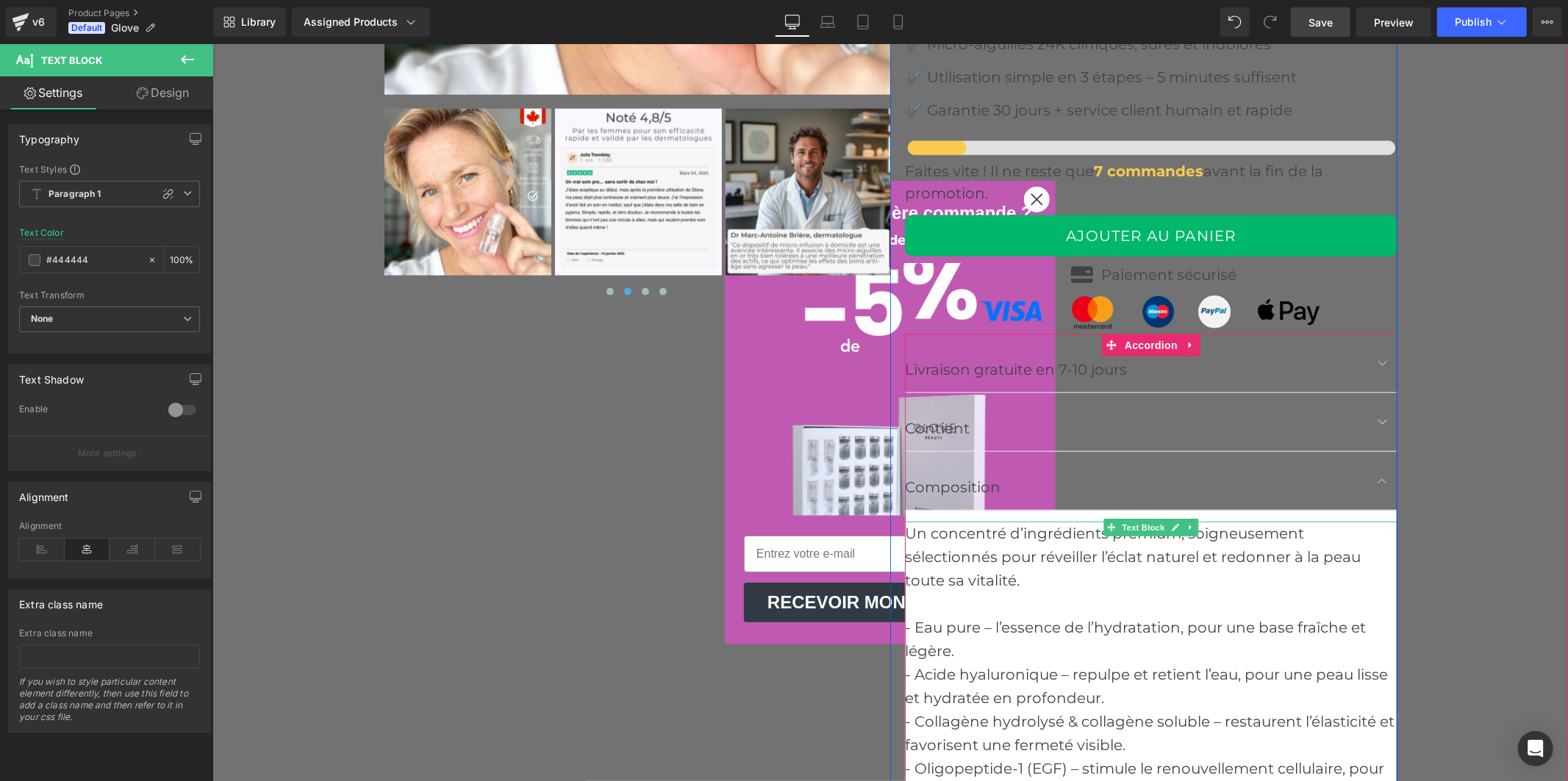
click at [982, 648] on div "- Eau pure – l’essence de l’hydratation, pour une base fraîche et légère." at bounding box center [1151, 639] width 493 height 47
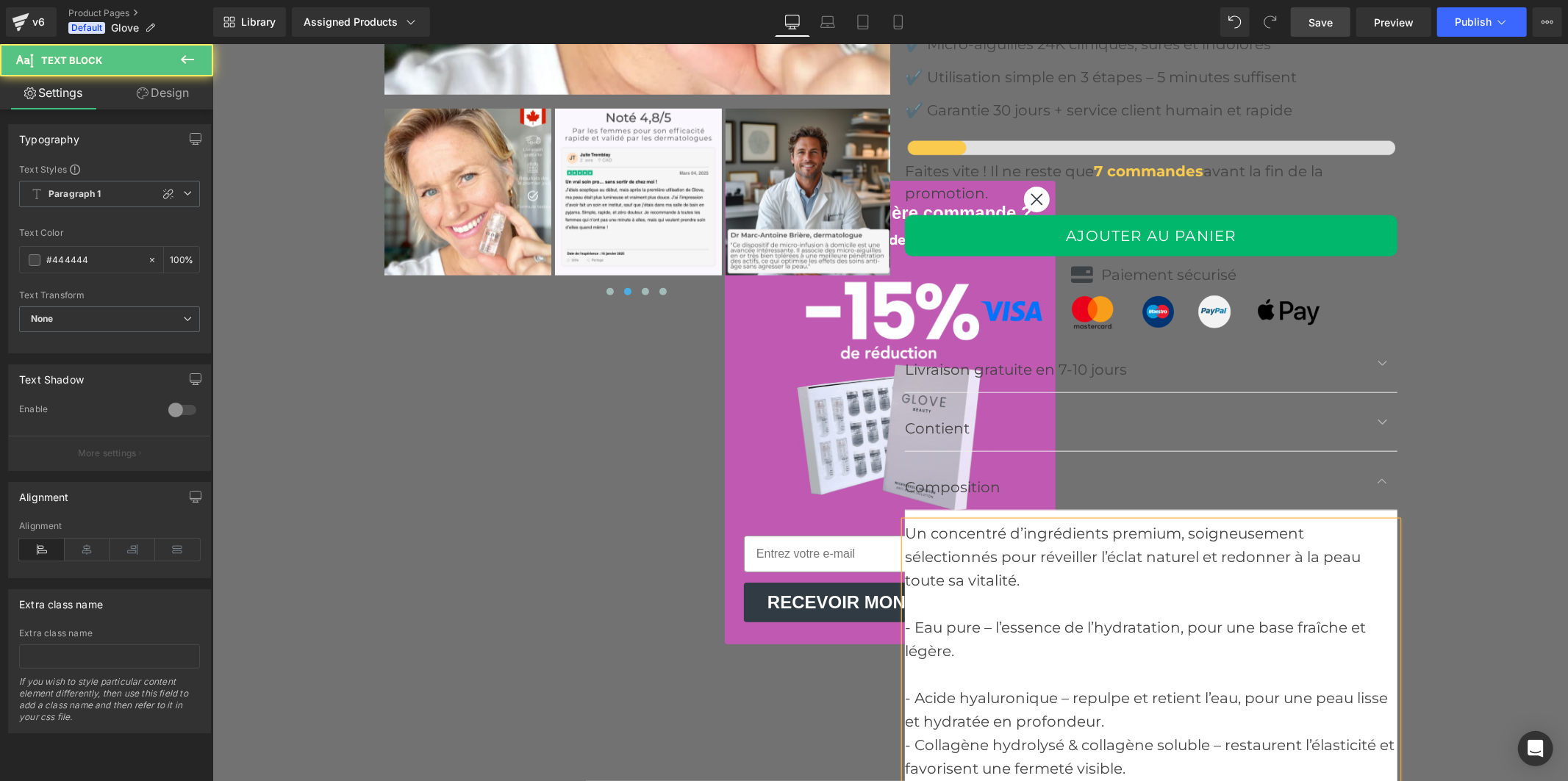
click at [1124, 720] on div "- Acide hyaluronique – repulpe et retient l’eau, pour une peau lisse et hydraté…" at bounding box center [1151, 709] width 493 height 47
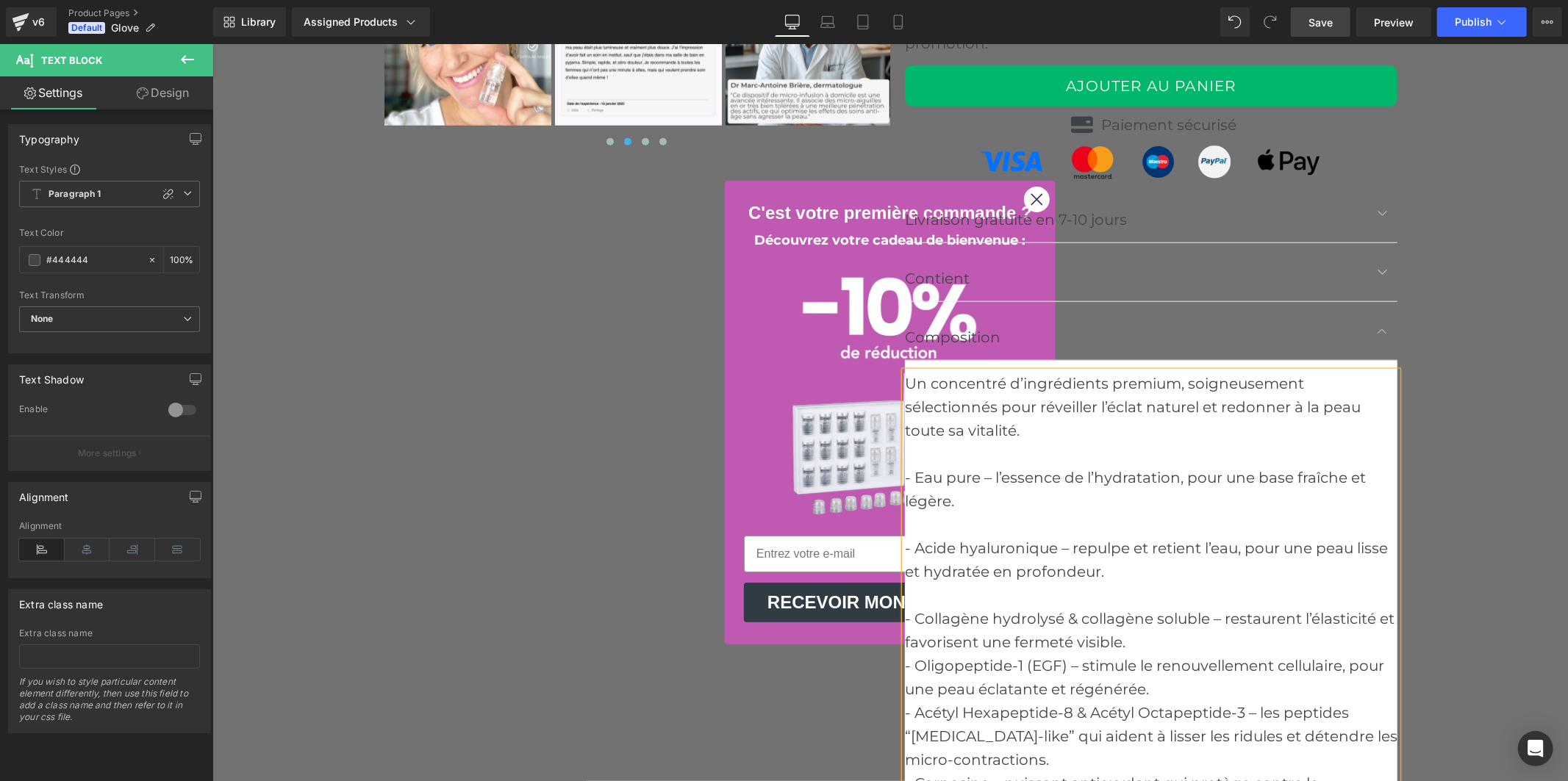
scroll to position [6125, 0]
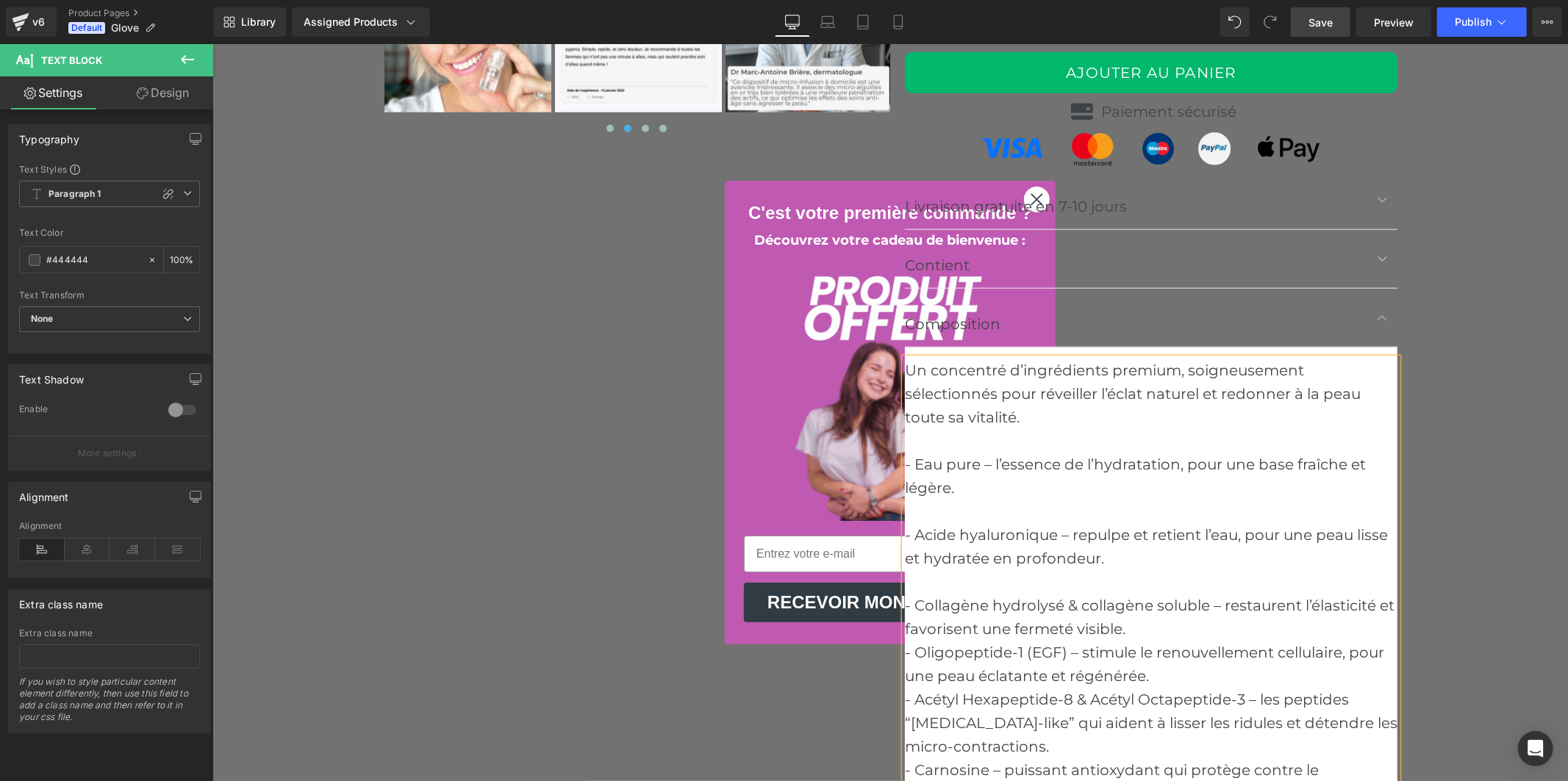
click at [1135, 625] on div "- Collagène hydrolysé & collagène soluble – restaurent l’élasticité et favorise…" at bounding box center [1151, 617] width 493 height 47
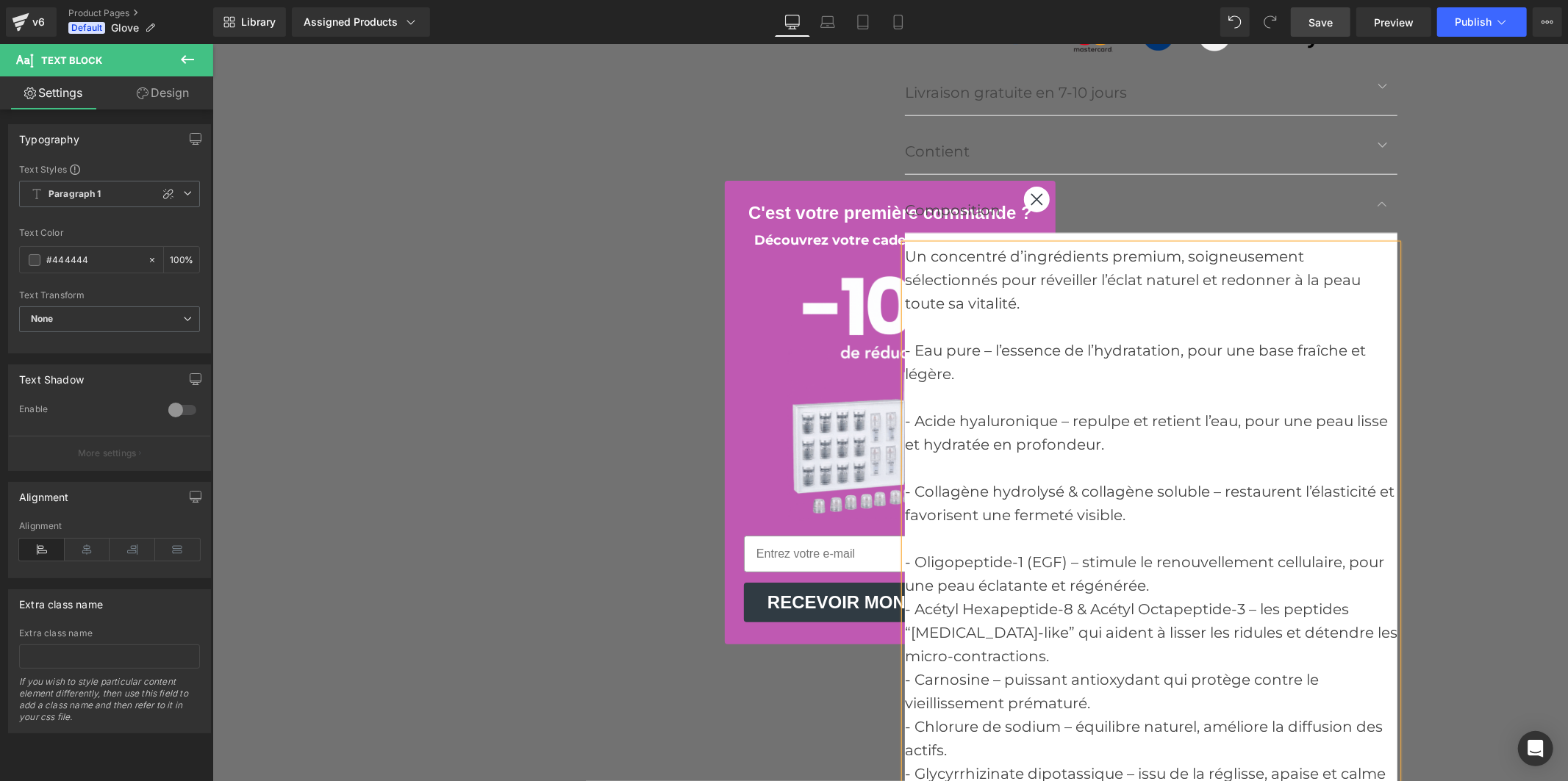
scroll to position [6288, 0]
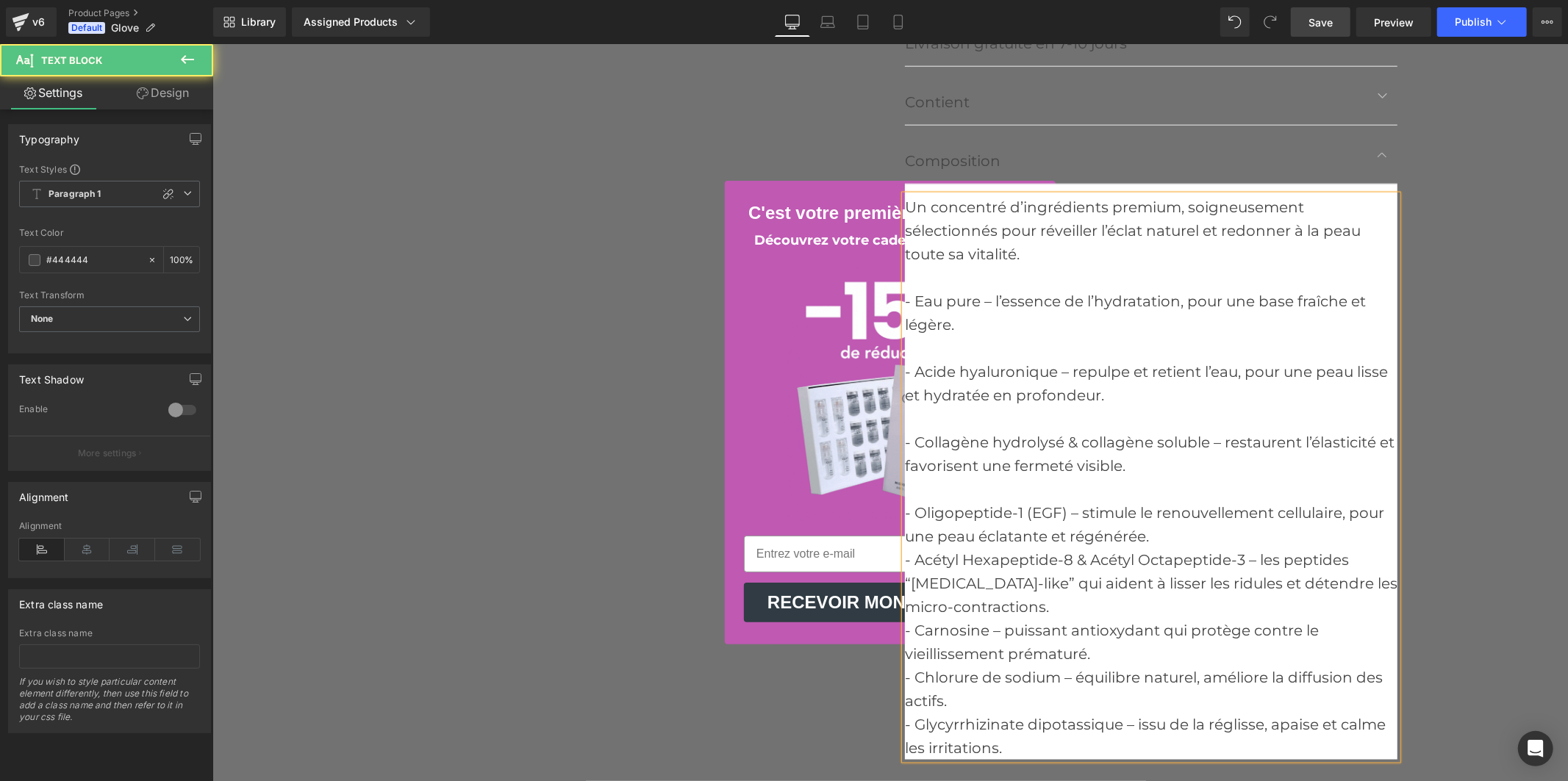
click at [1169, 531] on div "- Oligopeptide-1 (EGF) – stimule le renouvellement cellulaire, pour une peau éc…" at bounding box center [1151, 524] width 493 height 47
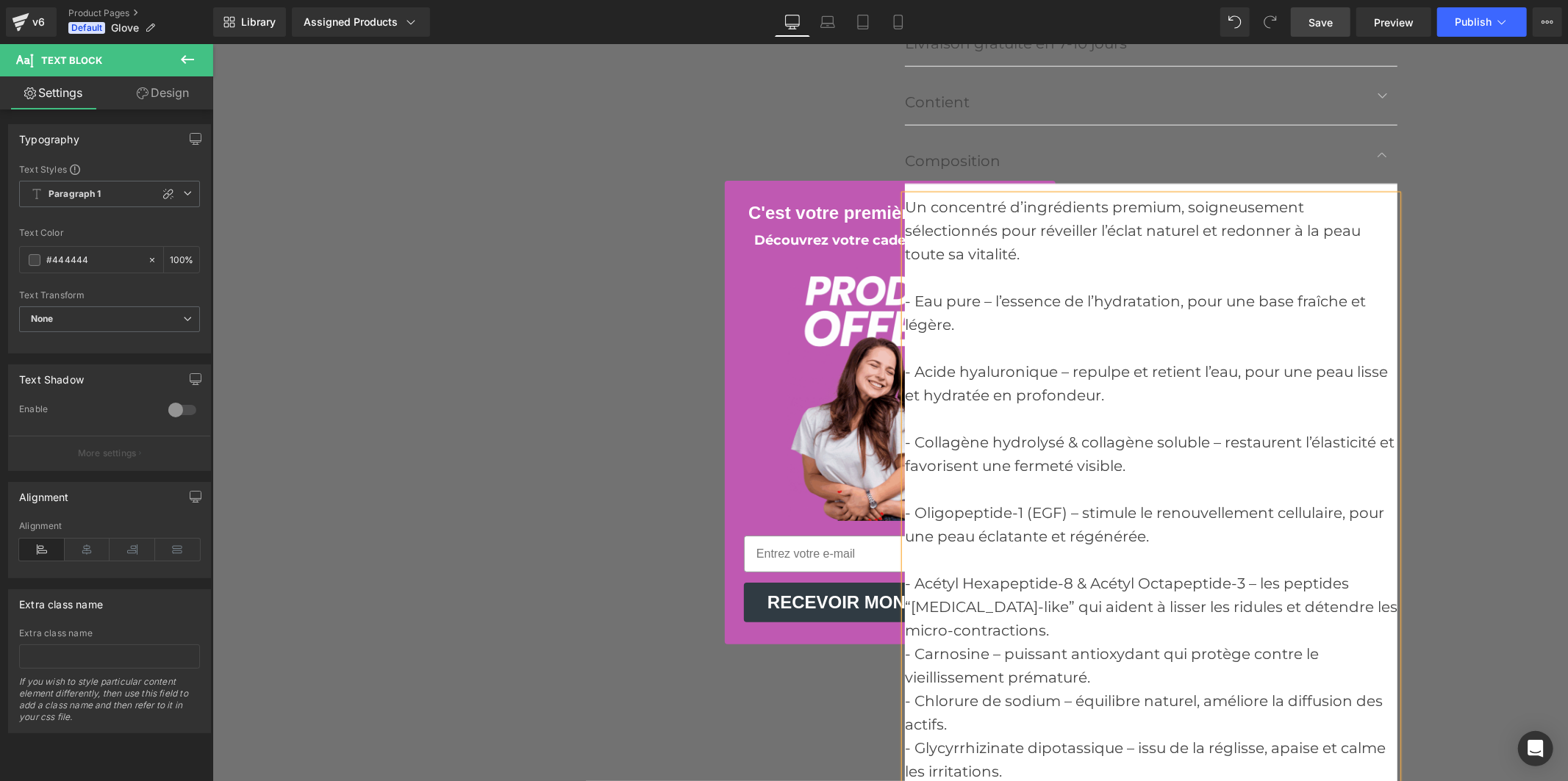
click at [1036, 627] on div "- Acétyl Hexapeptide-8 & Acétyl Octapeptide-3 – les peptides “[MEDICAL_DATA]-li…" at bounding box center [1151, 606] width 493 height 70
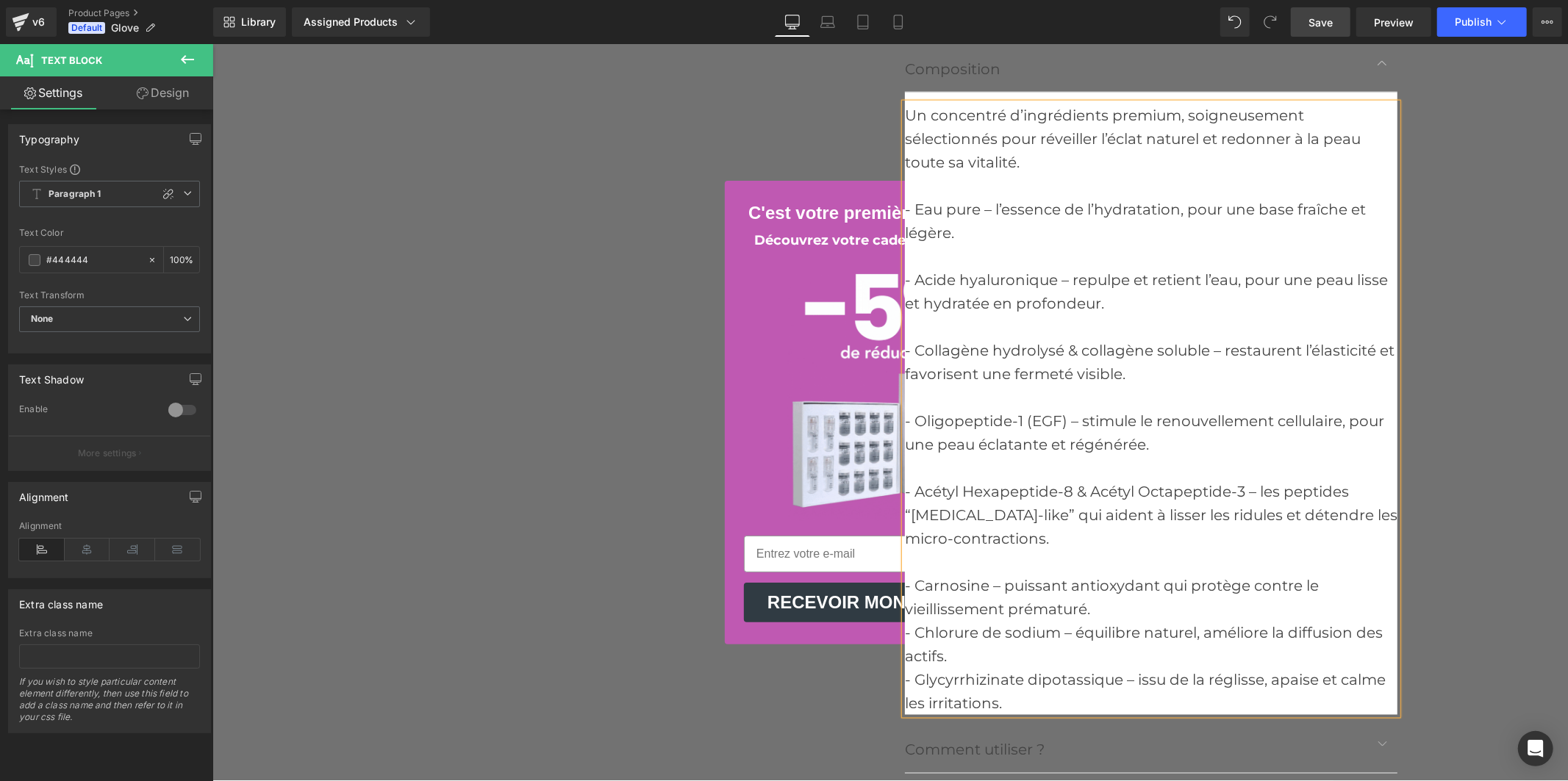
scroll to position [6452, 0]
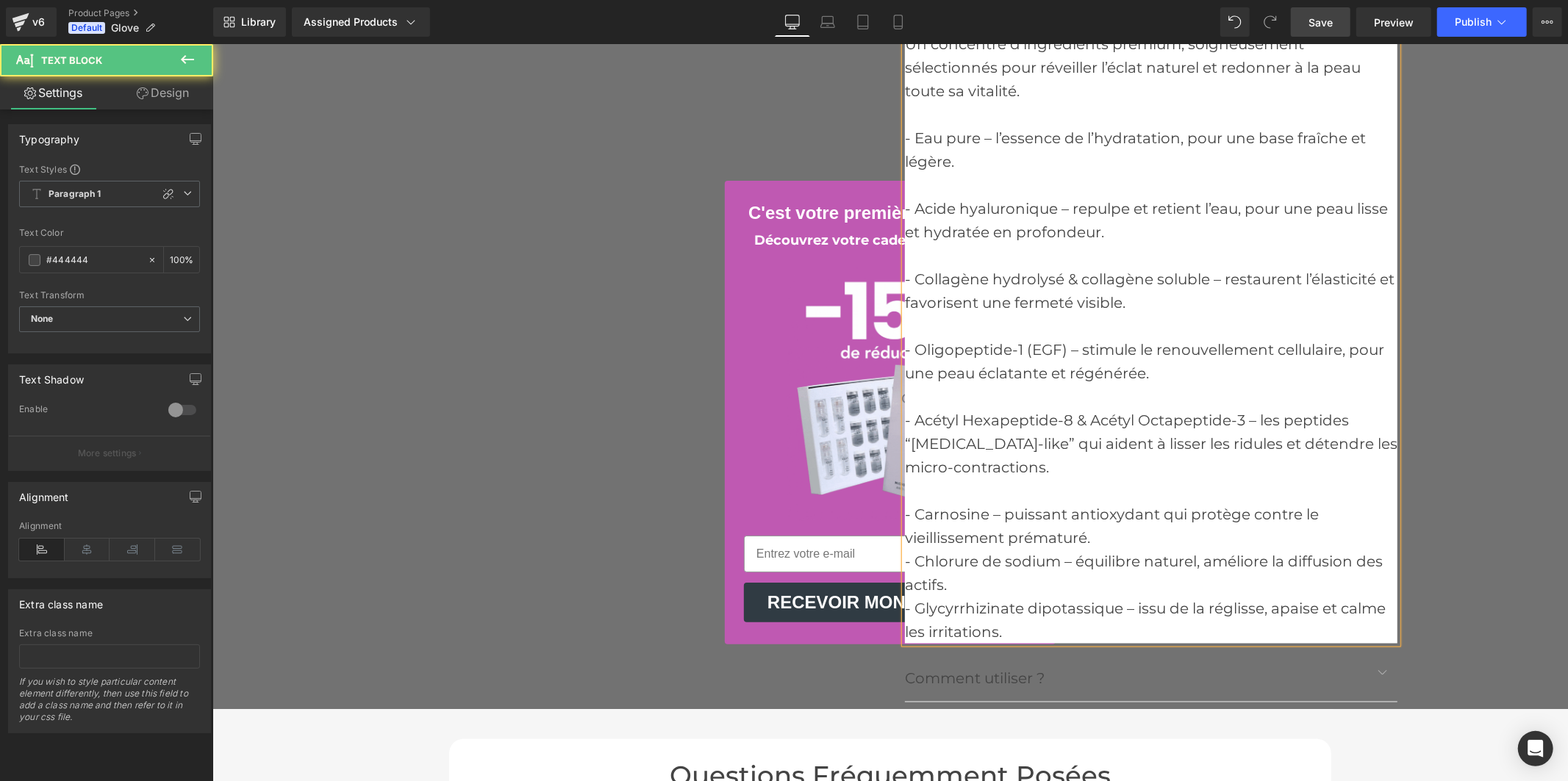
click at [1113, 531] on div "- Carnosine – puissant antioxydant qui protège contre le vieillissement prématu…" at bounding box center [1151, 526] width 493 height 47
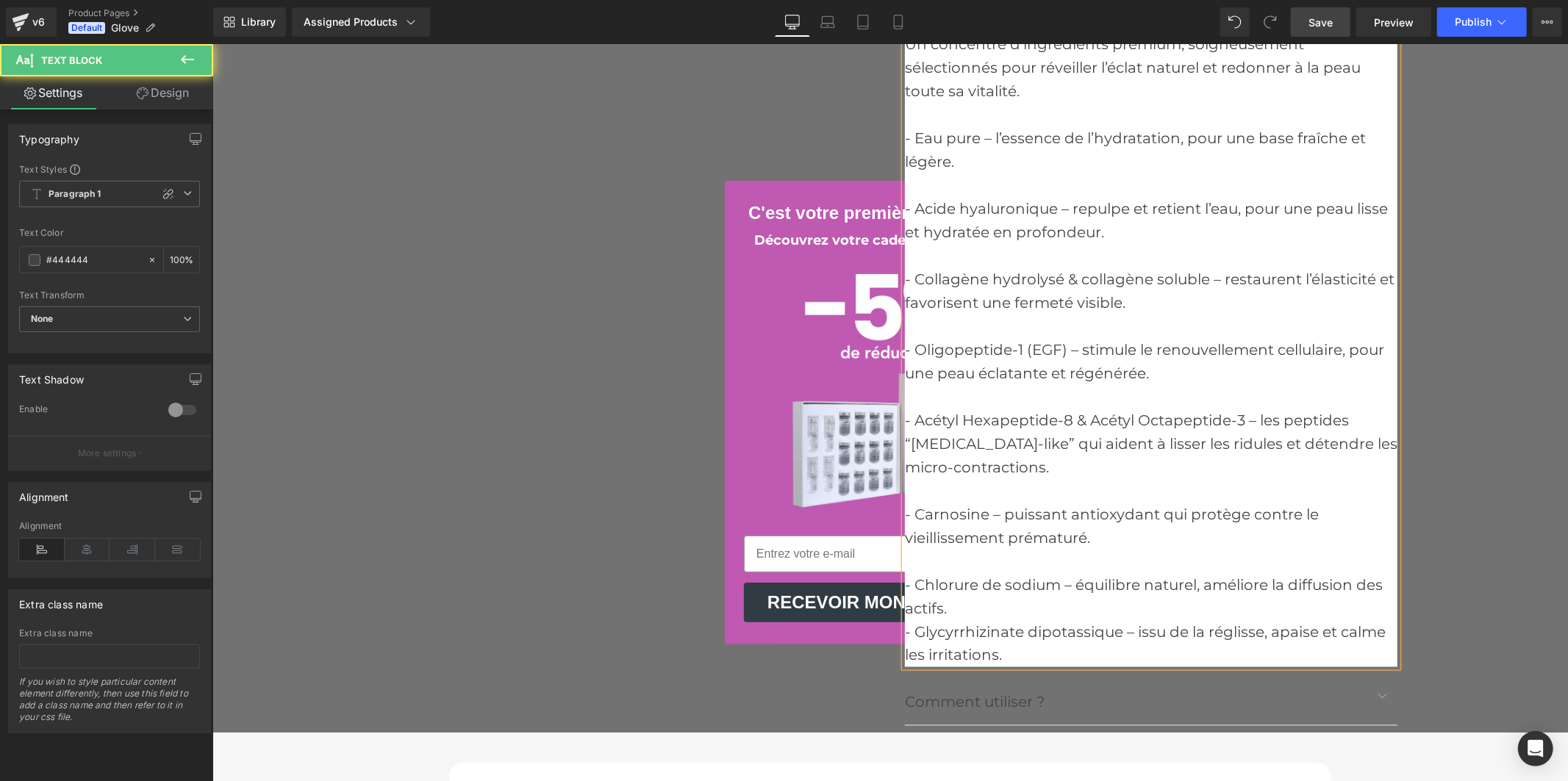
click at [975, 607] on div "- Chlorure de sodium – équilibre naturel, améliore la diffusion des actifs." at bounding box center [1151, 596] width 493 height 47
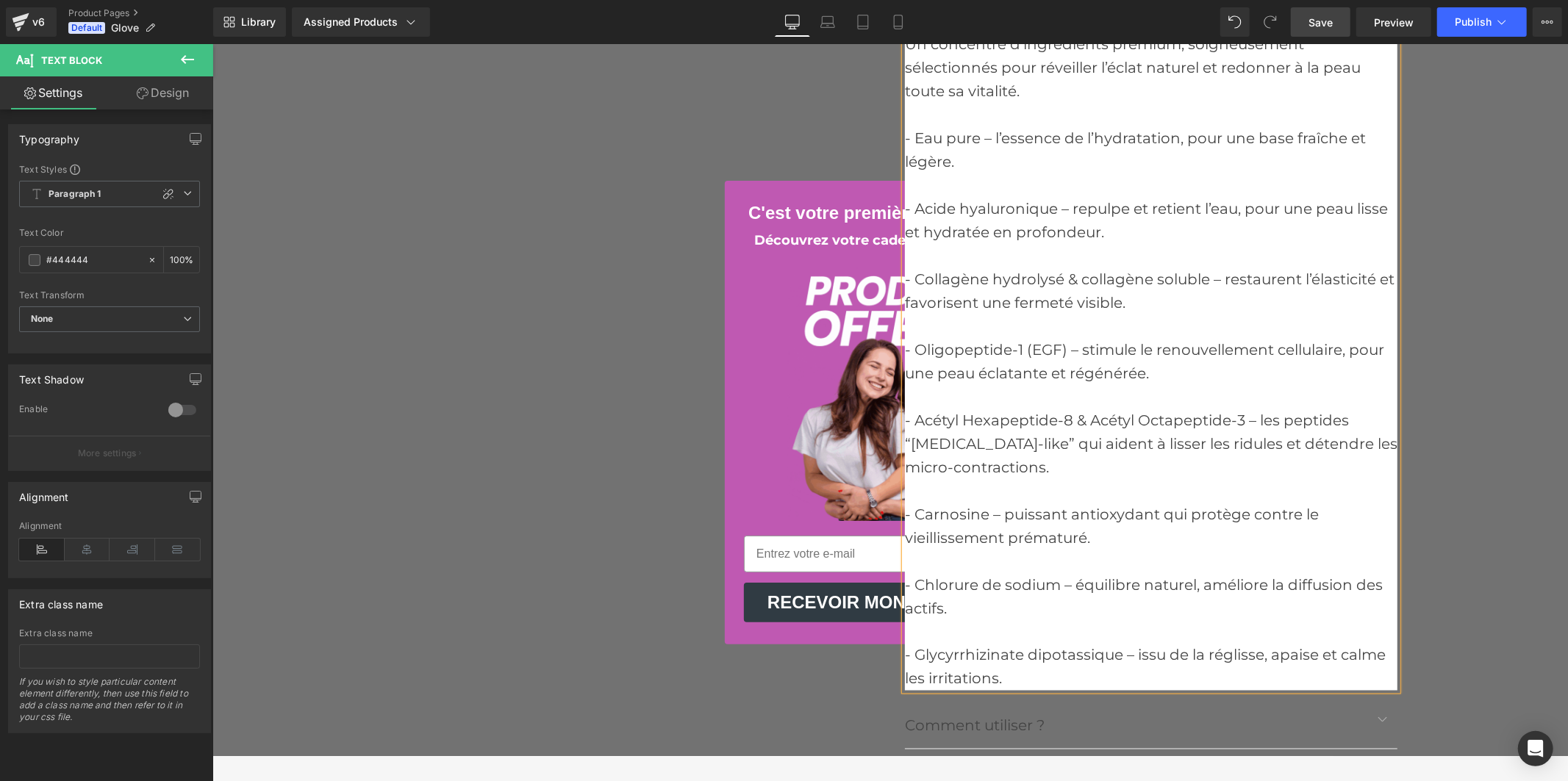
click at [1328, 16] on span "Save" at bounding box center [1321, 23] width 24 height 16
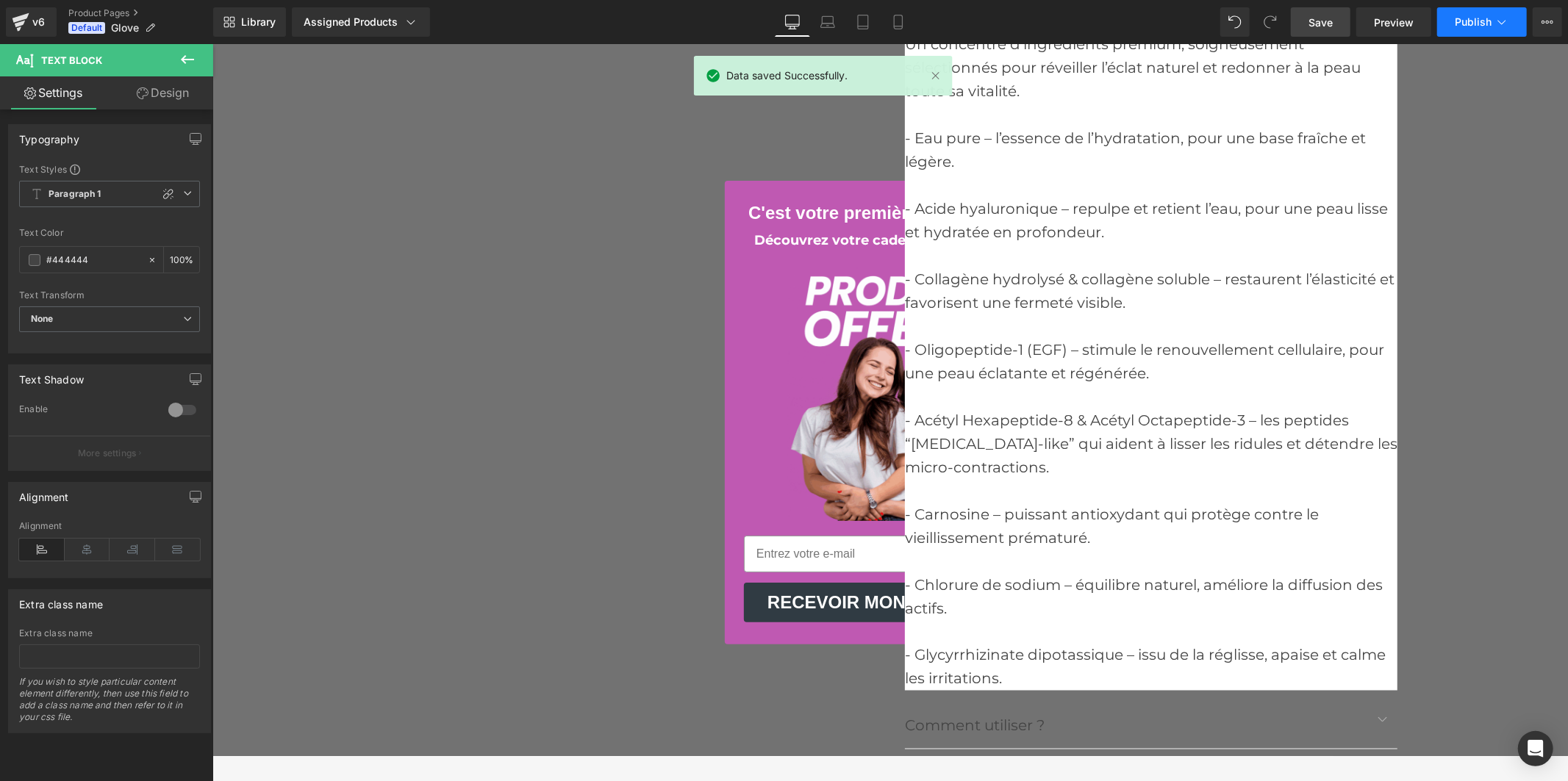
click at [1495, 21] on icon at bounding box center [1502, 22] width 15 height 15
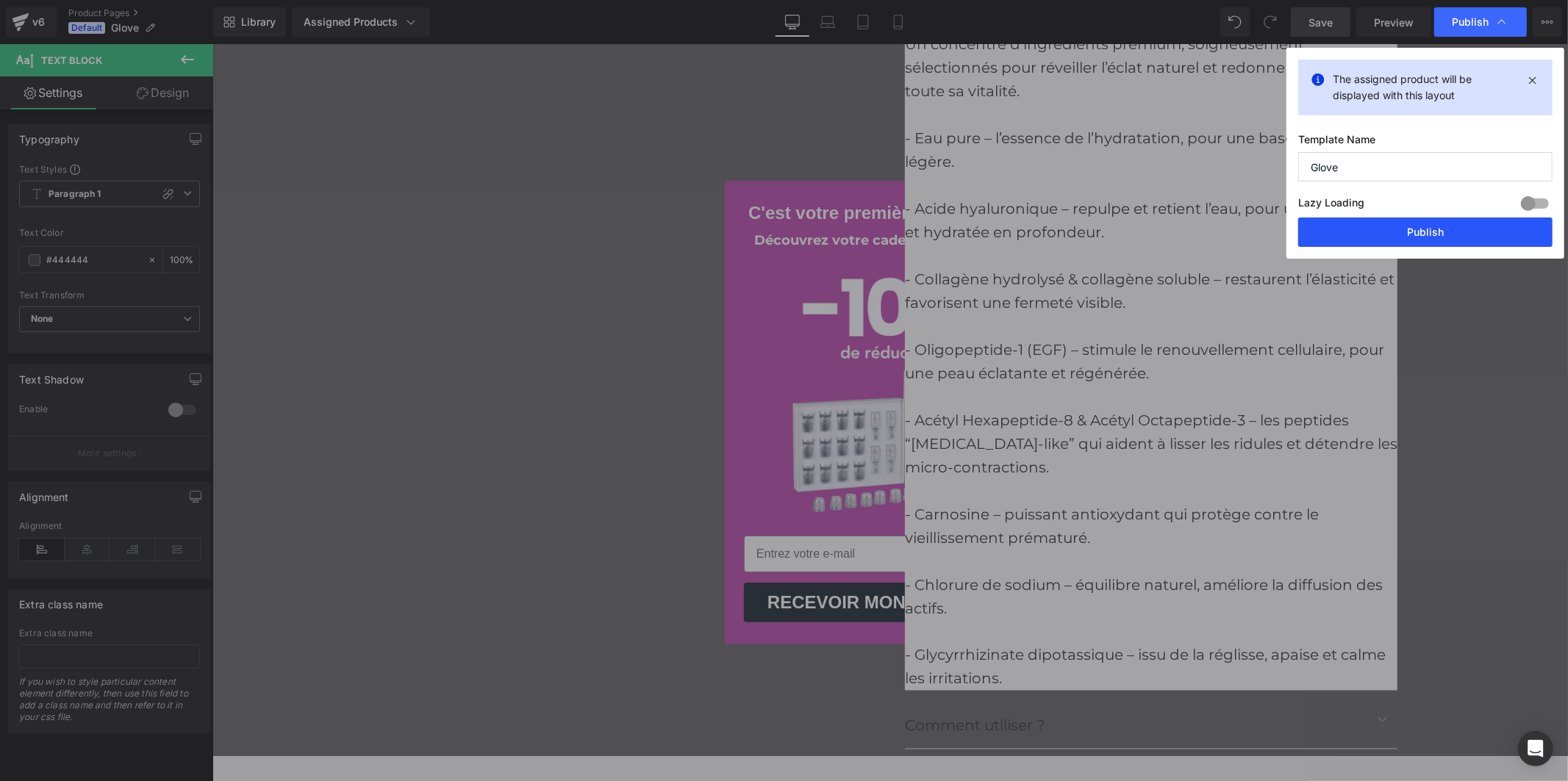
drag, startPoint x: 1421, startPoint y: 229, endPoint x: 1199, endPoint y: 186, distance: 226.1
click at [0, 0] on button "Publish" at bounding box center [0, 0] width 0 height 0
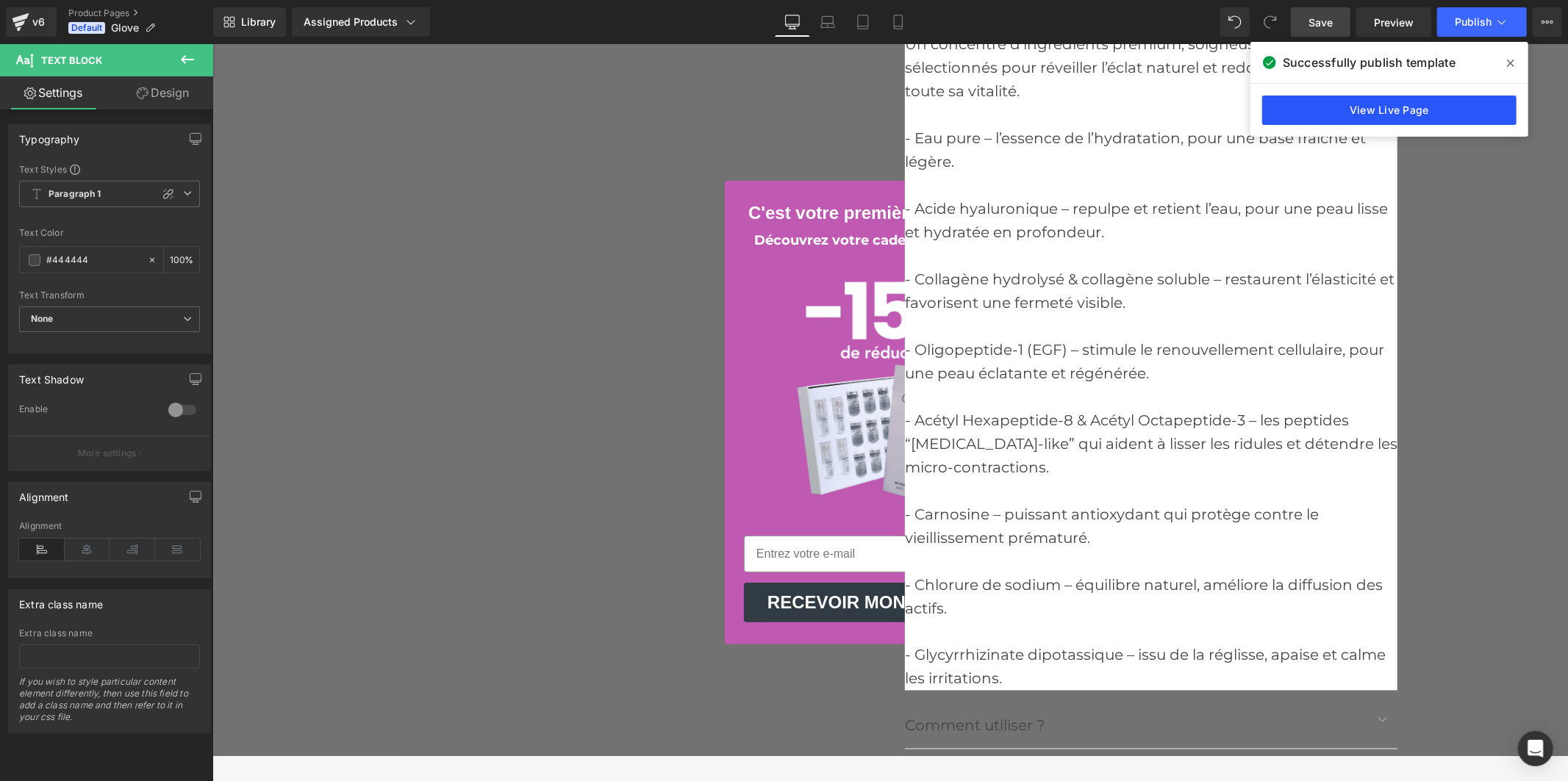
click at [0, 0] on link "View Live Page" at bounding box center [0, 0] width 0 height 0
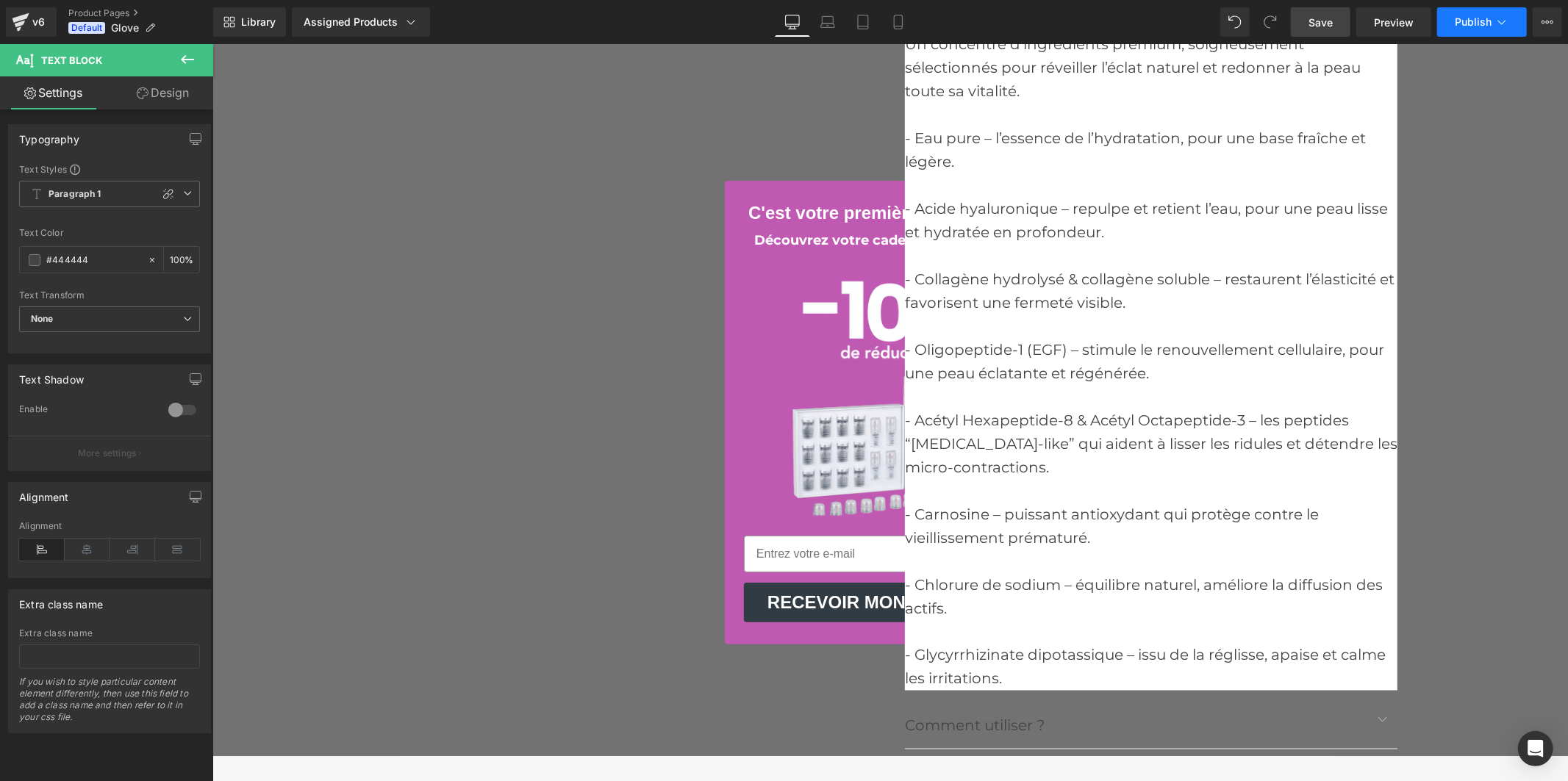
click at [1457, 17] on span "Publish" at bounding box center [1473, 21] width 37 height 12
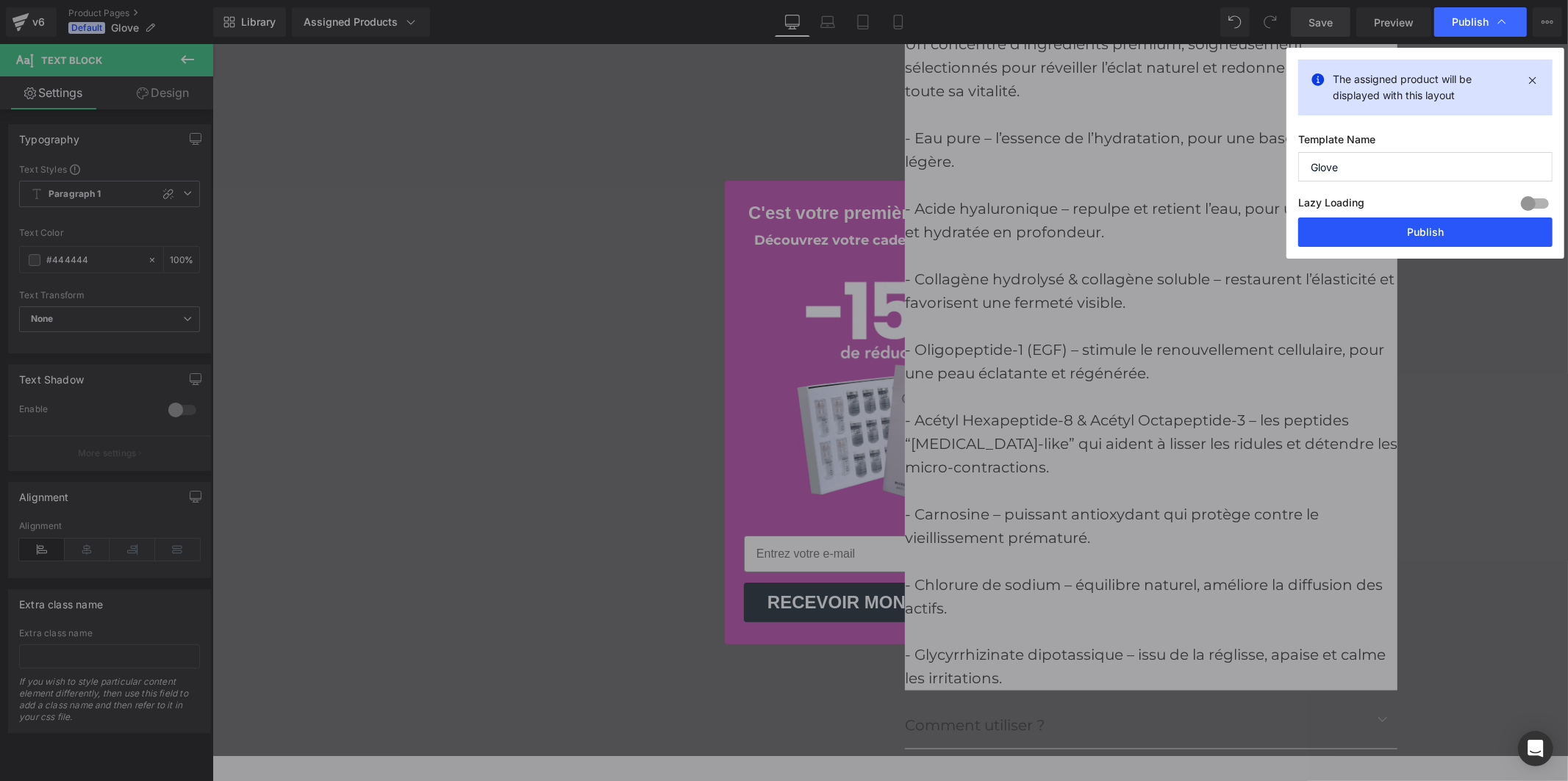
drag, startPoint x: 1401, startPoint y: 224, endPoint x: 1182, endPoint y: 188, distance: 221.9
click at [0, 0] on button "Publish" at bounding box center [0, 0] width 0 height 0
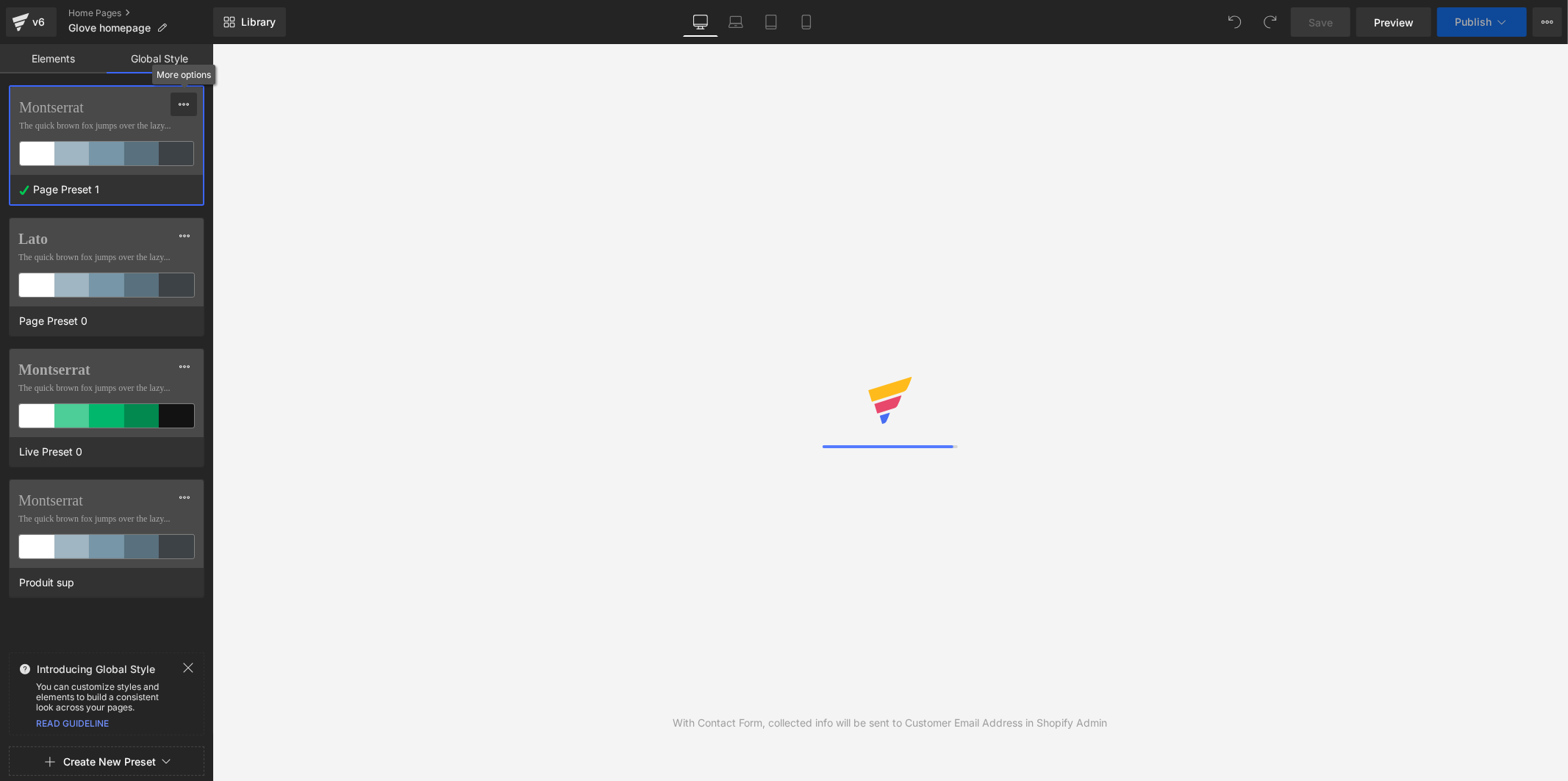
click at [177, 94] on button at bounding box center [184, 104] width 27 height 24
